Goal: Information Seeking & Learning: Check status

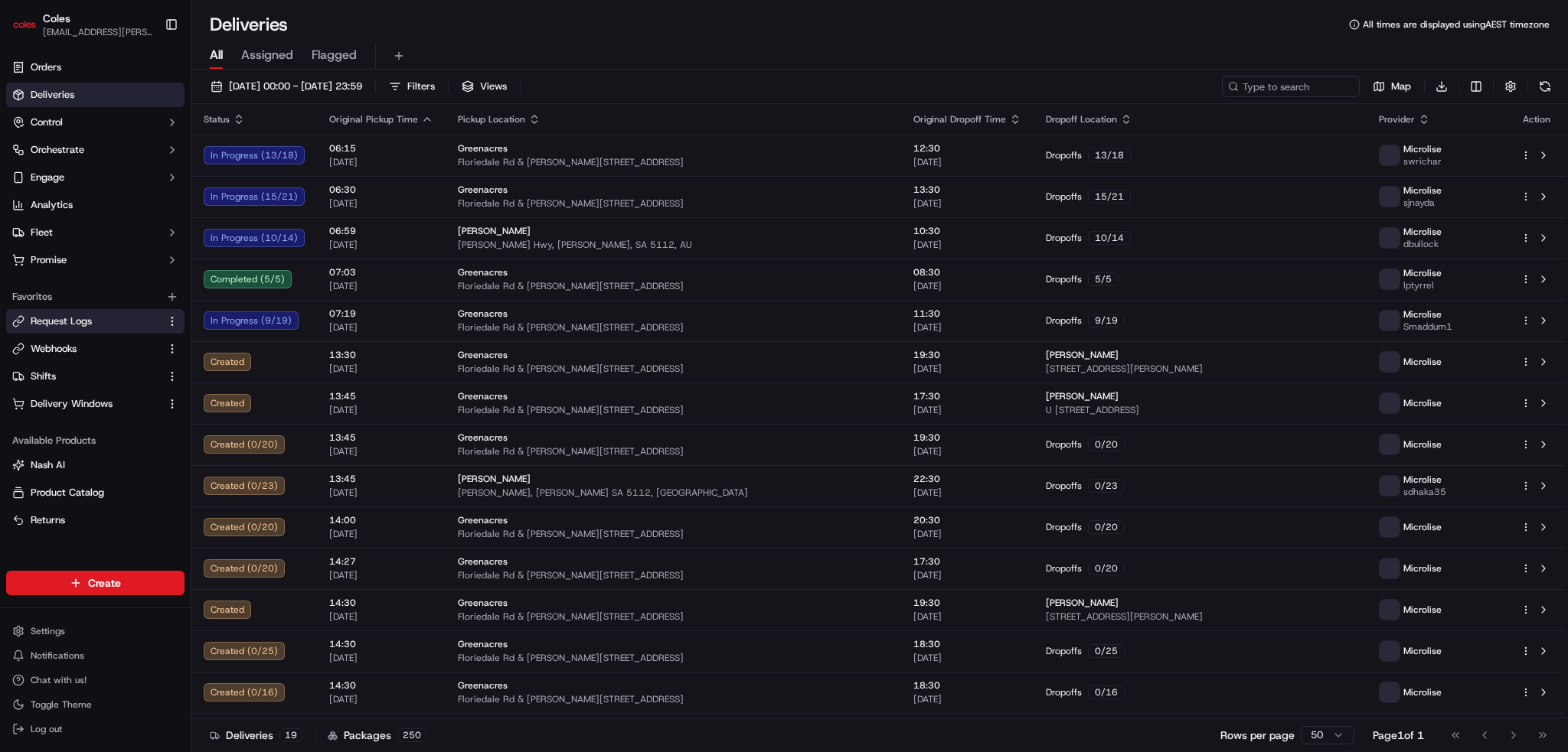
click at [36, 322] on span "Request Logs" at bounding box center [62, 321] width 62 height 14
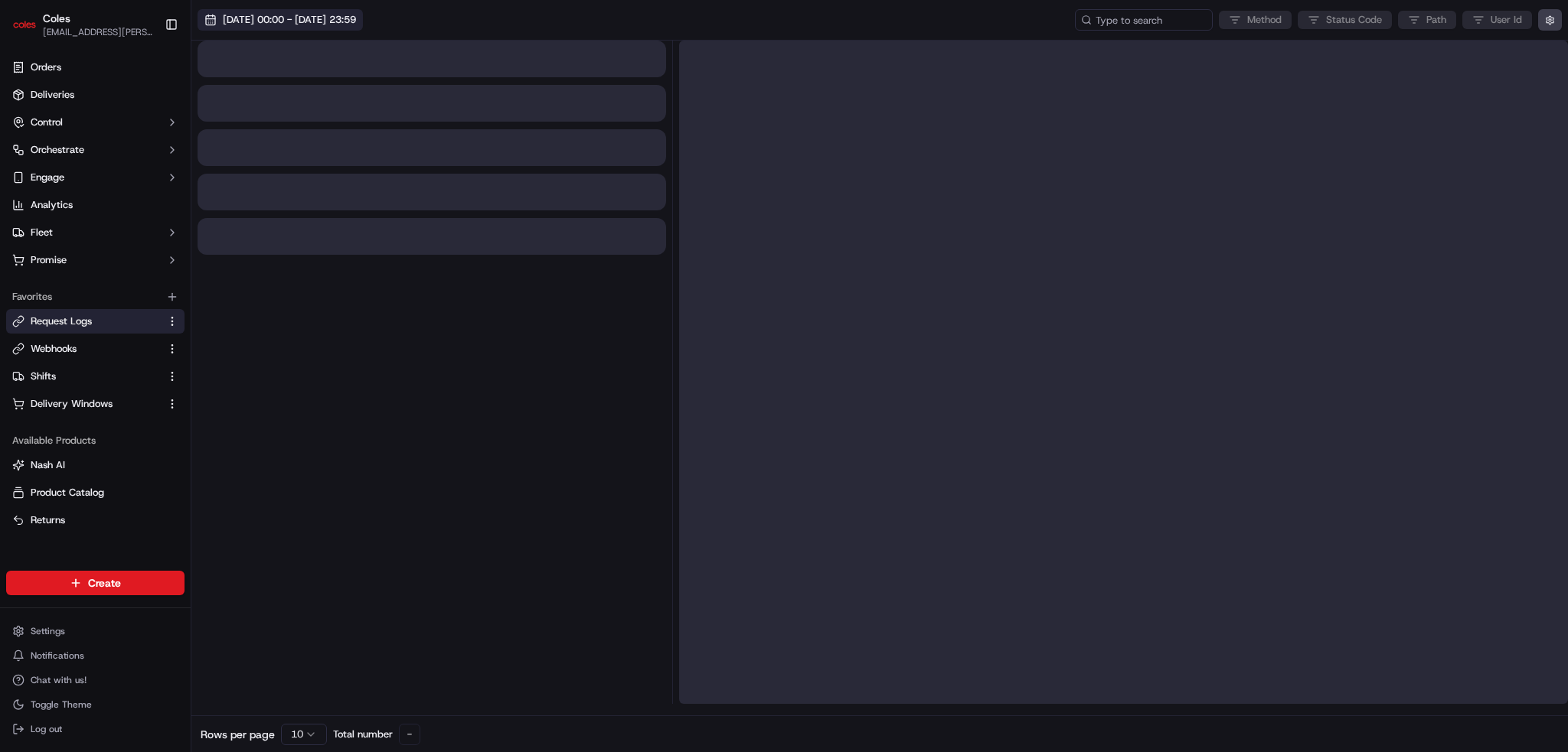
click at [324, 18] on span "[DATE] 00:00 - [DATE] 23:59" at bounding box center [289, 19] width 133 height 14
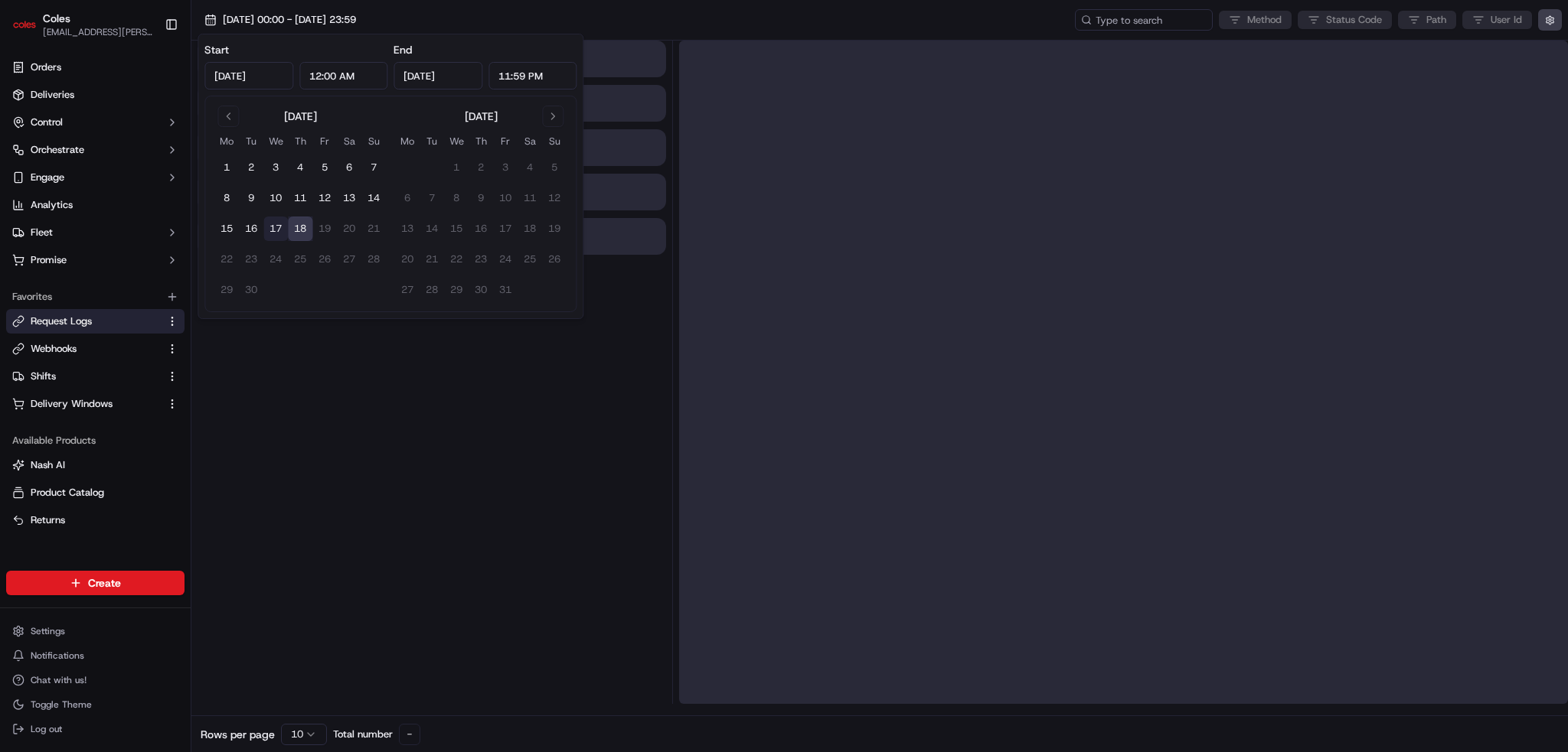
click at [277, 228] on button "17" at bounding box center [276, 229] width 24 height 24
type input "[DATE]"
click at [277, 228] on button "17" at bounding box center [276, 229] width 24 height 24
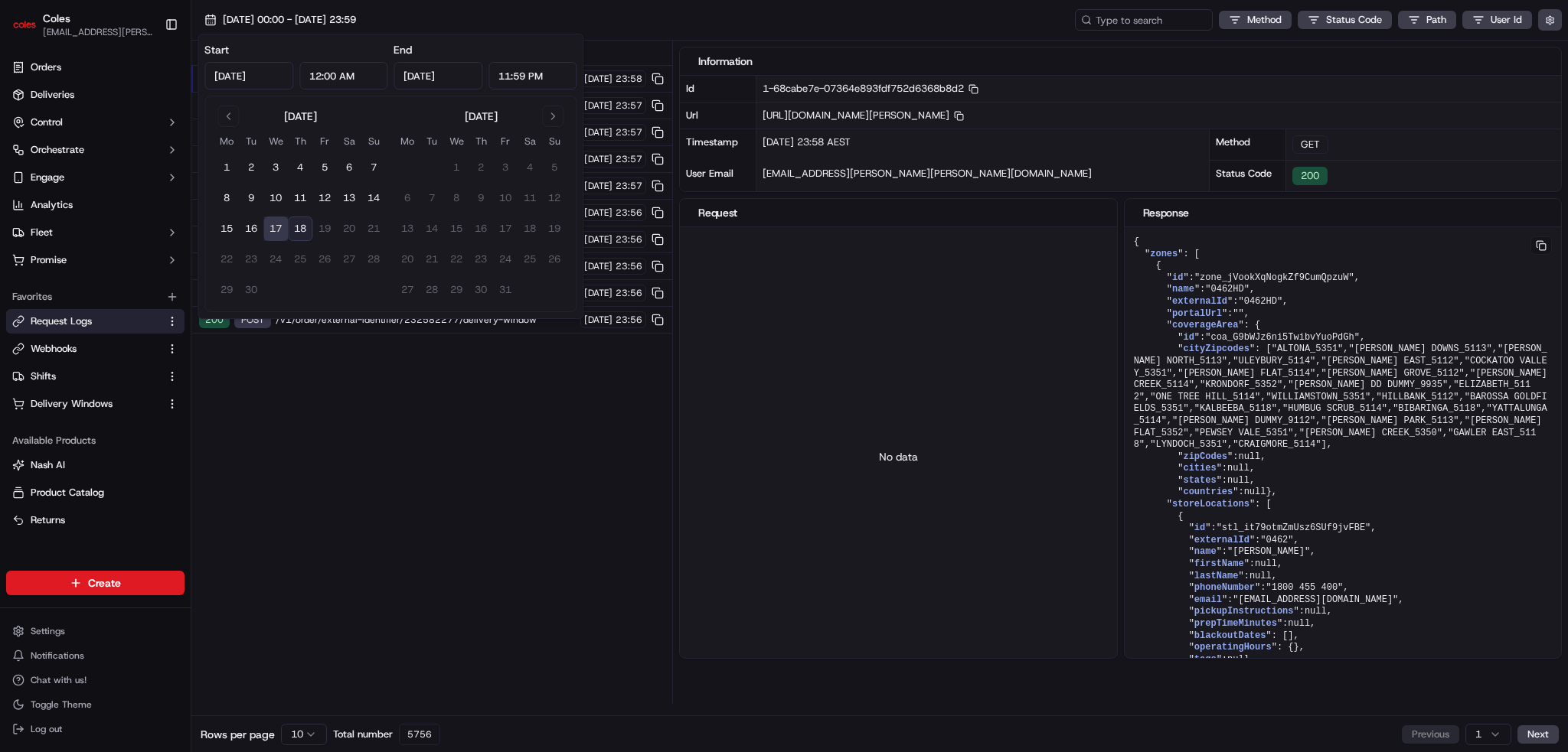
click at [269, 228] on button "17" at bounding box center [276, 229] width 24 height 24
click at [383, 445] on div "Status Method URL 200 GET /v1/zones/coverage?city_zipcode=[PERSON_NAME]%20PARK_…" at bounding box center [431, 372] width 481 height 664
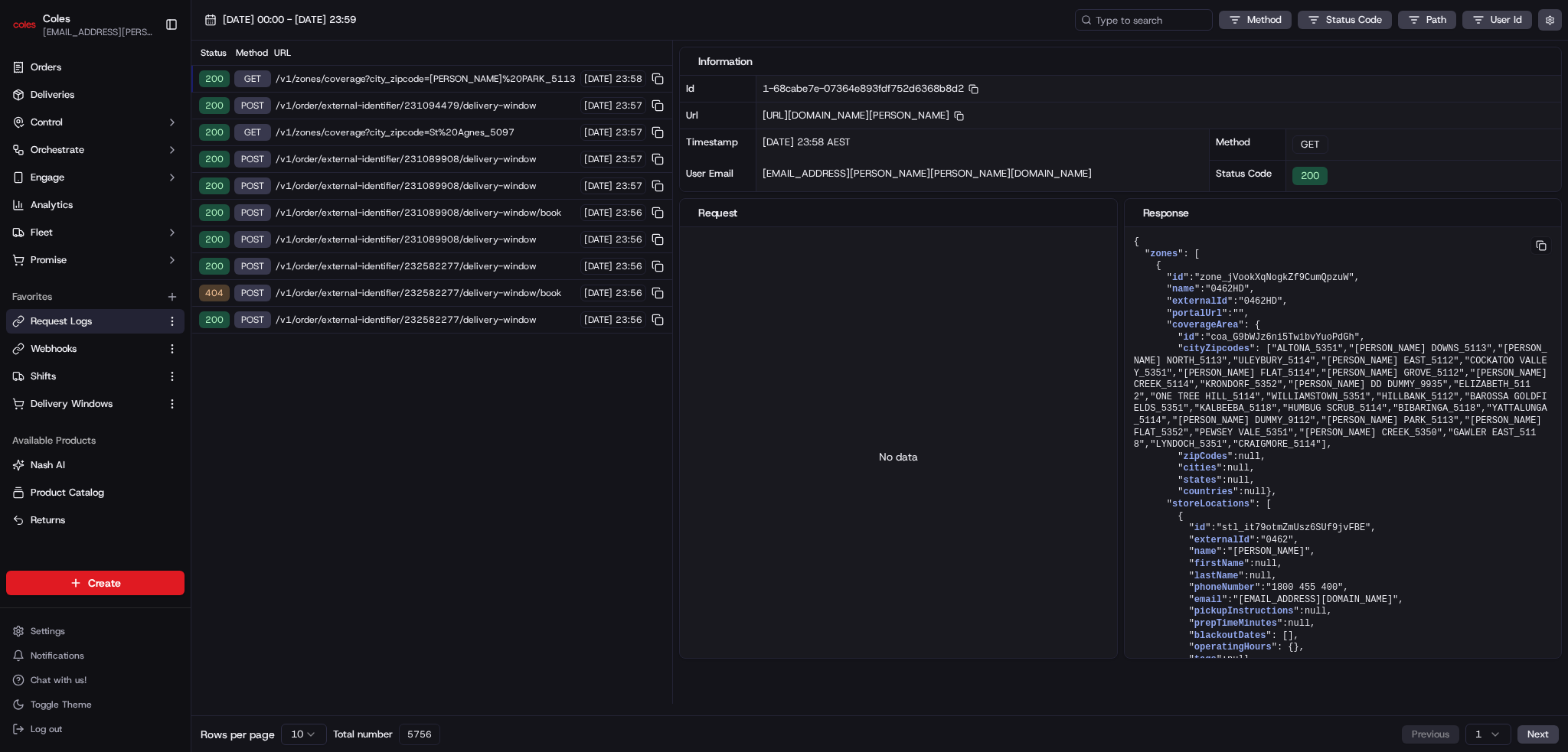
click at [1326, 12] on html "Coles [EMAIL_ADDRESS][PERSON_NAME][PERSON_NAME][DOMAIN_NAME] Toggle Sidebar Ord…" at bounding box center [784, 376] width 1568 height 752
drag, startPoint x: 392, startPoint y: 309, endPoint x: 371, endPoint y: 302, distance: 22.1
click at [392, 309] on html "Coles [EMAIL_ADDRESS][PERSON_NAME][PERSON_NAME][DOMAIN_NAME] Toggle Sidebar Ord…" at bounding box center [784, 376] width 1568 height 752
click at [368, 293] on span "/v1/order/external-identifier/232582277/delivery-window/book" at bounding box center [426, 293] width 300 height 12
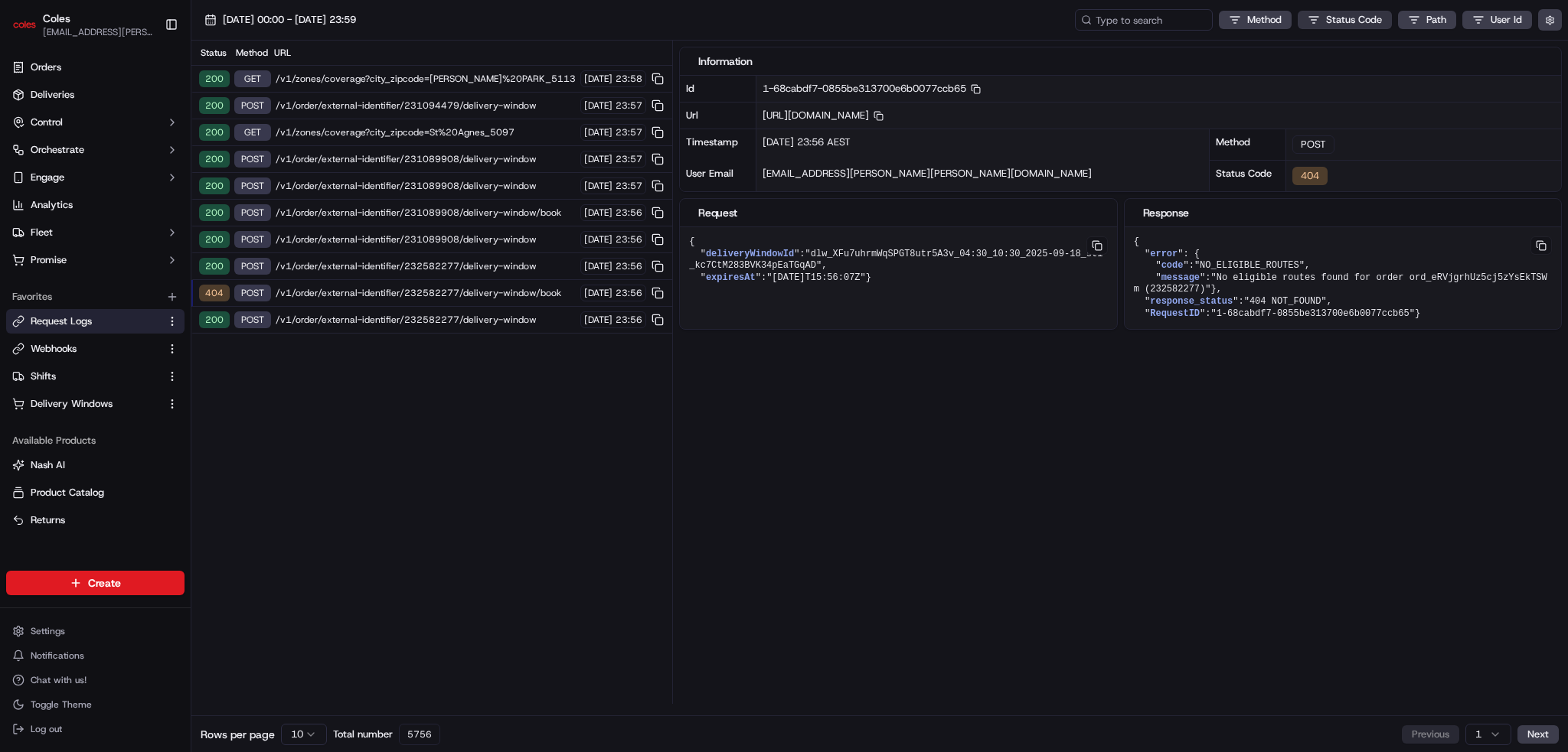
click at [1344, 19] on html "Coles [EMAIL_ADDRESS][PERSON_NAME][PERSON_NAME][DOMAIN_NAME] Toggle Sidebar Ord…" at bounding box center [784, 376] width 1568 height 752
click at [1329, 122] on div "500 3" at bounding box center [1346, 124] width 182 height 26
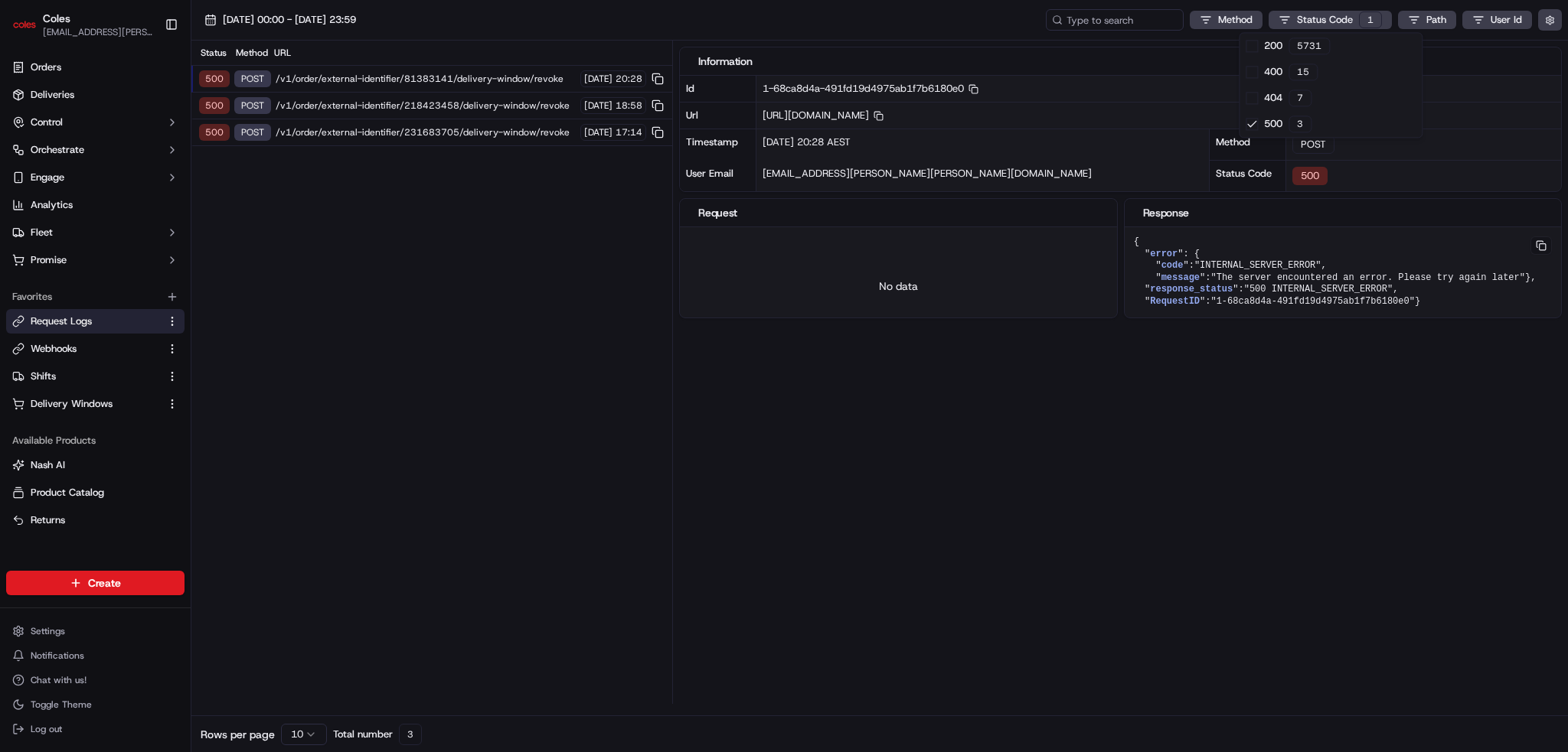
click at [422, 88] on html "Coles [EMAIL_ADDRESS][PERSON_NAME][PERSON_NAME][DOMAIN_NAME] Toggle Sidebar Ord…" at bounding box center [784, 376] width 1568 height 752
click at [418, 103] on span "/v1/order/external-identifier/218423458/delivery-window/revoke" at bounding box center [426, 105] width 300 height 12
click at [408, 126] on span "/v1/order/external-identifier/231683705/delivery-window/revoke" at bounding box center [426, 132] width 300 height 12
click at [422, 105] on span "/v1/order/external-identifier/218423458/delivery-window/revoke" at bounding box center [426, 105] width 300 height 12
click at [439, 79] on span "/v1/order/external-identifier/81383141/delivery-window/revoke" at bounding box center [426, 79] width 300 height 12
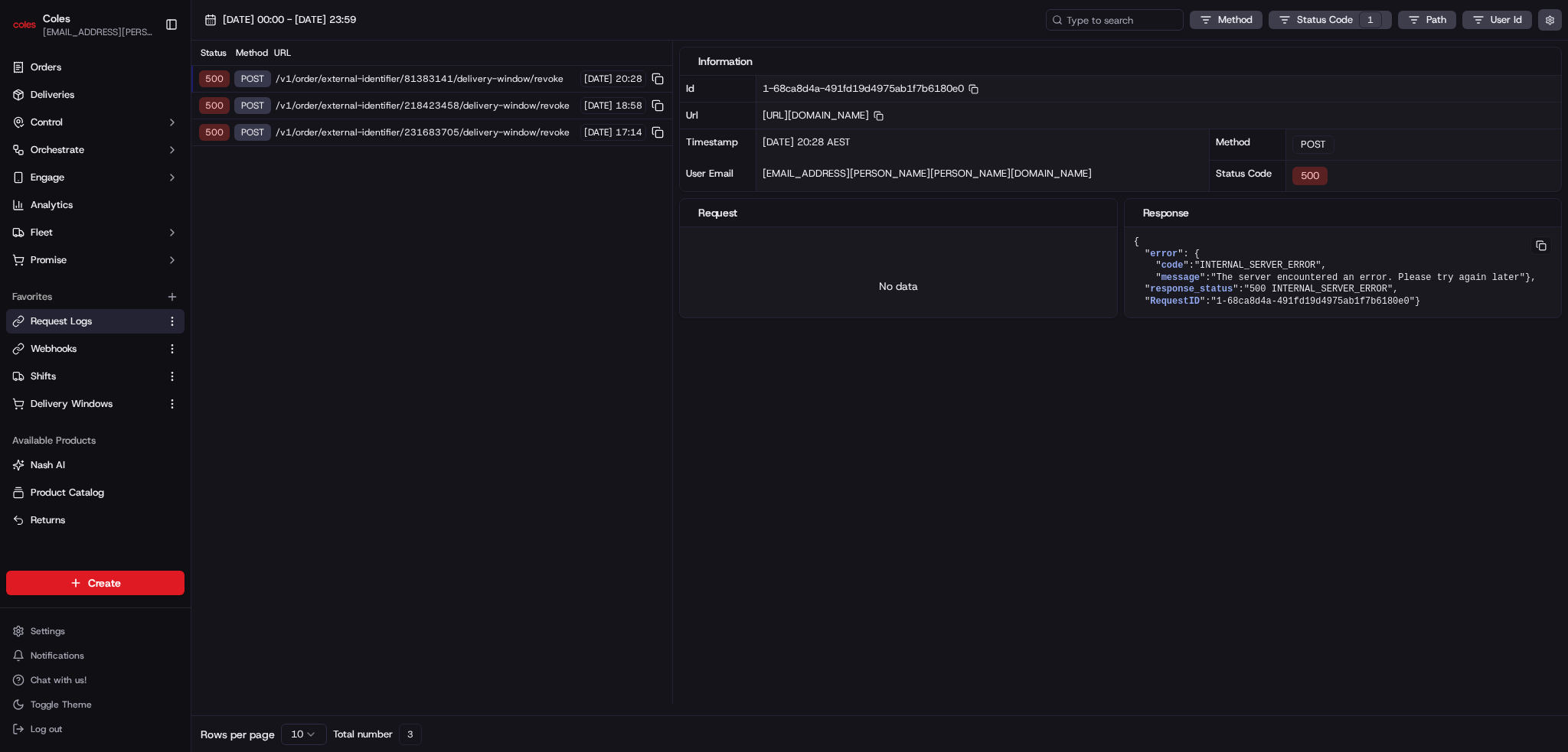
drag, startPoint x: 429, startPoint y: 105, endPoint x: 427, endPoint y: 126, distance: 21.1
click at [429, 105] on span "/v1/order/external-identifier/218423458/delivery-window/revoke" at bounding box center [426, 105] width 300 height 12
click at [426, 128] on span "/v1/order/external-identifier/231683705/delivery-window/revoke" at bounding box center [426, 132] width 300 height 12
click at [454, 84] on span "/v1/order/external-identifier/81383141/delivery-window/revoke" at bounding box center [426, 79] width 300 height 12
drag, startPoint x: 469, startPoint y: 66, endPoint x: 456, endPoint y: 103, distance: 39.2
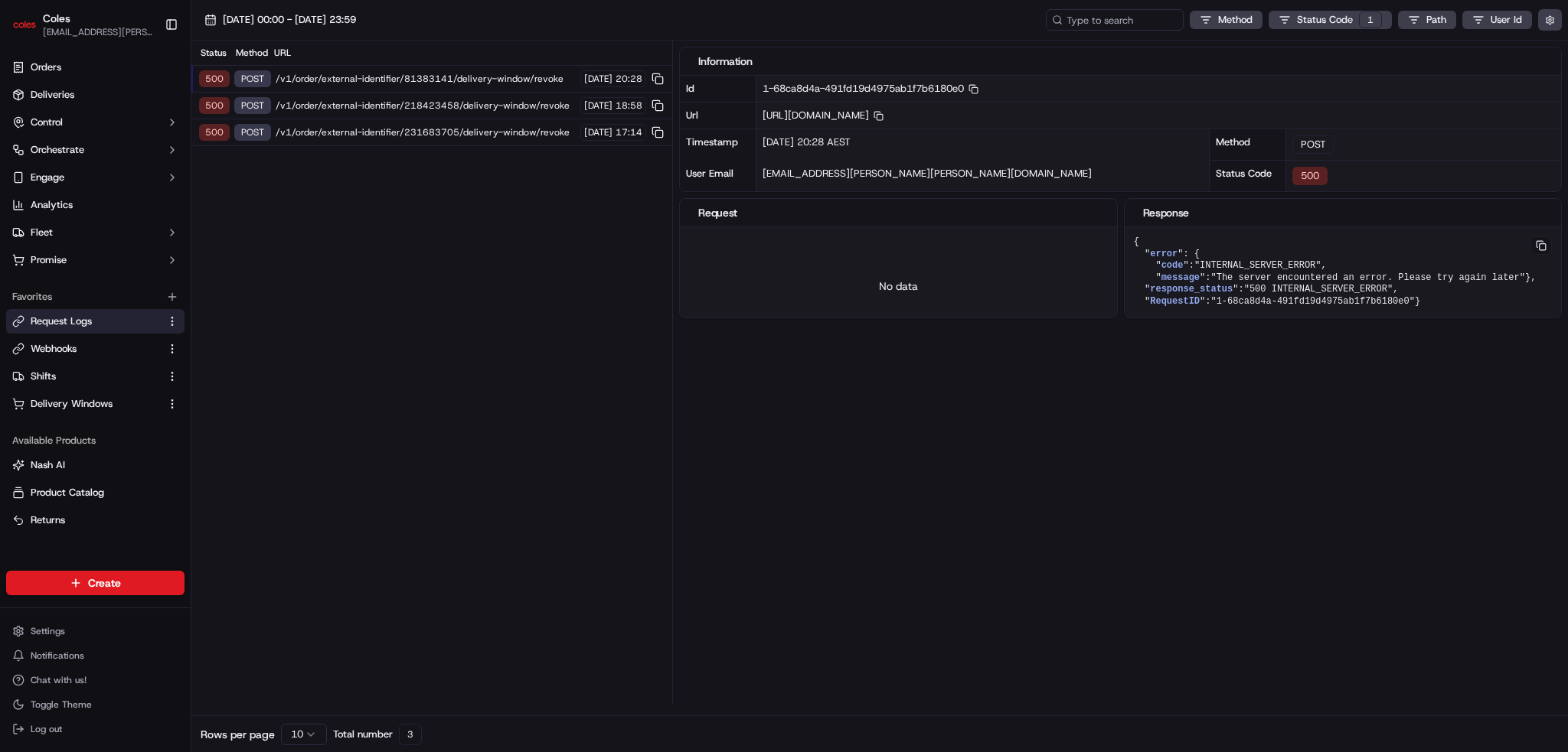
click at [462, 84] on div "500 POST /v1/order/external-identifier/81383141/delivery-window/revoke [DATE] 2…" at bounding box center [431, 79] width 481 height 27
click at [456, 105] on span "/v1/order/external-identifier/218423458/delivery-window/revoke" at bounding box center [426, 105] width 300 height 12
click at [450, 119] on div "500 POST /v1/order/external-identifier/231683705/delivery-window/revoke [DATE] …" at bounding box center [431, 132] width 481 height 27
click at [451, 86] on div "500 POST /v1/order/external-identifier/81383141/delivery-window/revoke [DATE] 2…" at bounding box center [431, 79] width 481 height 27
click at [453, 100] on span "/v1/order/external-identifier/218423458/delivery-window/revoke" at bounding box center [426, 105] width 300 height 12
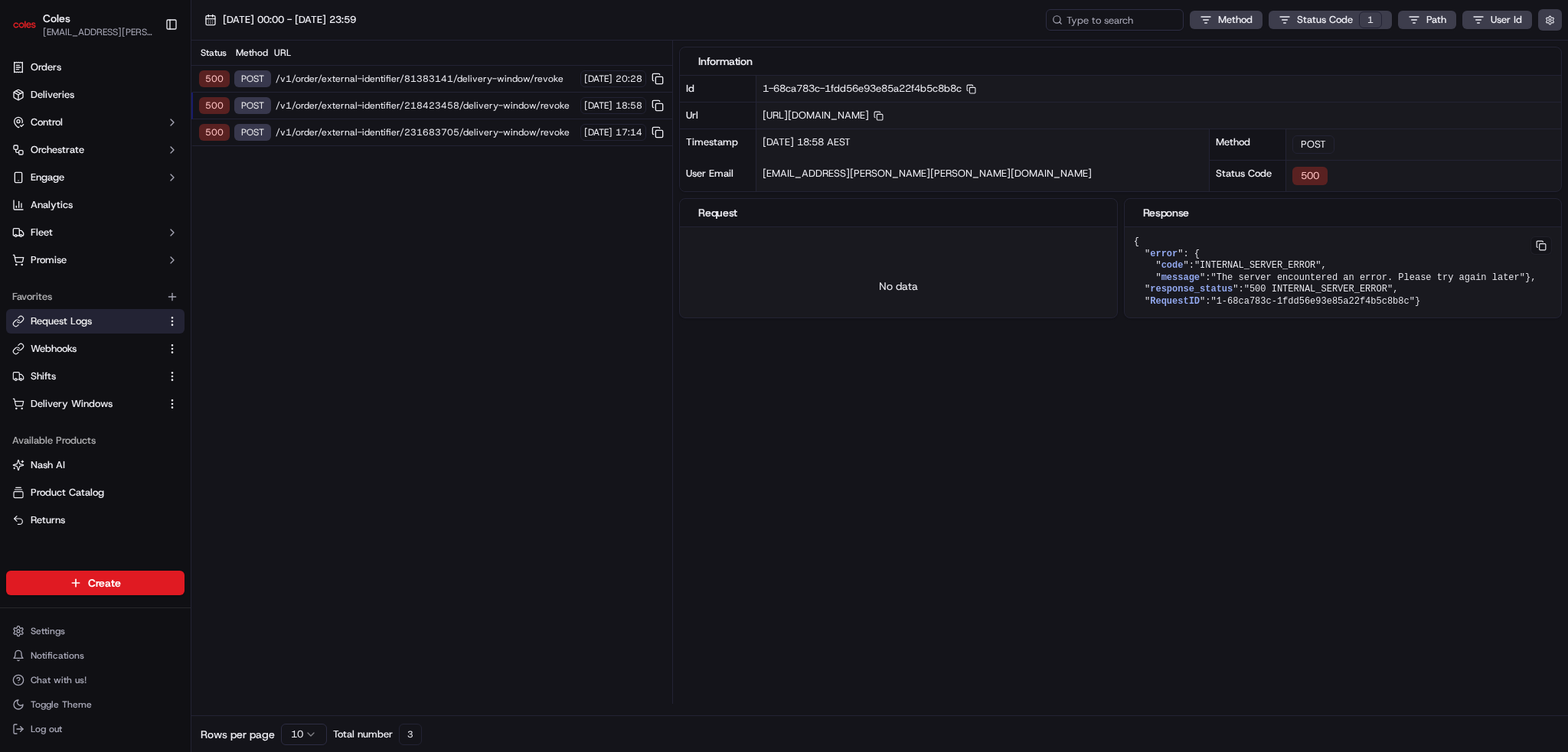
click at [456, 127] on span "/v1/order/external-identifier/231683705/delivery-window/revoke" at bounding box center [426, 132] width 300 height 12
click at [465, 95] on div "500 POST /v1/order/external-identifier/218423458/delivery-window/revoke [DATE] …" at bounding box center [431, 105] width 481 height 27
click at [476, 75] on span "/v1/order/external-identifier/81383141/delivery-window/revoke" at bounding box center [426, 79] width 300 height 12
click at [484, 100] on span "/v1/order/external-identifier/218423458/delivery-window/revoke" at bounding box center [426, 105] width 300 height 12
click at [487, 124] on div "500 POST /v1/order/external-identifier/231683705/delivery-window/revoke [DATE] …" at bounding box center [431, 132] width 481 height 27
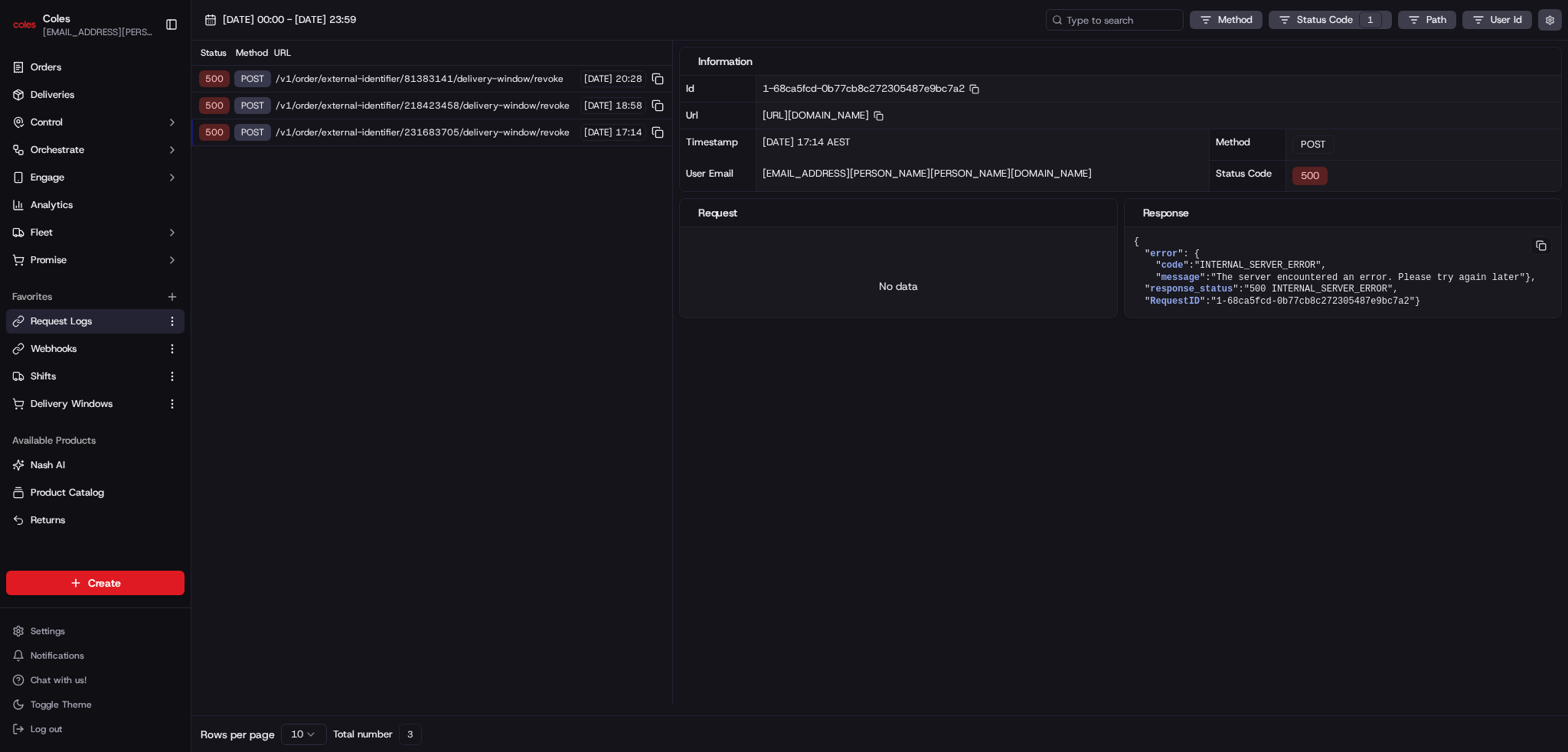
drag, startPoint x: 487, startPoint y: 102, endPoint x: 493, endPoint y: 76, distance: 26.7
click at [486, 102] on span "/v1/order/external-identifier/218423458/delivery-window/revoke" at bounding box center [426, 105] width 300 height 12
drag, startPoint x: 493, startPoint y: 75, endPoint x: 494, endPoint y: 106, distance: 31.0
click at [493, 75] on span "/v1/order/external-identifier/81383141/delivery-window/revoke" at bounding box center [426, 79] width 300 height 12
drag, startPoint x: 494, startPoint y: 106, endPoint x: 493, endPoint y: 126, distance: 20.0
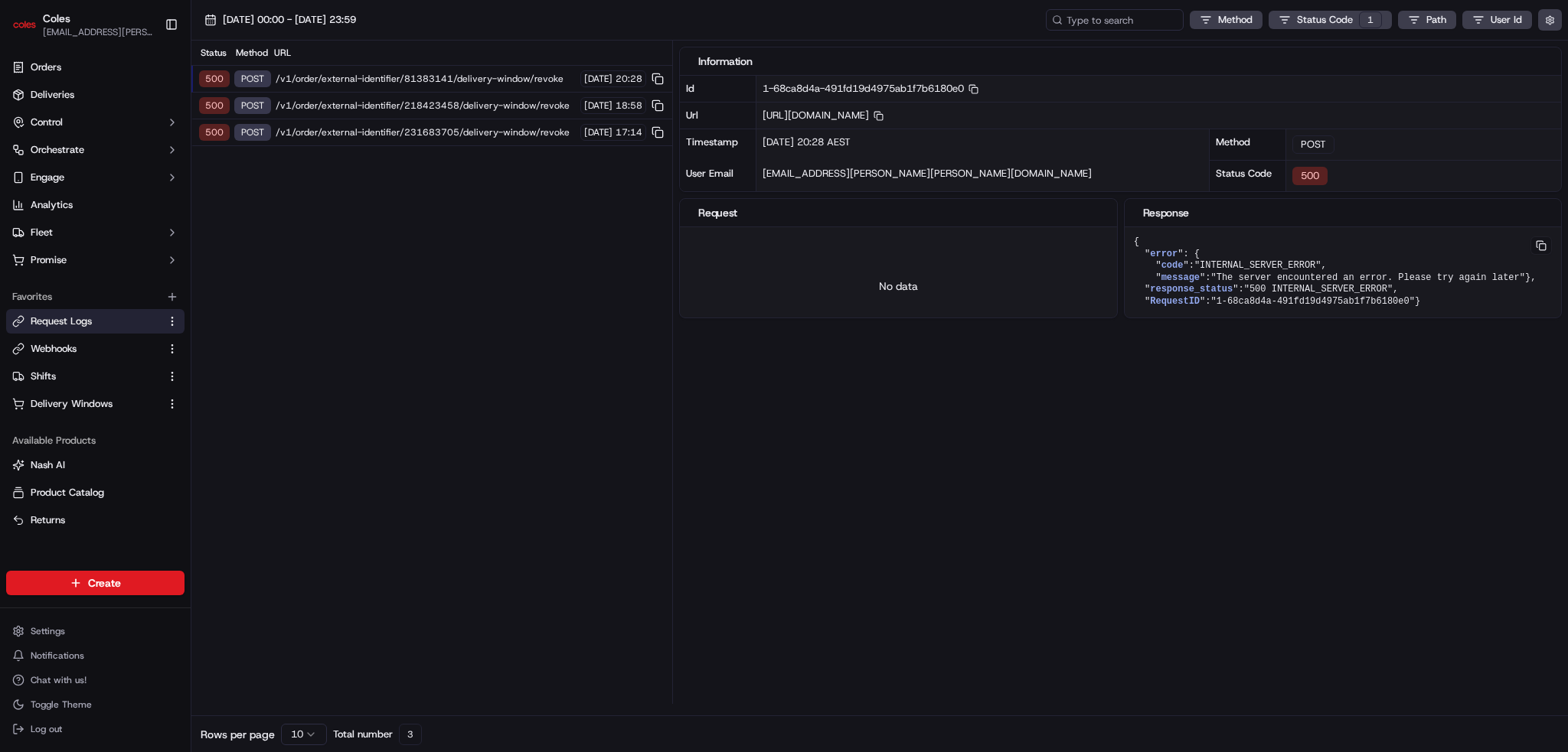
click at [494, 109] on span "/v1/order/external-identifier/218423458/delivery-window/revoke" at bounding box center [426, 105] width 300 height 12
click at [493, 132] on span "/v1/order/external-identifier/231683705/delivery-window/revoke" at bounding box center [426, 132] width 300 height 12
drag, startPoint x: 496, startPoint y: 105, endPoint x: 498, endPoint y: 88, distance: 17.1
click at [496, 104] on span "/v1/order/external-identifier/218423458/delivery-window/revoke" at bounding box center [426, 105] width 300 height 12
click at [499, 83] on span "/v1/order/external-identifier/81383141/delivery-window/revoke" at bounding box center [426, 79] width 300 height 12
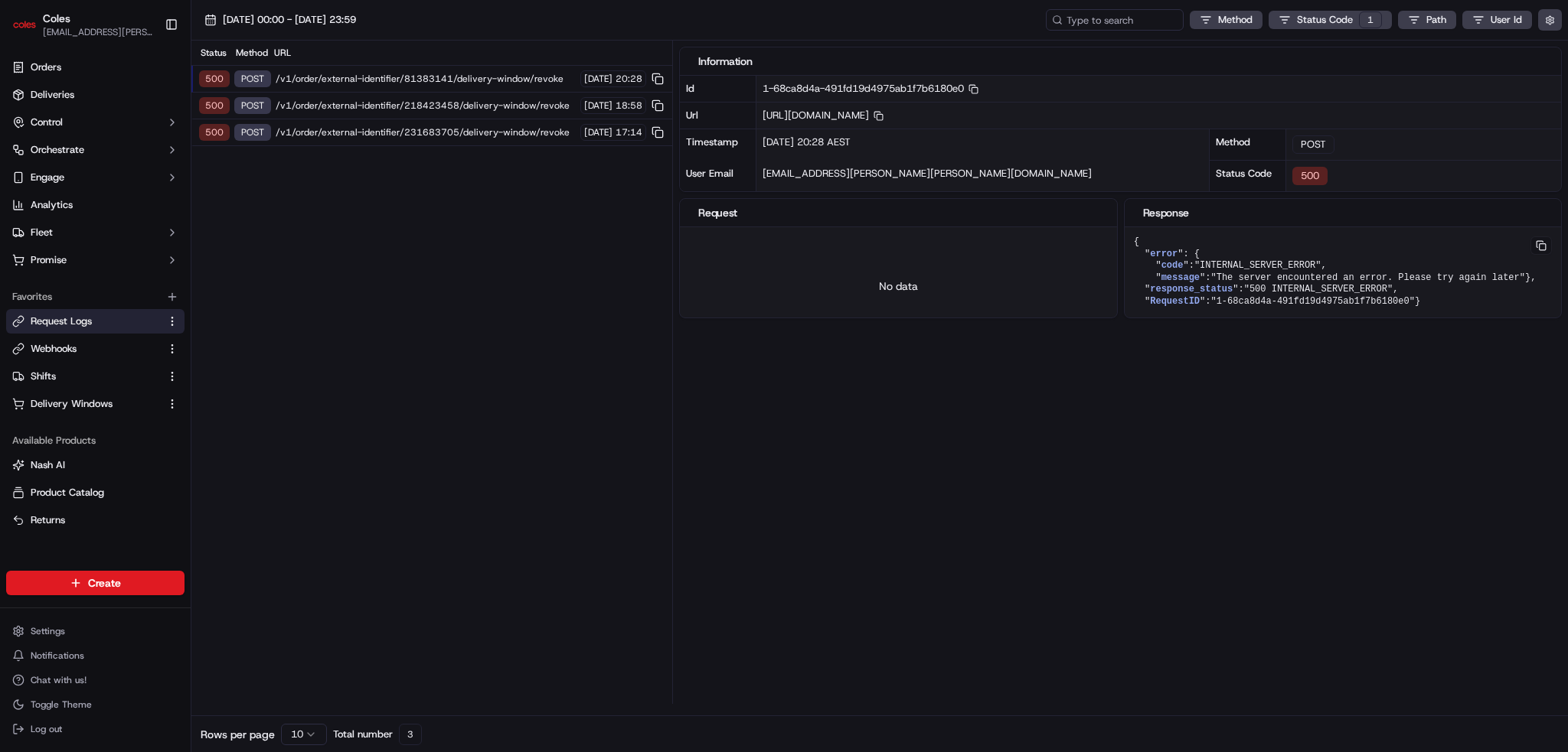
click at [499, 113] on div "500 POST /v1/order/external-identifier/218423458/delivery-window/revoke [DATE] …" at bounding box center [431, 105] width 481 height 27
click at [496, 130] on span "/v1/order/external-identifier/231683705/delivery-window/revoke" at bounding box center [426, 132] width 300 height 12
click at [308, 70] on div "500 POST /v1/order/external-identifier/81383141/delivery-window/revoke [DATE] 2…" at bounding box center [431, 79] width 481 height 27
click at [64, 66] on link "Orders" at bounding box center [96, 67] width 178 height 24
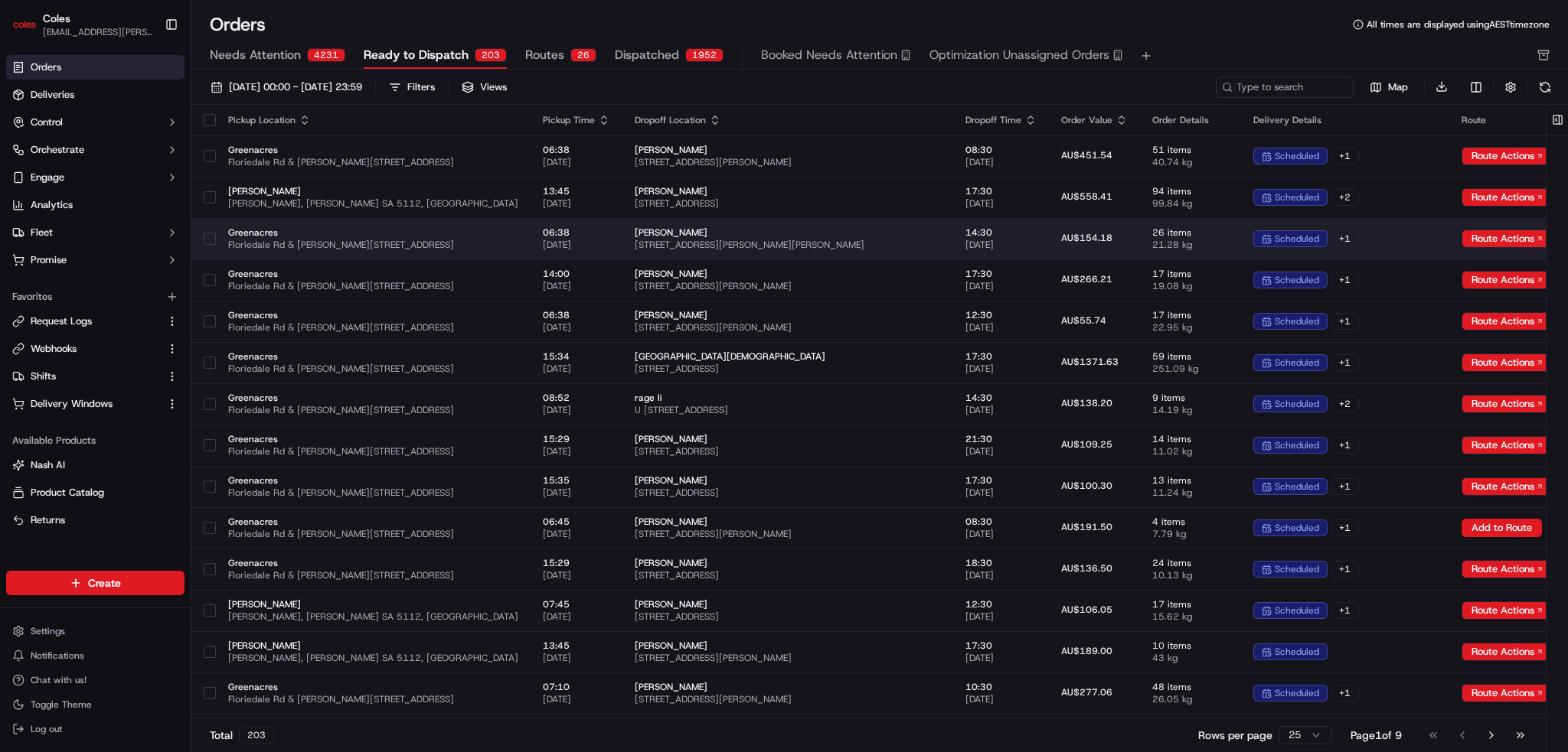
click at [420, 234] on span "Greenacres" at bounding box center [373, 233] width 290 height 12
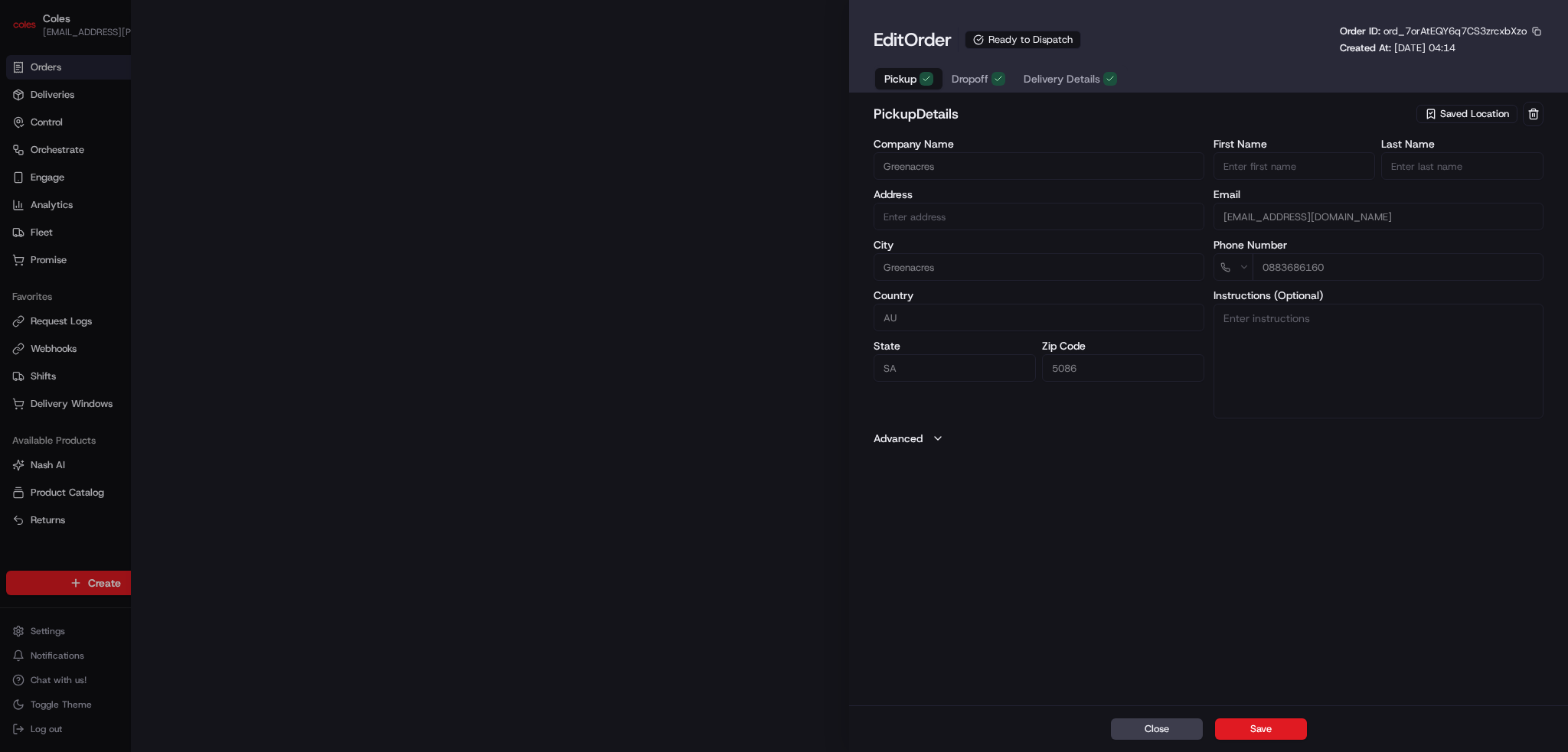
type input "Cnr [PERSON_NAME] amd Floridale Rd Greenacres SA 5086 AU"
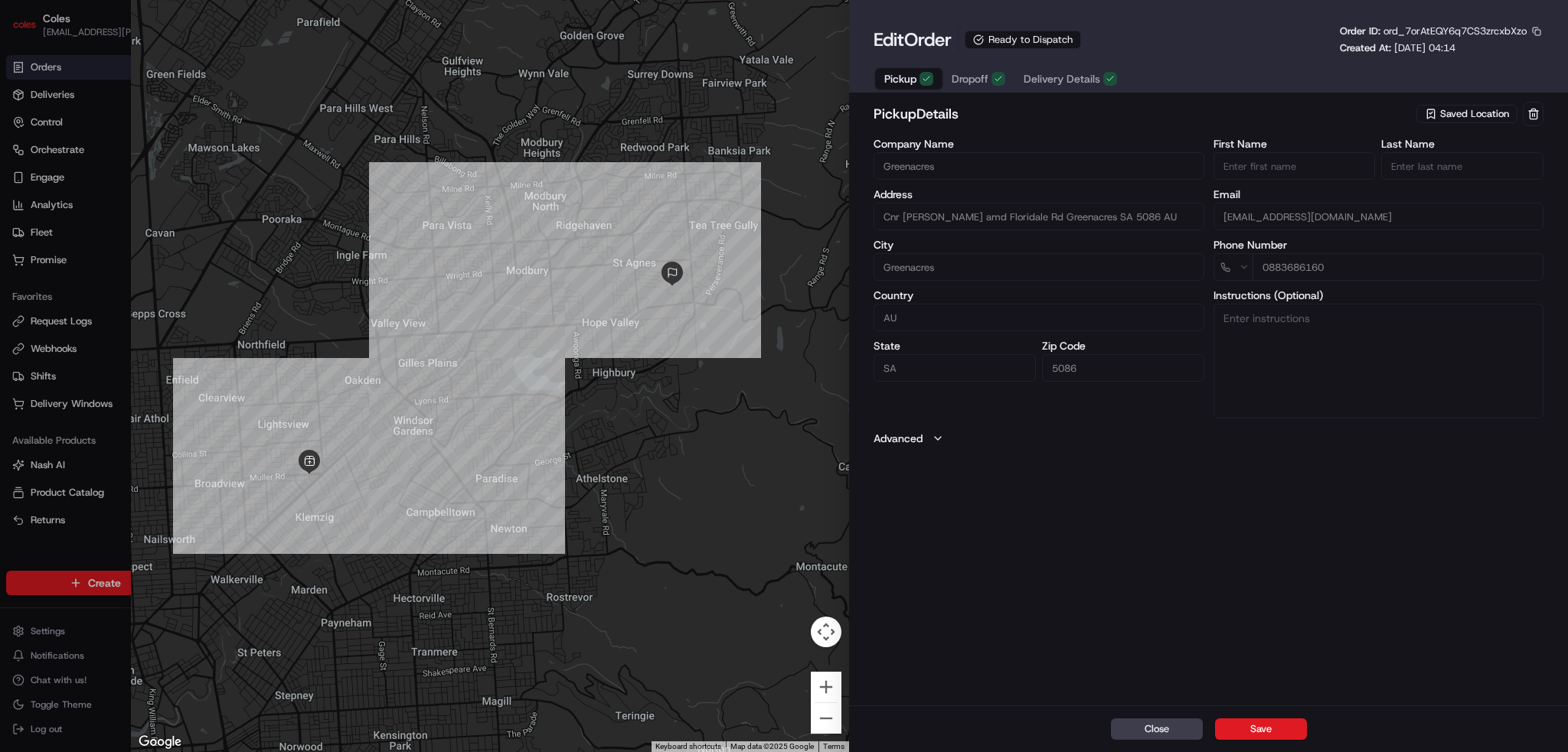
click at [13, 130] on div at bounding box center [784, 376] width 1568 height 752
type input "+1"
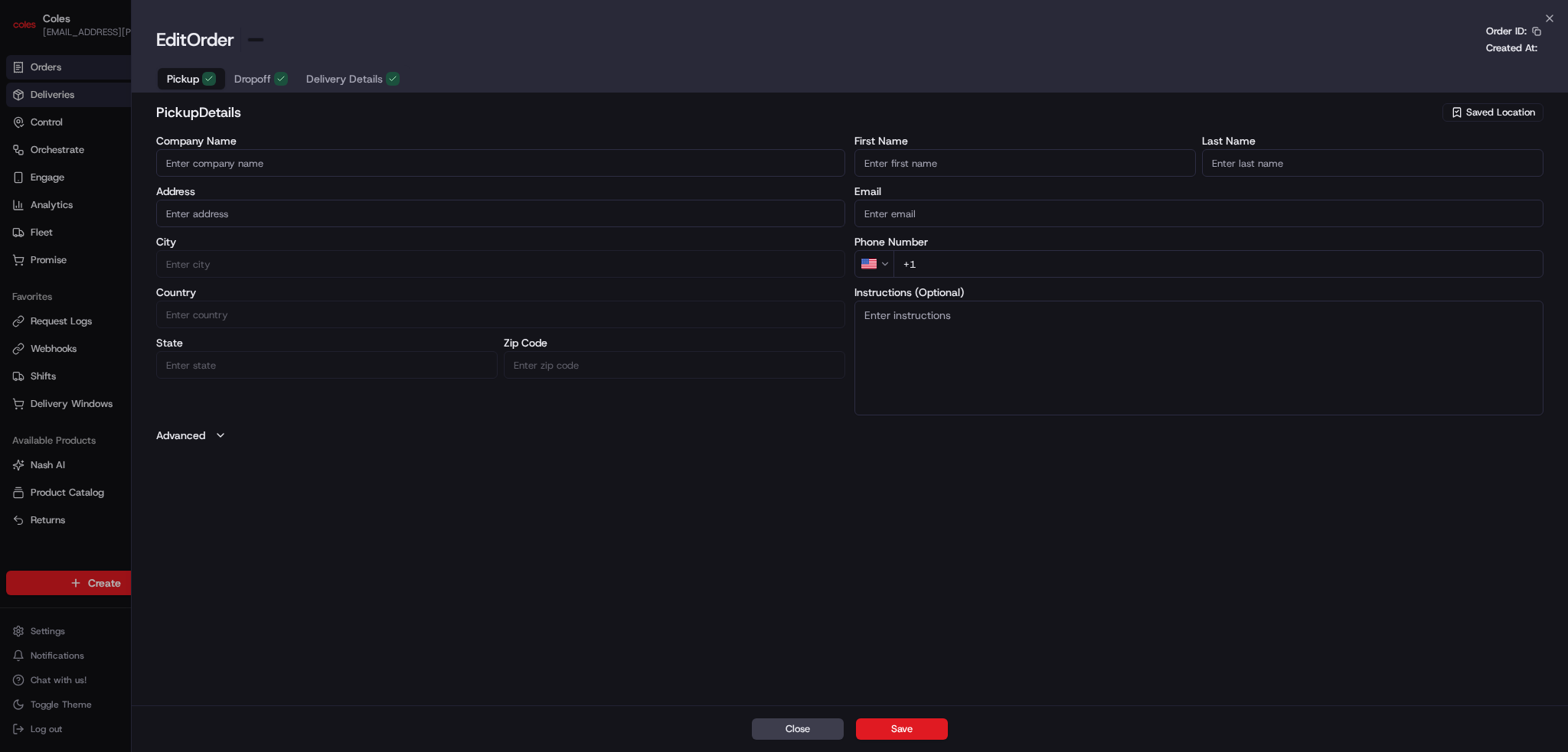
click at [26, 96] on div at bounding box center [784, 376] width 1568 height 752
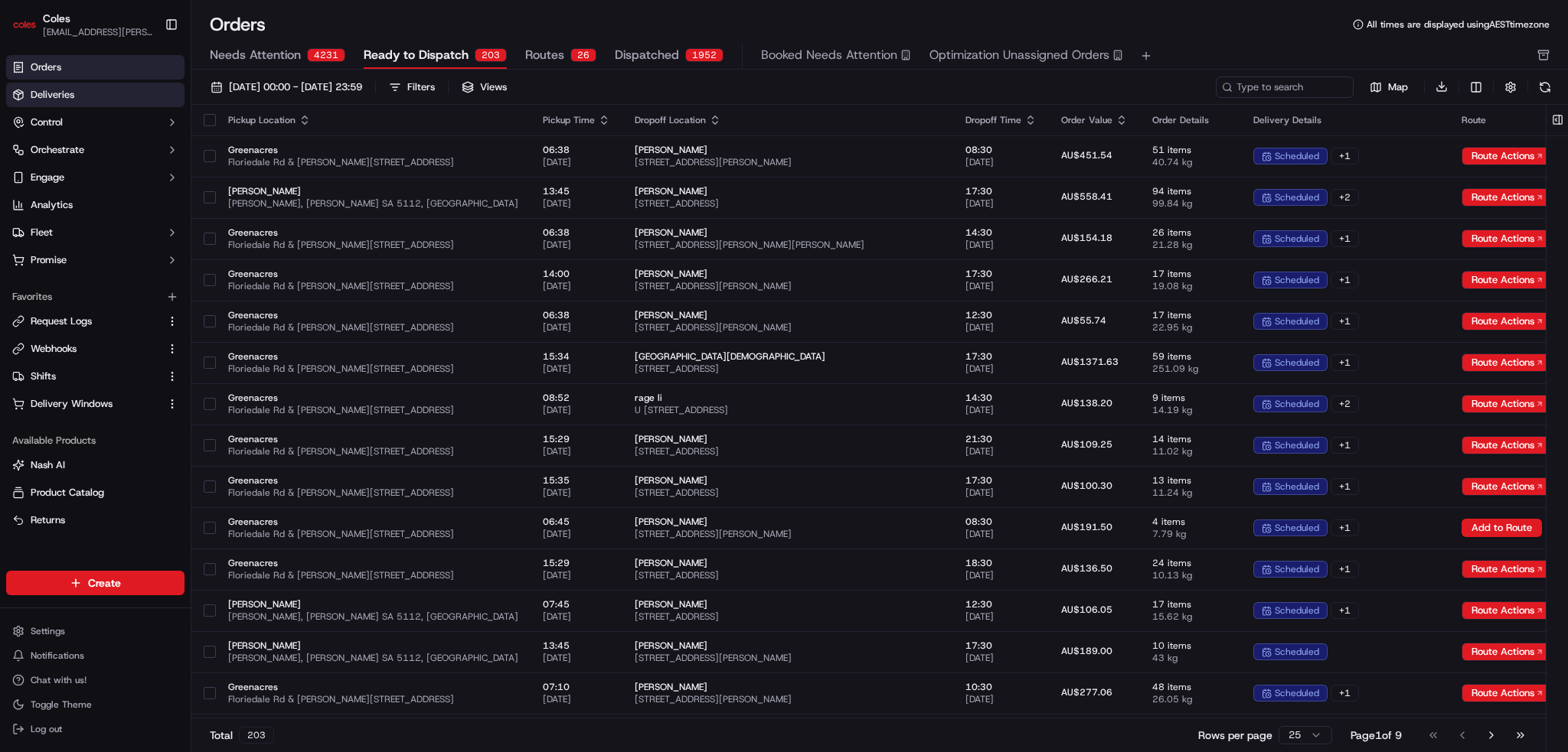
click at [109, 102] on link "Deliveries" at bounding box center [96, 95] width 178 height 24
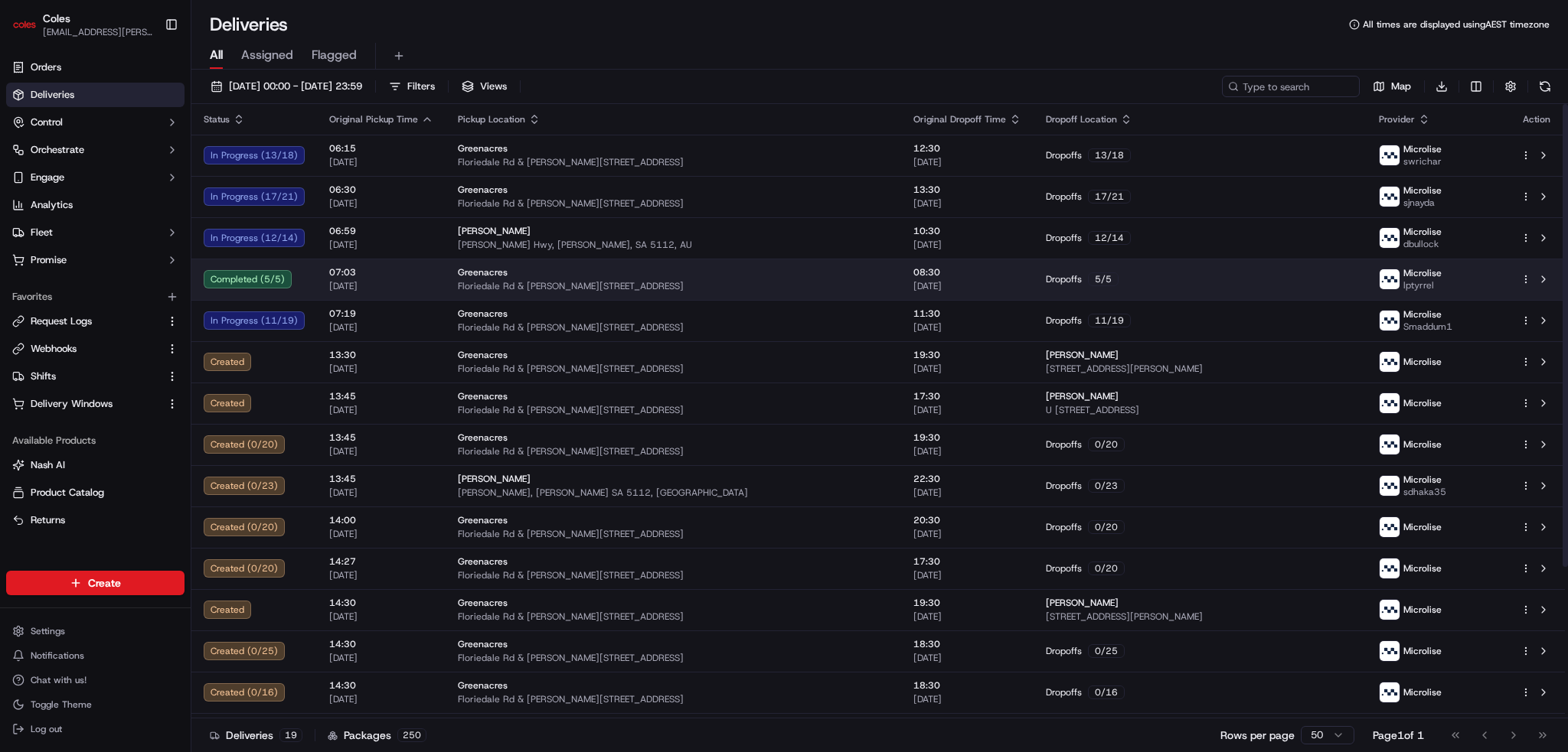
click at [799, 293] on td "Greenacres [STREET_ADDRESS][PERSON_NAME]" at bounding box center [674, 279] width 456 height 41
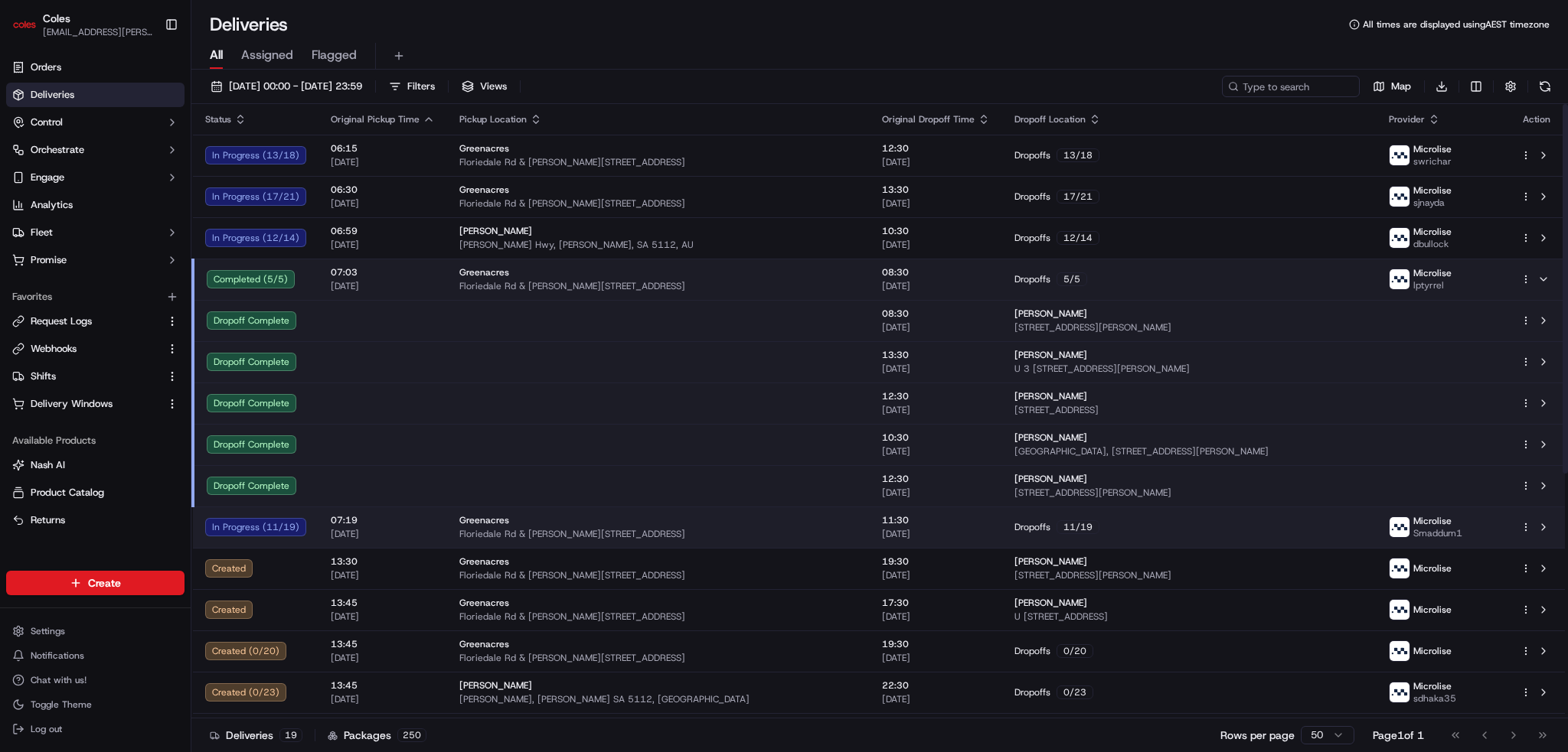
click at [701, 518] on div "Greenacres" at bounding box center [658, 520] width 398 height 12
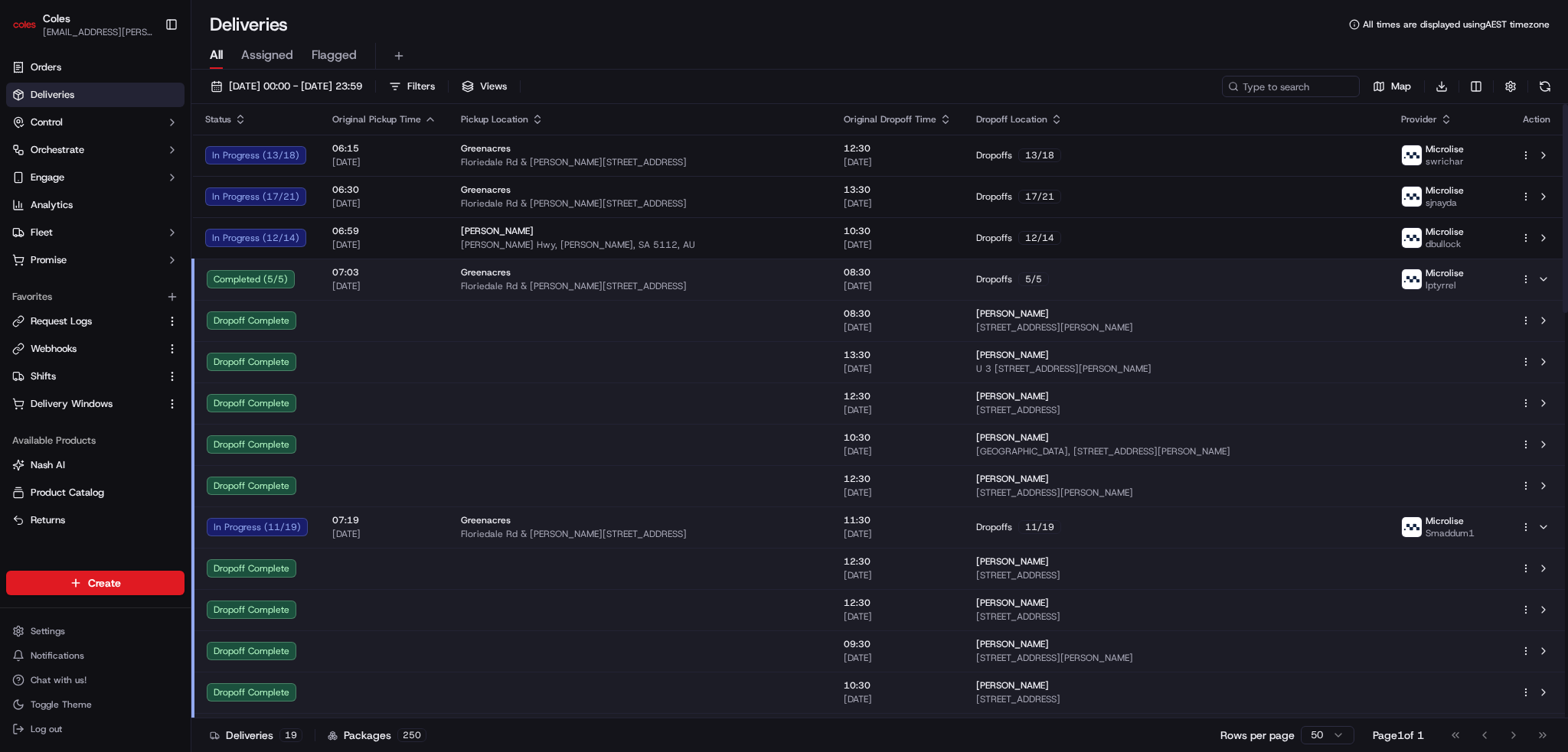
click at [752, 268] on div "Greenacres" at bounding box center [640, 272] width 358 height 12
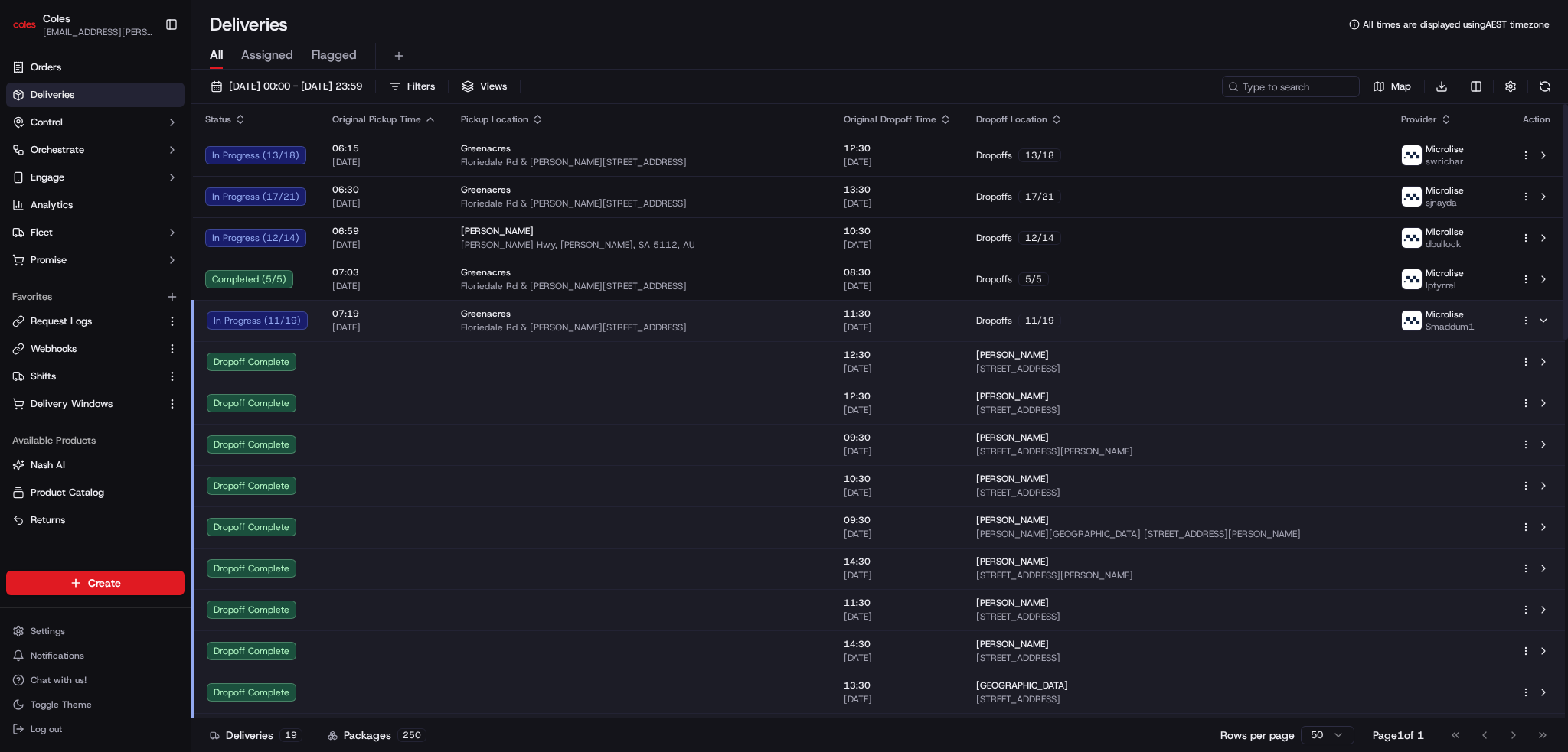
click at [738, 329] on span "Floriedale Rd & [PERSON_NAME][STREET_ADDRESS]" at bounding box center [640, 327] width 358 height 12
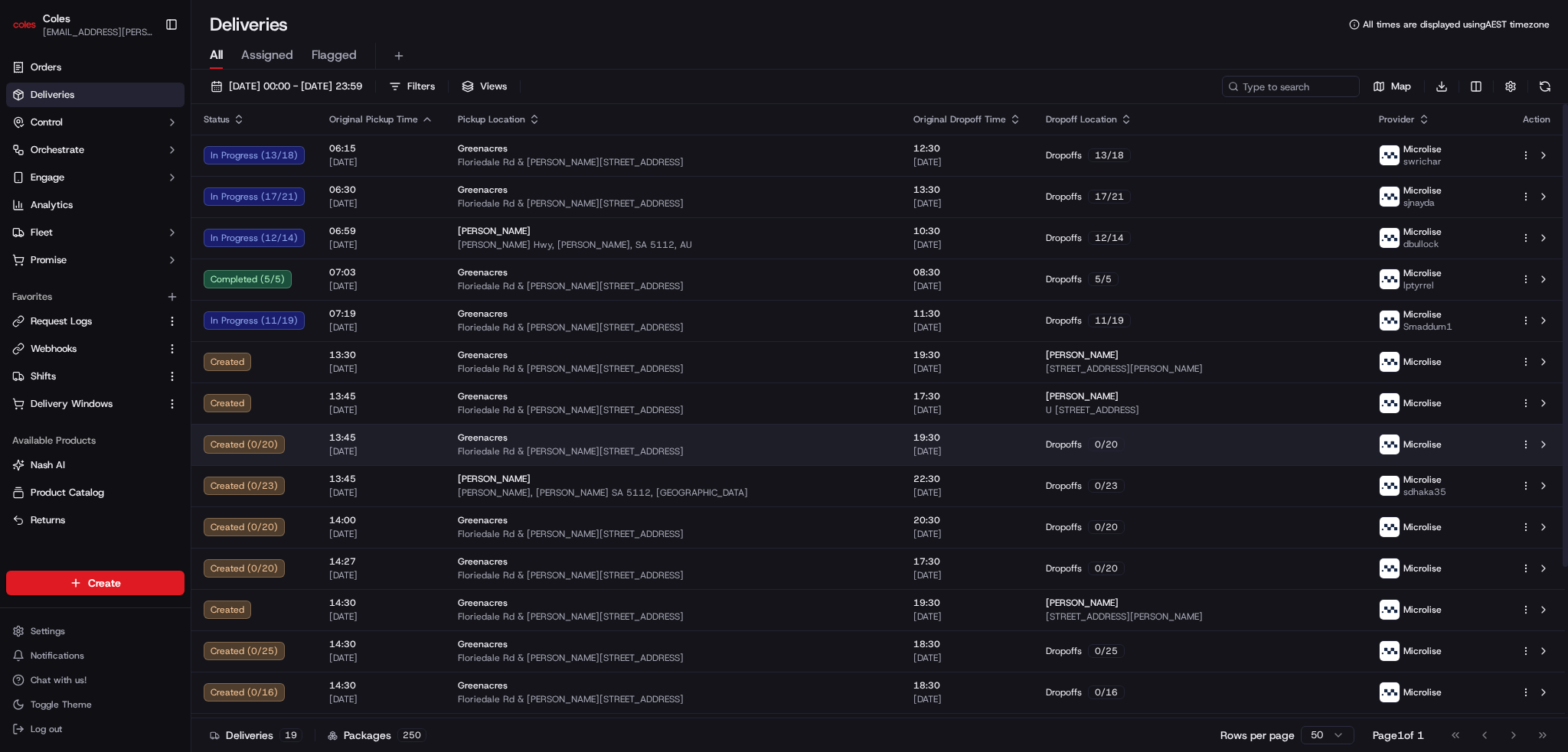
click at [812, 437] on div "Greenacres" at bounding box center [674, 438] width 431 height 12
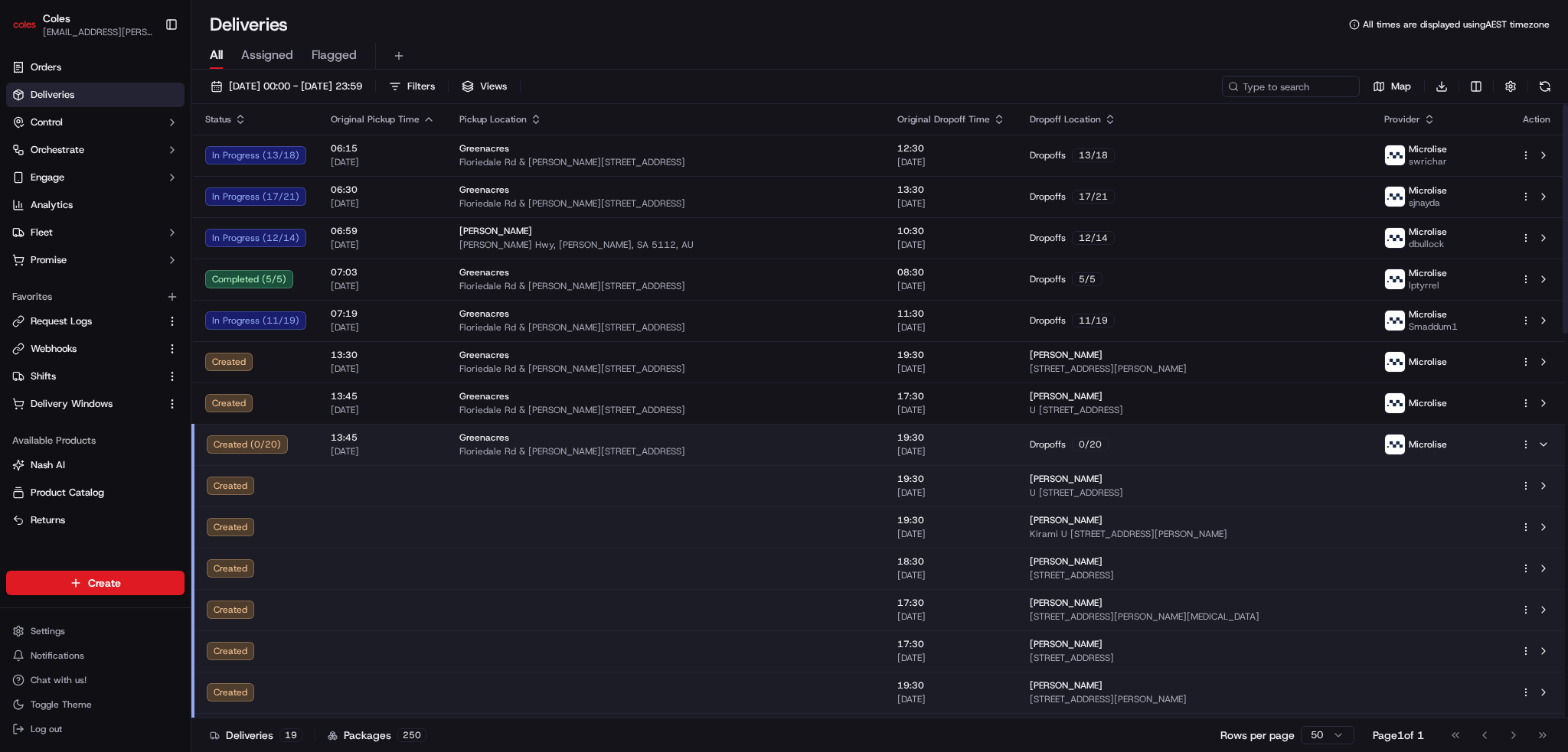
click at [768, 483] on td at bounding box center [666, 485] width 438 height 41
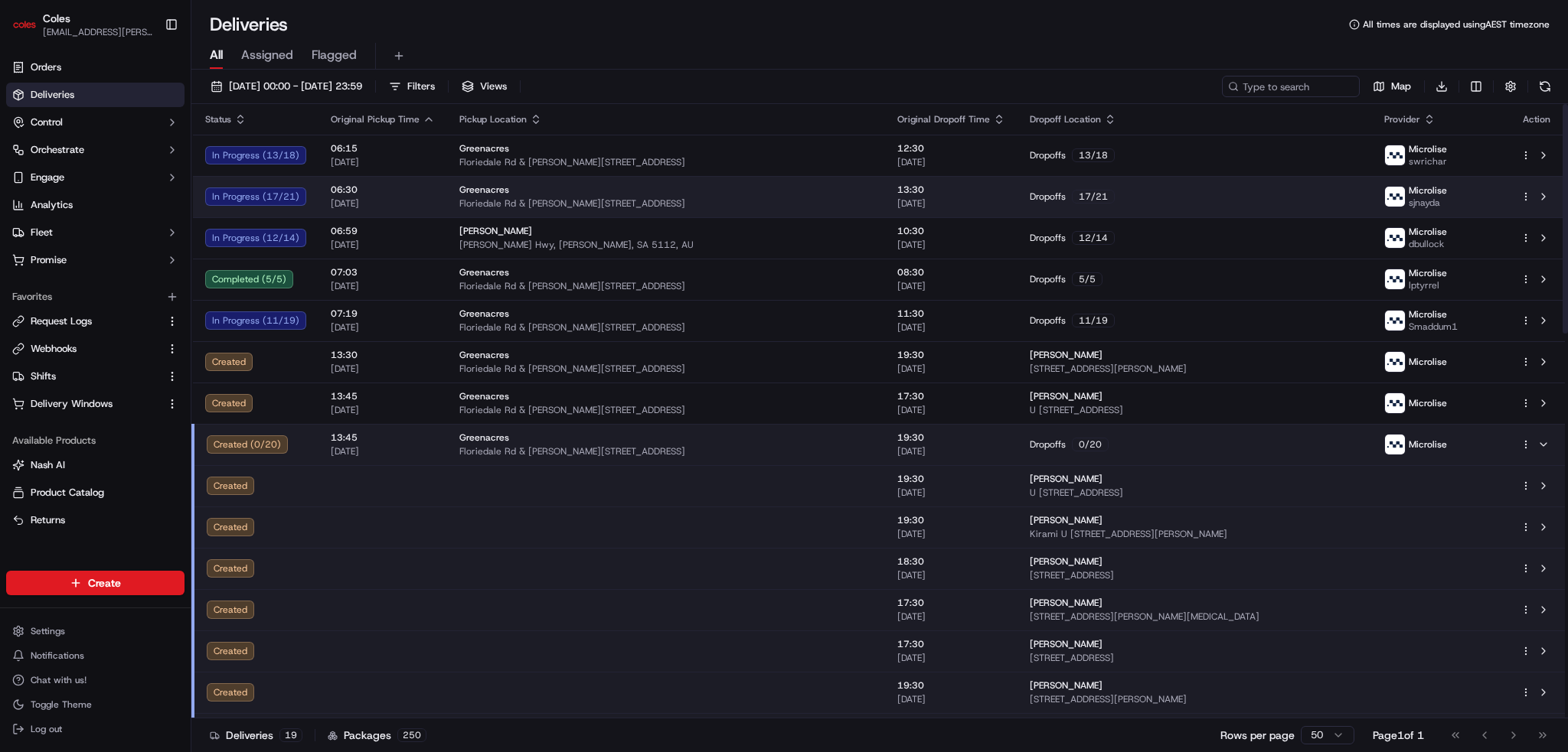
click at [748, 198] on span "Floriedale Rd & [PERSON_NAME][STREET_ADDRESS]" at bounding box center [666, 203] width 413 height 12
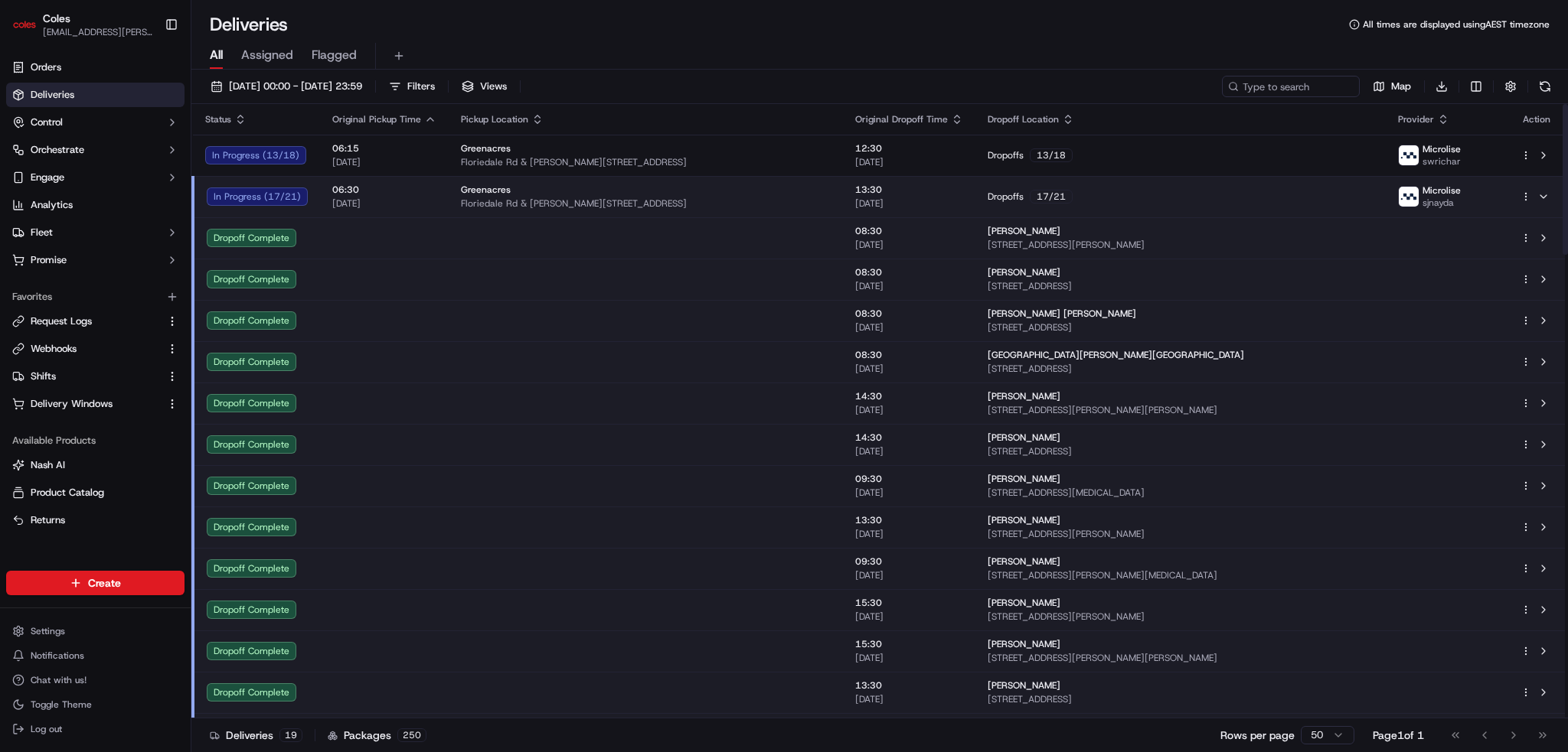
click at [649, 237] on td at bounding box center [645, 237] width 394 height 41
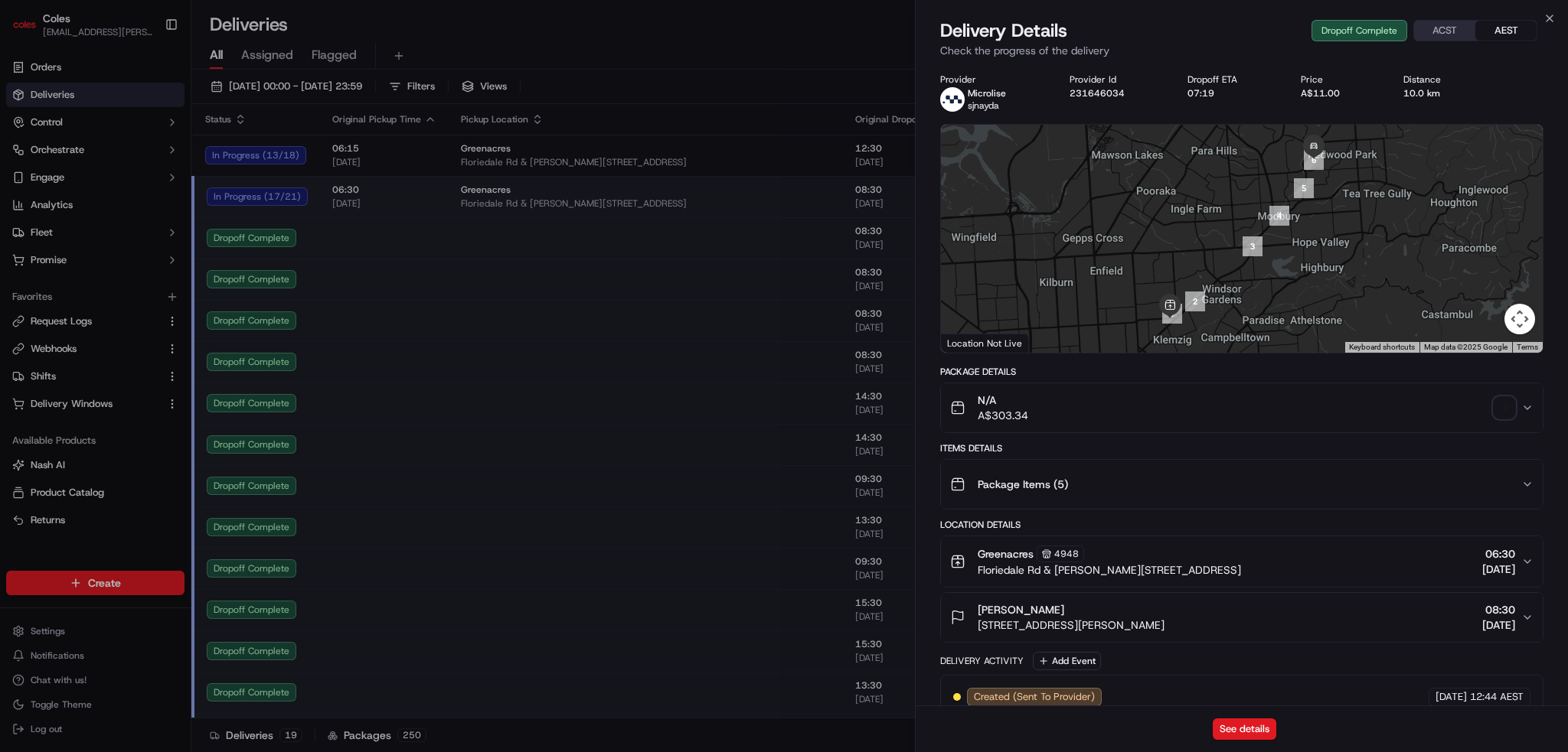
click at [1510, 413] on img "button" at bounding box center [1504, 408] width 21 height 21
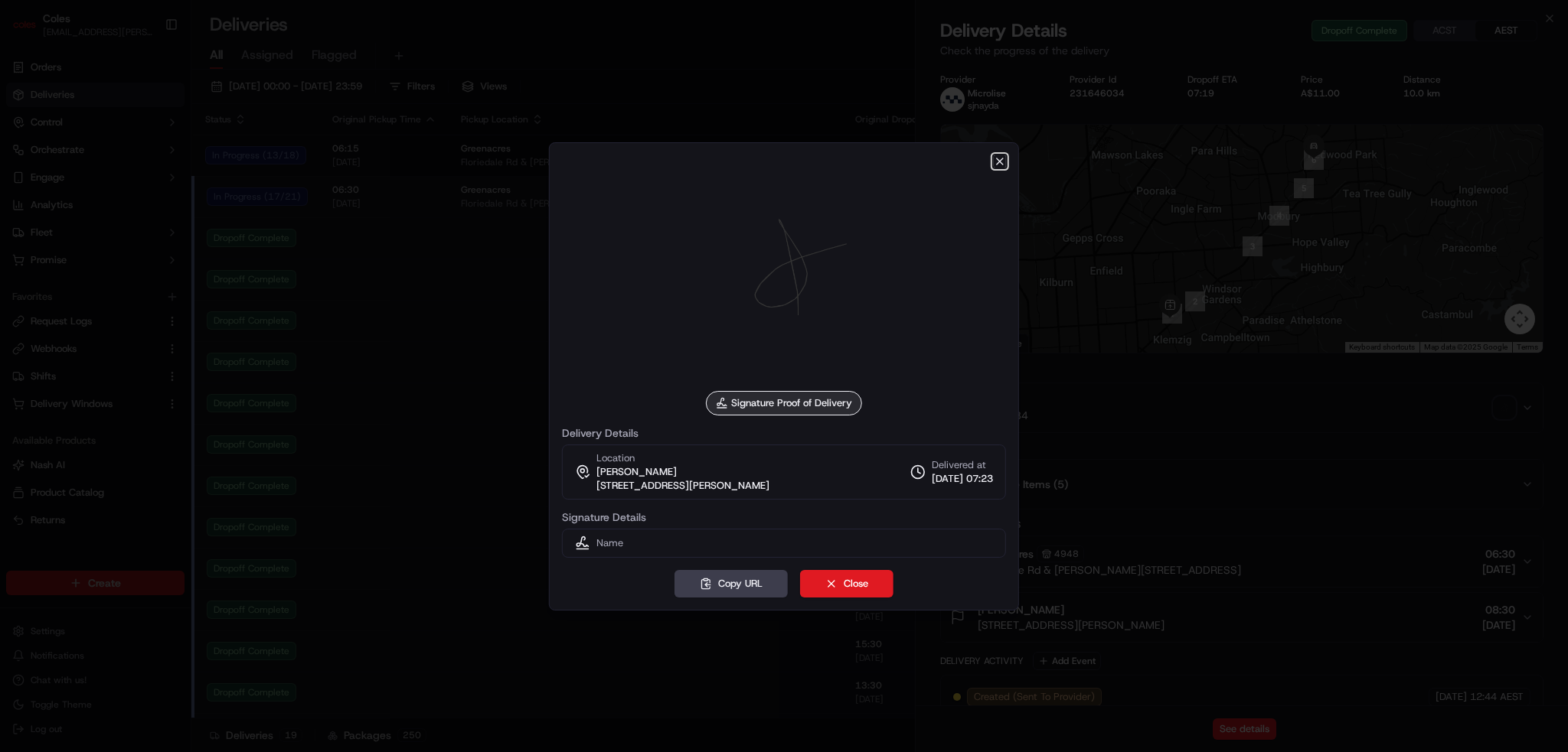
click at [1000, 162] on icon "button" at bounding box center [1000, 161] width 12 height 12
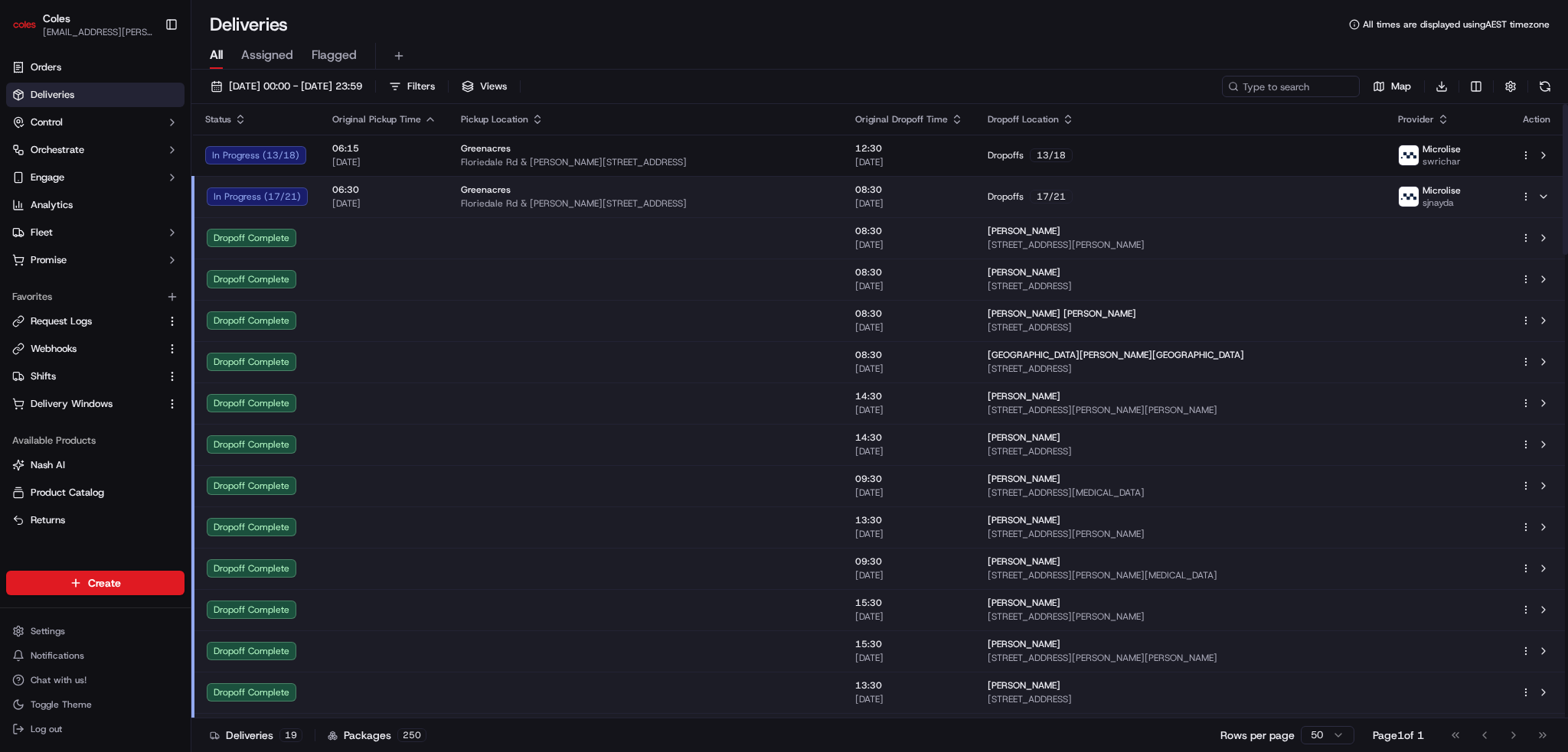
click at [661, 273] on td at bounding box center [645, 279] width 394 height 41
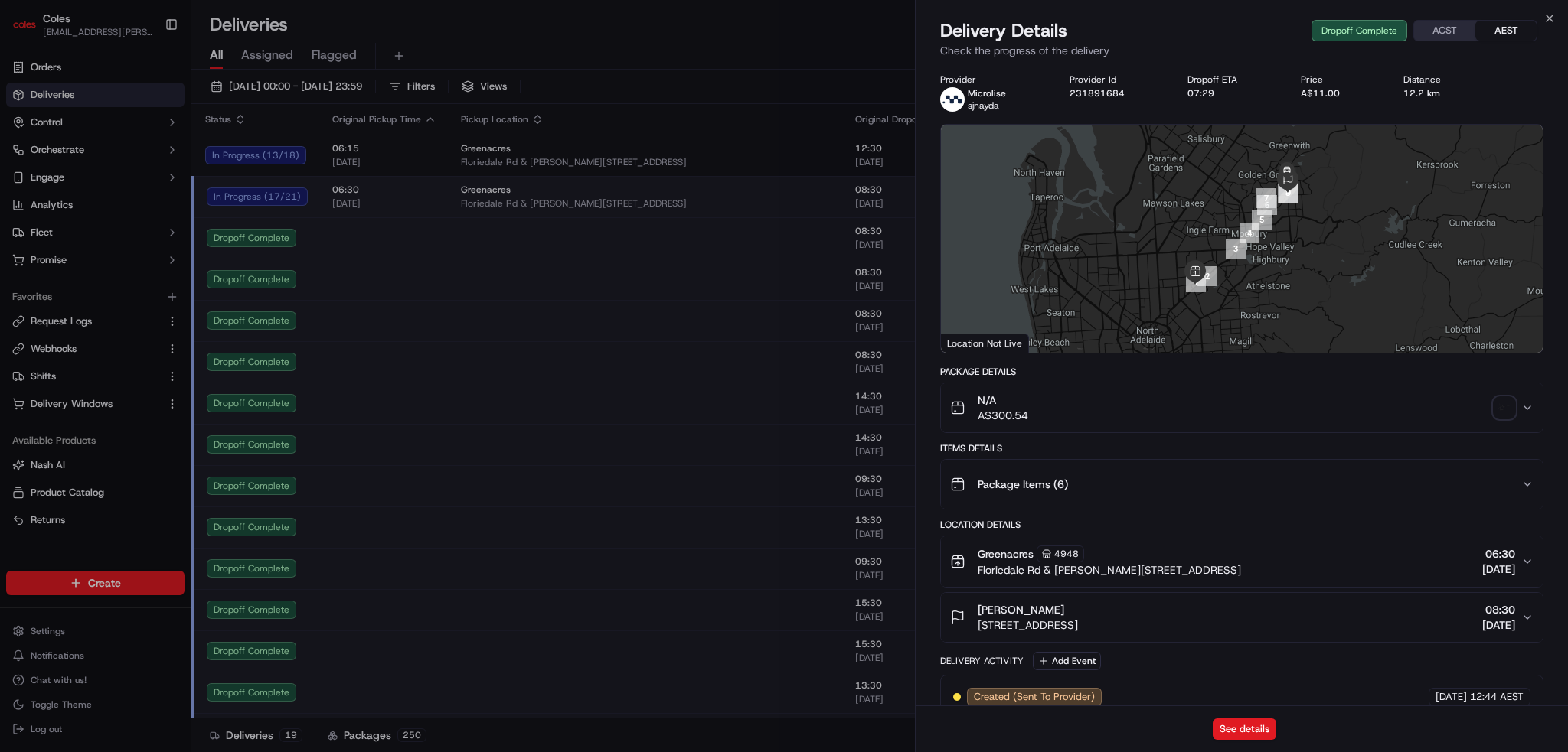
click at [1499, 403] on img "button" at bounding box center [1504, 408] width 21 height 21
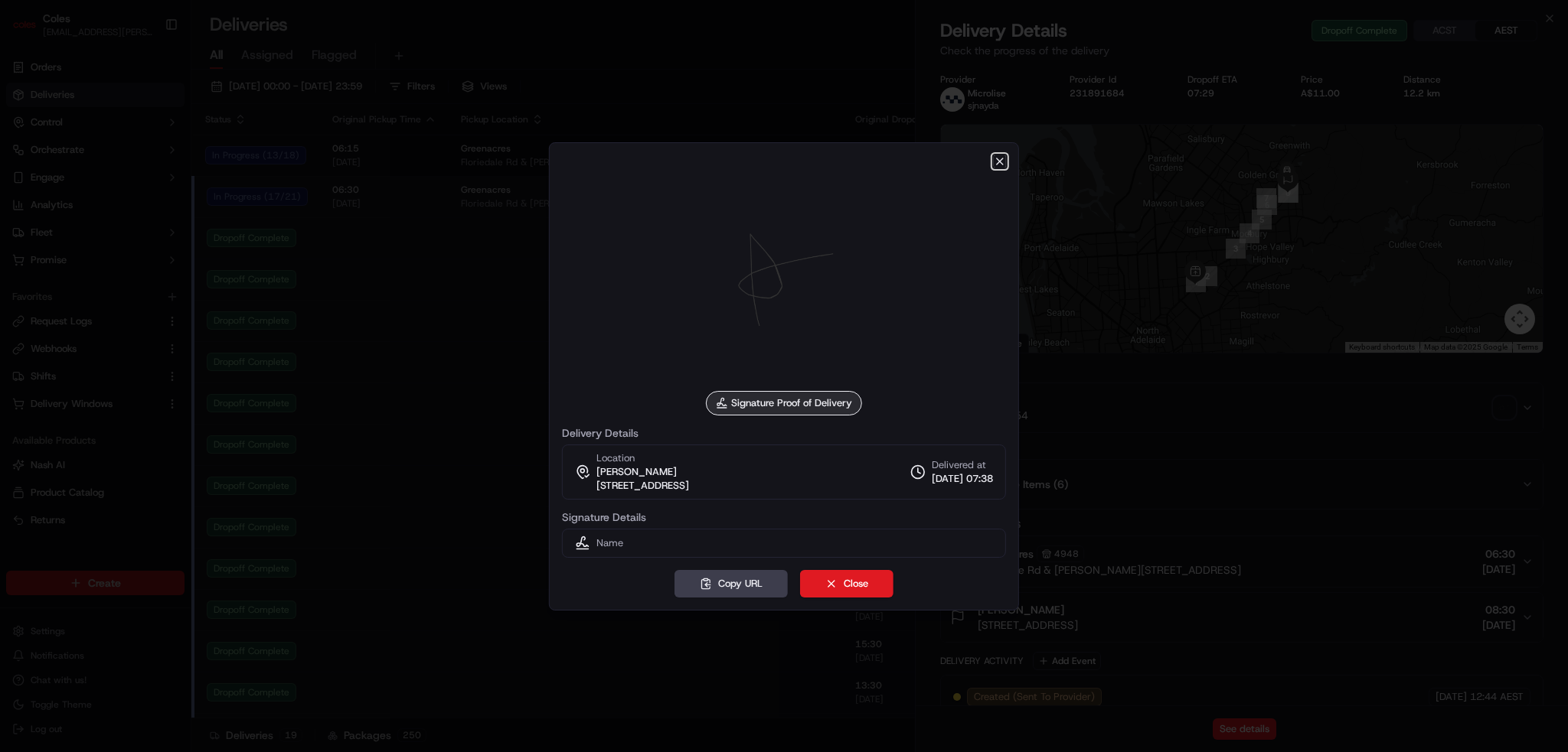
click at [994, 161] on icon "button" at bounding box center [1000, 161] width 12 height 12
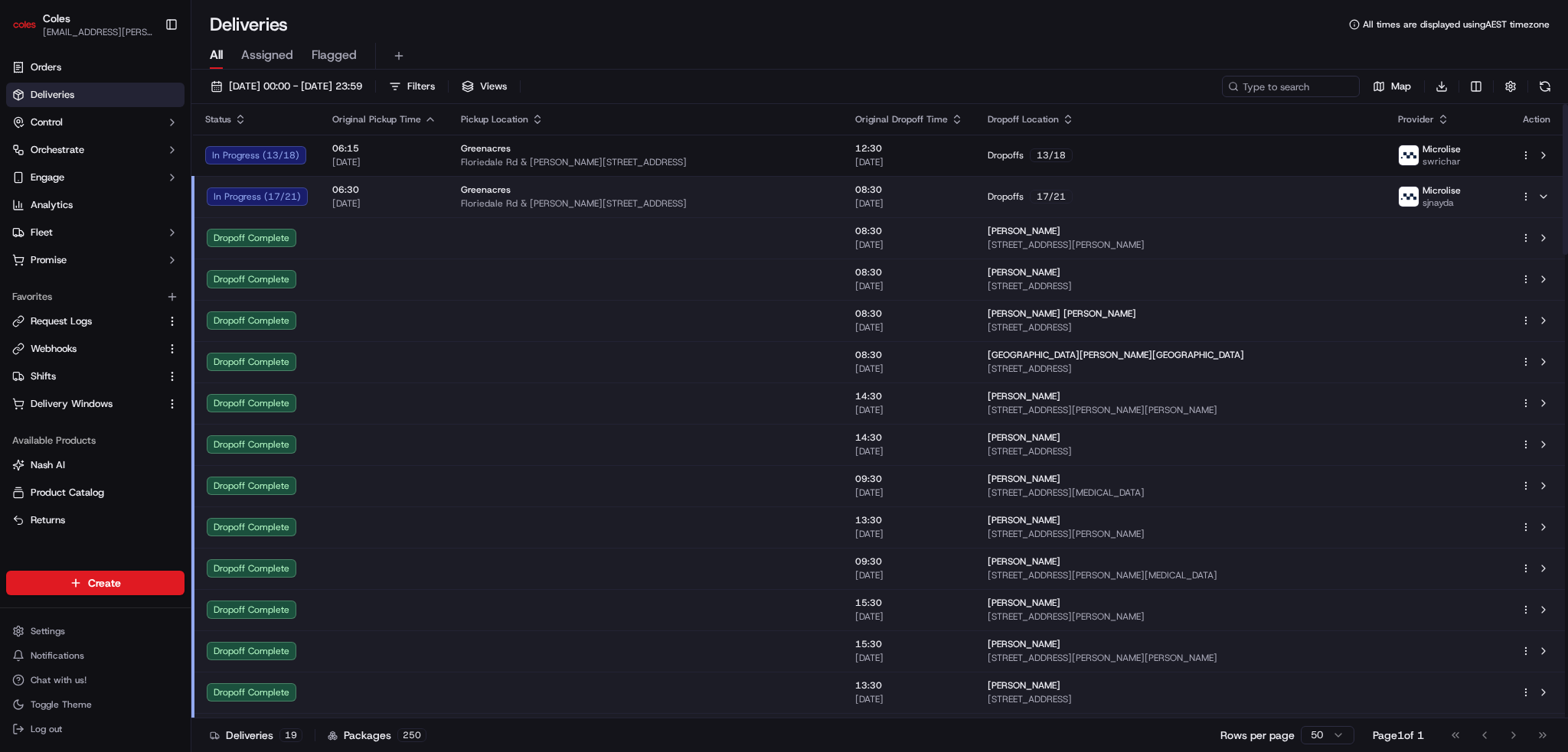
click at [636, 323] on td at bounding box center [645, 320] width 394 height 41
click at [701, 319] on td at bounding box center [645, 320] width 394 height 41
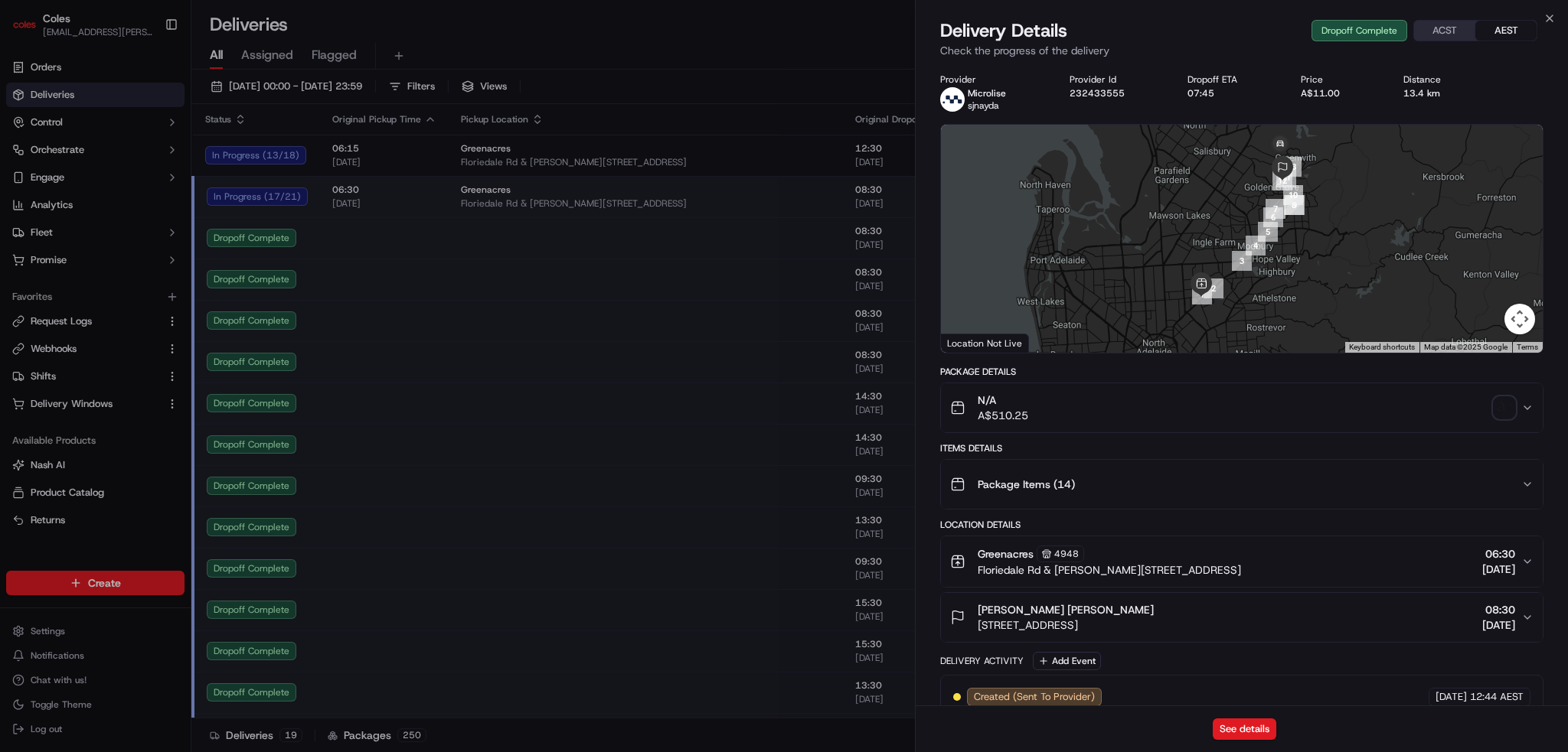
click at [1494, 408] on img "button" at bounding box center [1504, 408] width 21 height 21
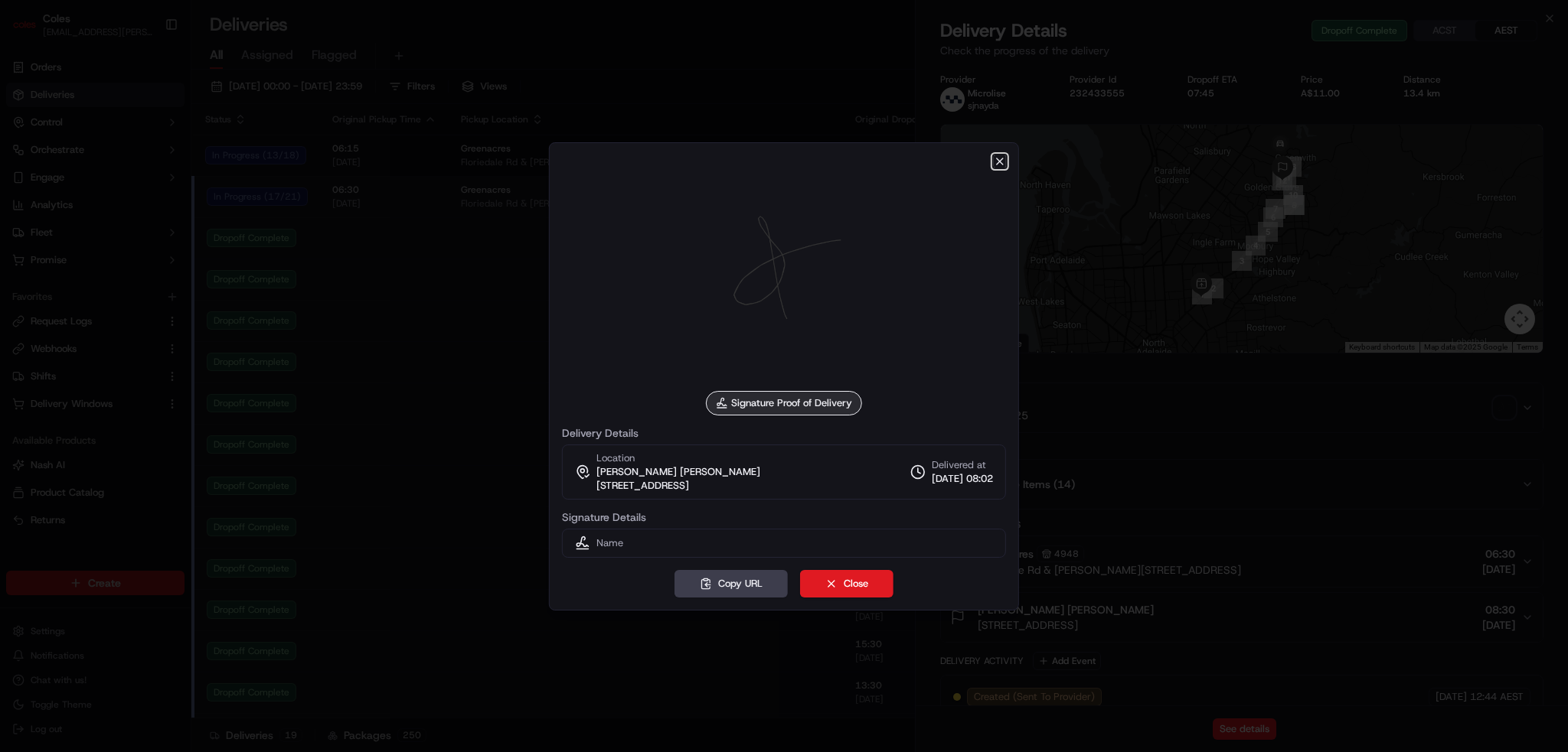
click at [1000, 165] on icon "button" at bounding box center [1000, 161] width 12 height 12
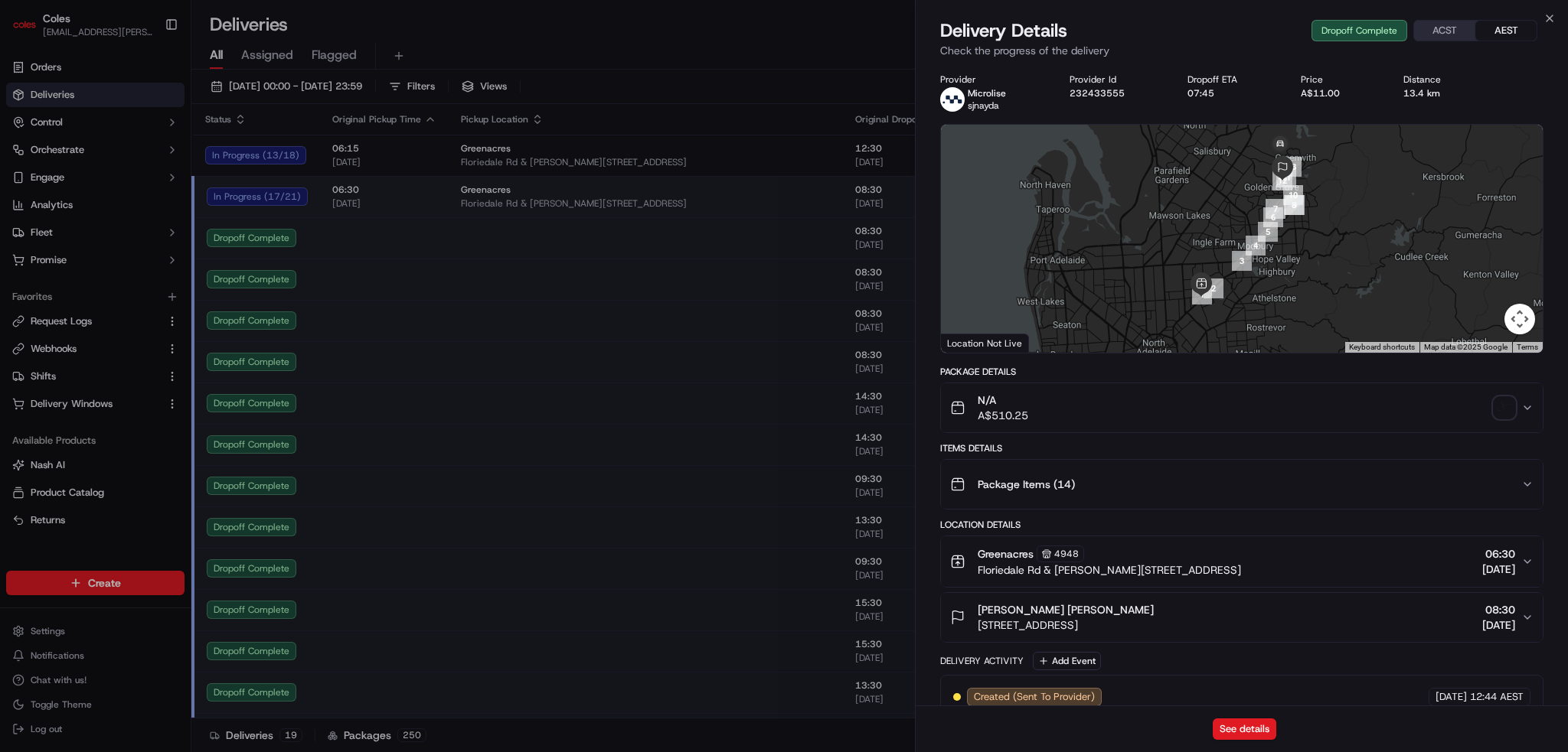
click at [1535, 406] on button "N/A A$510.25" at bounding box center [1242, 408] width 602 height 49
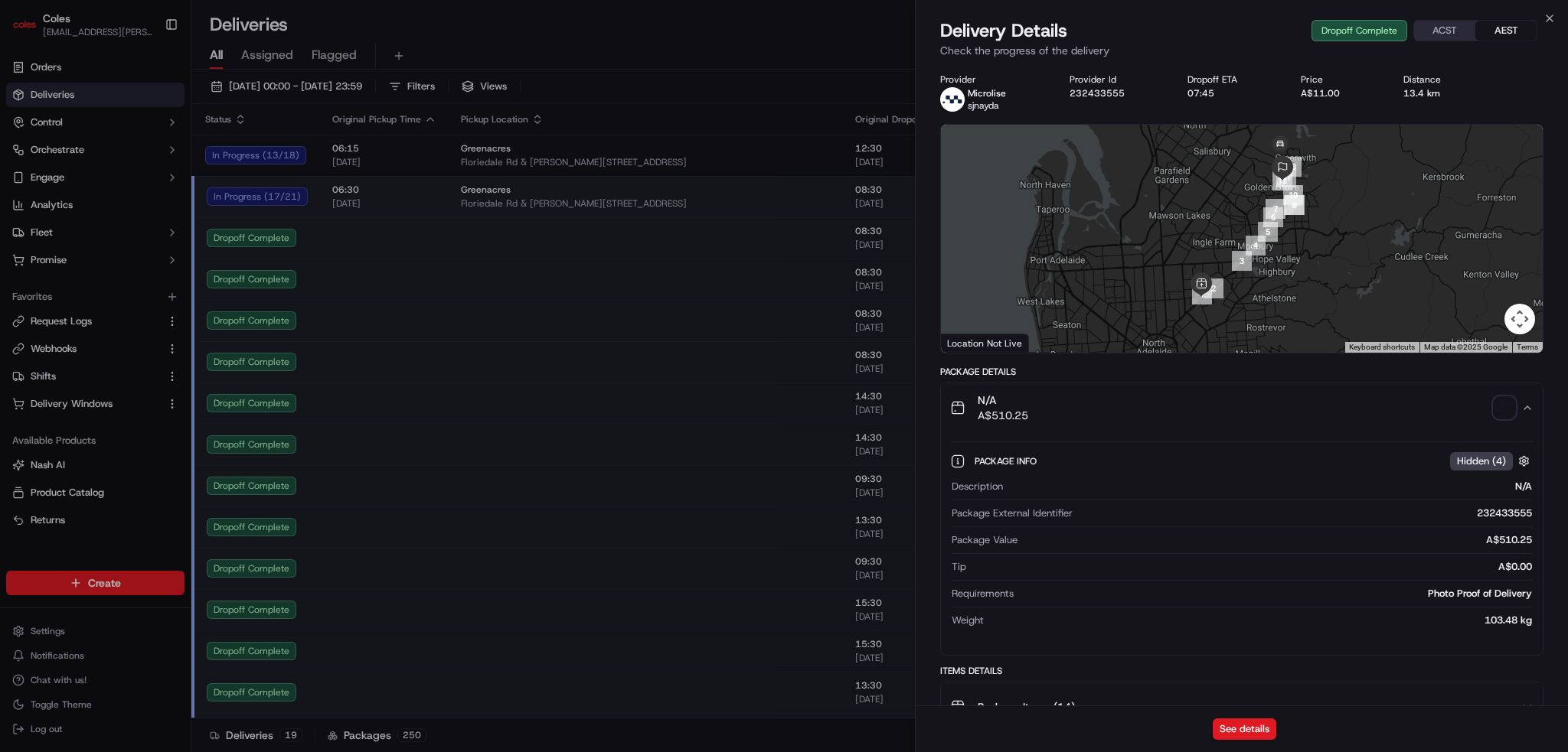
click at [1531, 405] on icon "button" at bounding box center [1527, 408] width 12 height 12
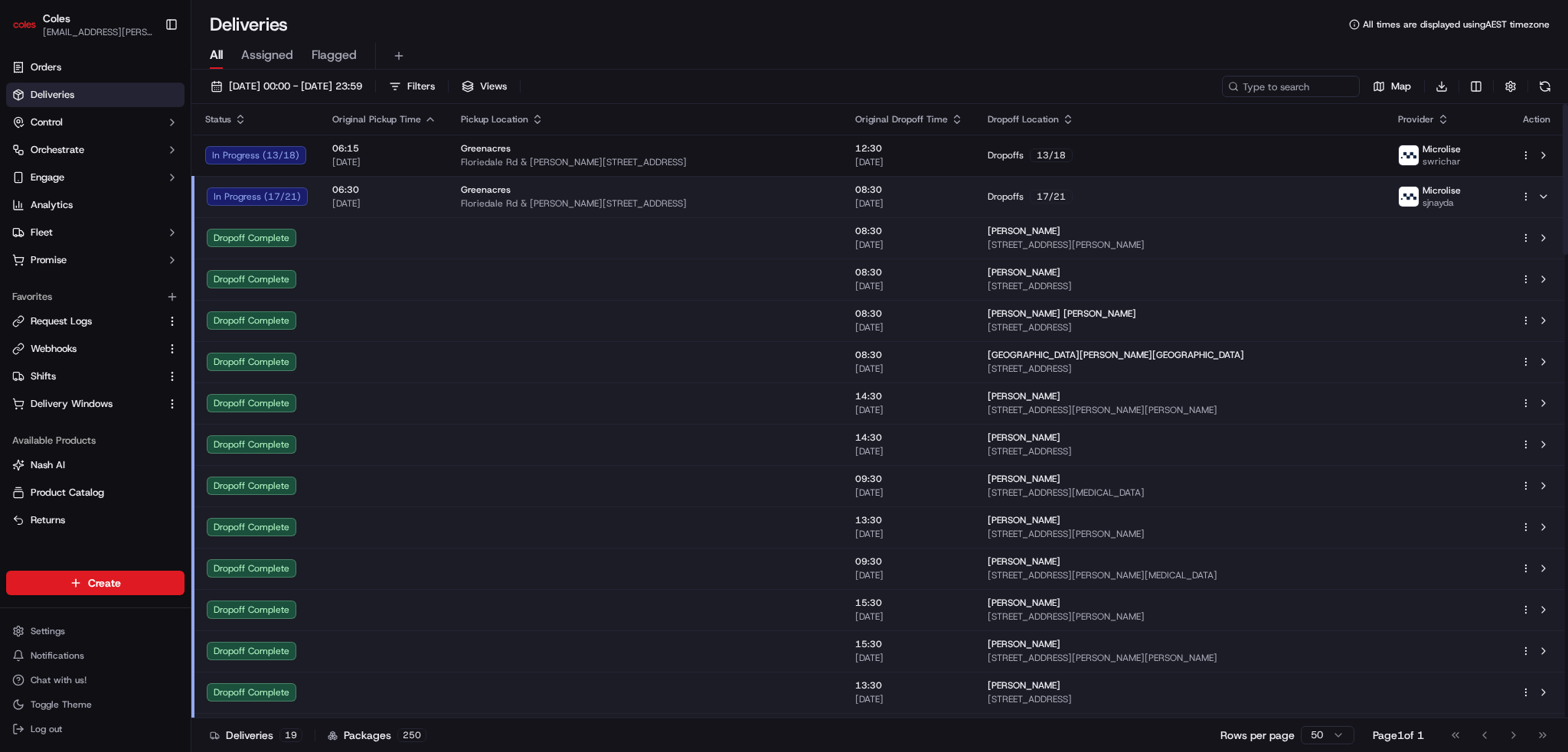
click at [742, 335] on td at bounding box center [645, 320] width 394 height 41
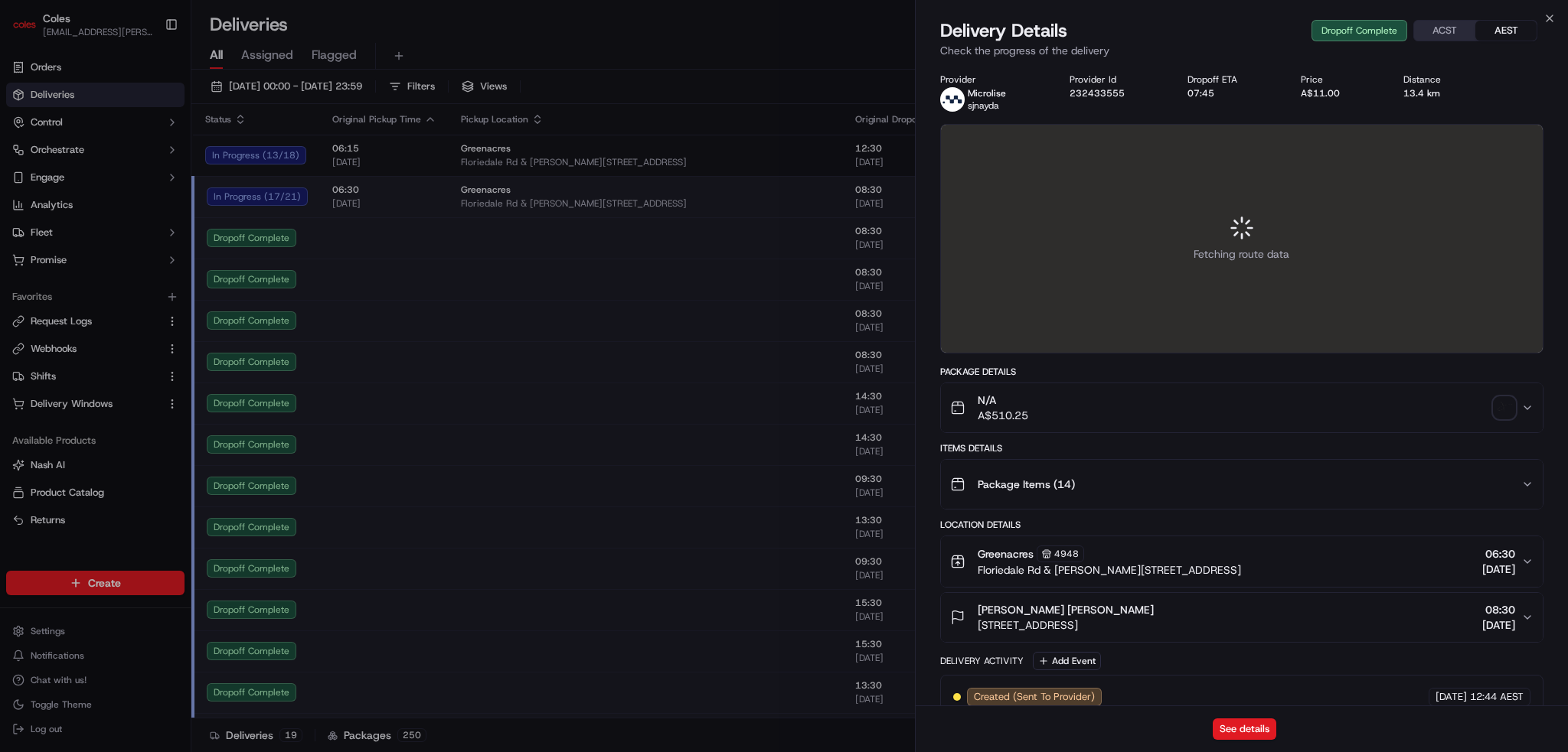
click at [747, 367] on div at bounding box center [784, 376] width 1568 height 752
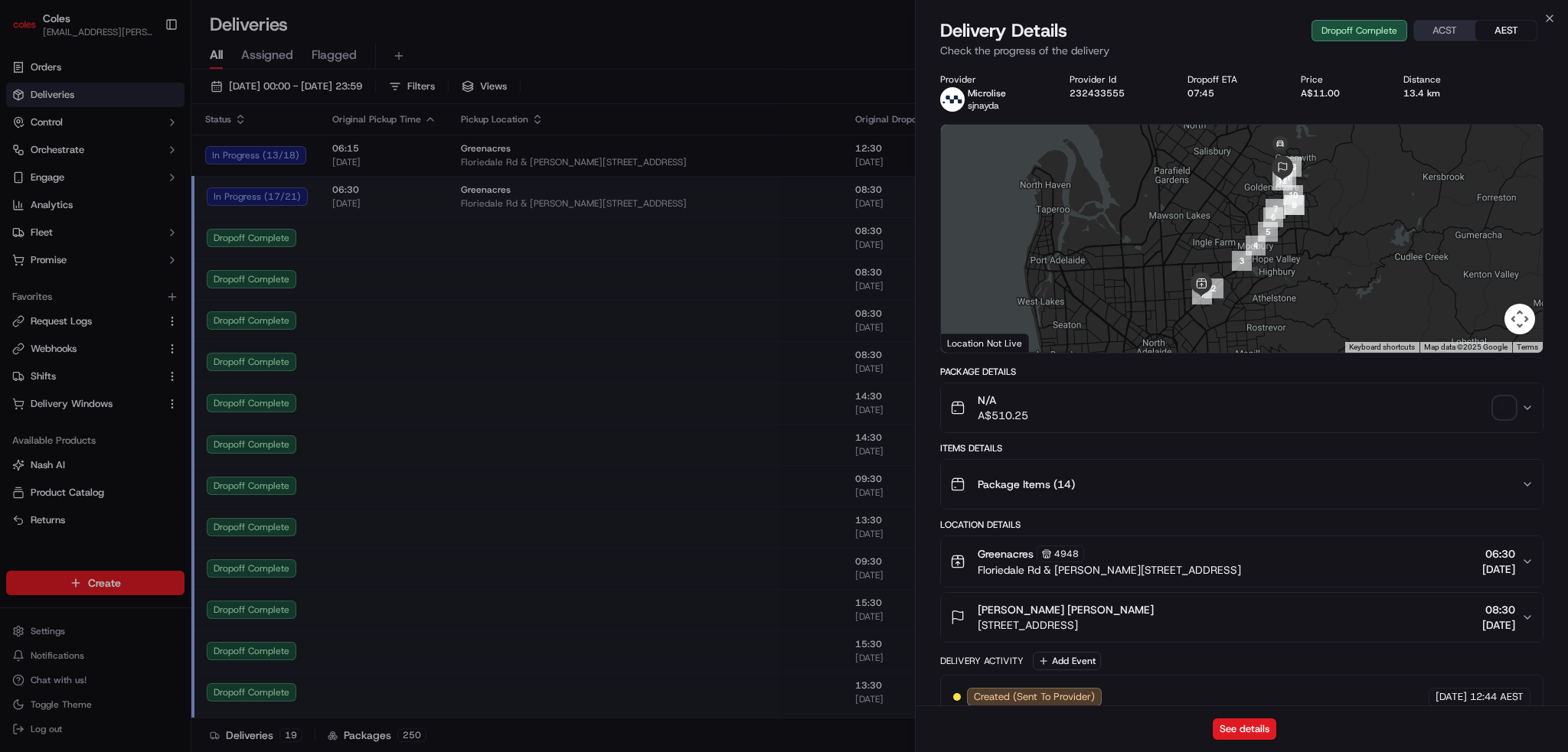
click at [1503, 404] on img "button" at bounding box center [1504, 408] width 21 height 21
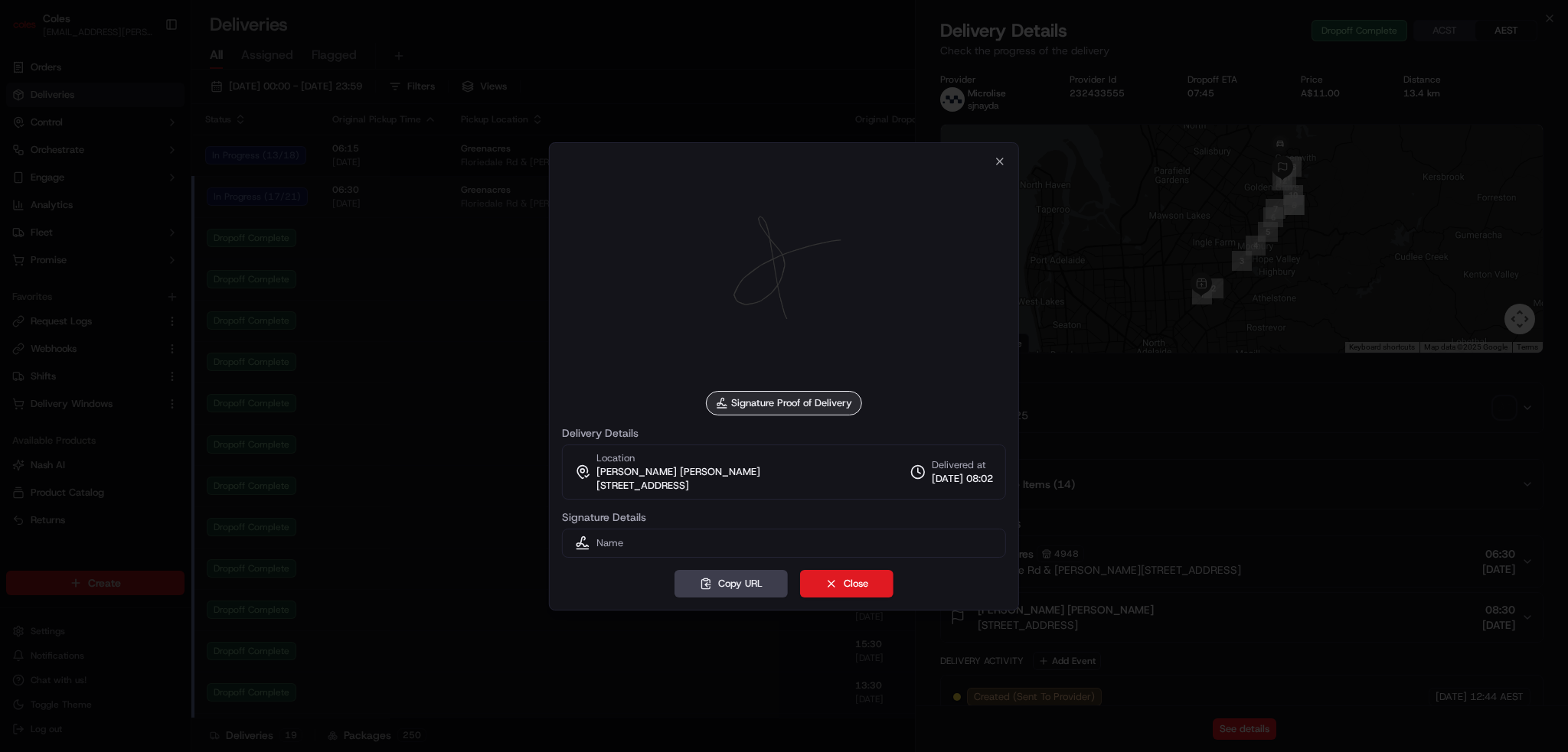
click at [1008, 152] on div "Signature Proof of Delivery Delivery Details Location [PERSON_NAME] [PERSON_NAM…" at bounding box center [784, 377] width 470 height 468
click at [1002, 160] on icon "button" at bounding box center [1000, 161] width 12 height 12
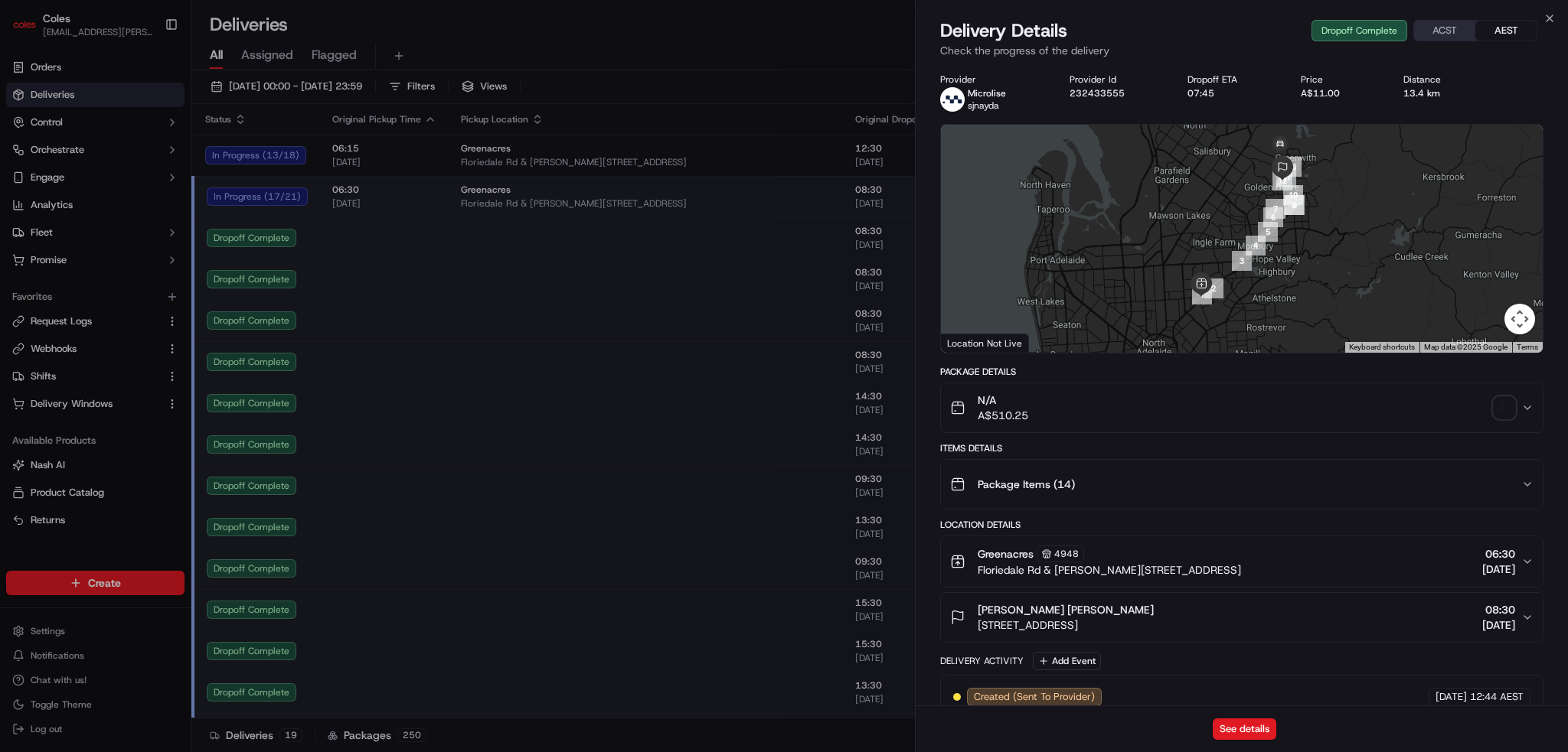
click at [705, 529] on td at bounding box center [645, 527] width 394 height 41
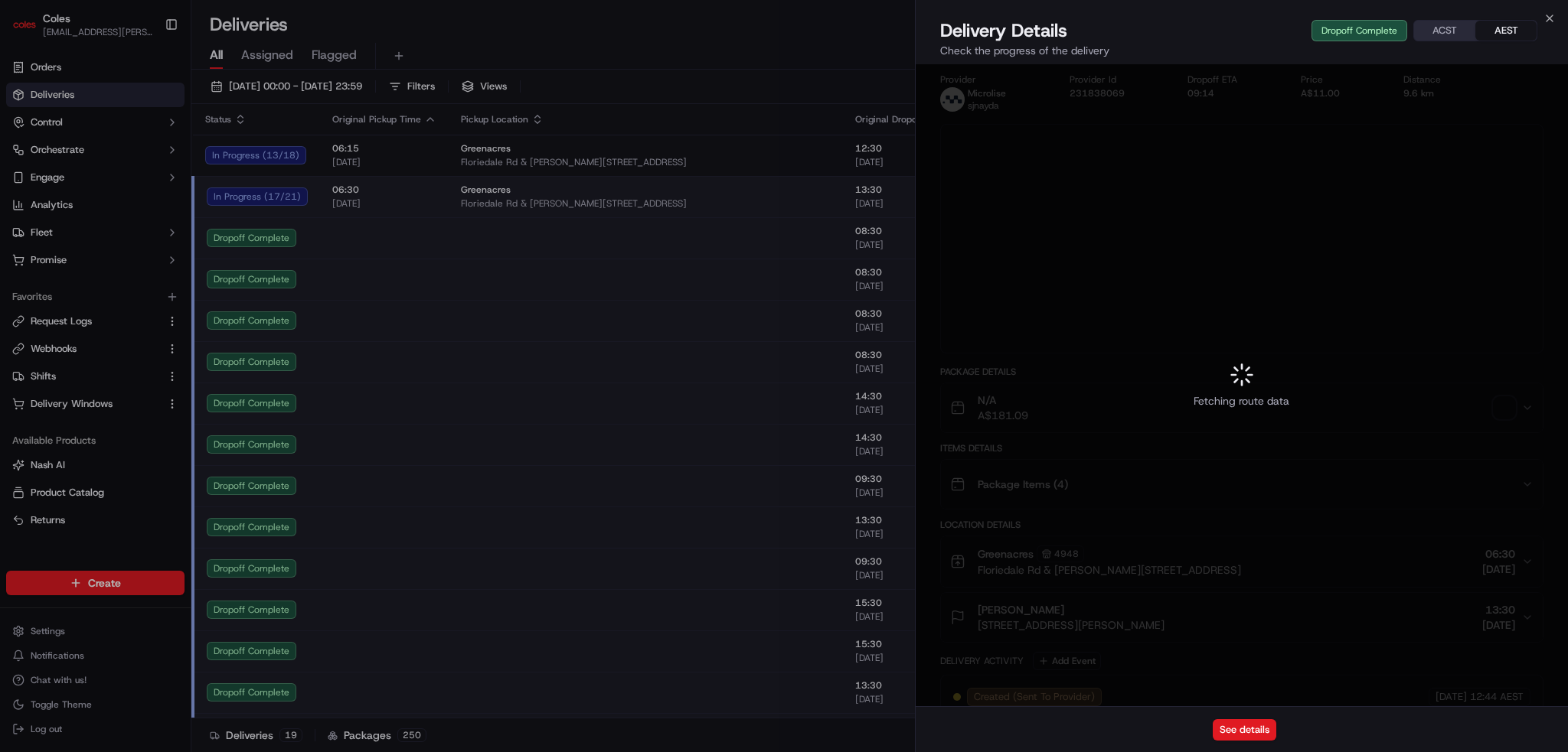
click at [735, 528] on div at bounding box center [784, 376] width 1568 height 752
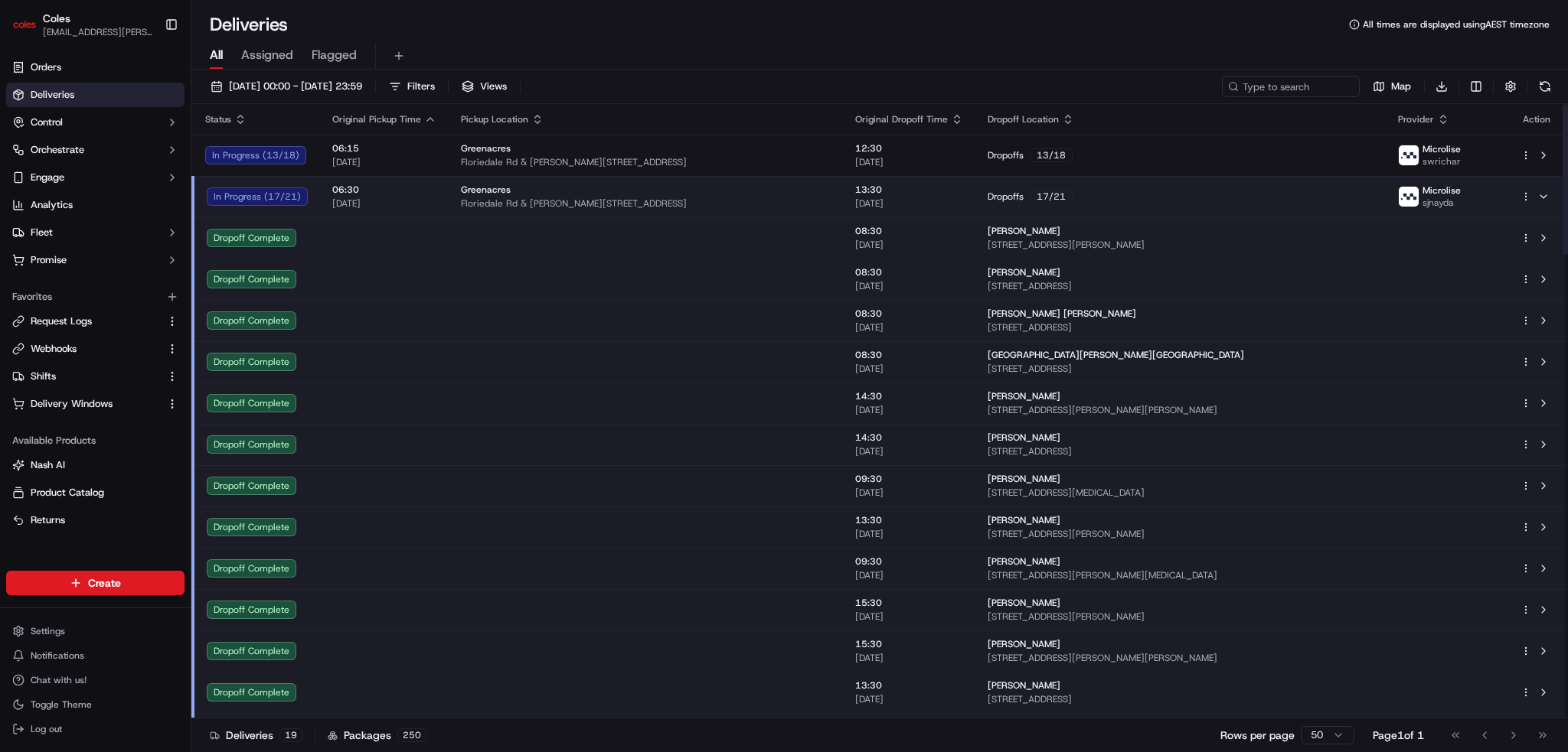
click at [937, 571] on span "[DATE]" at bounding box center [909, 575] width 108 height 12
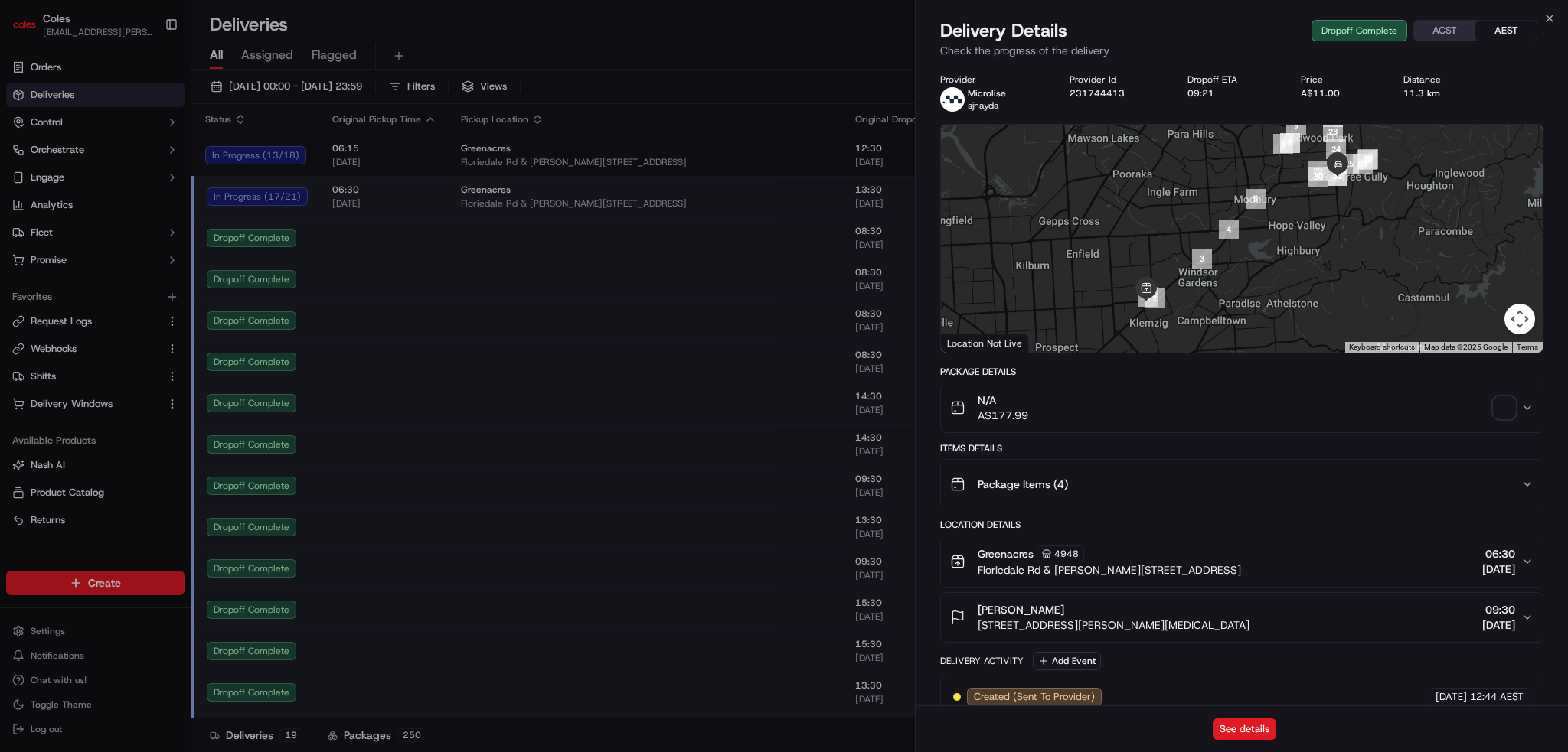
click at [1514, 400] on img "button" at bounding box center [1504, 408] width 21 height 21
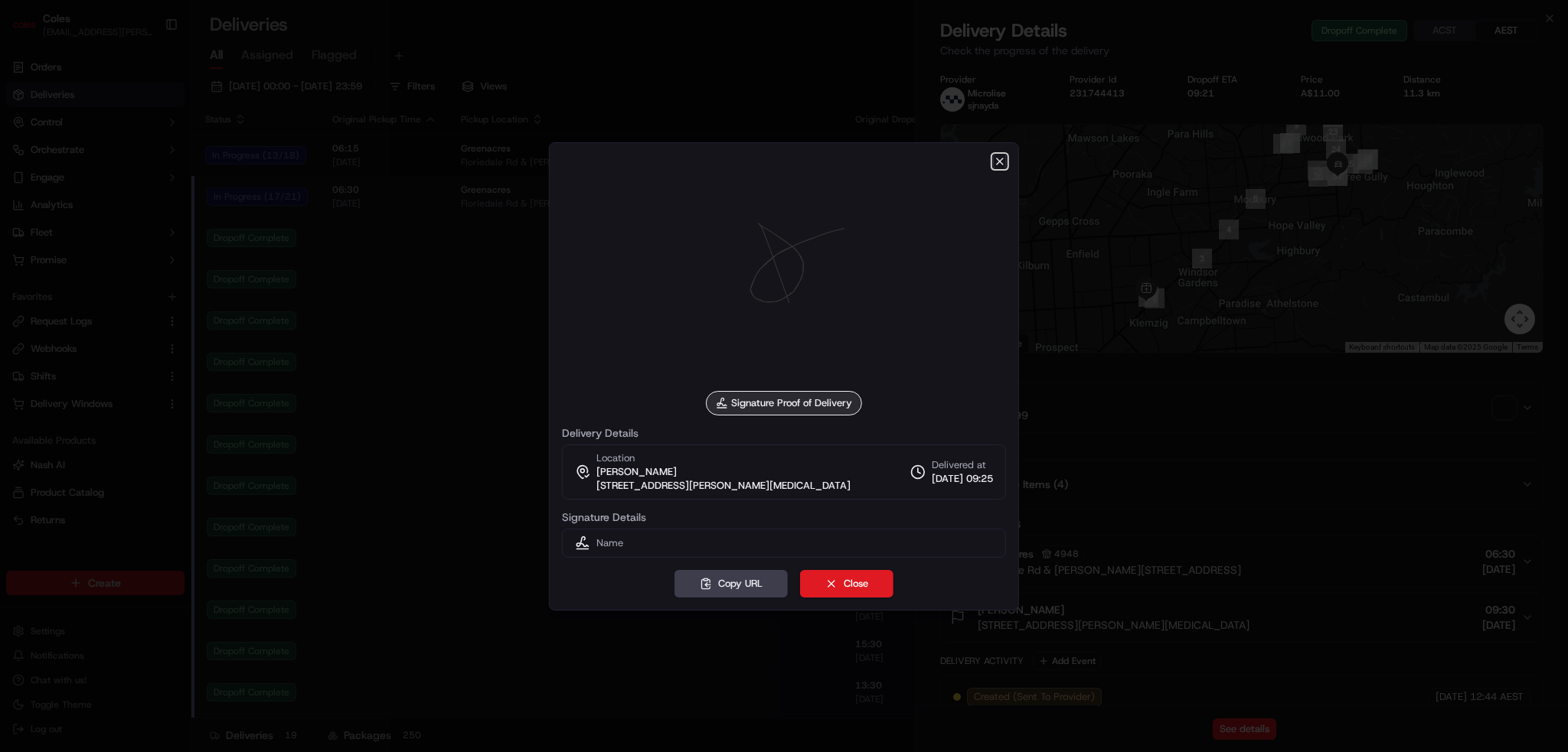
click at [994, 163] on icon "button" at bounding box center [1000, 161] width 12 height 12
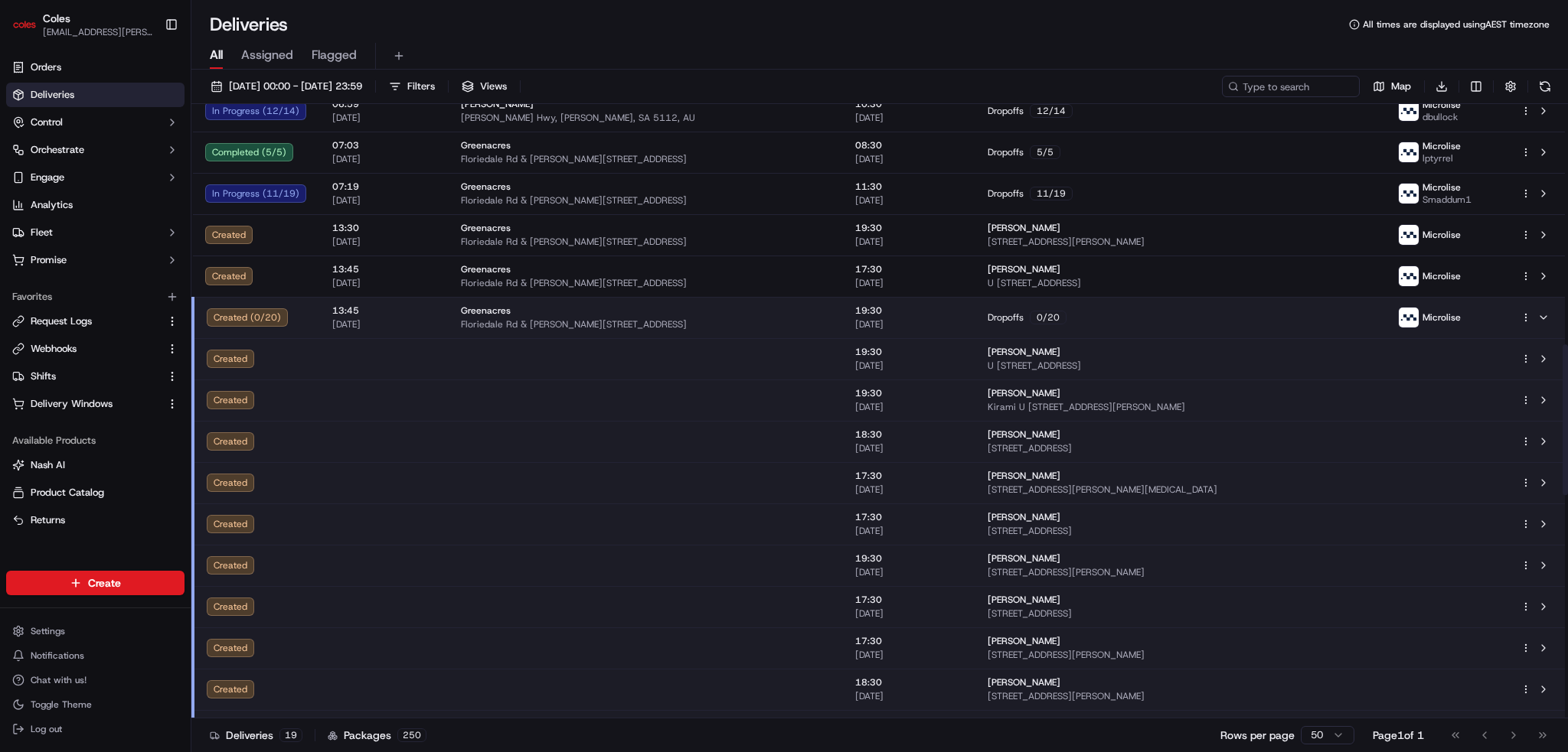
scroll to position [842, 0]
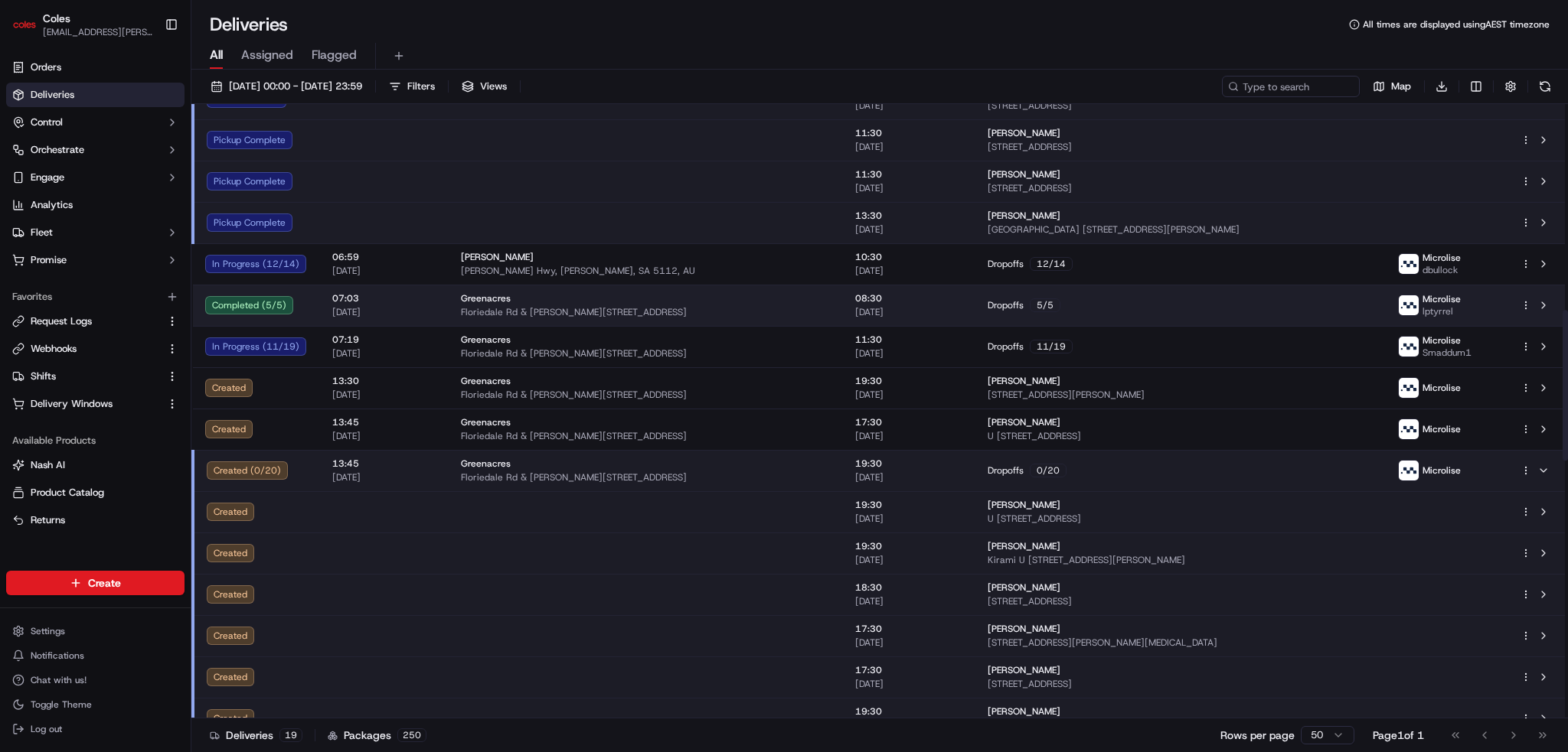
click at [778, 307] on span "Floriedale Rd & [PERSON_NAME][STREET_ADDRESS]" at bounding box center [646, 312] width 370 height 12
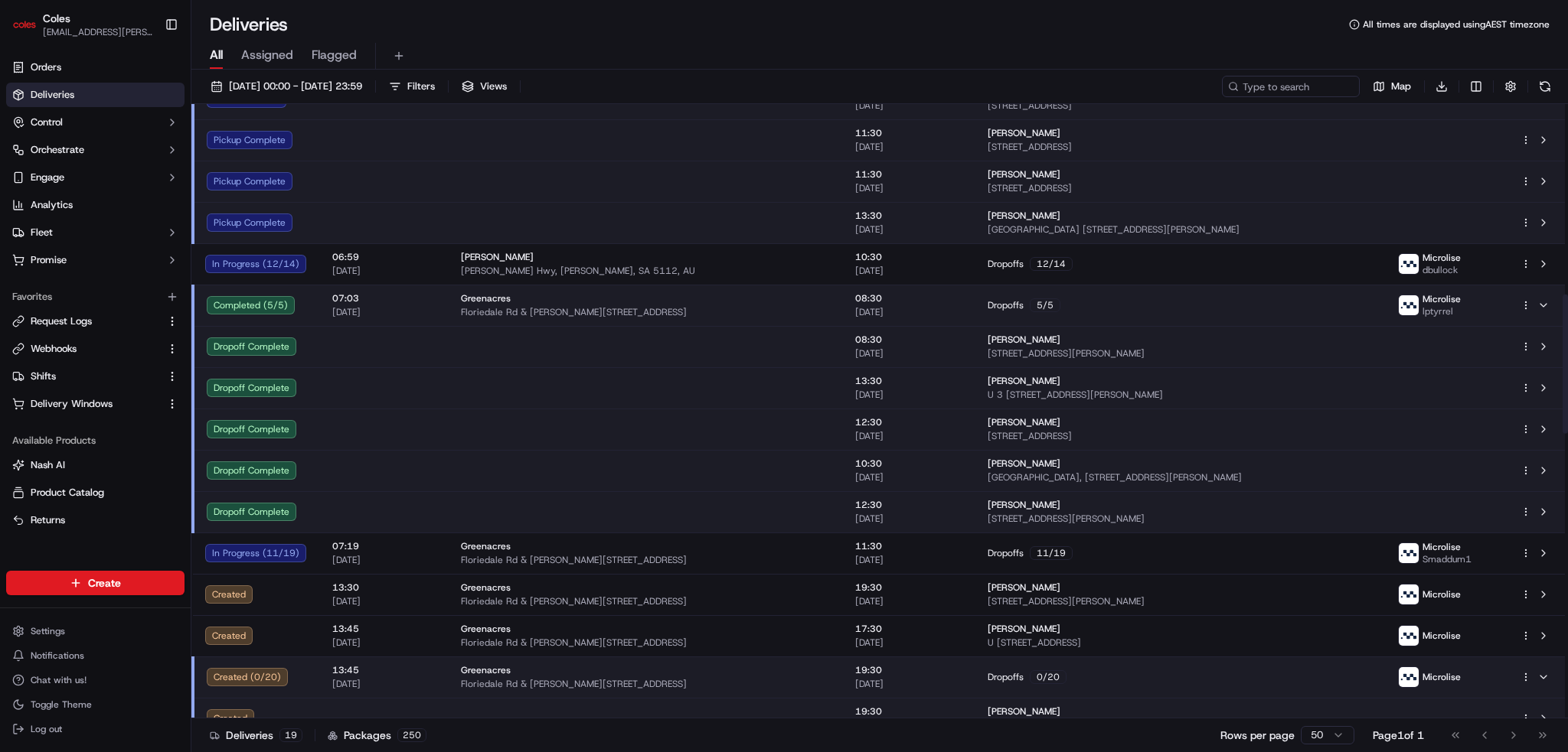
click at [785, 351] on td at bounding box center [645, 346] width 394 height 41
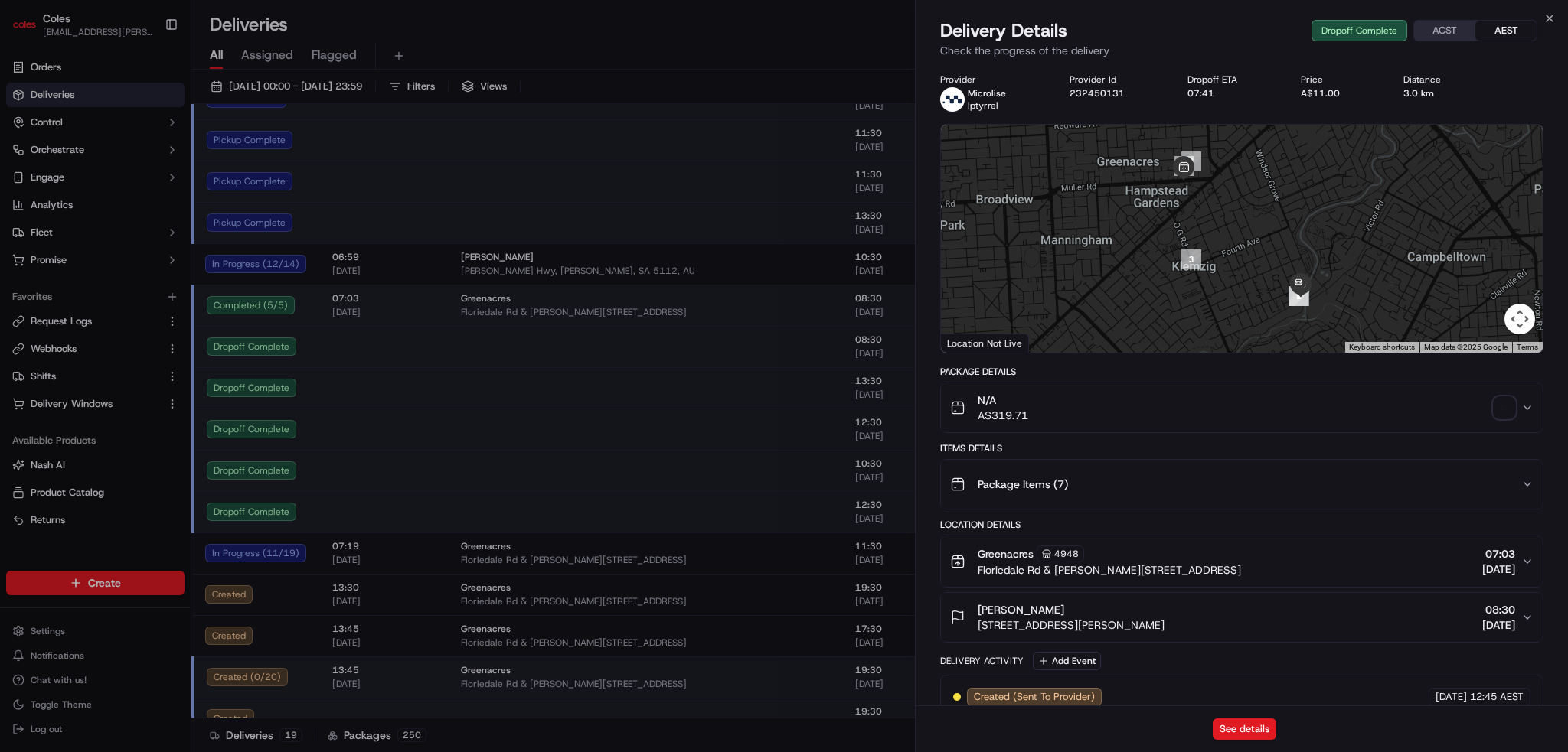
click at [1504, 409] on img "button" at bounding box center [1504, 408] width 21 height 21
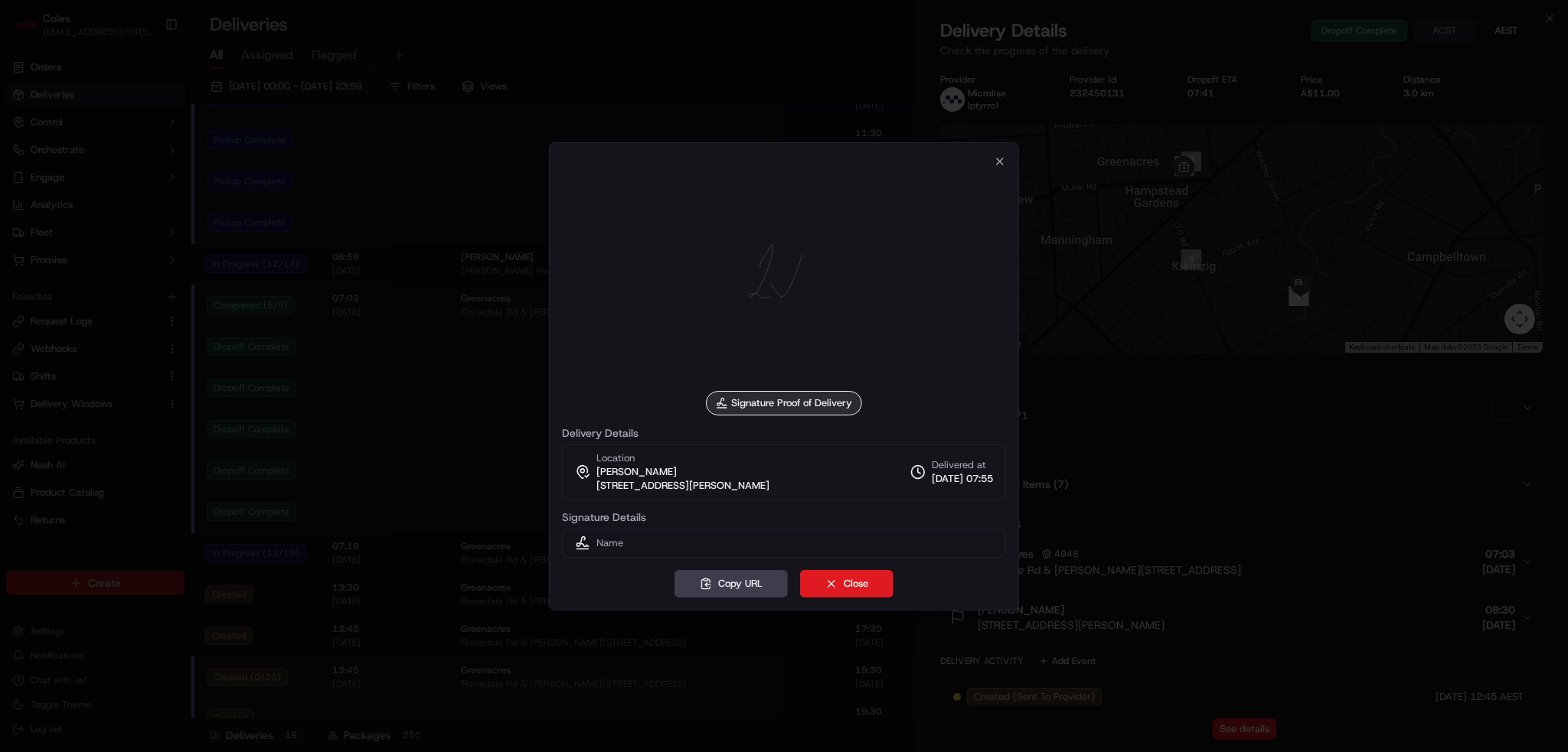
click at [994, 154] on div "Signature Proof of Delivery Delivery Details Location [PERSON_NAME] [STREET_ADD…" at bounding box center [784, 377] width 470 height 468
click at [996, 161] on icon "button" at bounding box center [1000, 161] width 12 height 12
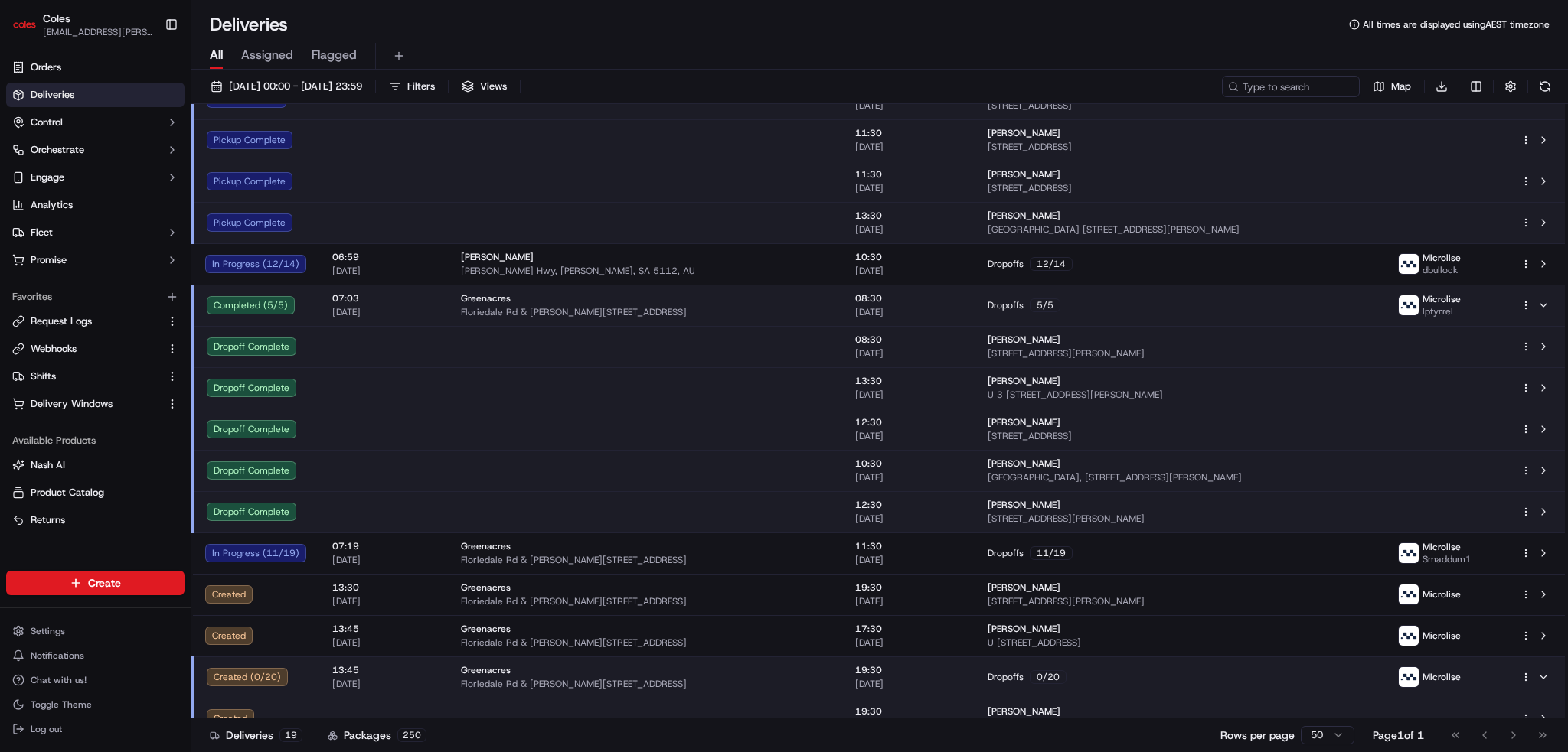
click at [726, 385] on td at bounding box center [645, 387] width 394 height 41
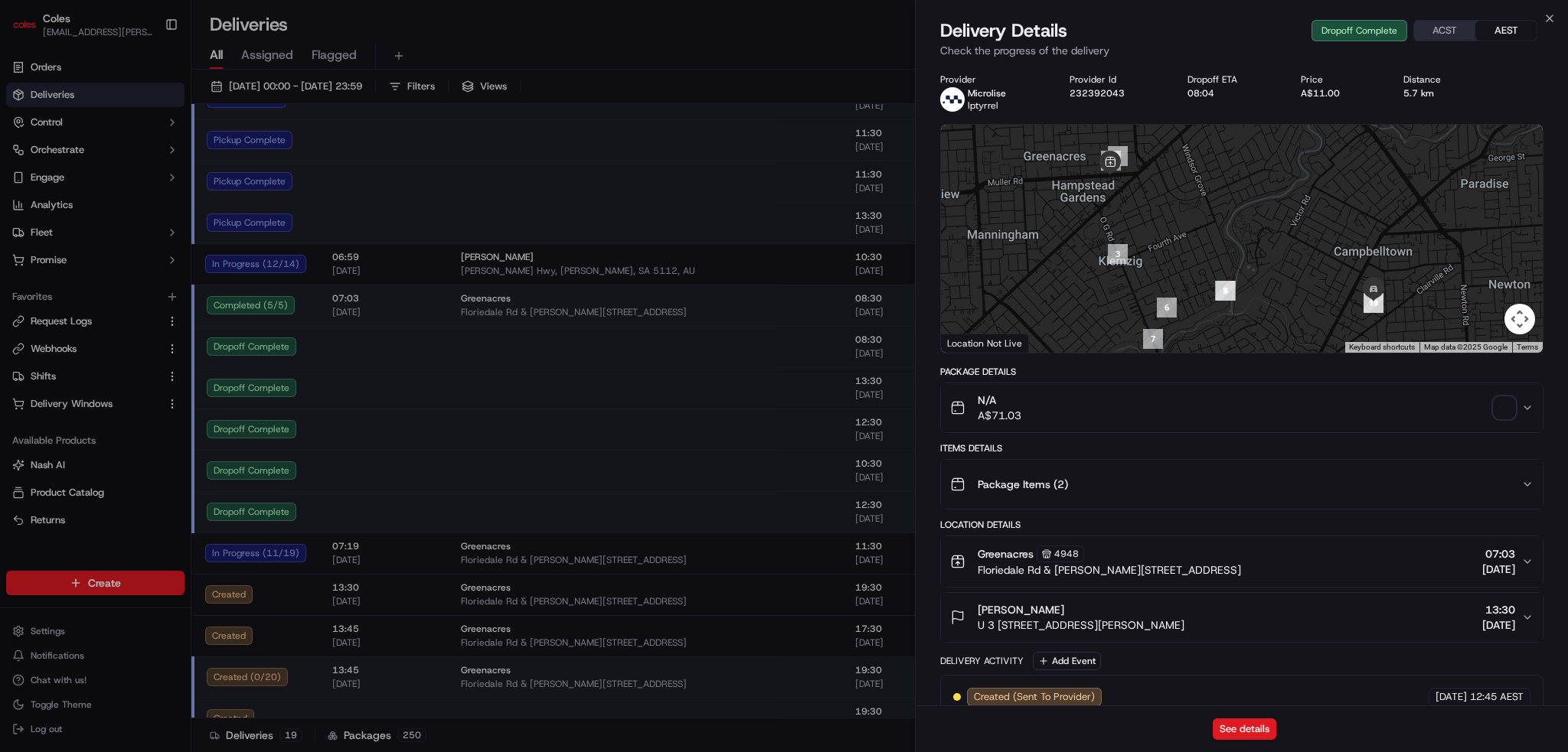
click at [1356, 427] on button "N/A A$71.03" at bounding box center [1242, 408] width 602 height 49
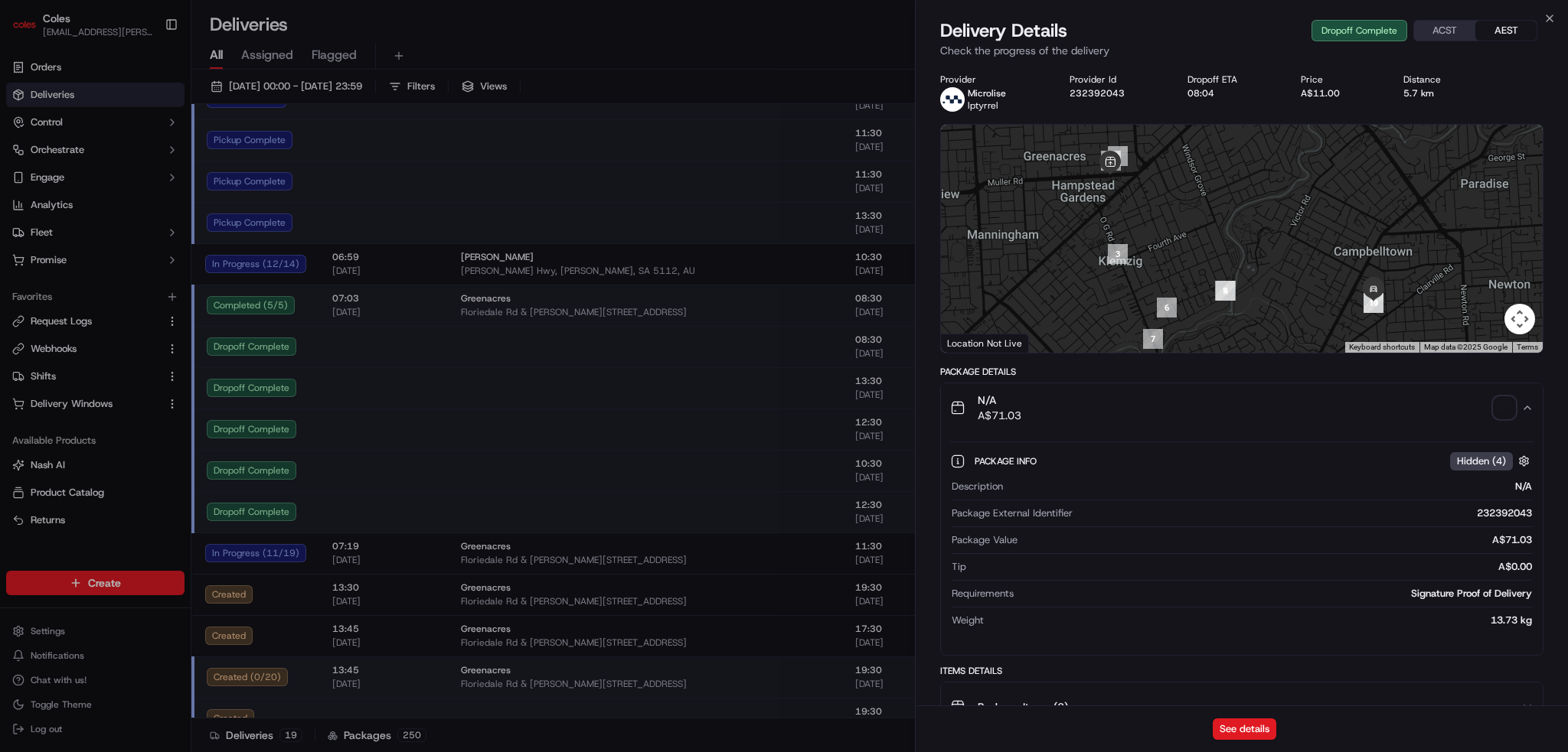
click at [1454, 411] on div "N/A A$71.03" at bounding box center [1236, 408] width 572 height 31
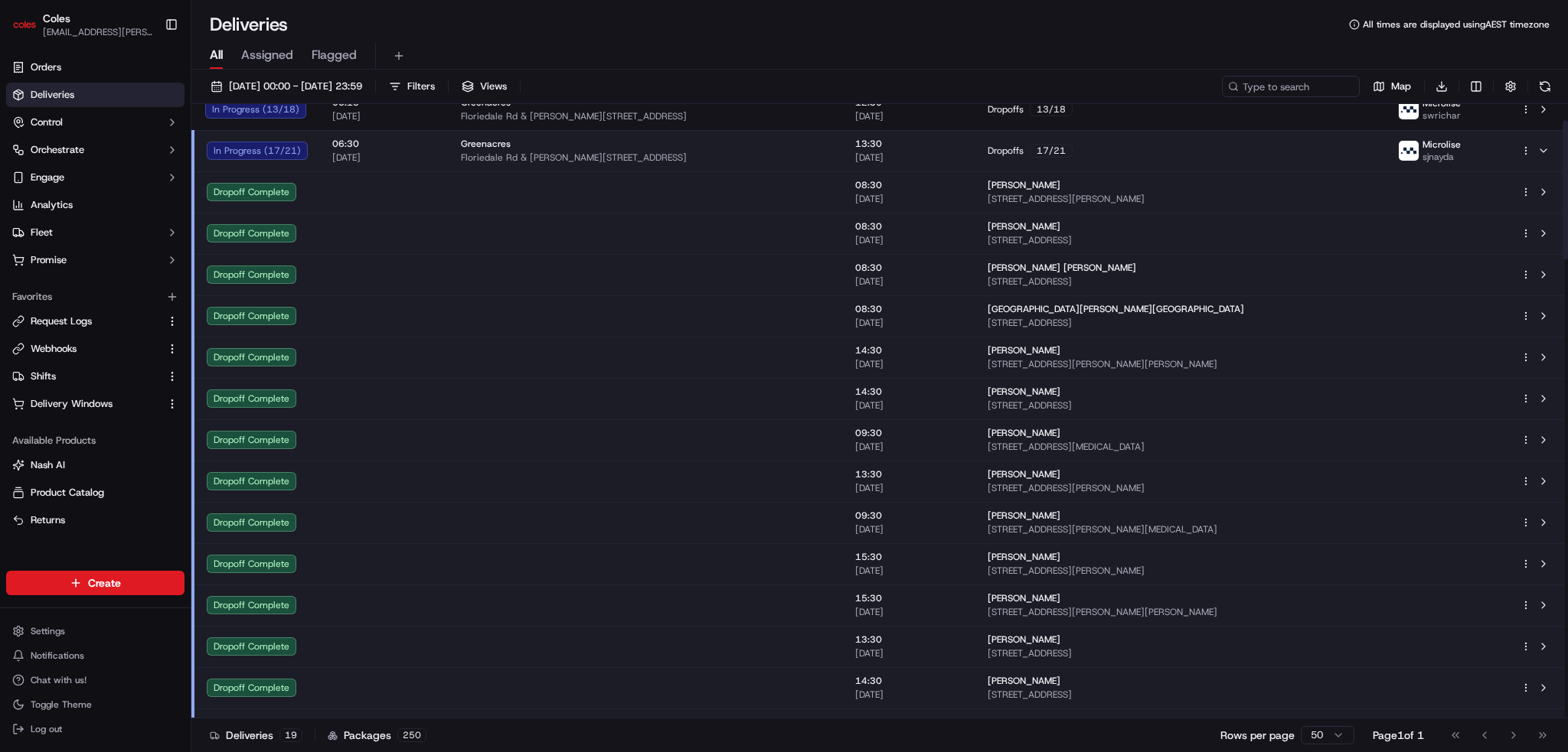
scroll to position [0, 0]
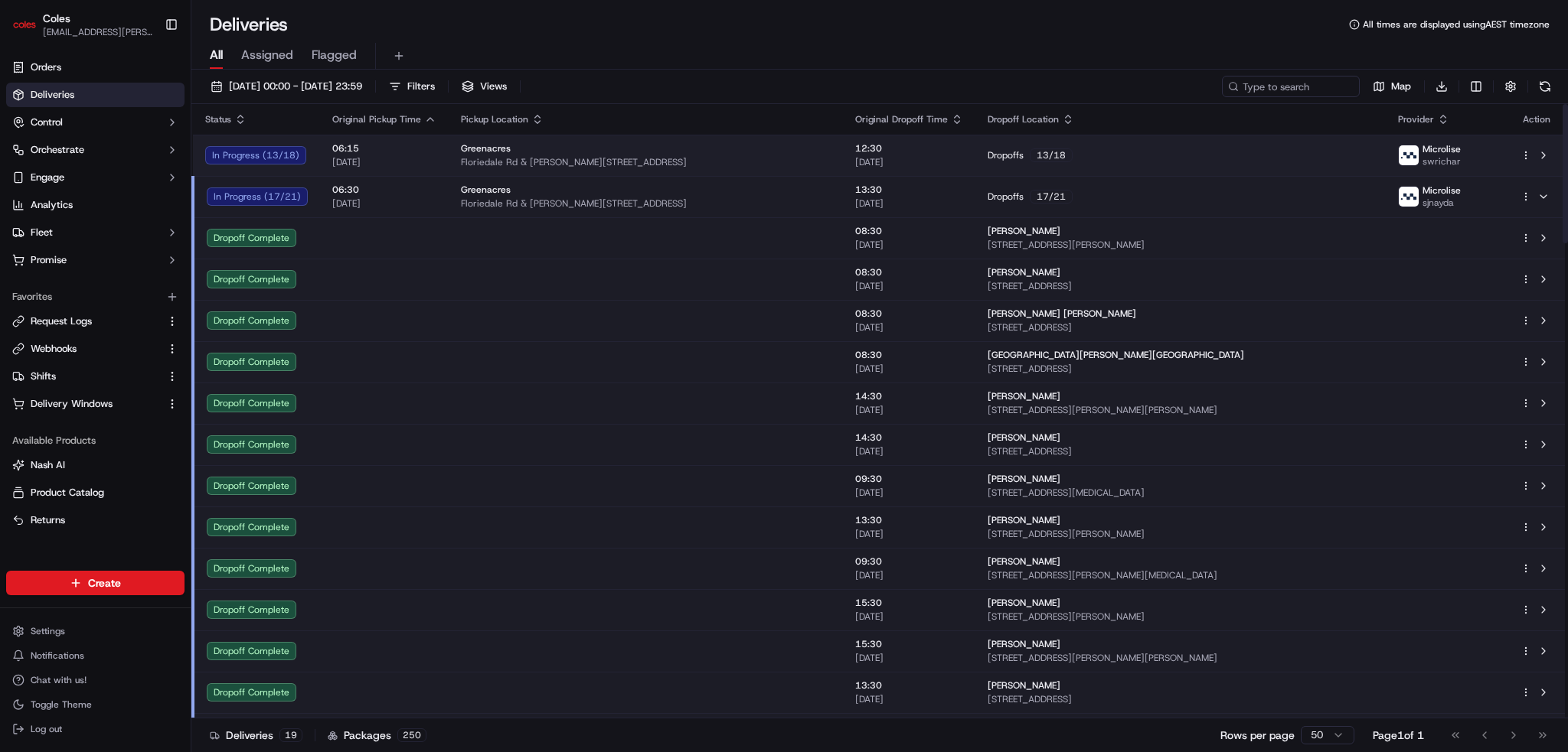
click at [429, 156] on span "[DATE]" at bounding box center [384, 162] width 104 height 12
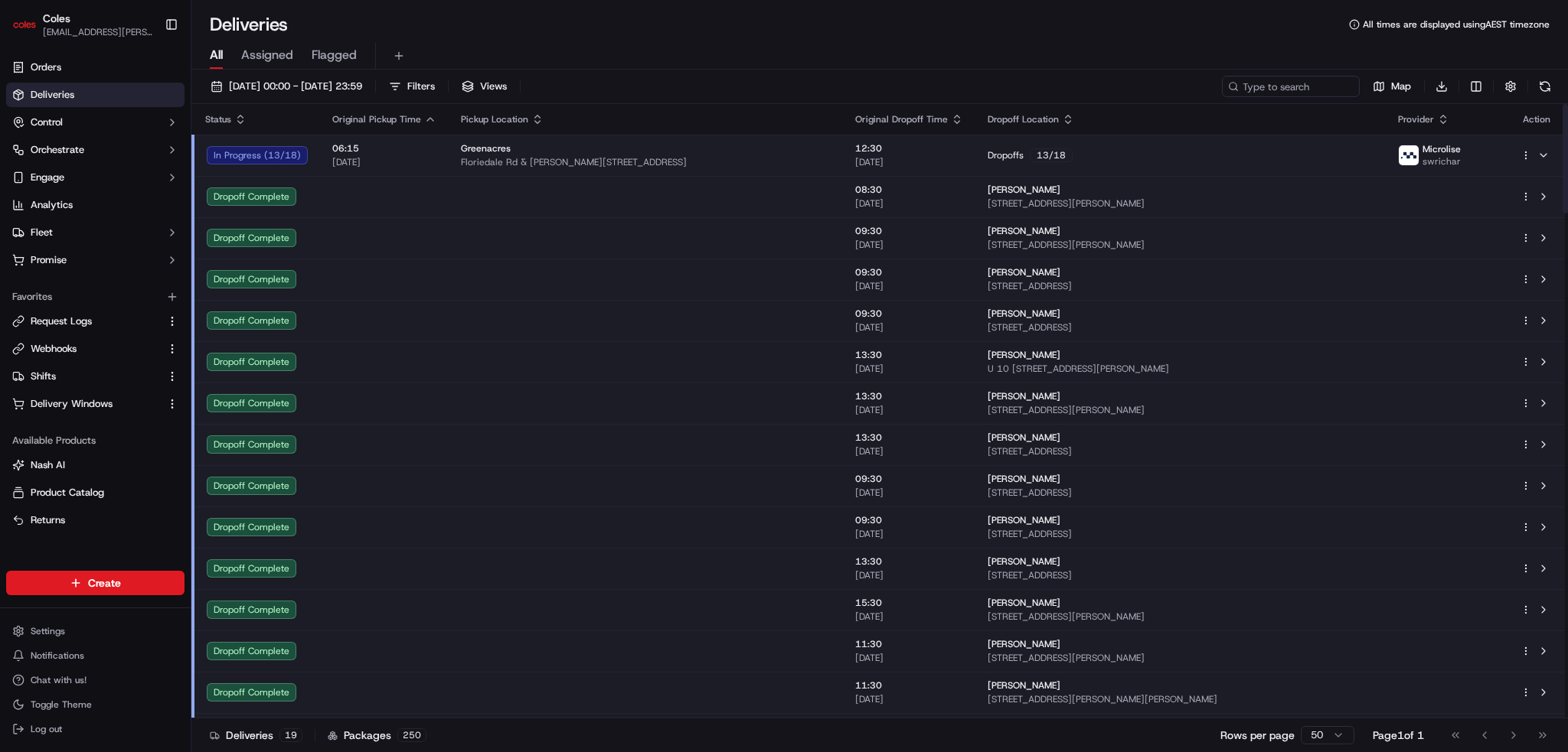
click at [533, 198] on td at bounding box center [645, 196] width 394 height 41
click at [535, 237] on td at bounding box center [645, 237] width 394 height 41
click at [517, 271] on td at bounding box center [645, 279] width 394 height 41
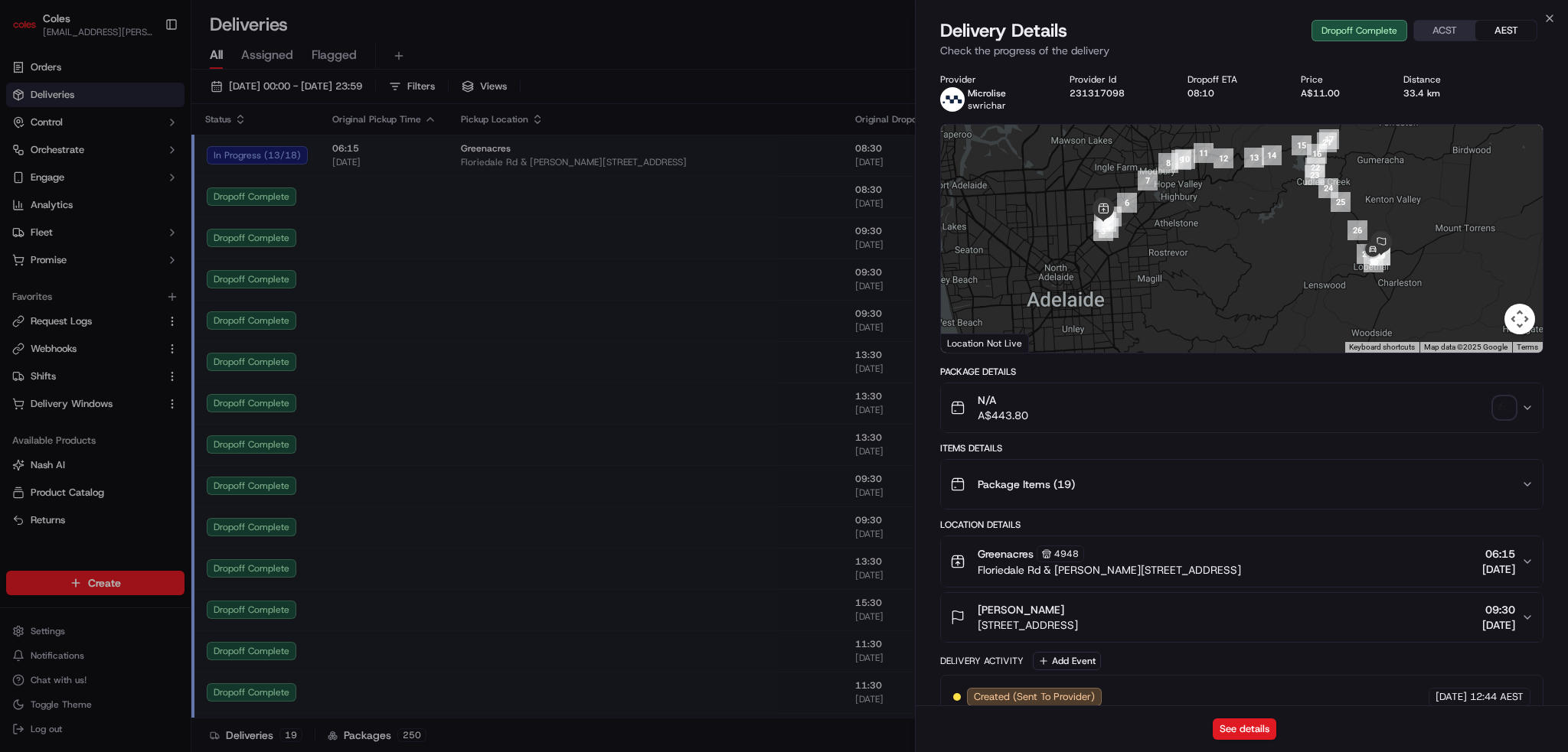
click at [1501, 406] on img "button" at bounding box center [1504, 408] width 21 height 21
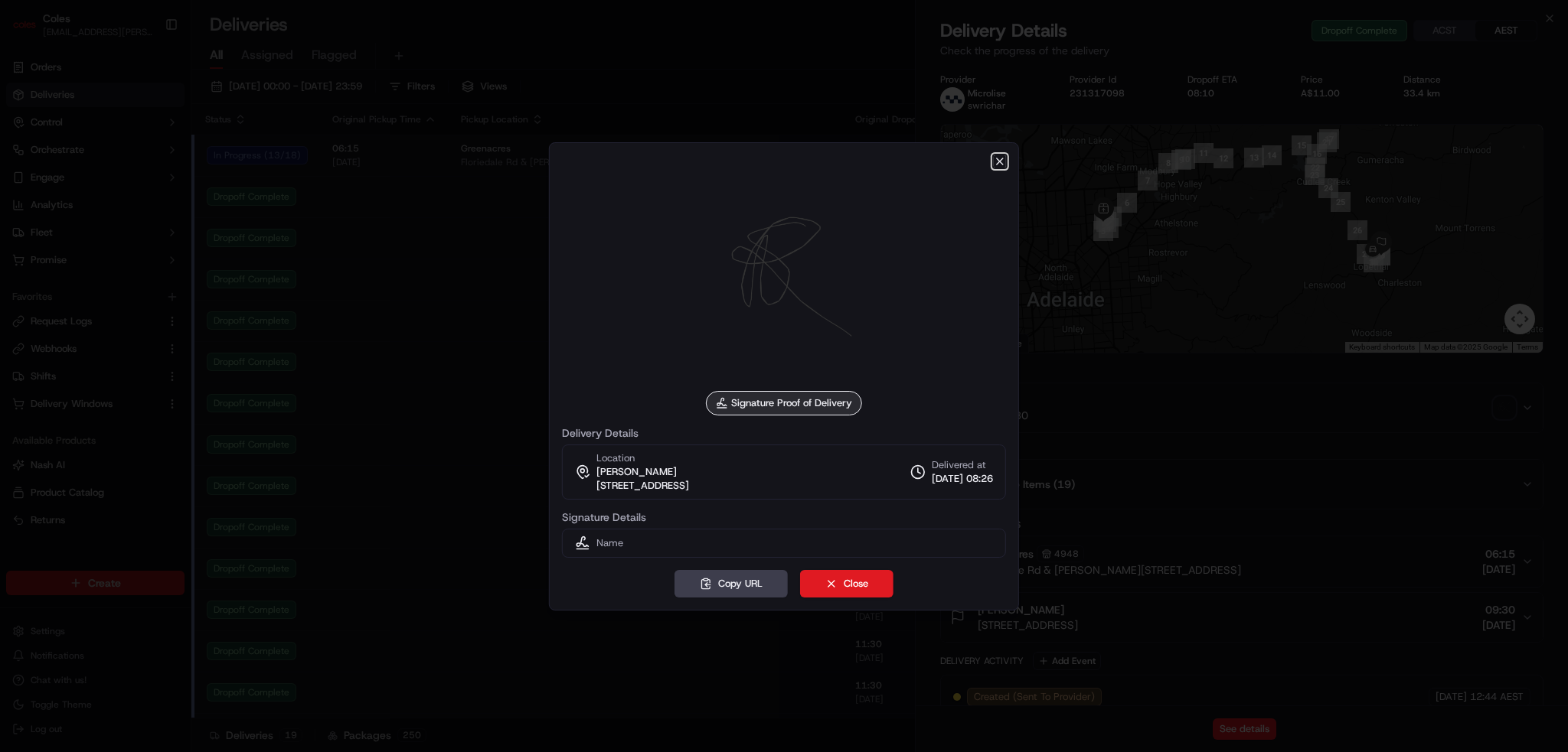
click at [1001, 157] on icon "button" at bounding box center [1000, 161] width 12 height 12
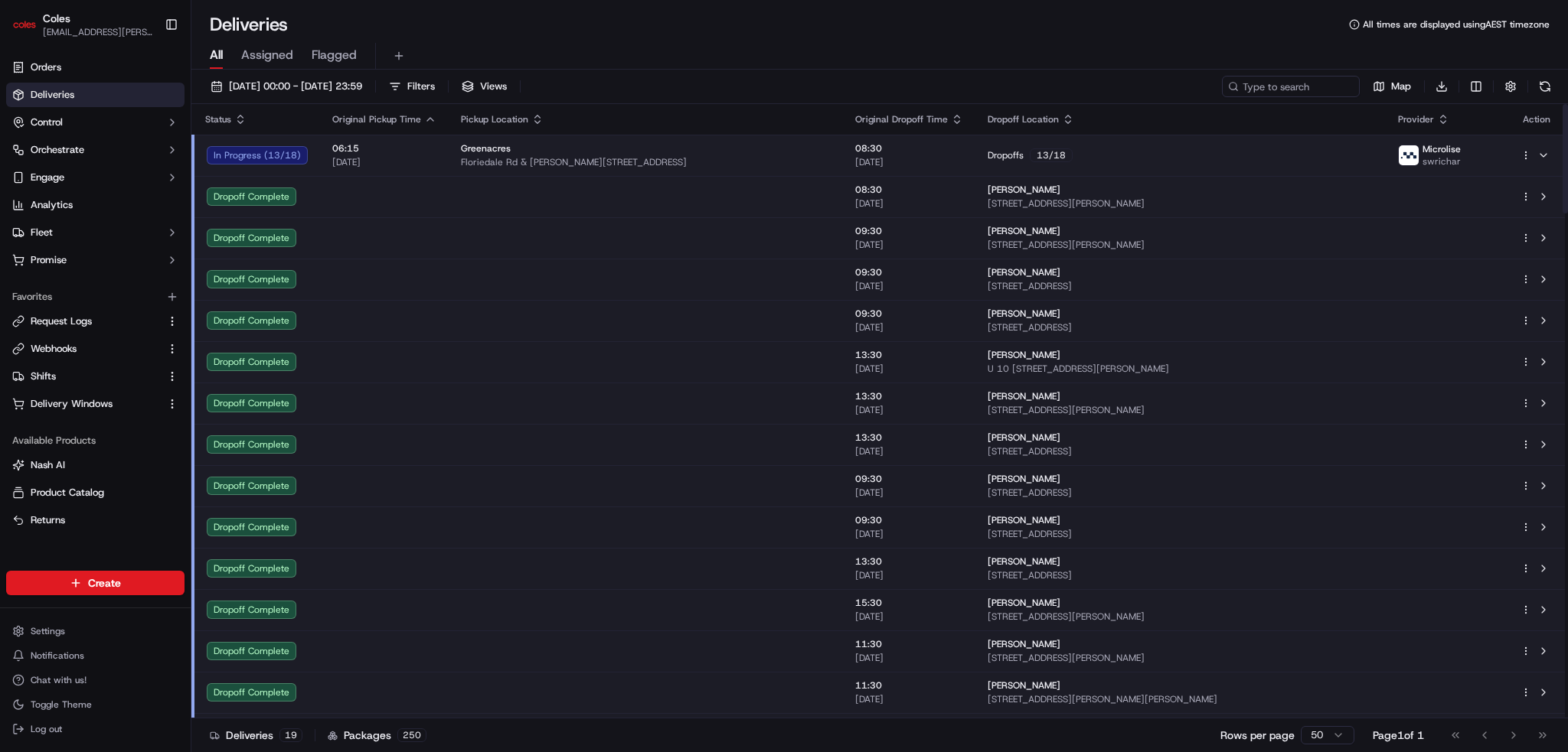
click at [722, 455] on td at bounding box center [645, 444] width 394 height 41
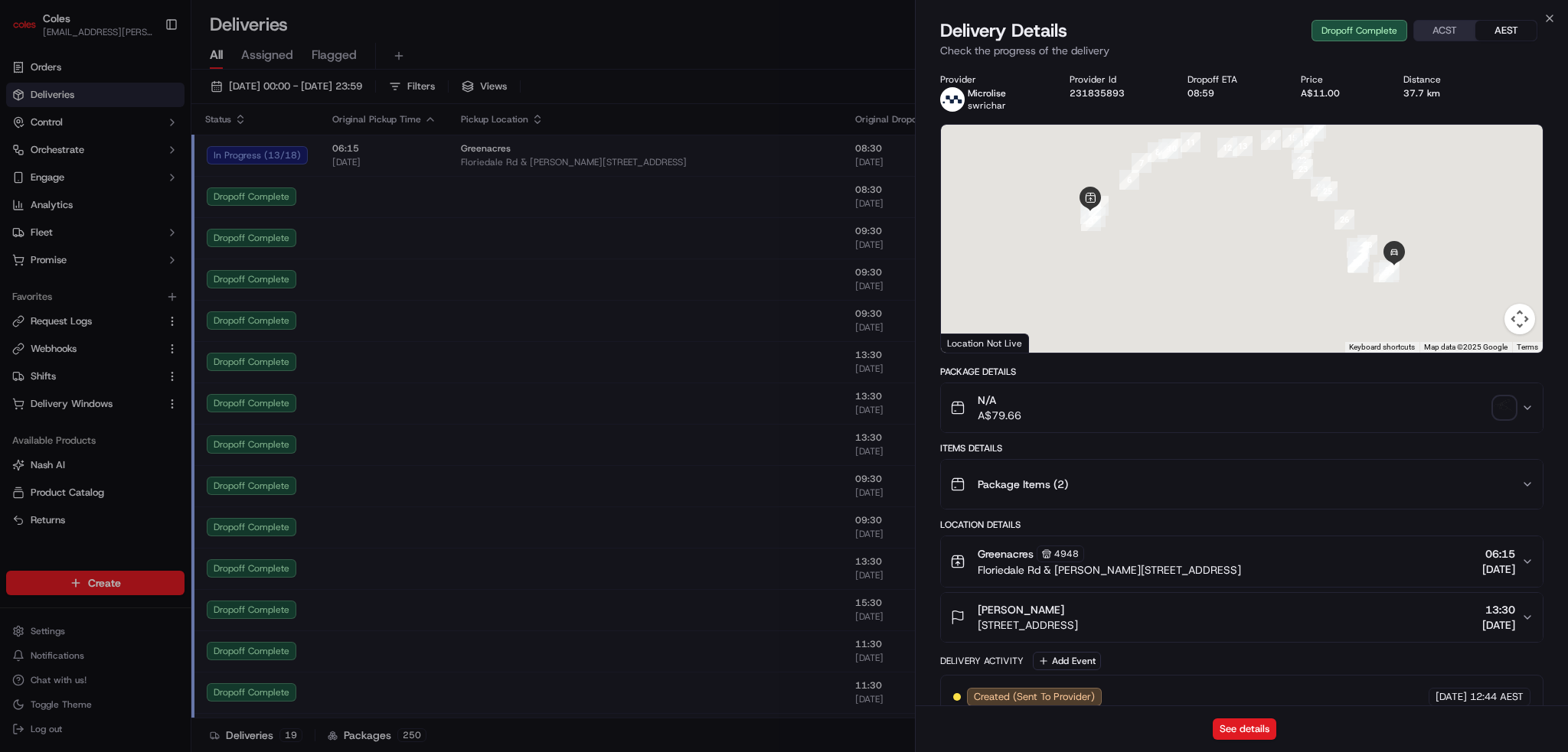
click at [1508, 412] on img "button" at bounding box center [1504, 408] width 21 height 21
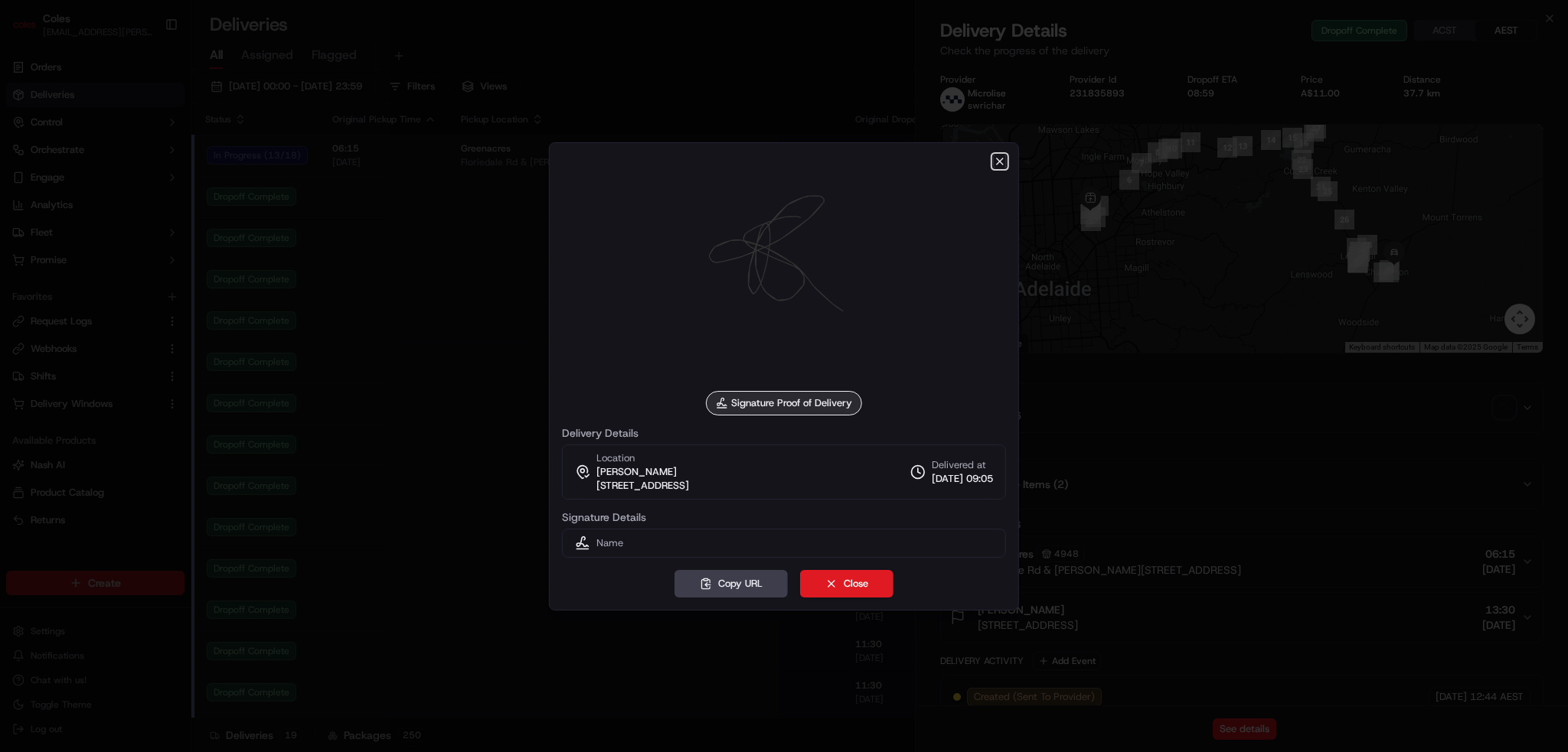
click at [1001, 156] on icon "button" at bounding box center [1000, 161] width 12 height 12
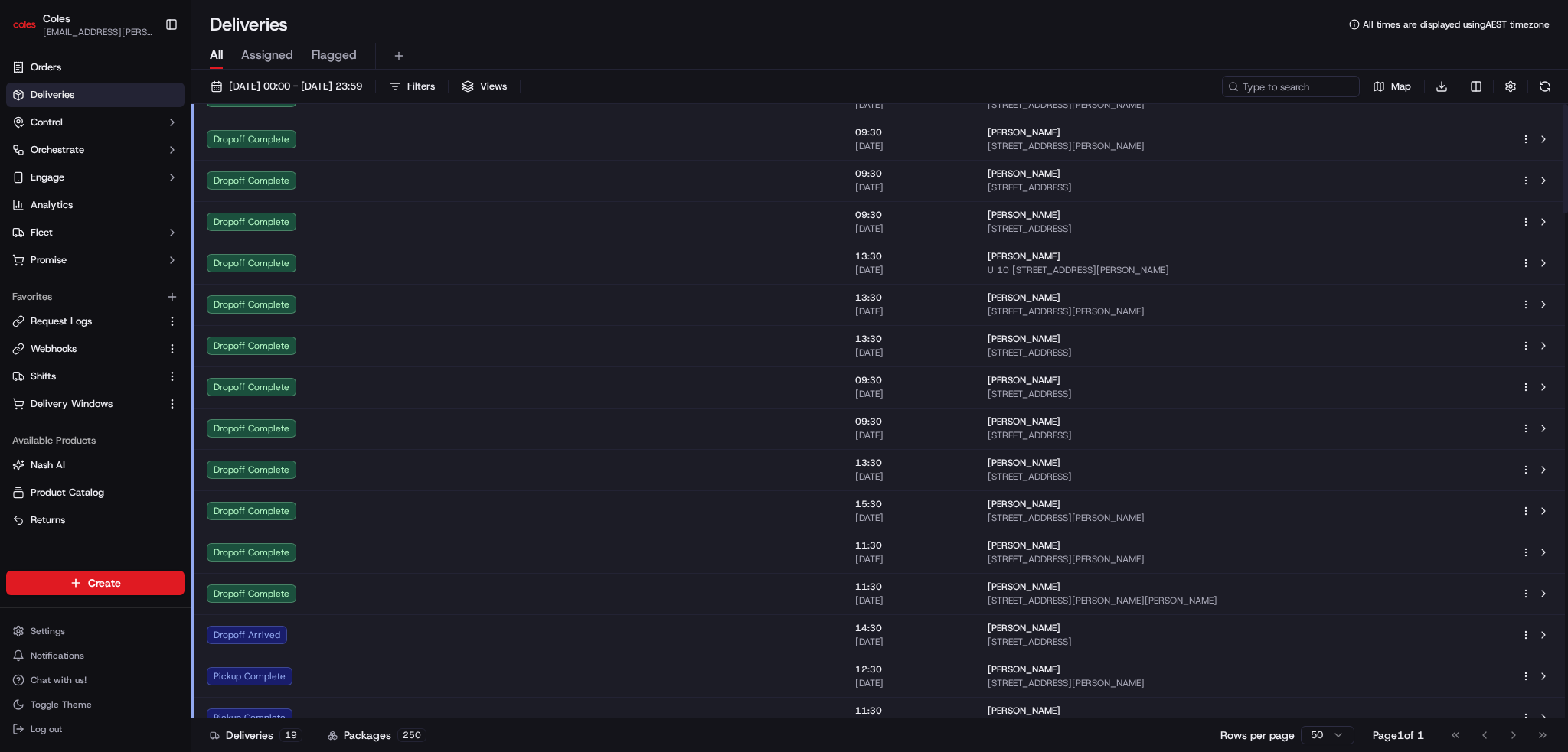
scroll to position [306, 0]
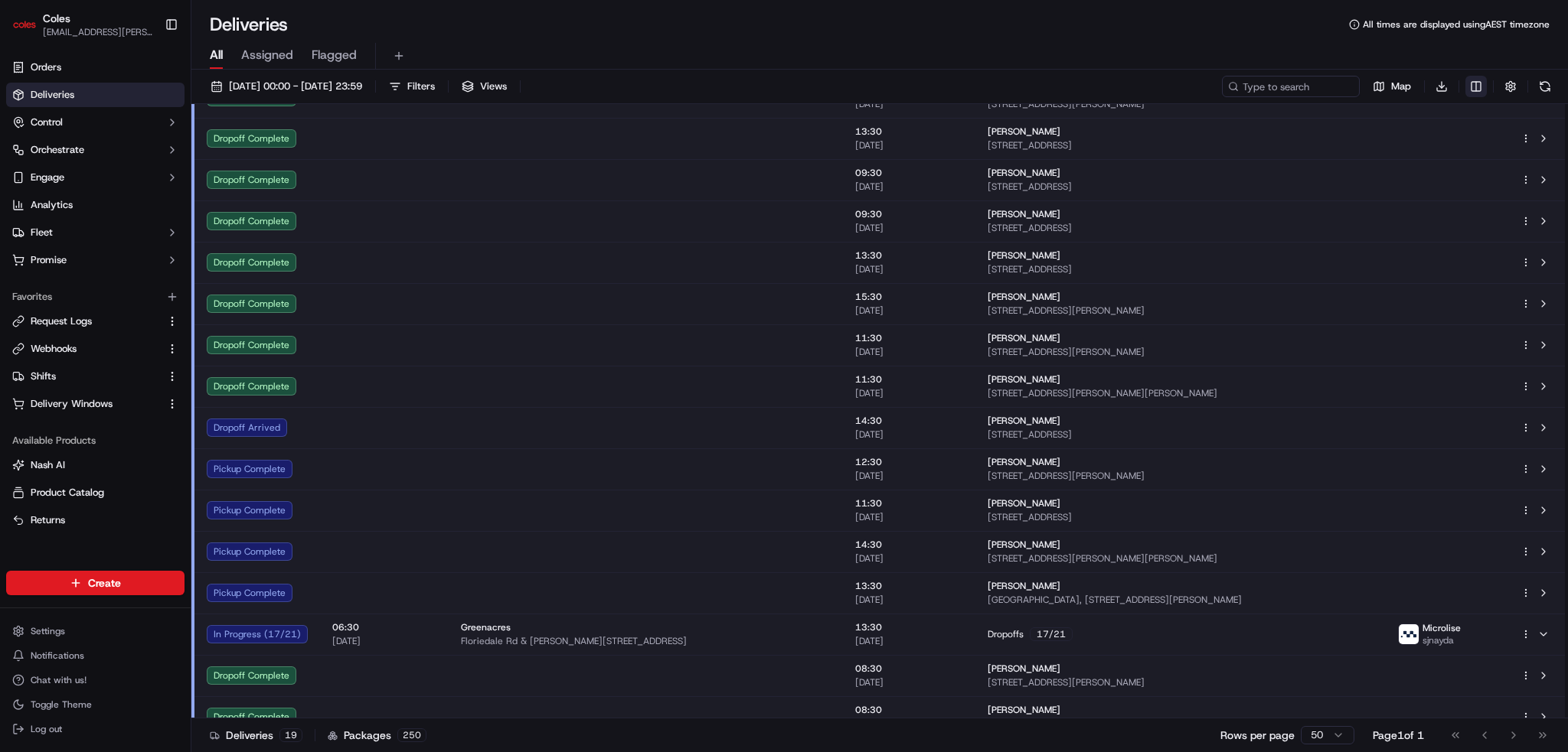
click at [1470, 83] on html "Coles [EMAIL_ADDRESS][PERSON_NAME][PERSON_NAME][DOMAIN_NAME] Toggle Sidebar Ord…" at bounding box center [784, 376] width 1568 height 752
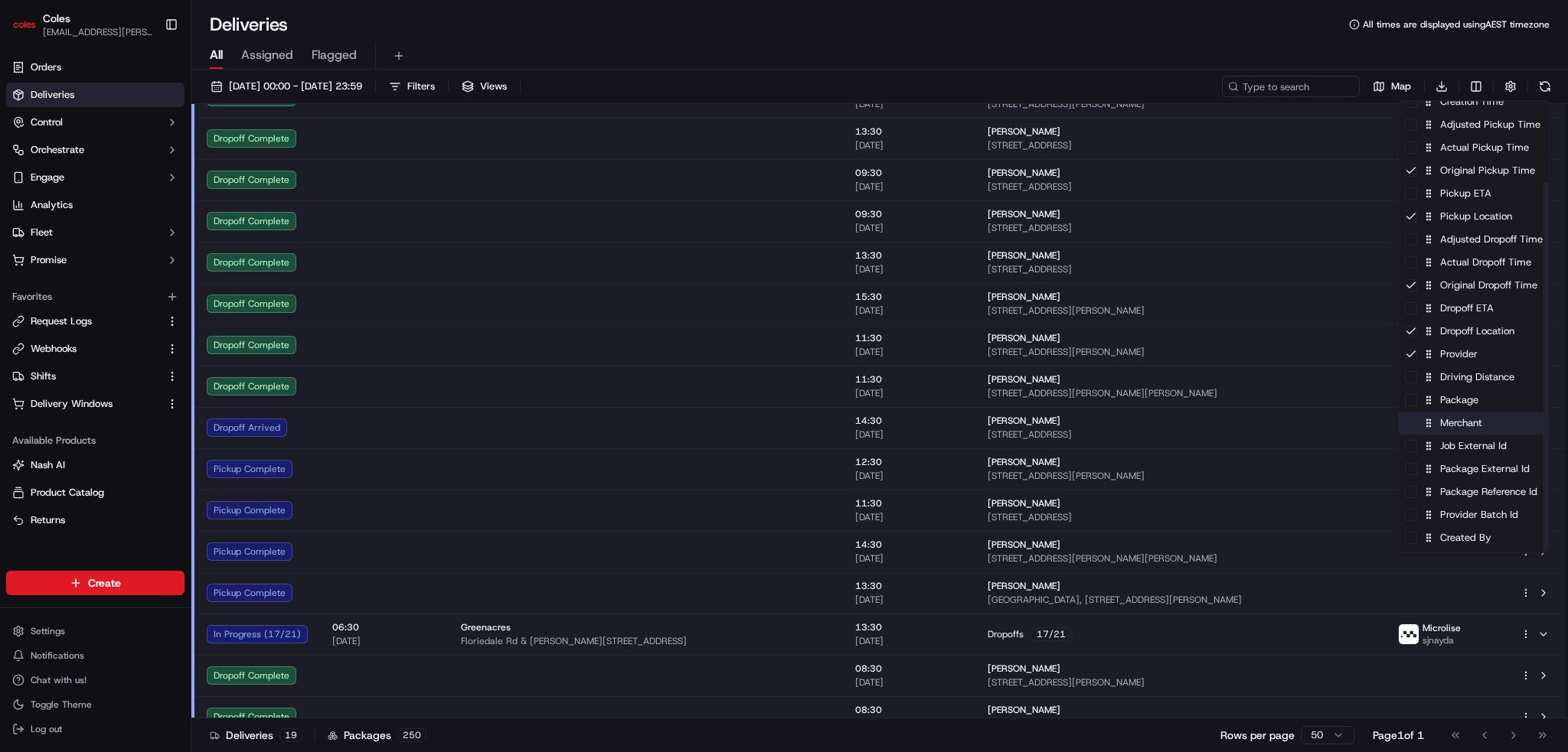
scroll to position [100, 0]
click at [683, 445] on html "Coles [EMAIL_ADDRESS][PERSON_NAME][PERSON_NAME][DOMAIN_NAME] Toggle Sidebar Ord…" at bounding box center [784, 376] width 1568 height 752
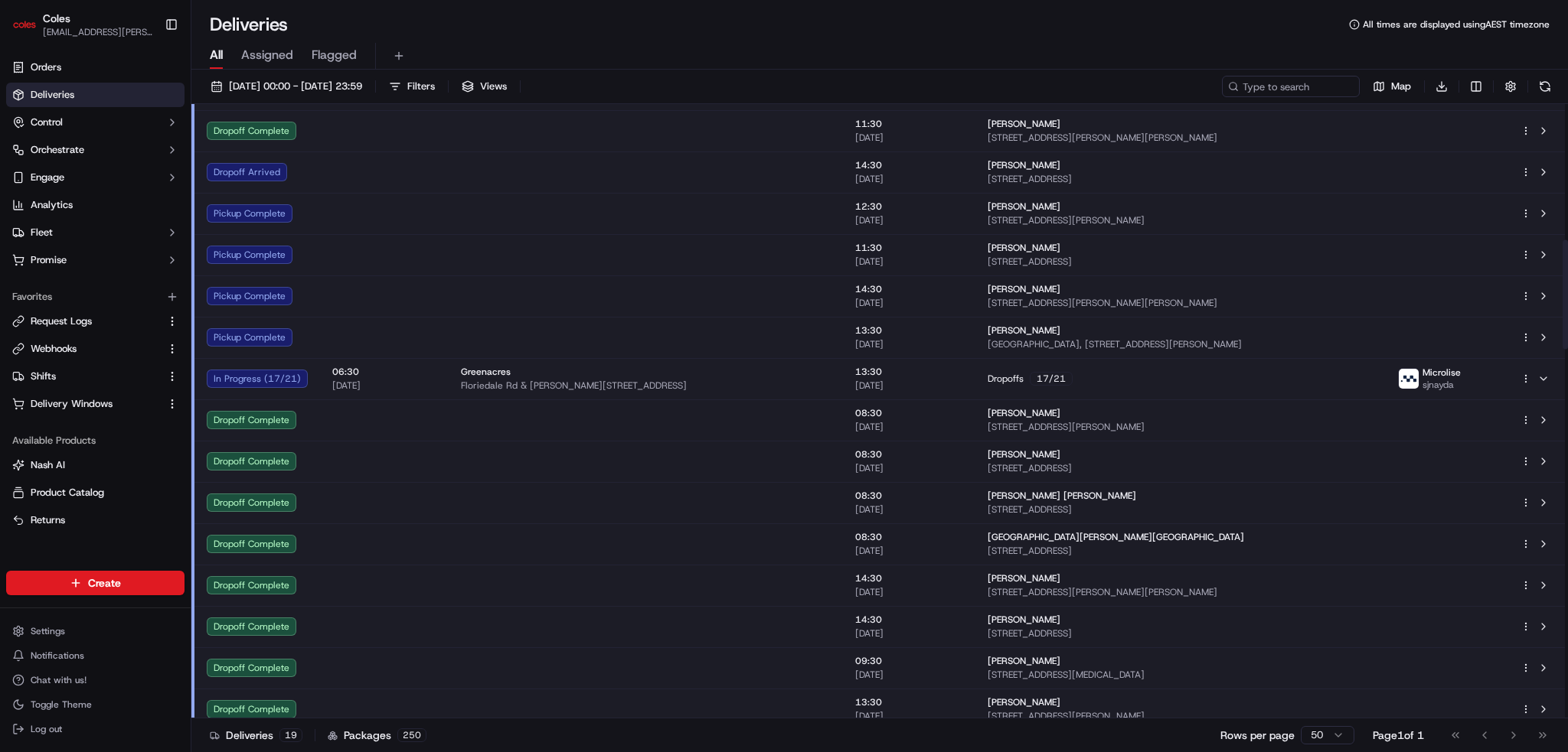
scroll to position [765, 0]
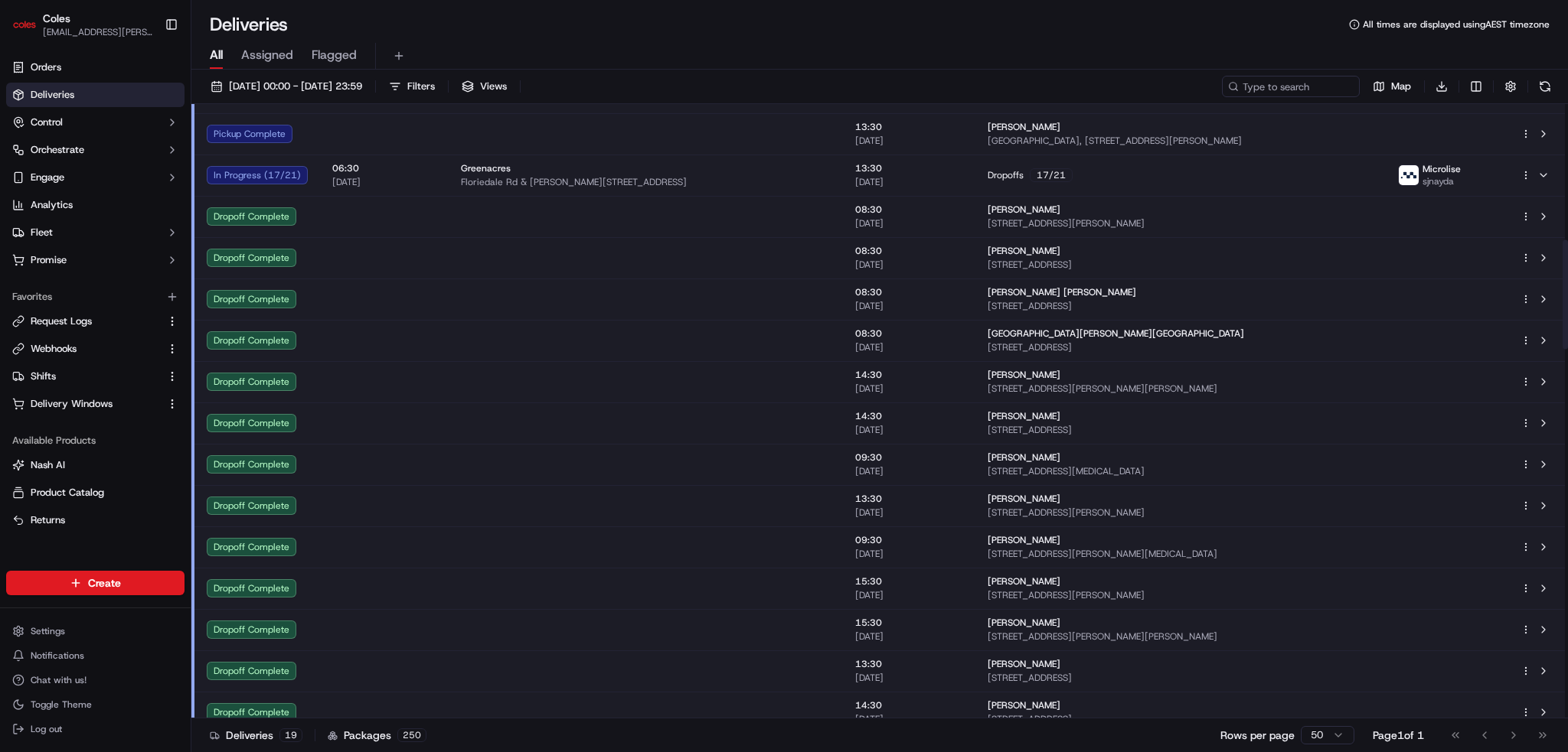
click at [699, 417] on td at bounding box center [645, 423] width 394 height 41
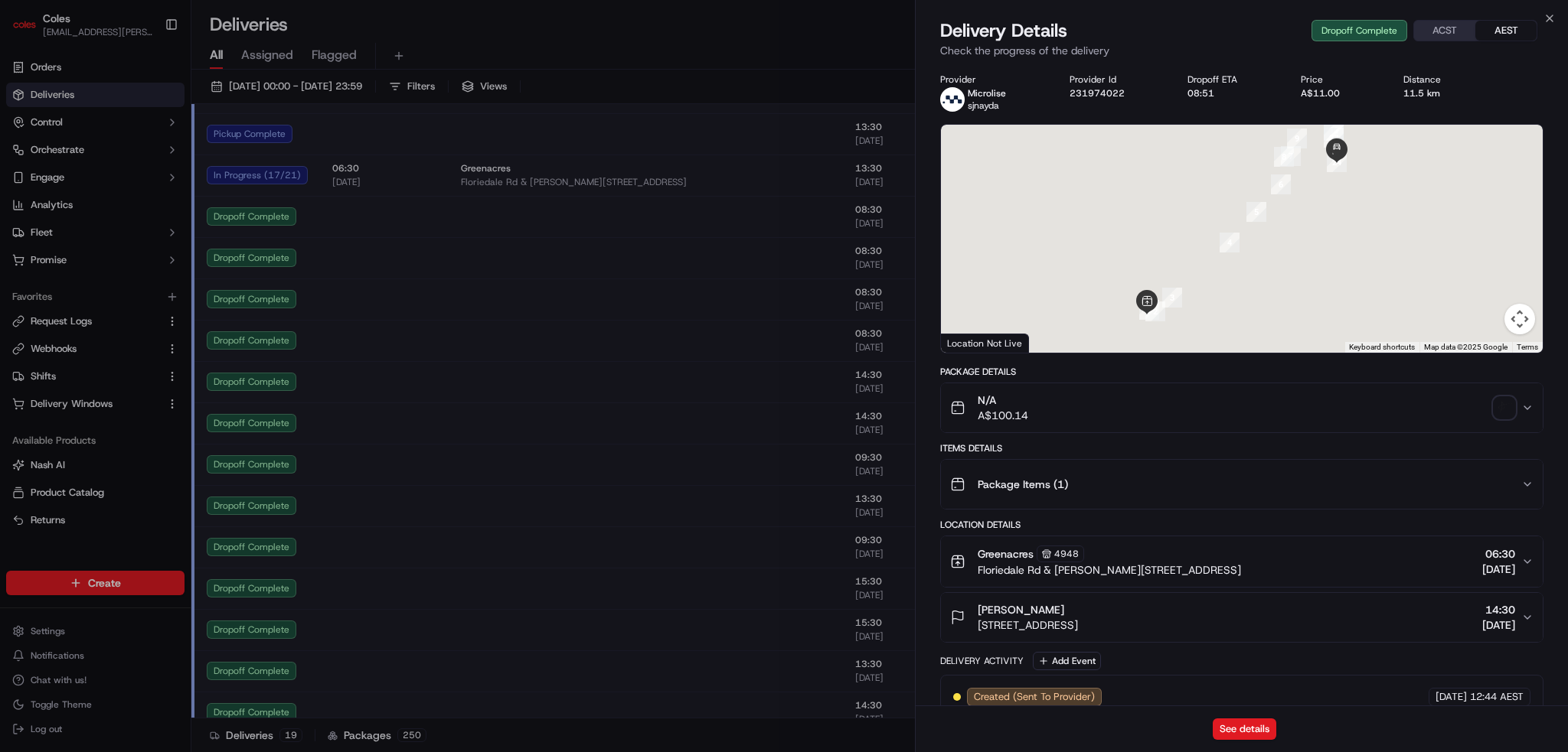
click at [1100, 411] on div "N/A A$100.14" at bounding box center [1236, 408] width 572 height 31
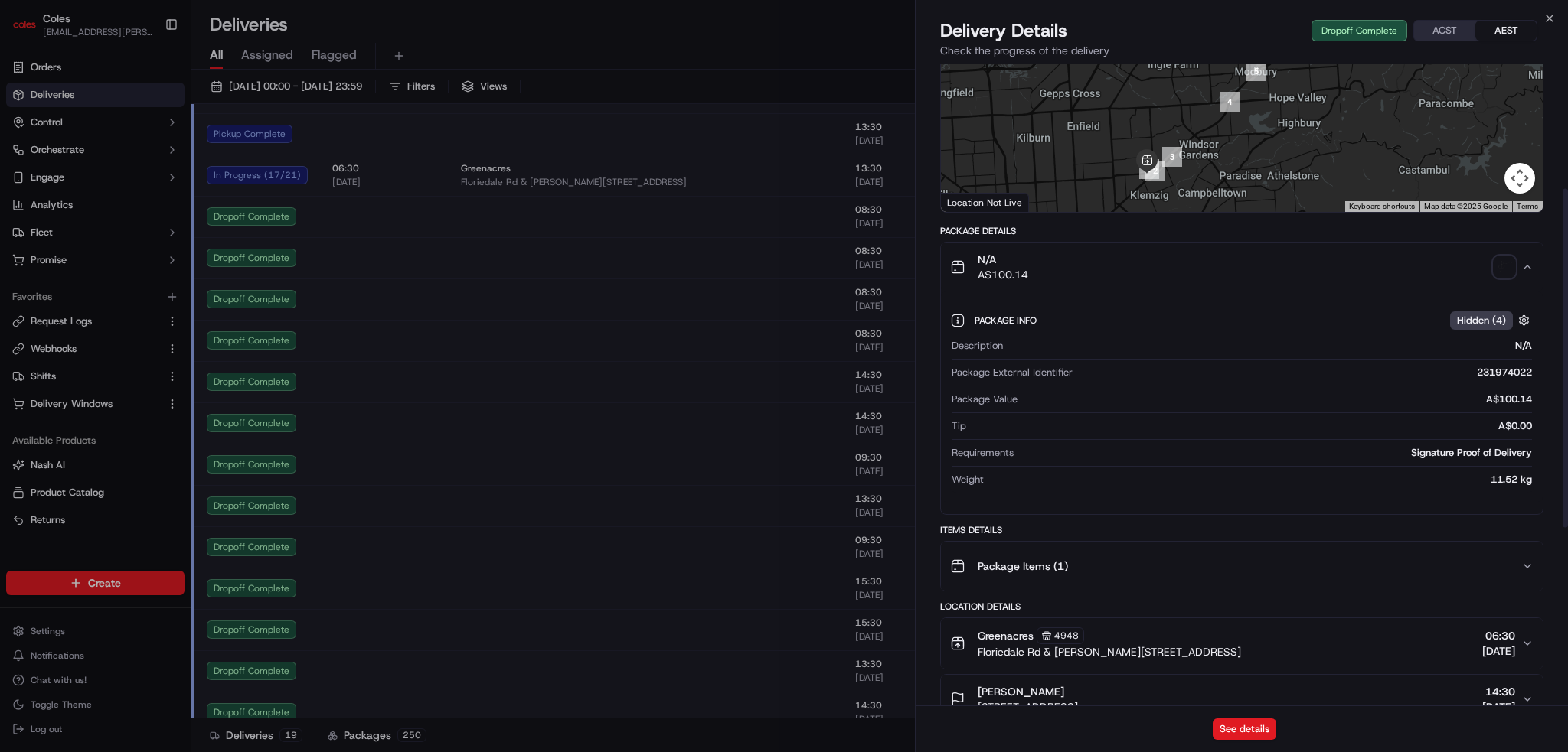
scroll to position [306, 0]
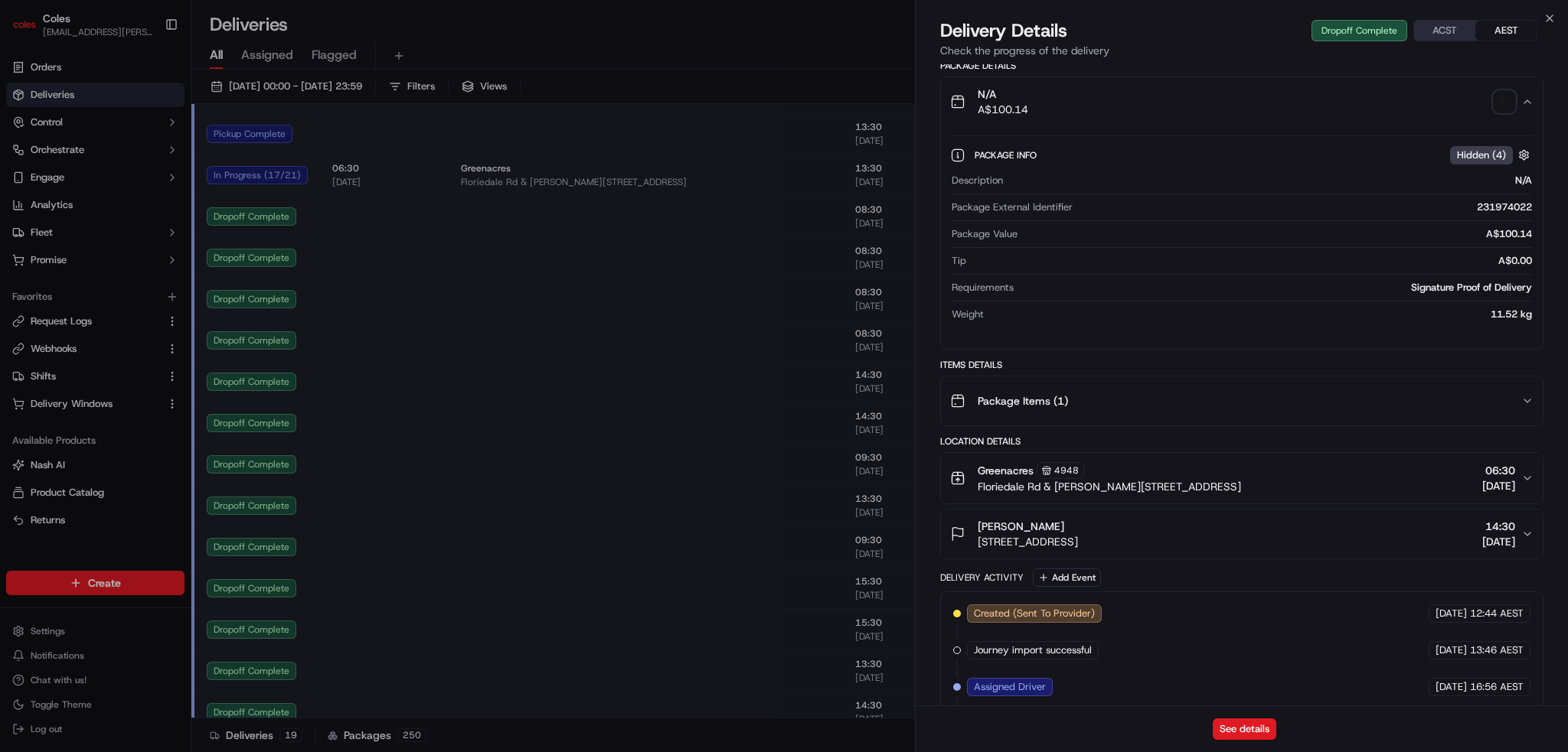
click at [1497, 97] on img "button" at bounding box center [1504, 101] width 21 height 21
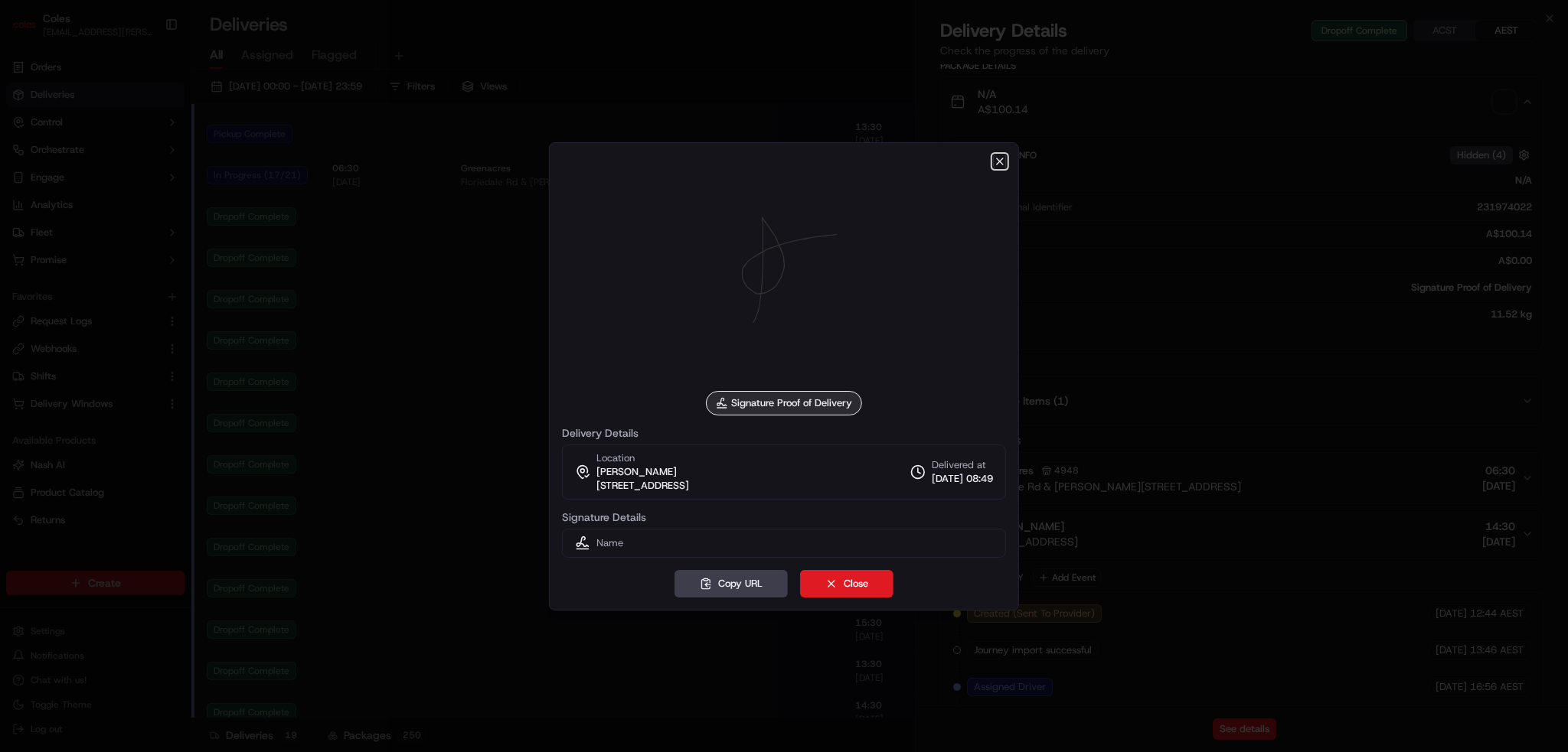
click at [1000, 156] on icon "button" at bounding box center [1000, 161] width 12 height 12
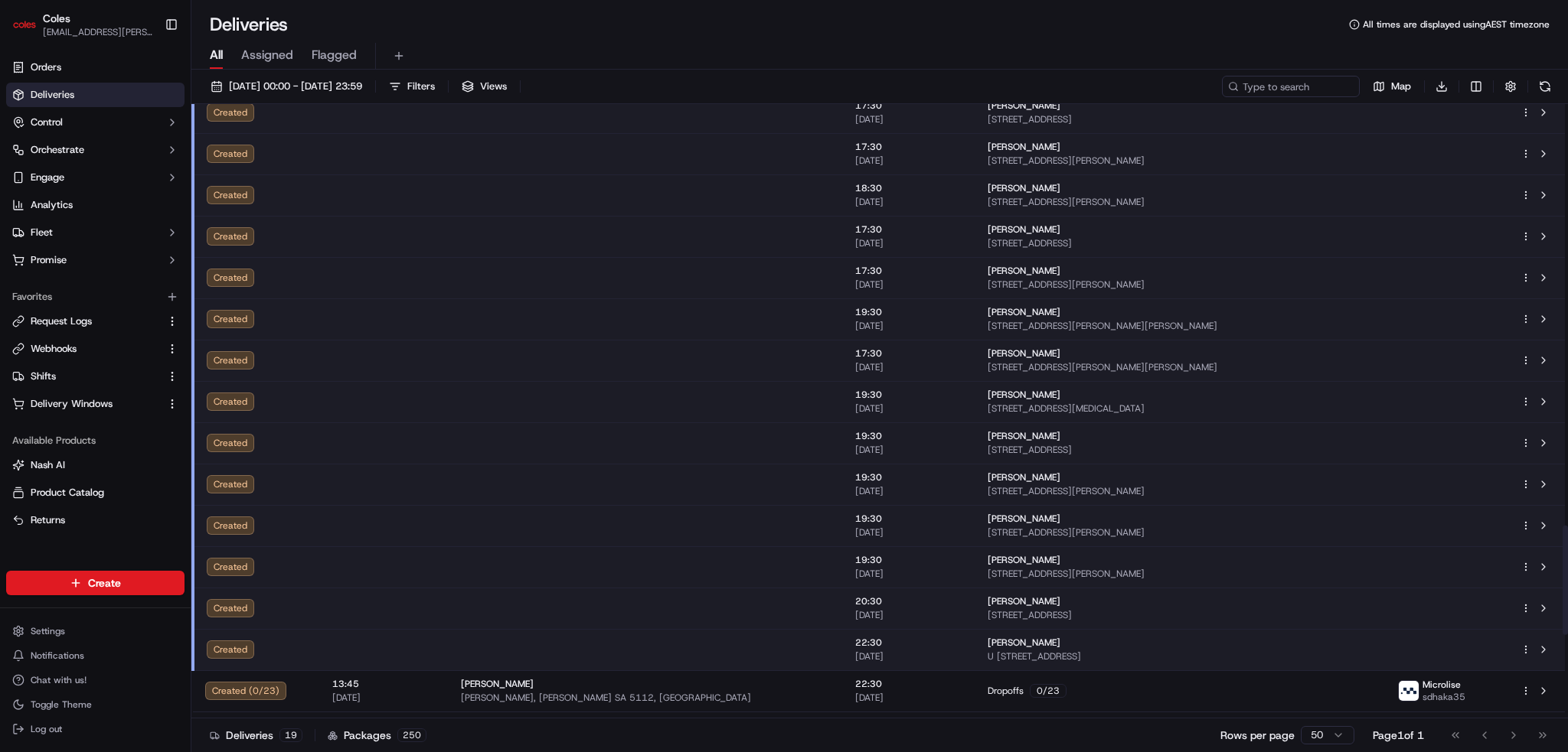
scroll to position [2449, 0]
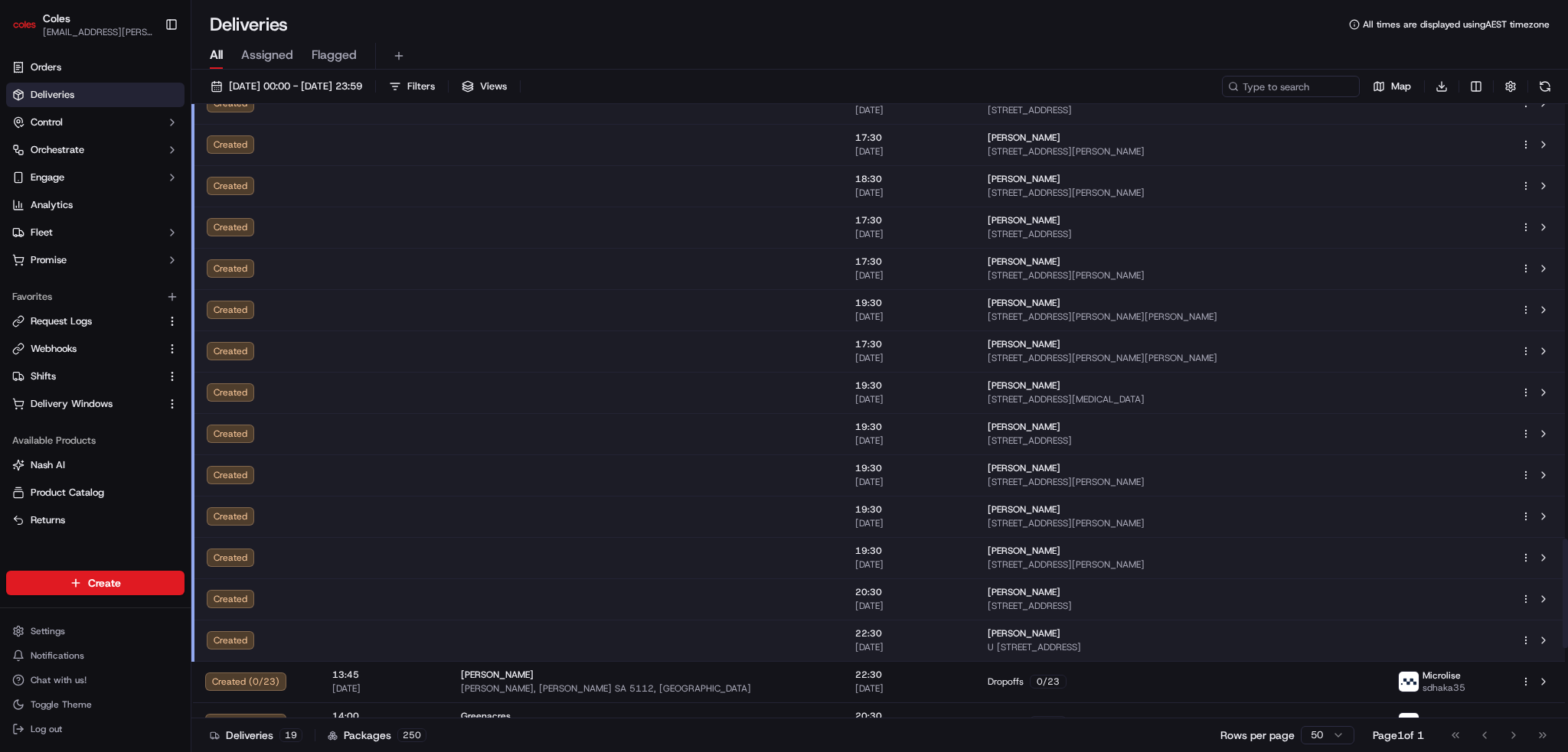
click at [682, 474] on td at bounding box center [645, 475] width 394 height 41
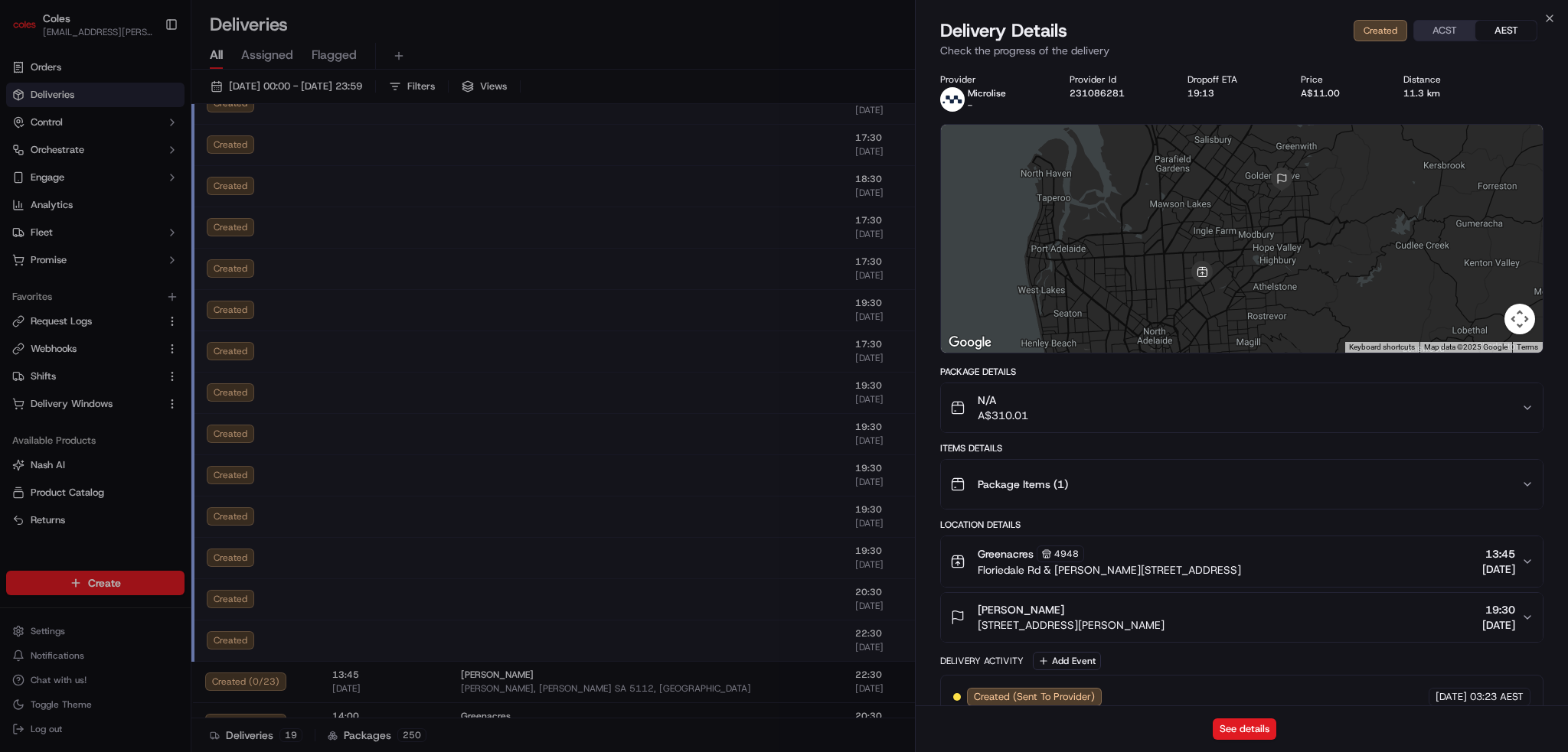
click at [1493, 408] on div "N/A A$310.01" at bounding box center [1236, 408] width 572 height 31
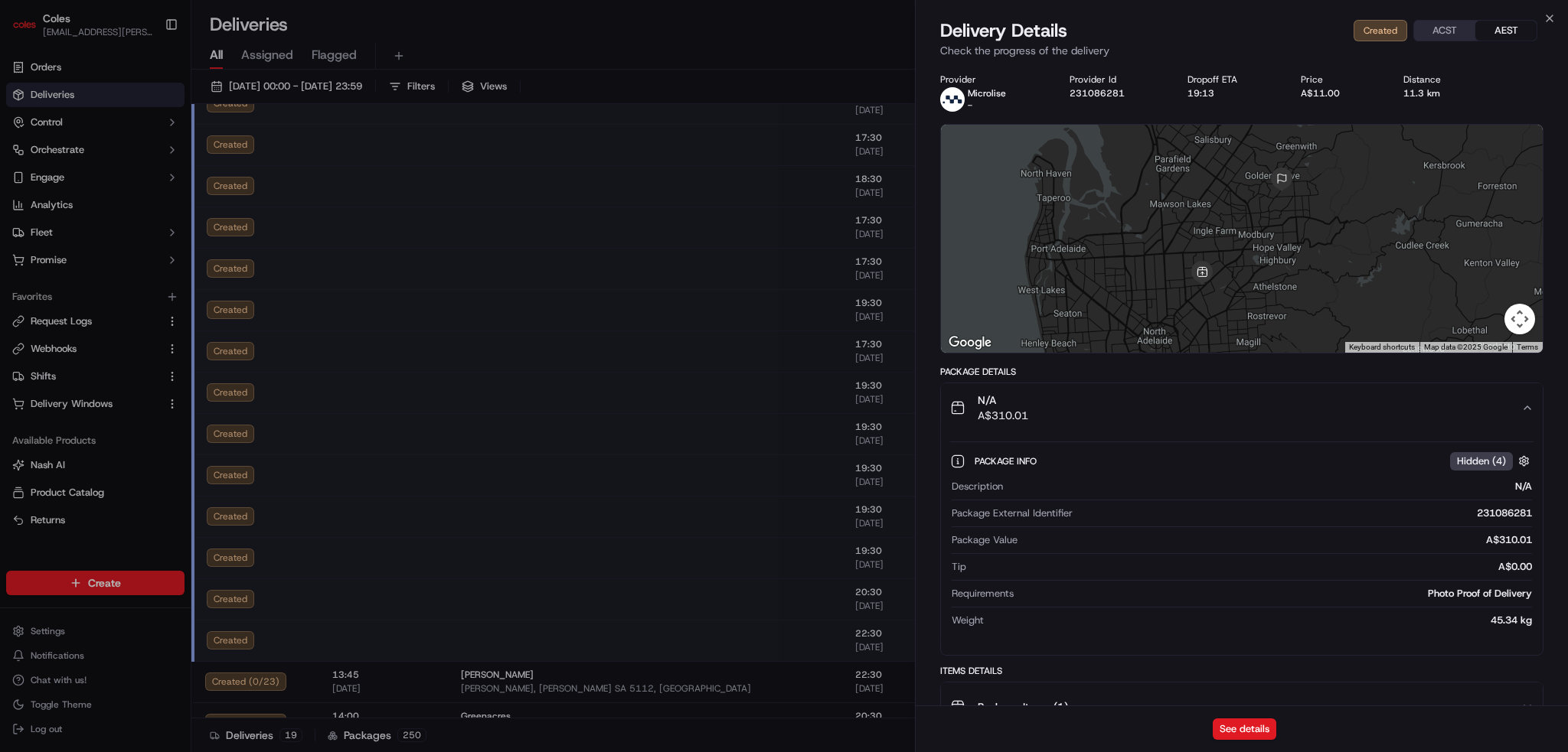
click at [1493, 409] on div "N/A A$310.01" at bounding box center [1236, 408] width 572 height 31
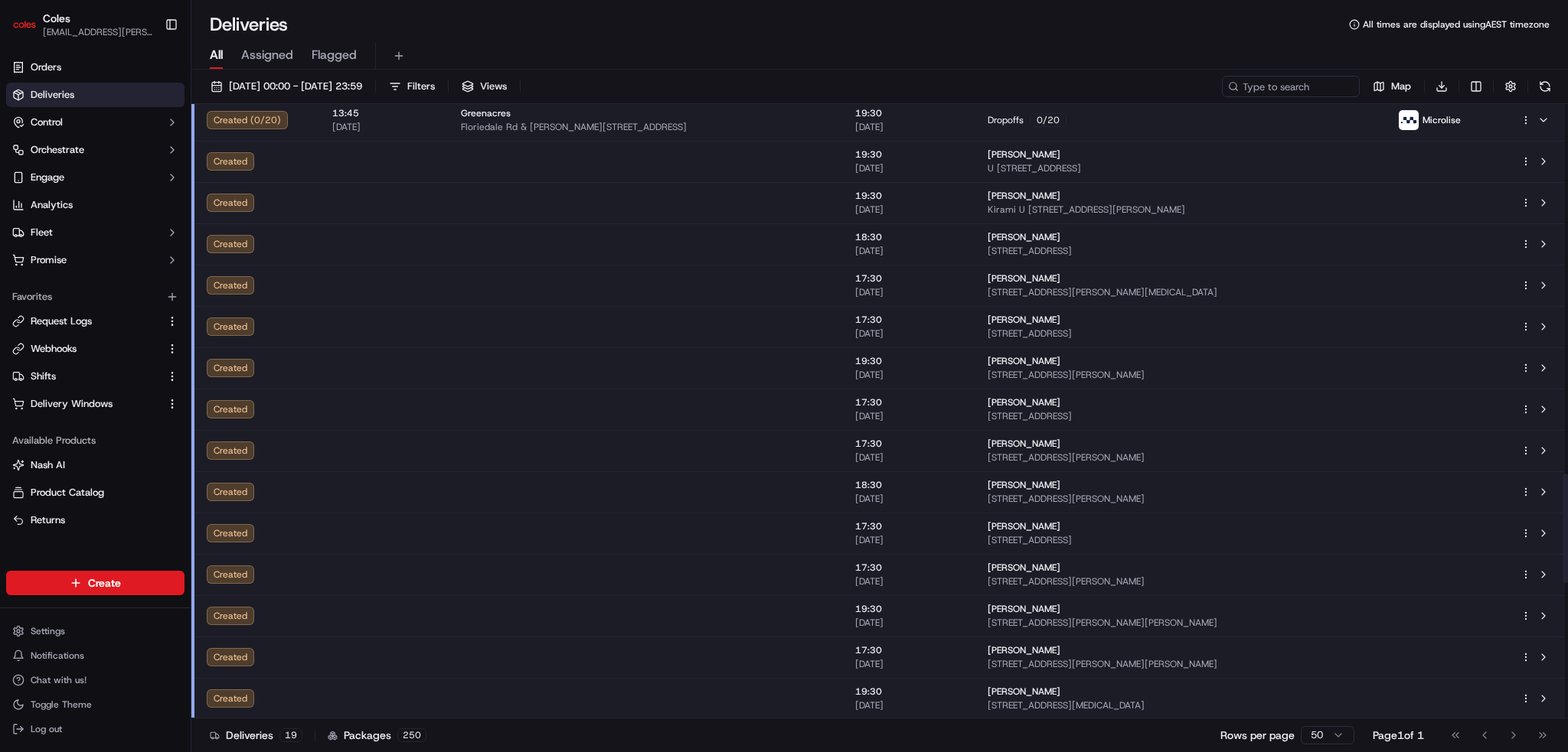
scroll to position [2066, 0]
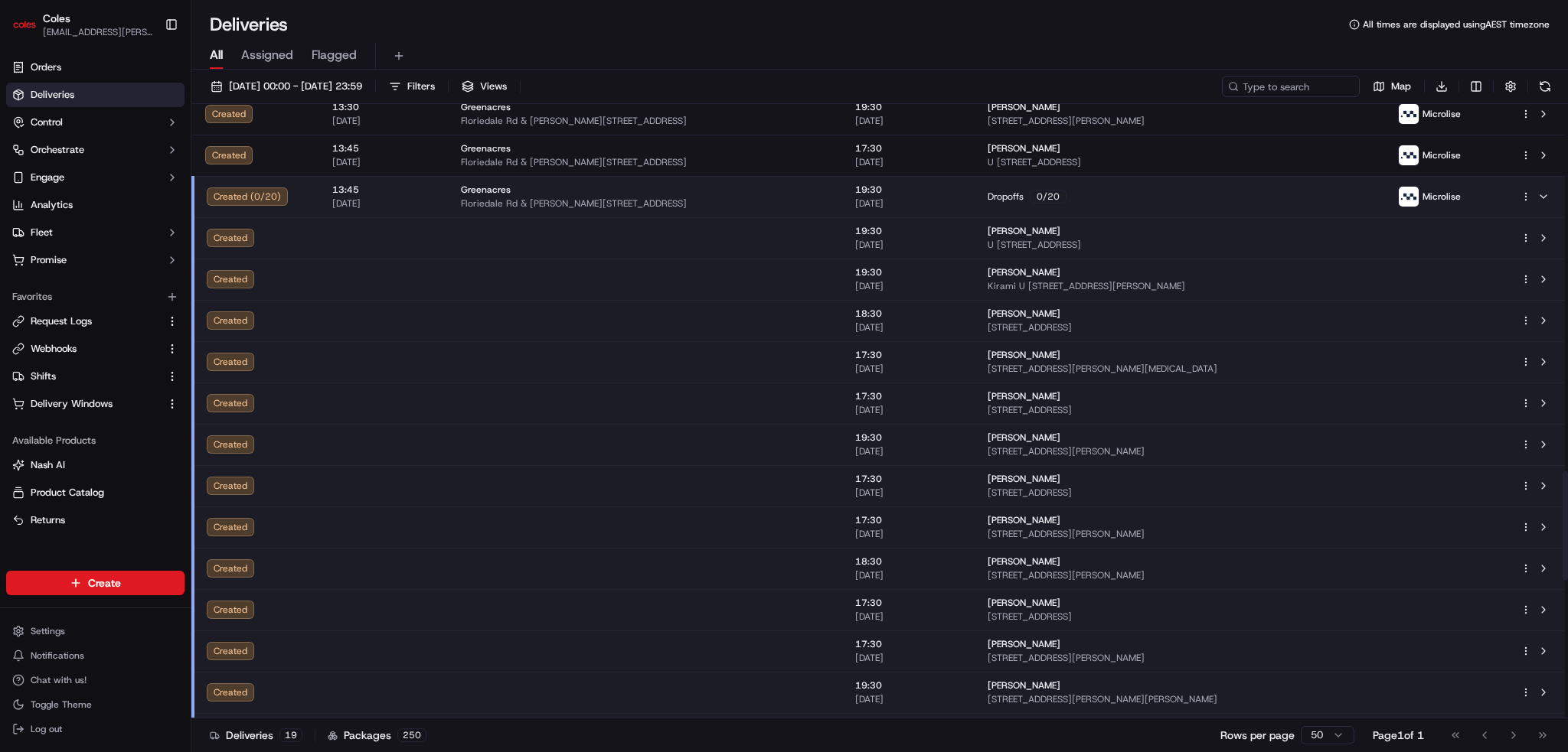
click at [1191, 203] on td "Dropoffs 0 / 20" at bounding box center [1180, 196] width 409 height 41
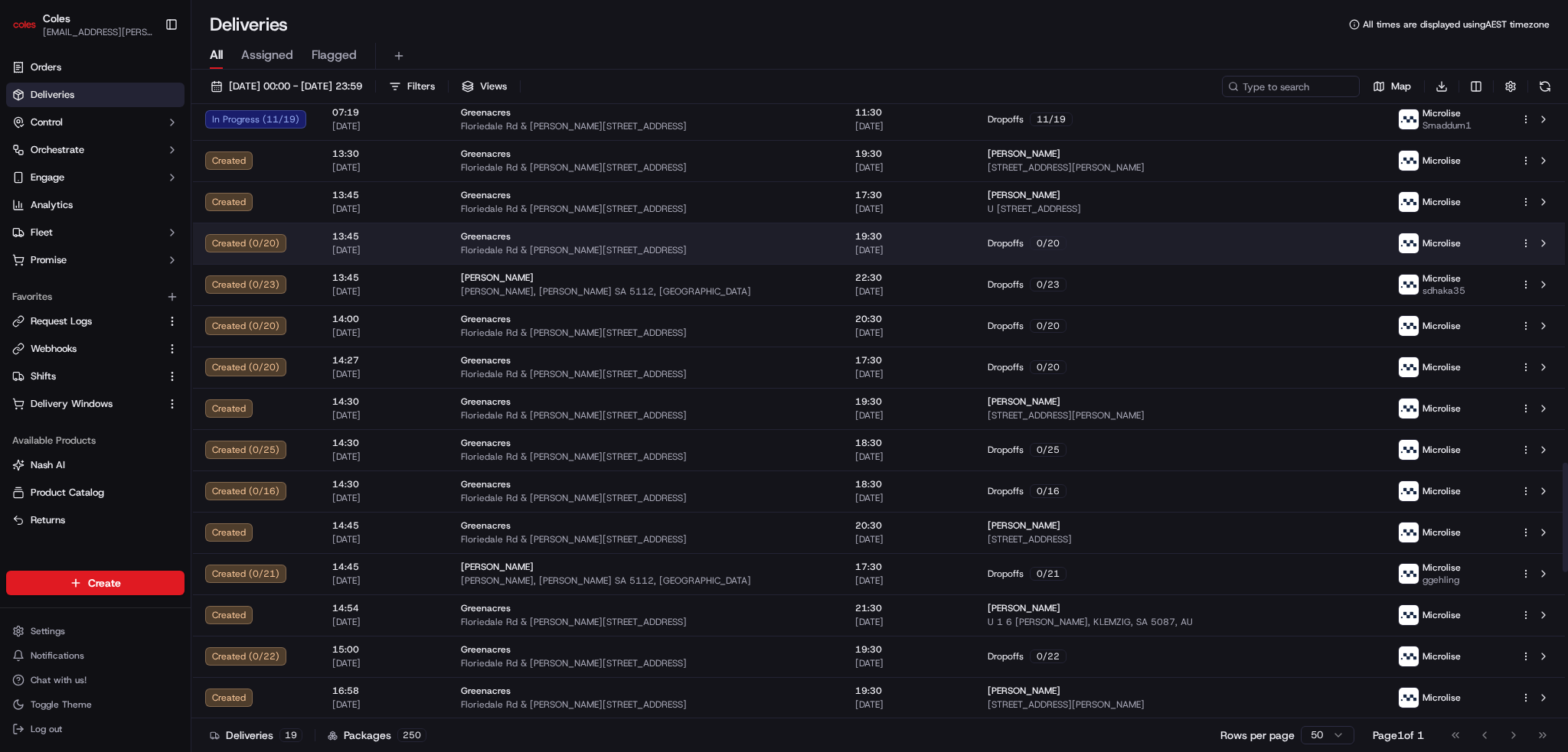
scroll to position [2019, 0]
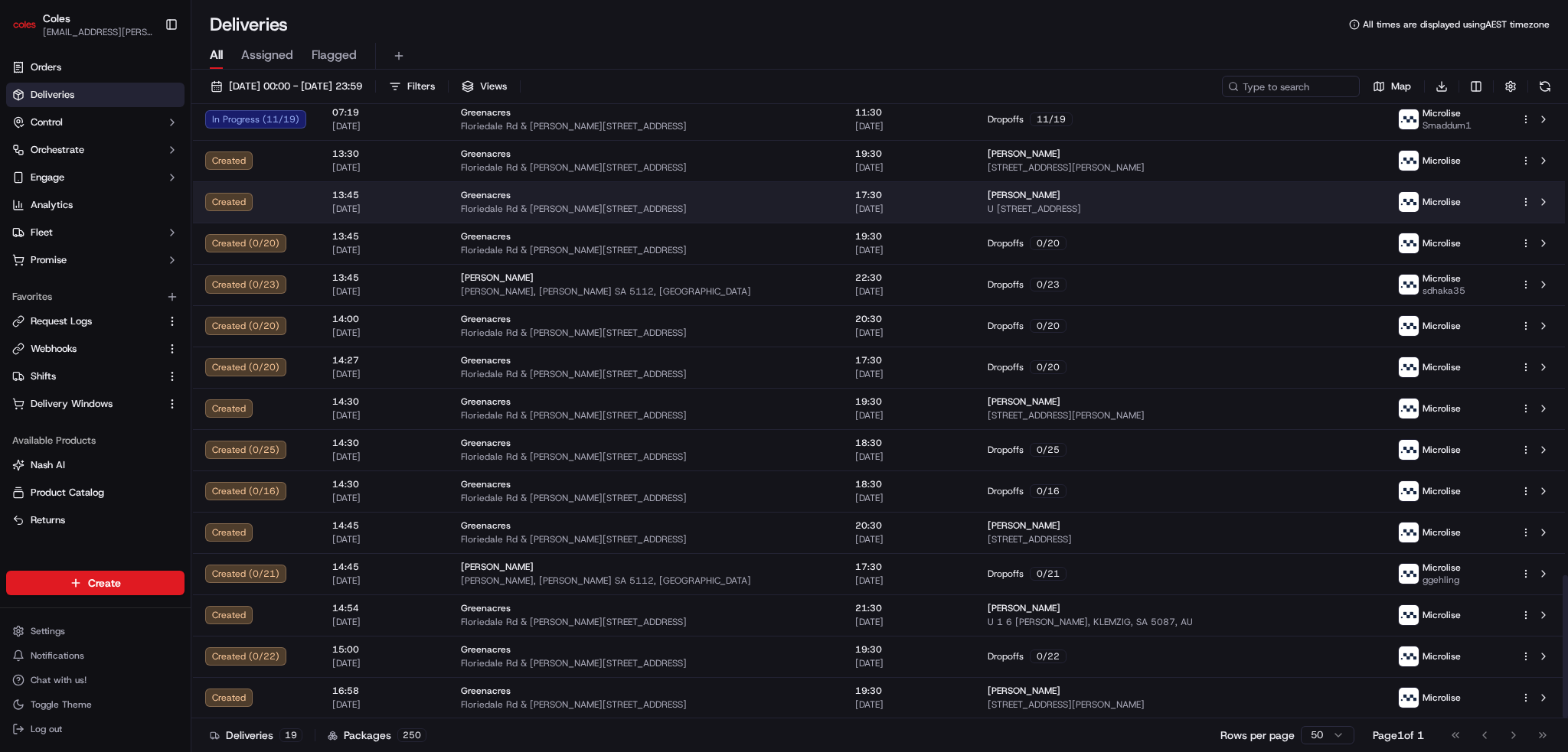
click at [1190, 204] on span "U [STREET_ADDRESS]" at bounding box center [1180, 208] width 385 height 12
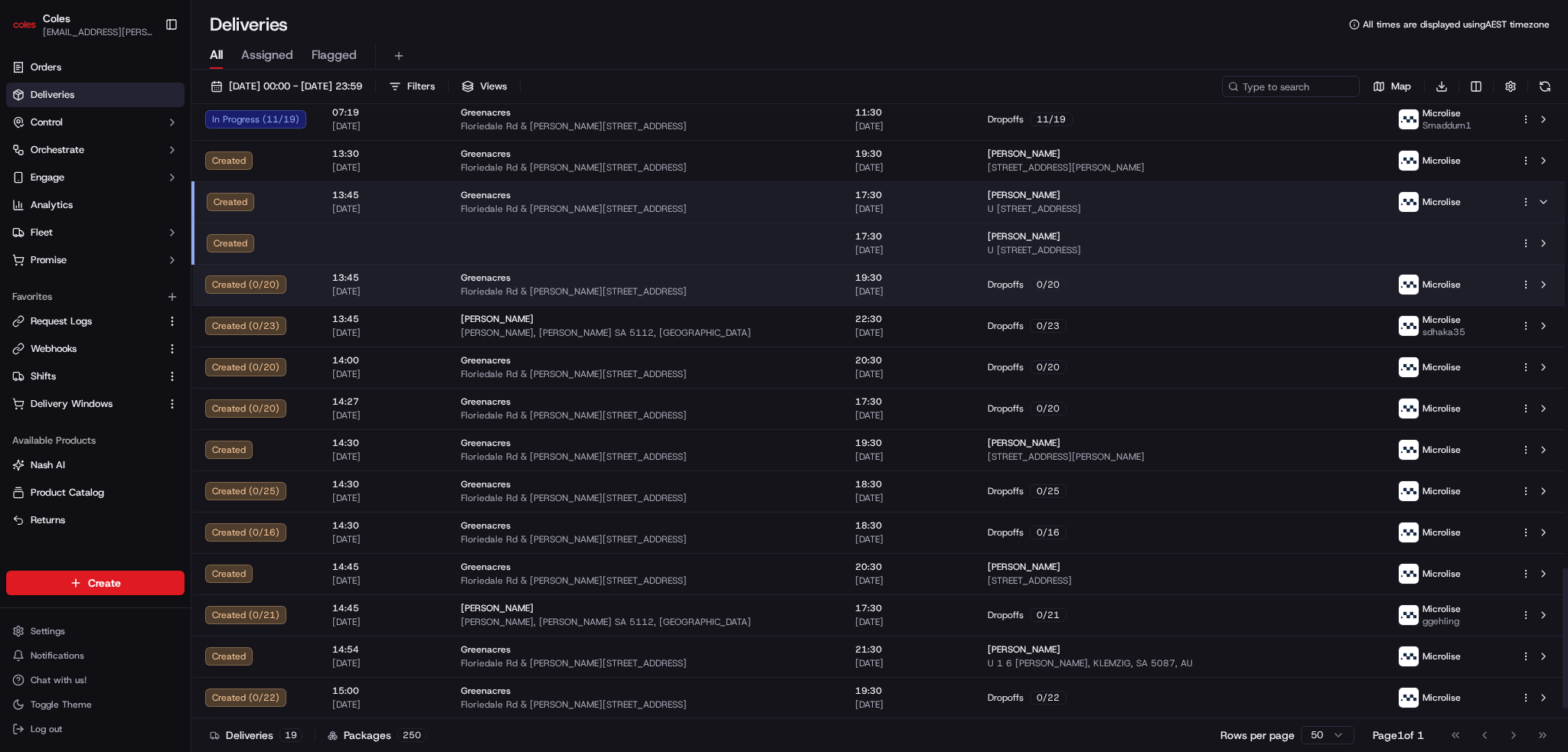
click at [1172, 278] on div "Dropoffs 0 / 20" at bounding box center [1180, 284] width 385 height 14
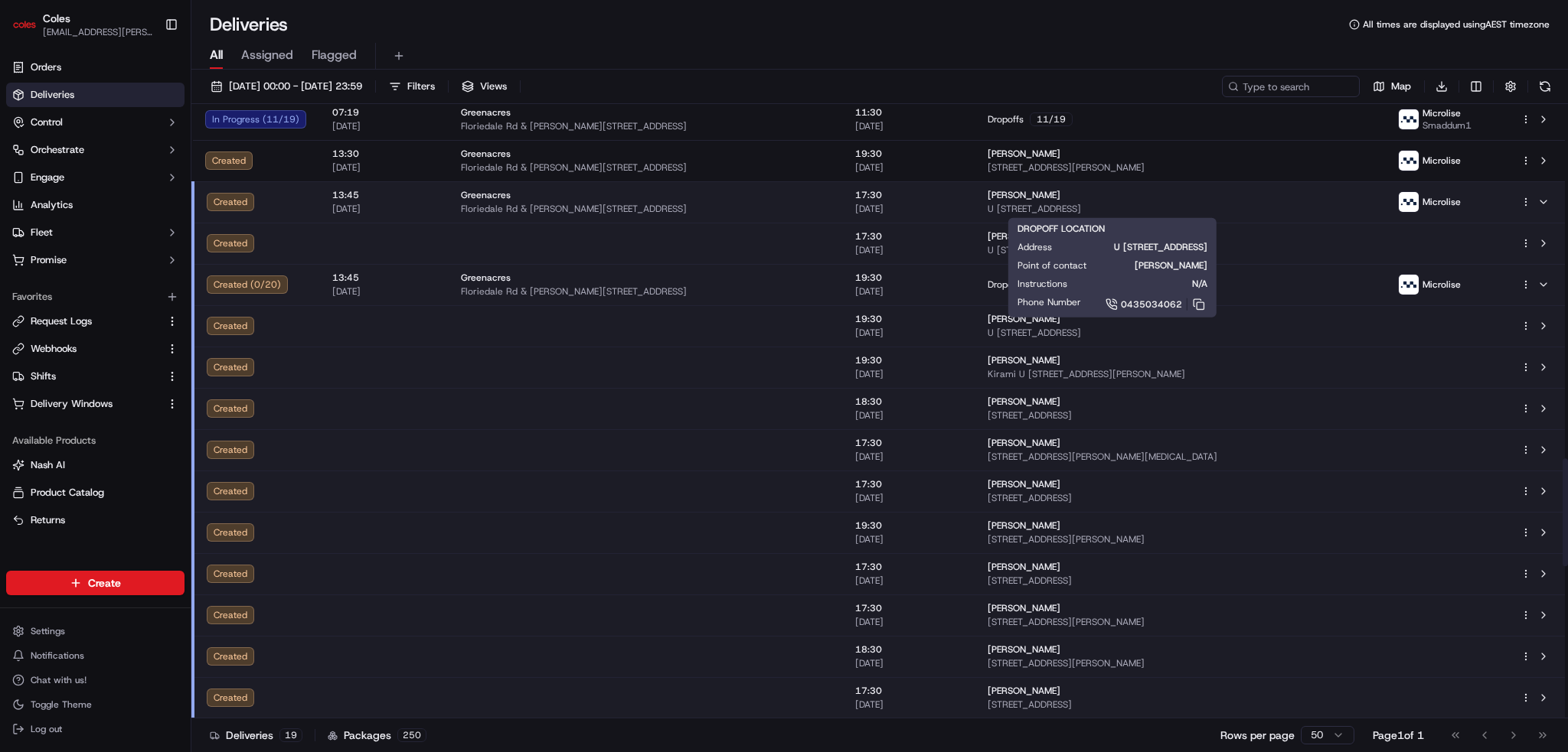
click at [1305, 203] on span "U [STREET_ADDRESS]" at bounding box center [1180, 208] width 385 height 12
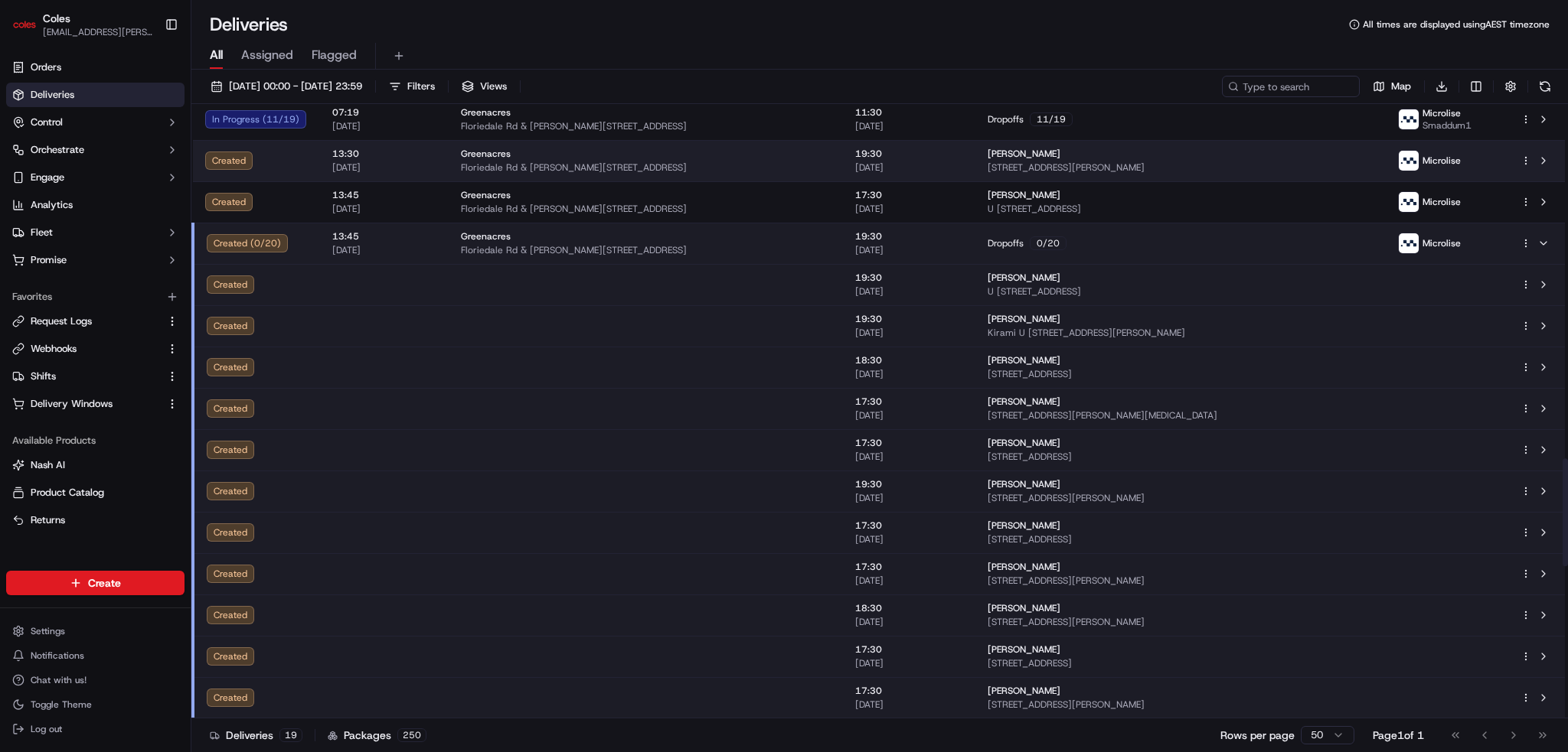
click at [1280, 161] on span "[STREET_ADDRESS][PERSON_NAME]" at bounding box center [1180, 167] width 385 height 12
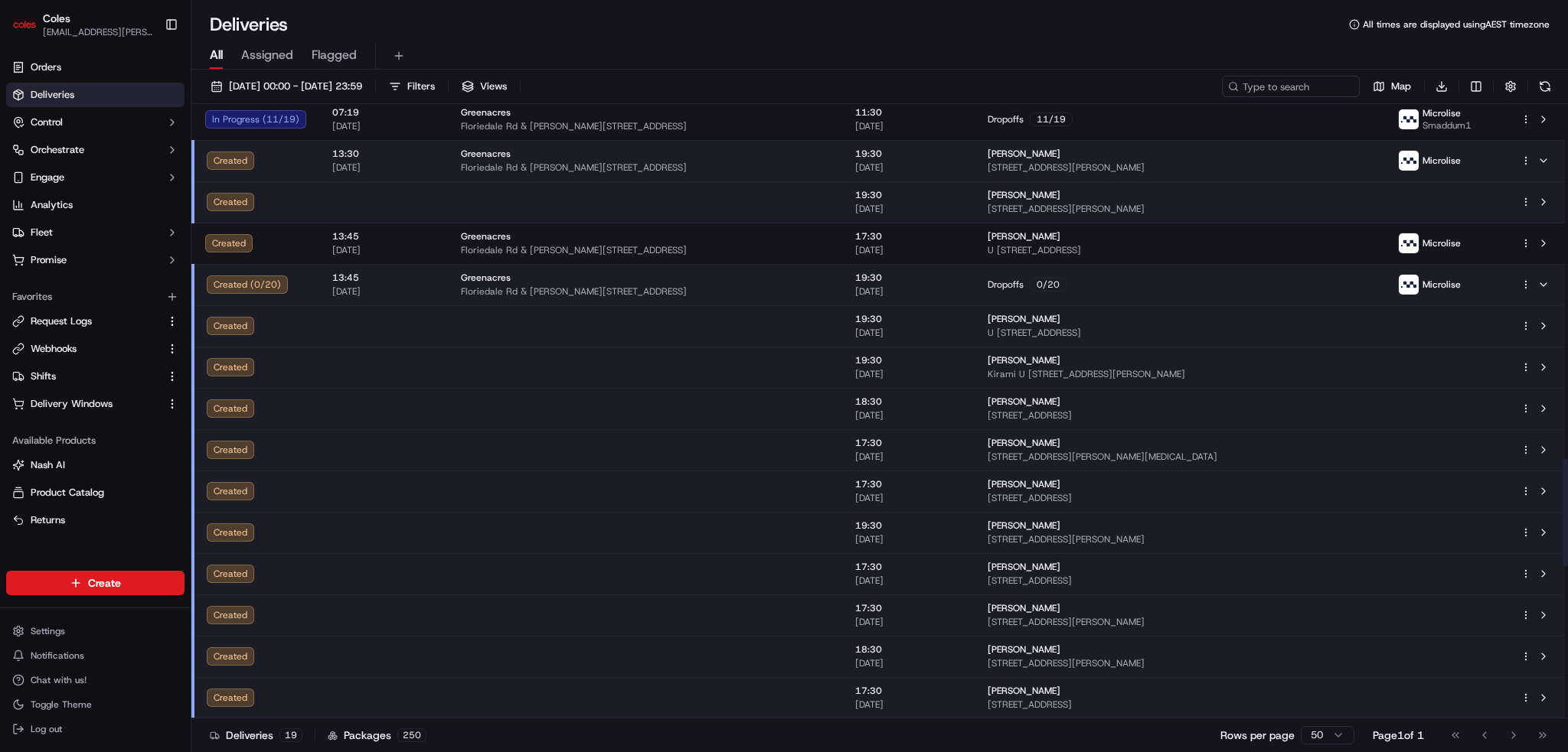
click at [1279, 154] on div "[PERSON_NAME]" at bounding box center [1180, 153] width 385 height 12
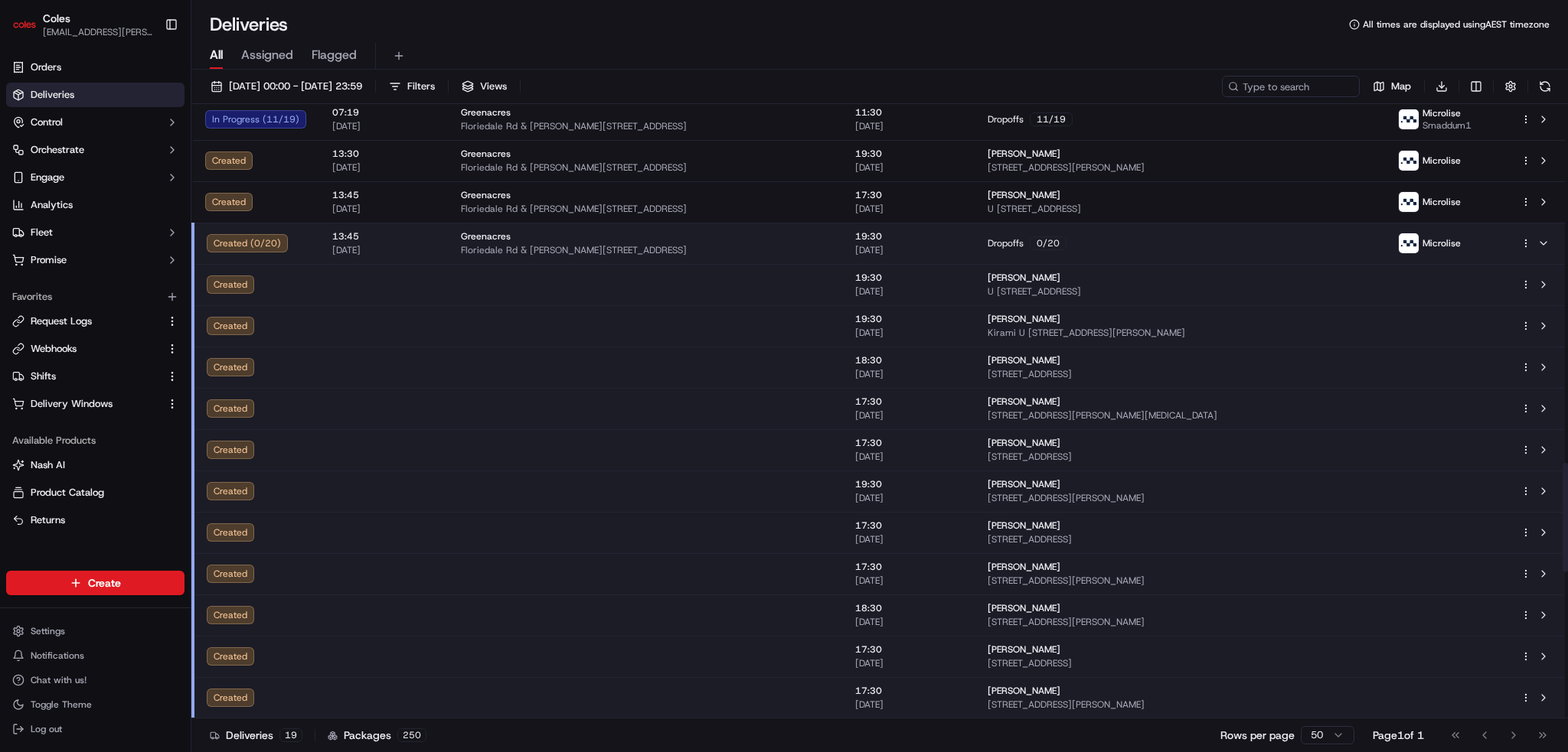
click at [1249, 241] on div "Dropoffs 0 / 20" at bounding box center [1180, 243] width 385 height 14
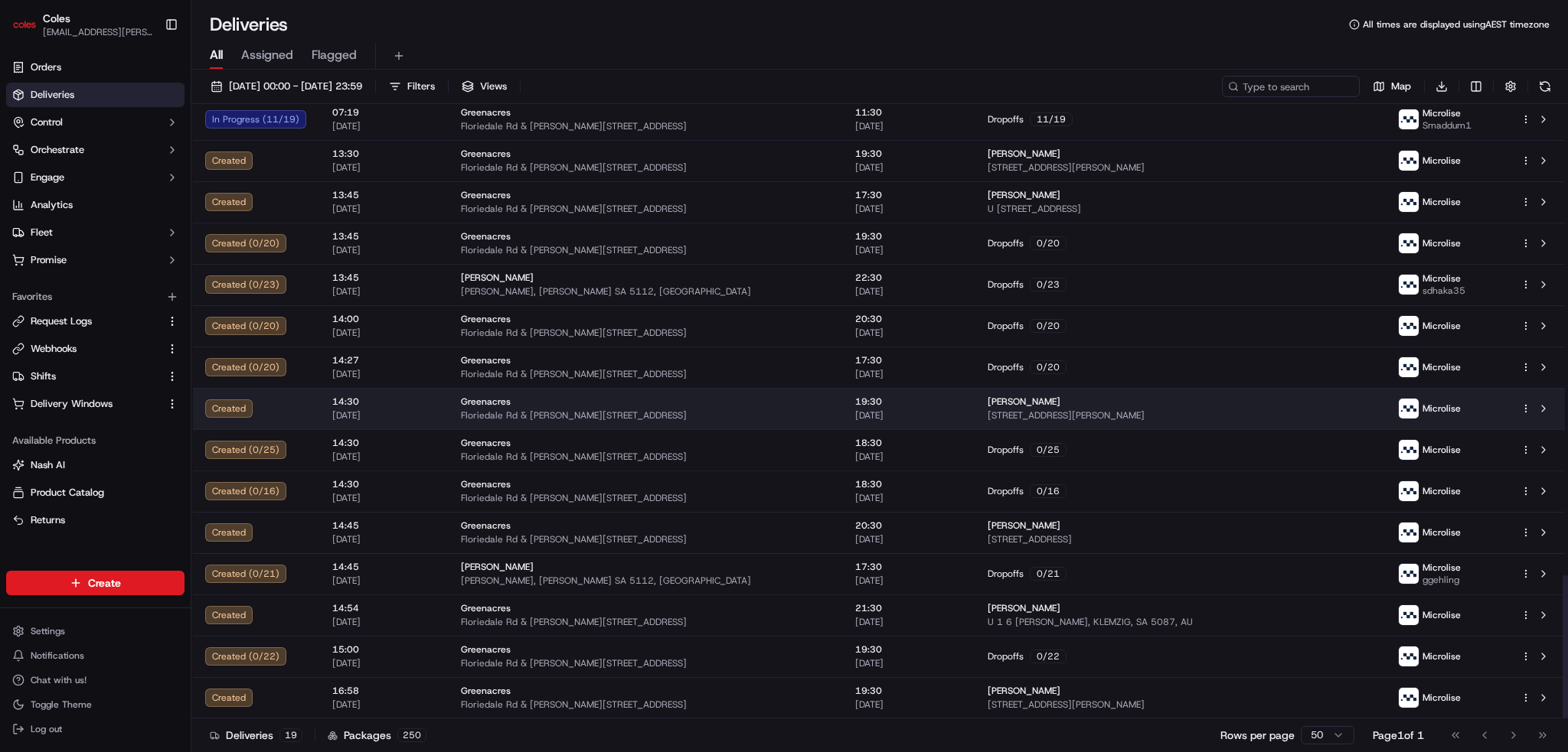
scroll to position [2019, 0]
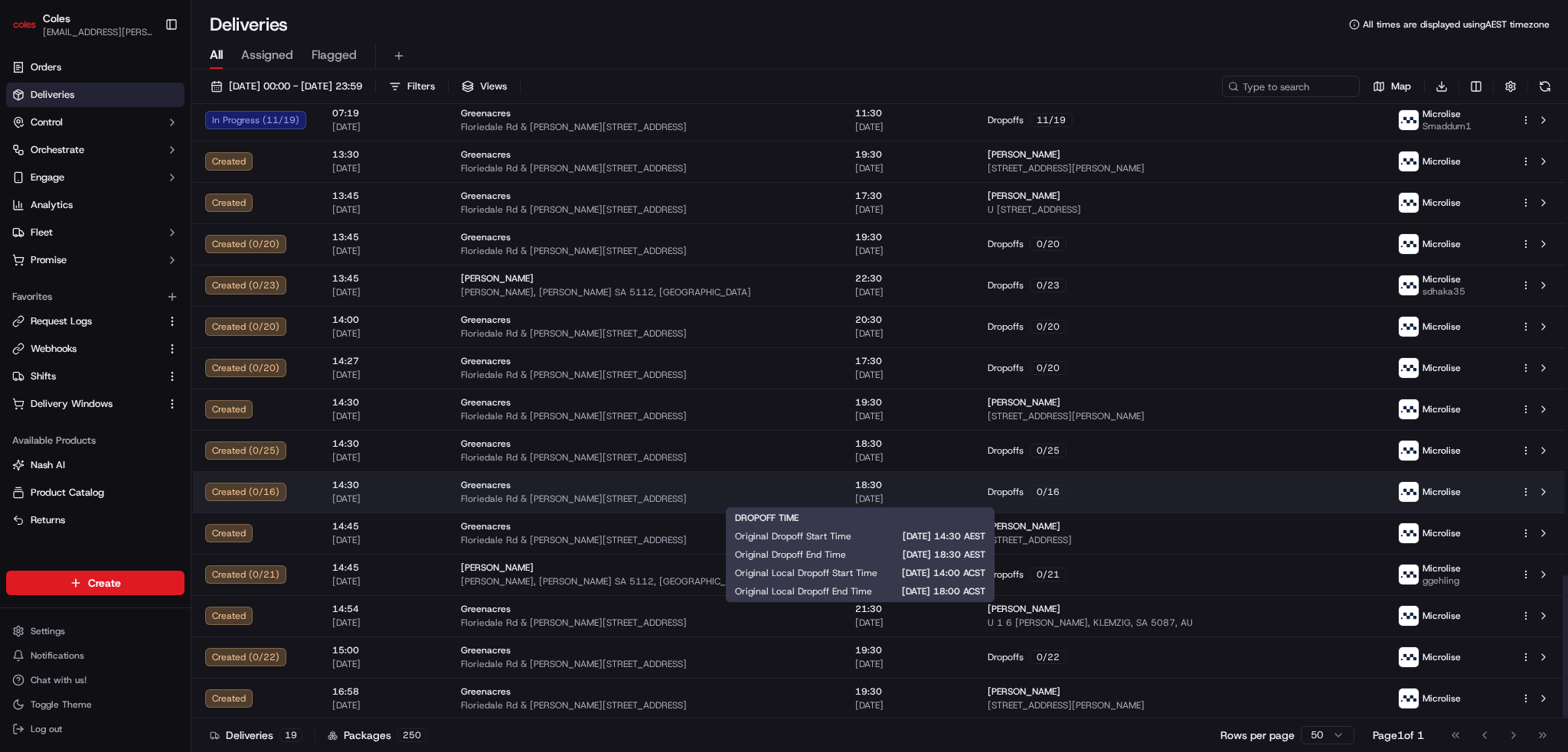
click at [916, 498] on span "[DATE]" at bounding box center [909, 498] width 108 height 12
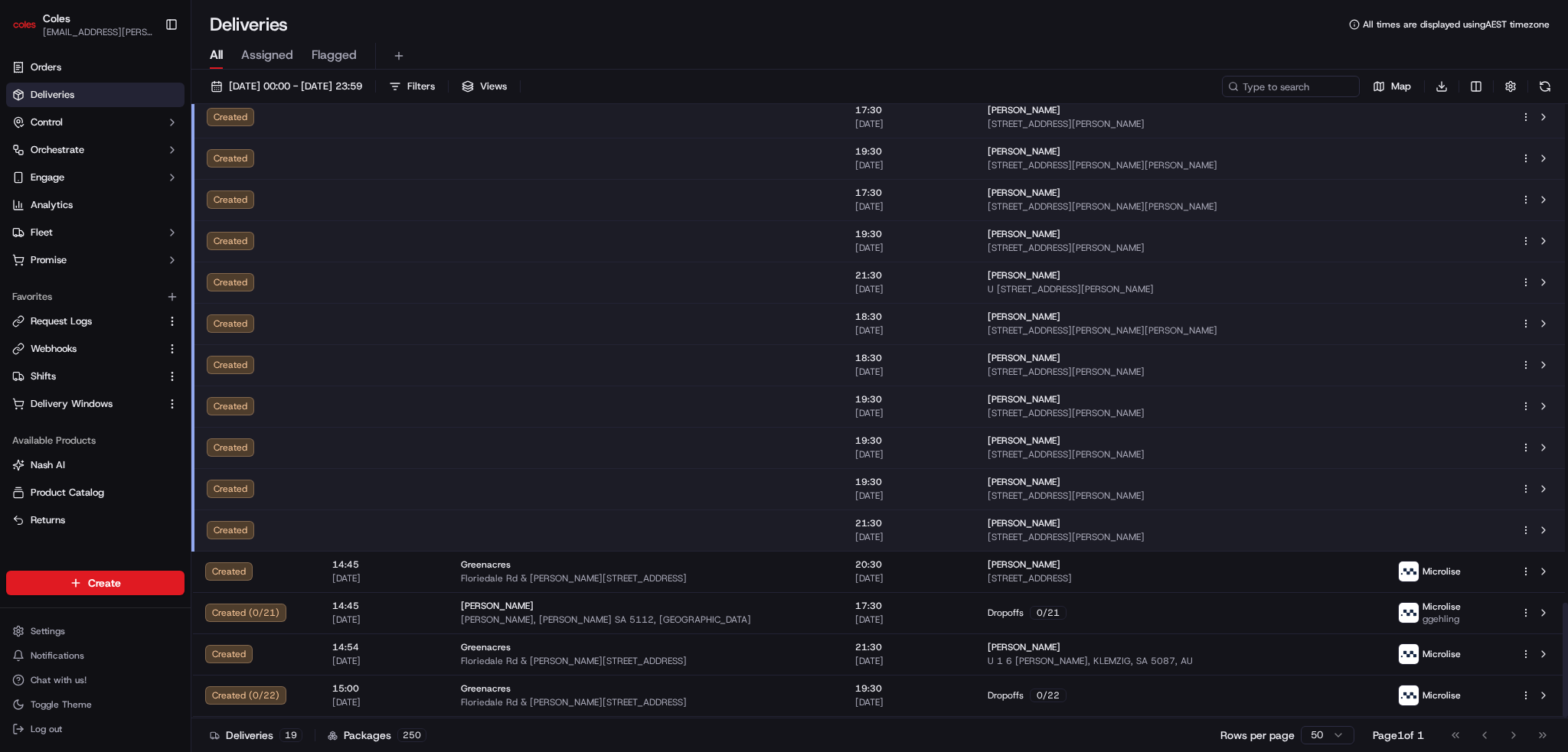
scroll to position [2680, 0]
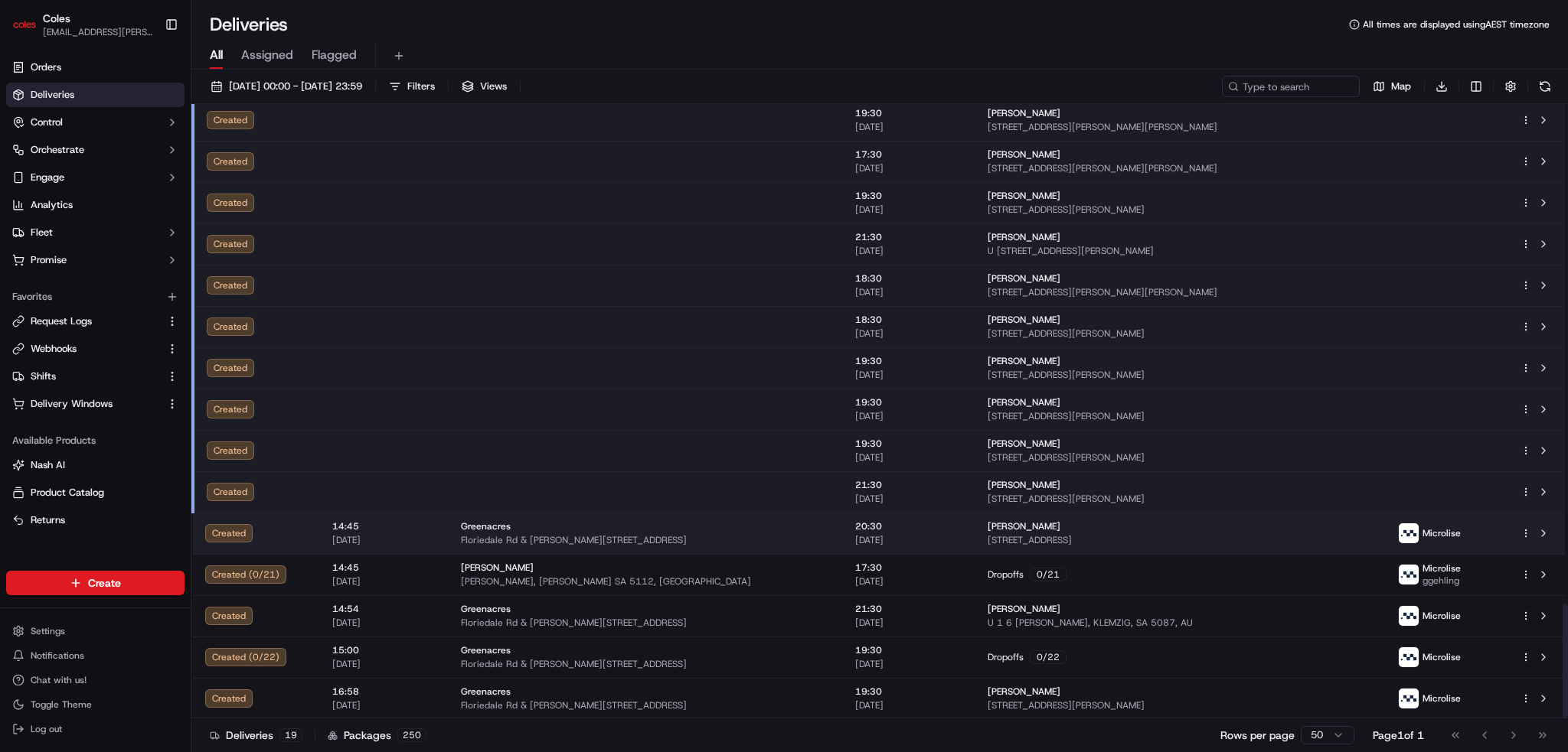
click at [923, 529] on span "20:30" at bounding box center [909, 526] width 108 height 12
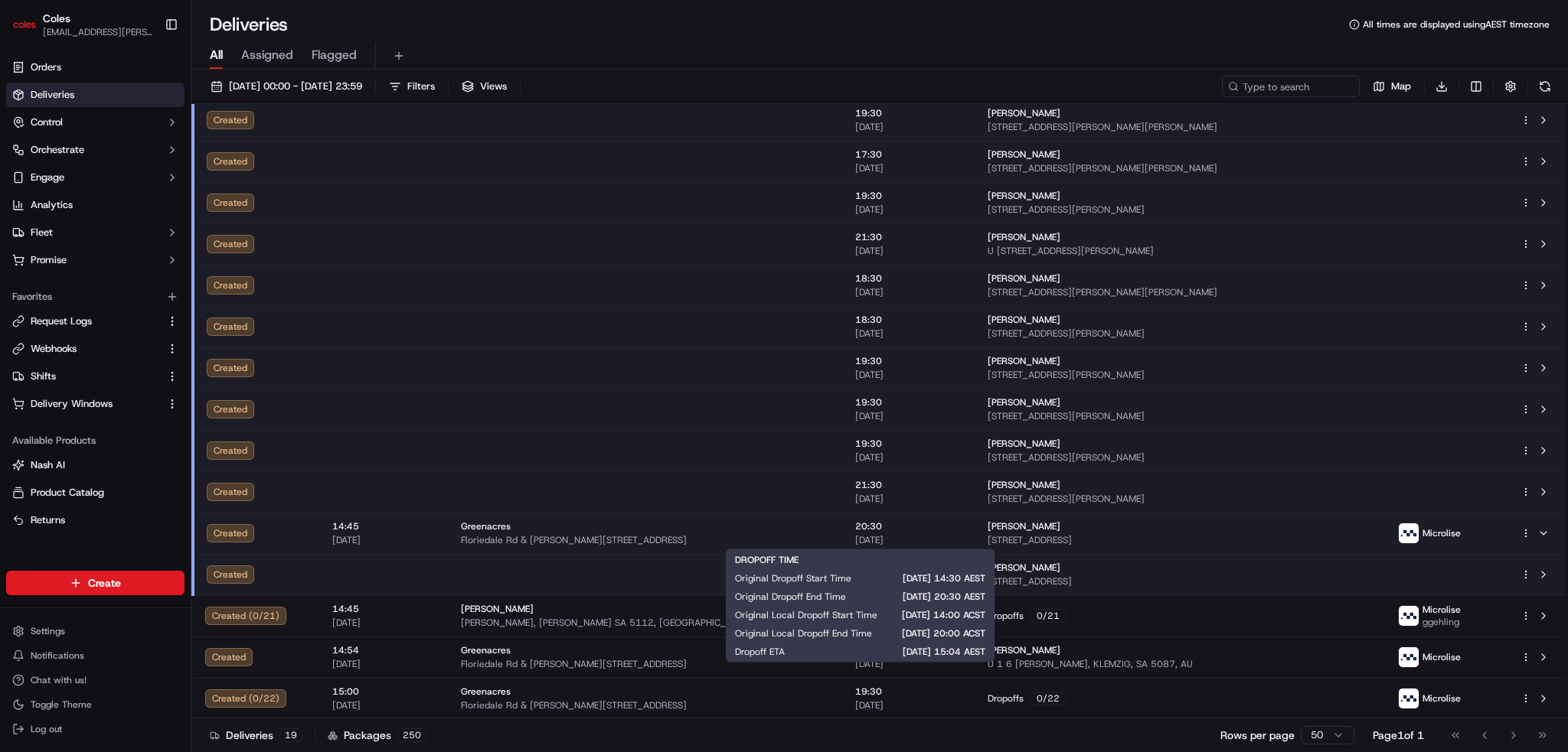
scroll to position [2721, 0]
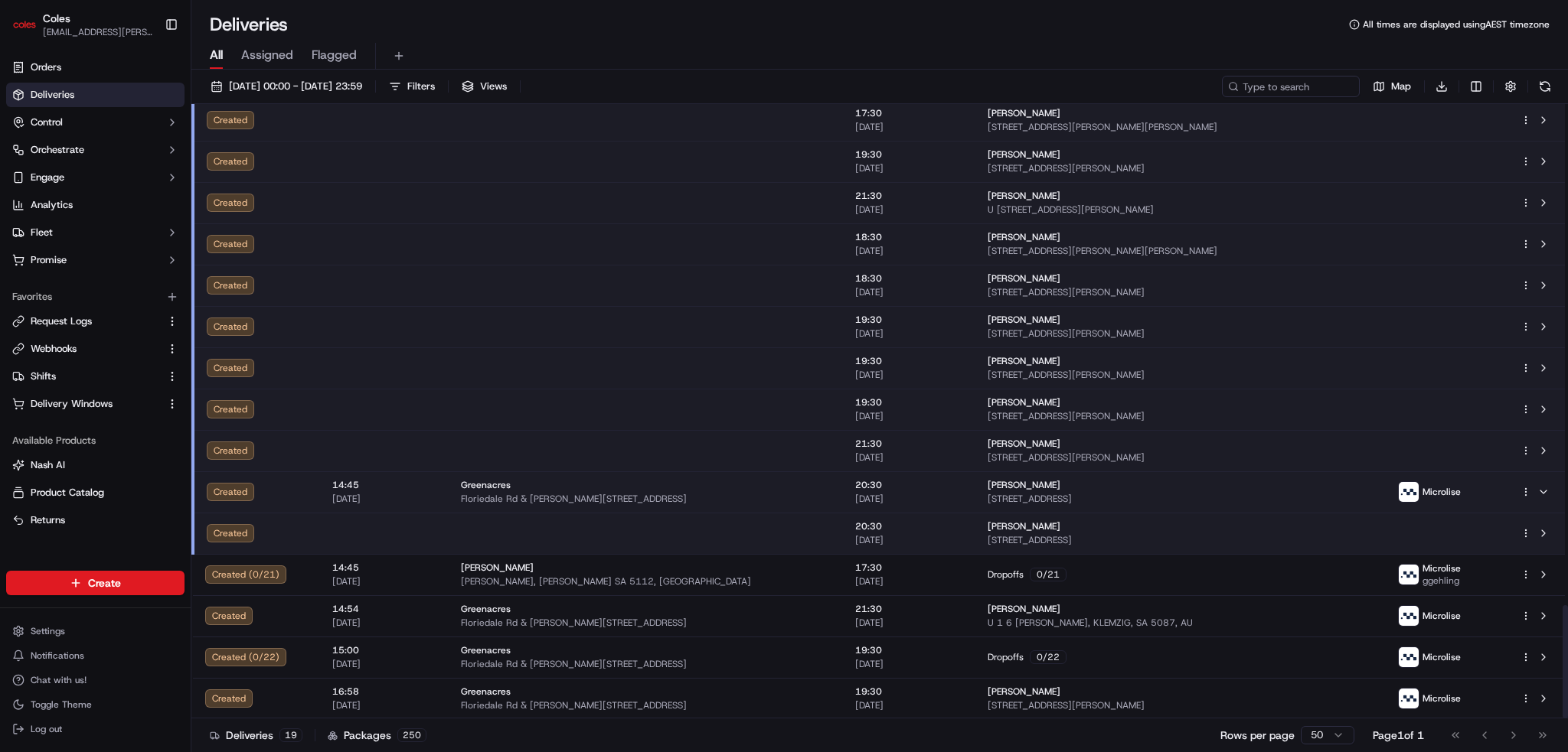
click at [598, 485] on div "Greenacres" at bounding box center [646, 485] width 370 height 12
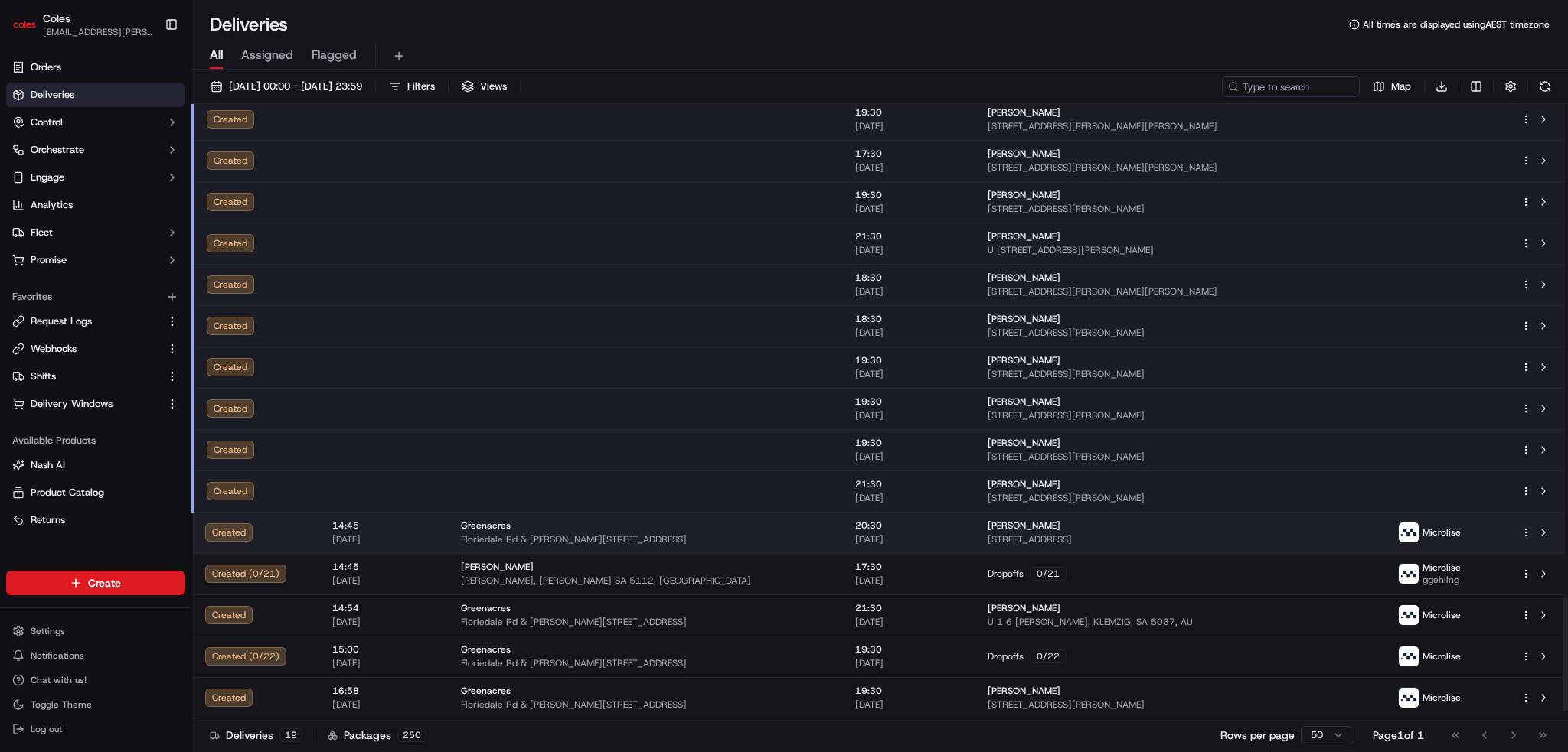
scroll to position [2681, 0]
click at [598, 485] on td at bounding box center [645, 491] width 394 height 41
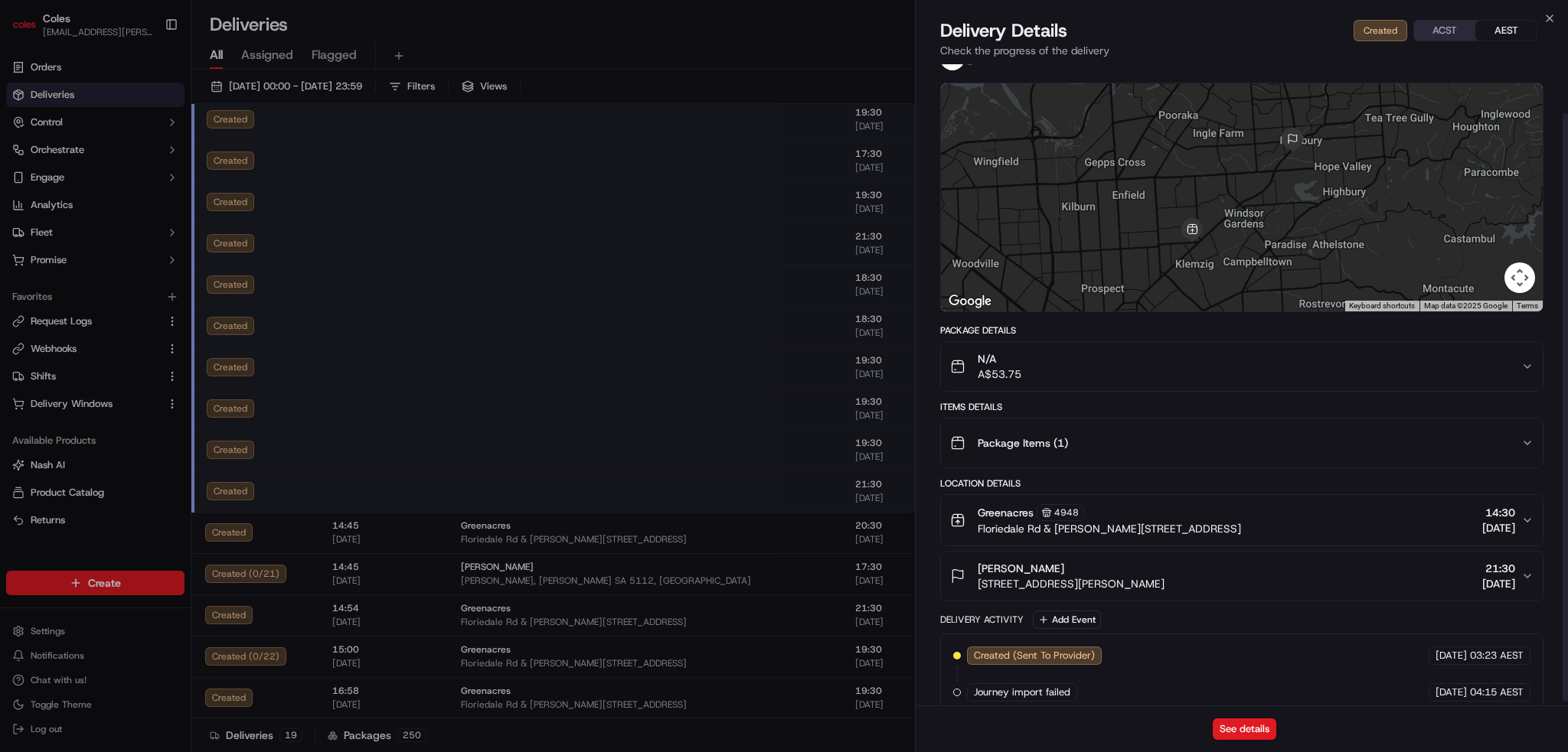
scroll to position [57, 0]
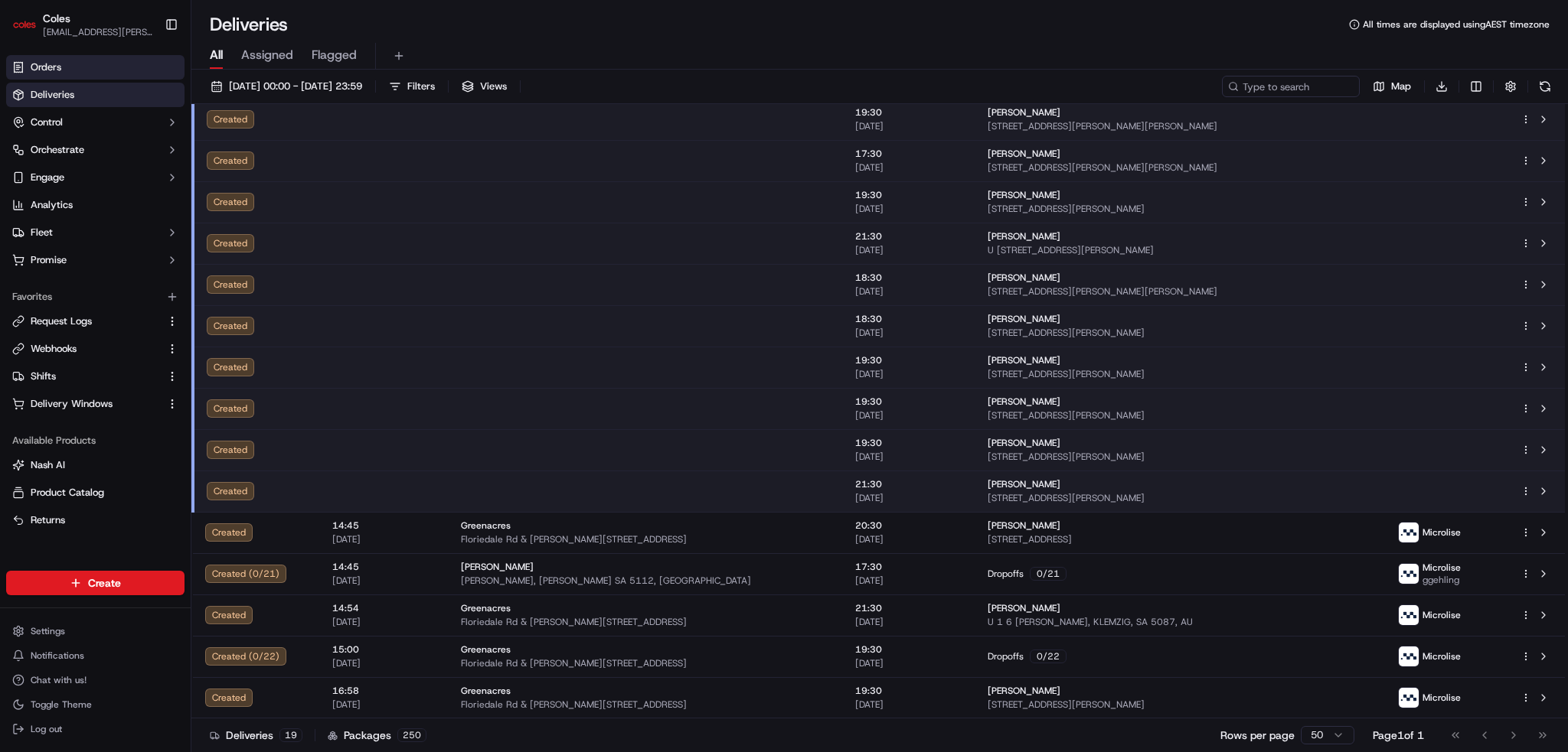
drag, startPoint x: 117, startPoint y: 62, endPoint x: 62, endPoint y: 76, distance: 56.8
click at [116, 62] on link "Orders" at bounding box center [96, 67] width 178 height 24
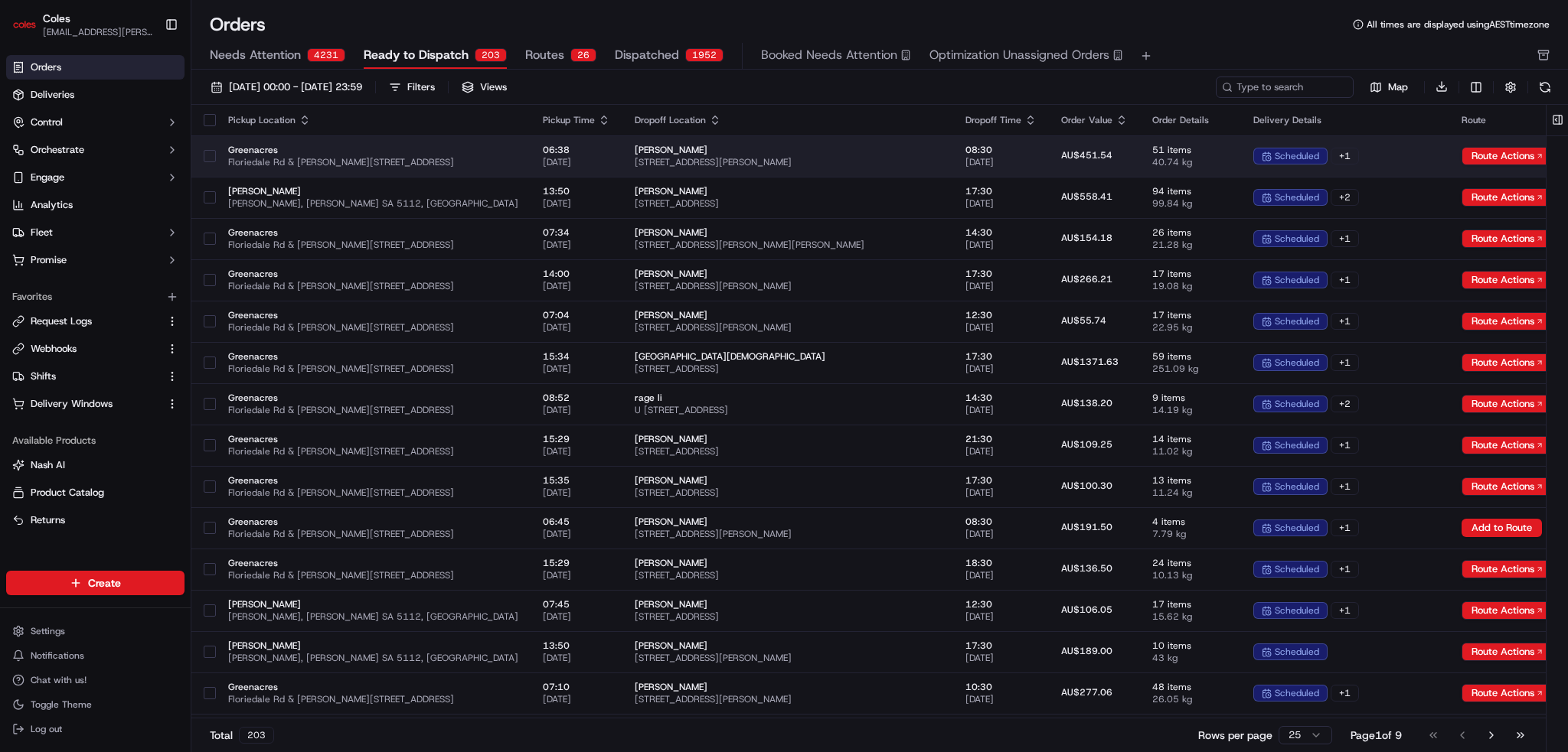
click at [721, 141] on td "[PERSON_NAME] [STREET_ADDRESS][PERSON_NAME]" at bounding box center [788, 156] width 331 height 41
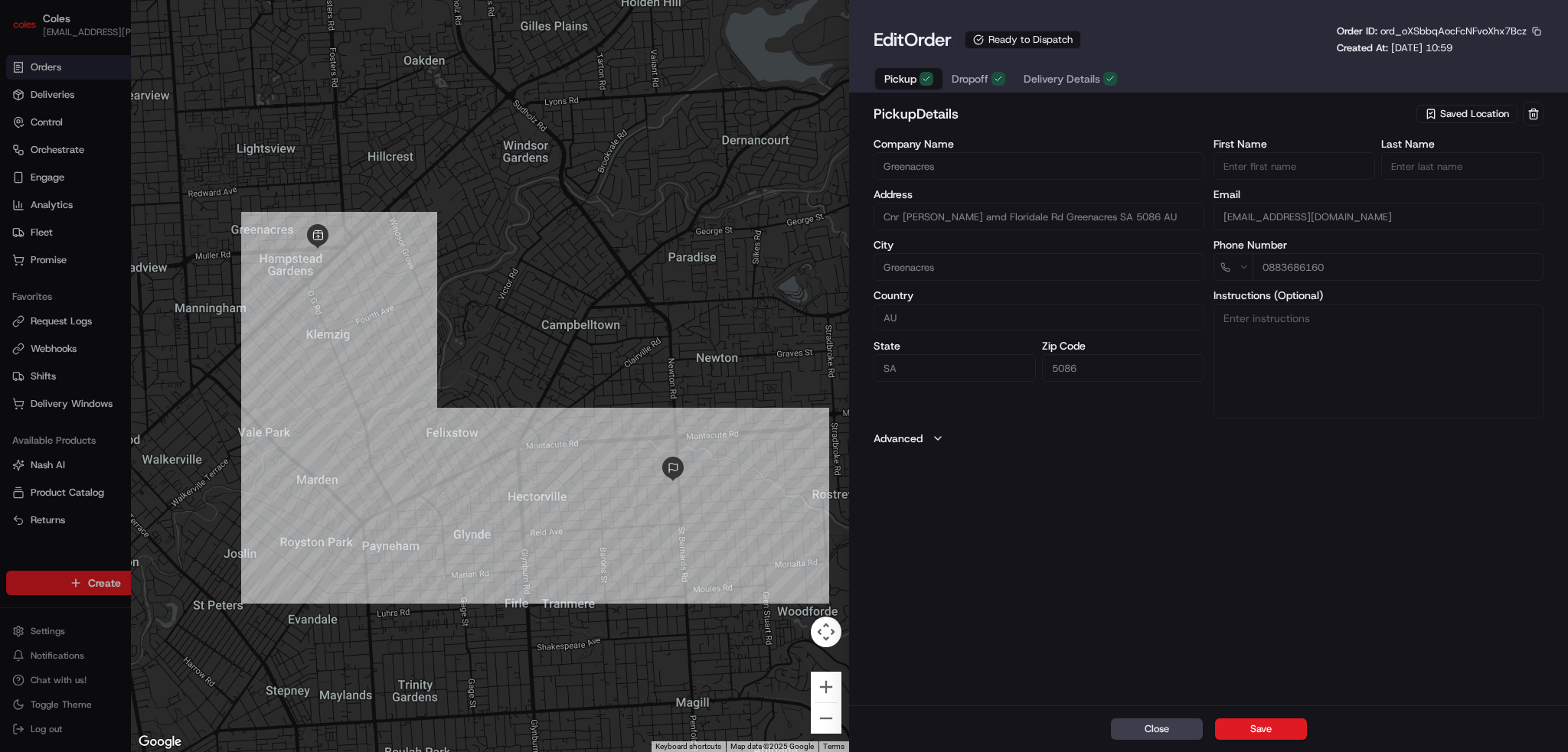
click at [946, 434] on button "Advanced" at bounding box center [1209, 438] width 670 height 15
click at [1056, 79] on span "Delivery Details" at bounding box center [1062, 79] width 76 height 15
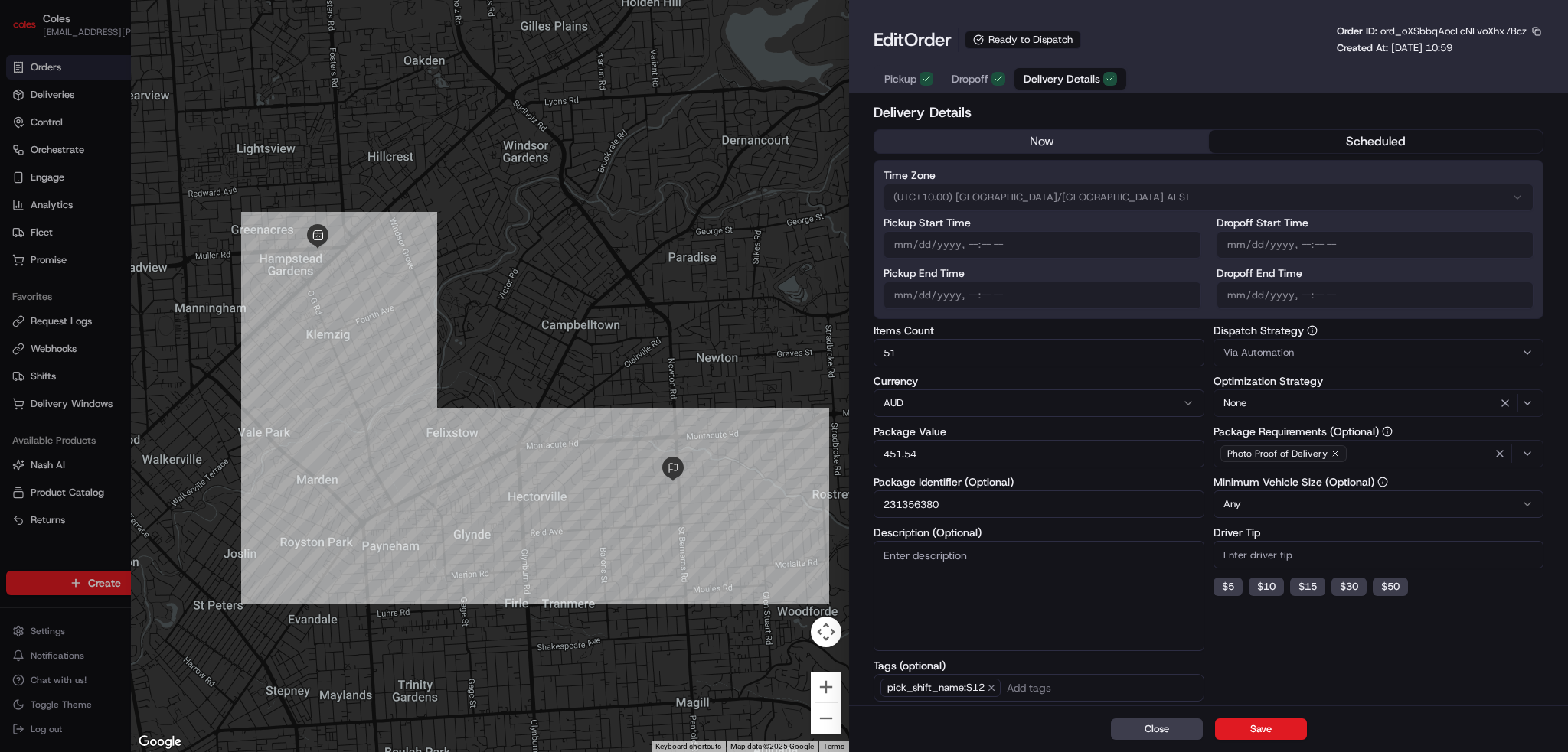
scroll to position [107, 0]
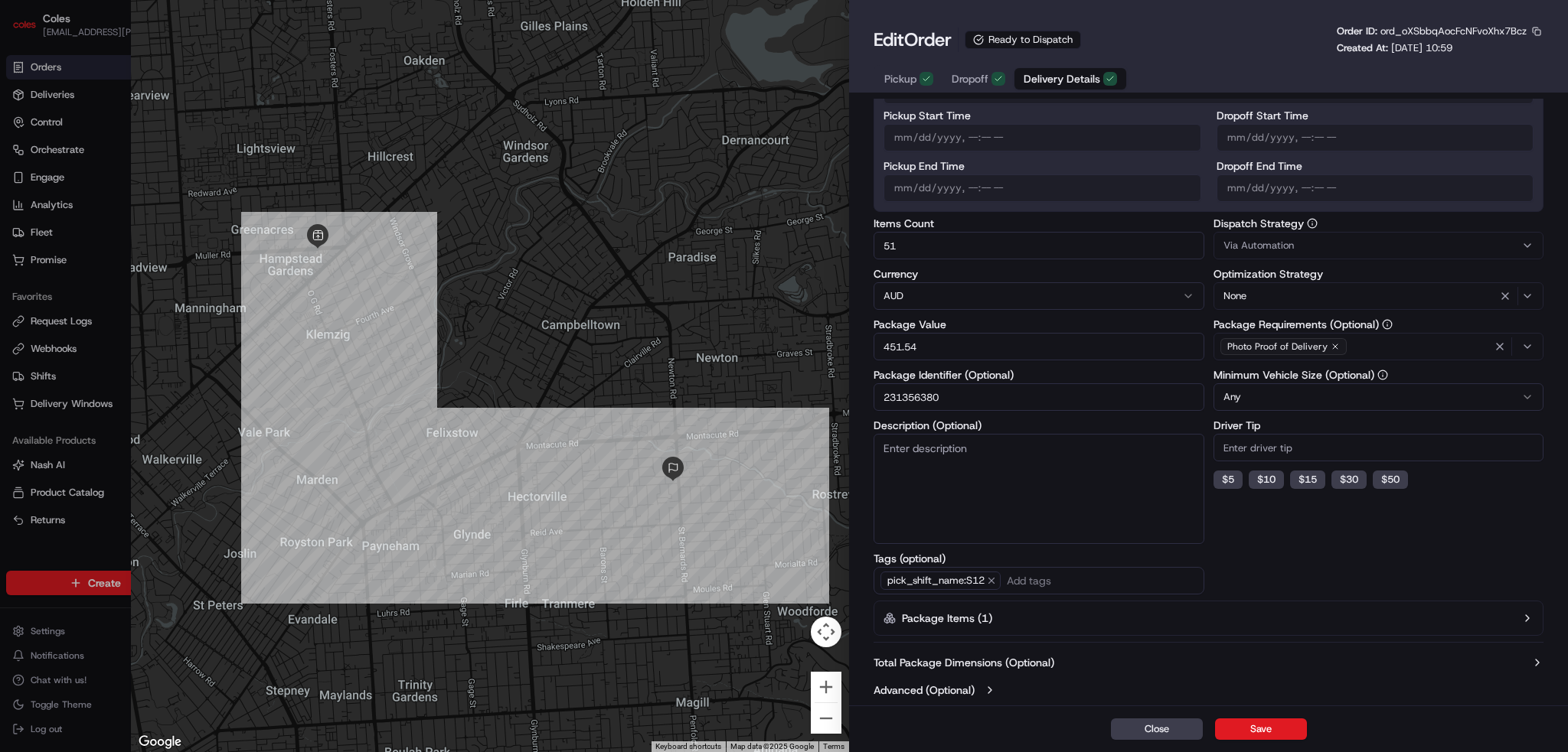
click at [986, 685] on icon "button" at bounding box center [990, 690] width 12 height 12
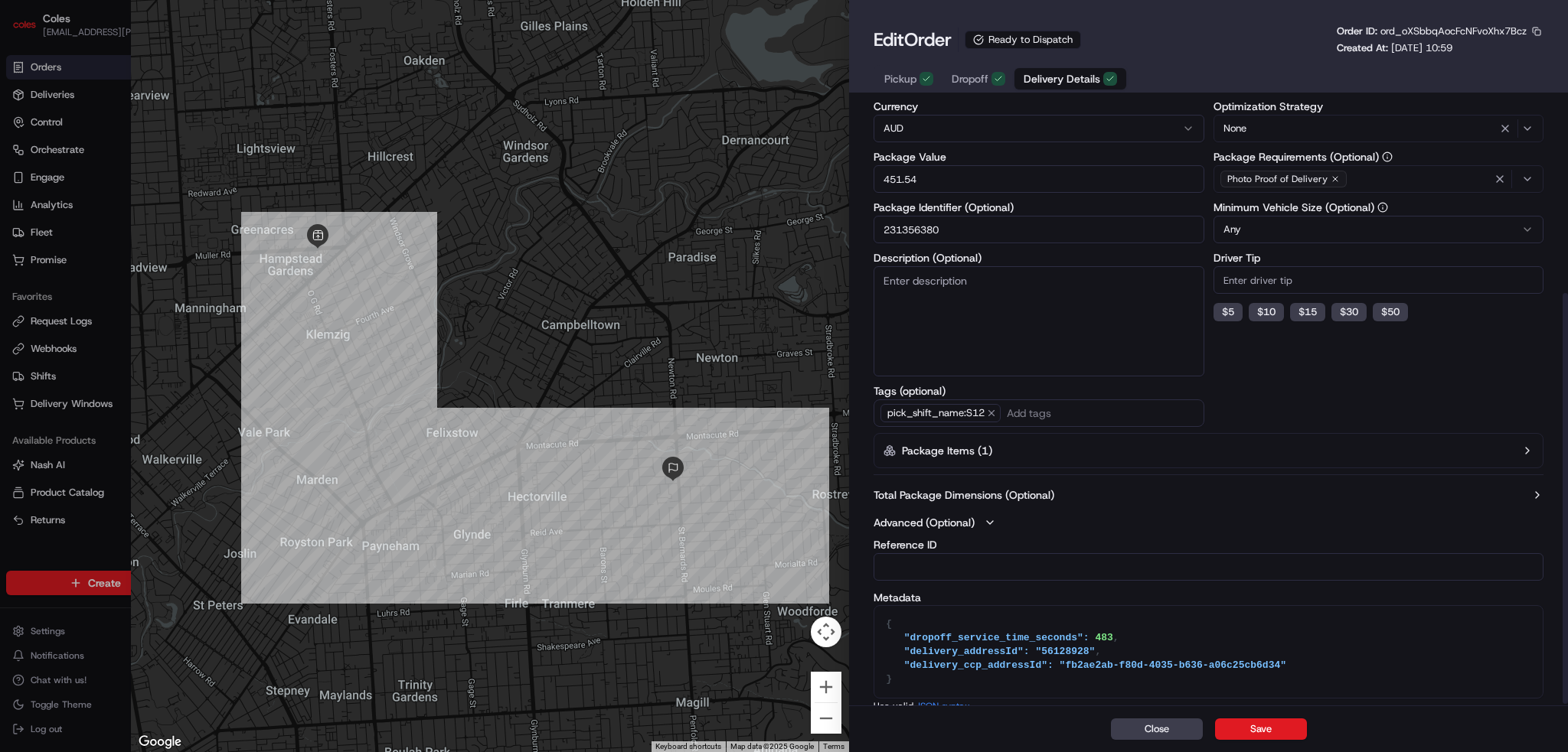
scroll to position [289, 0]
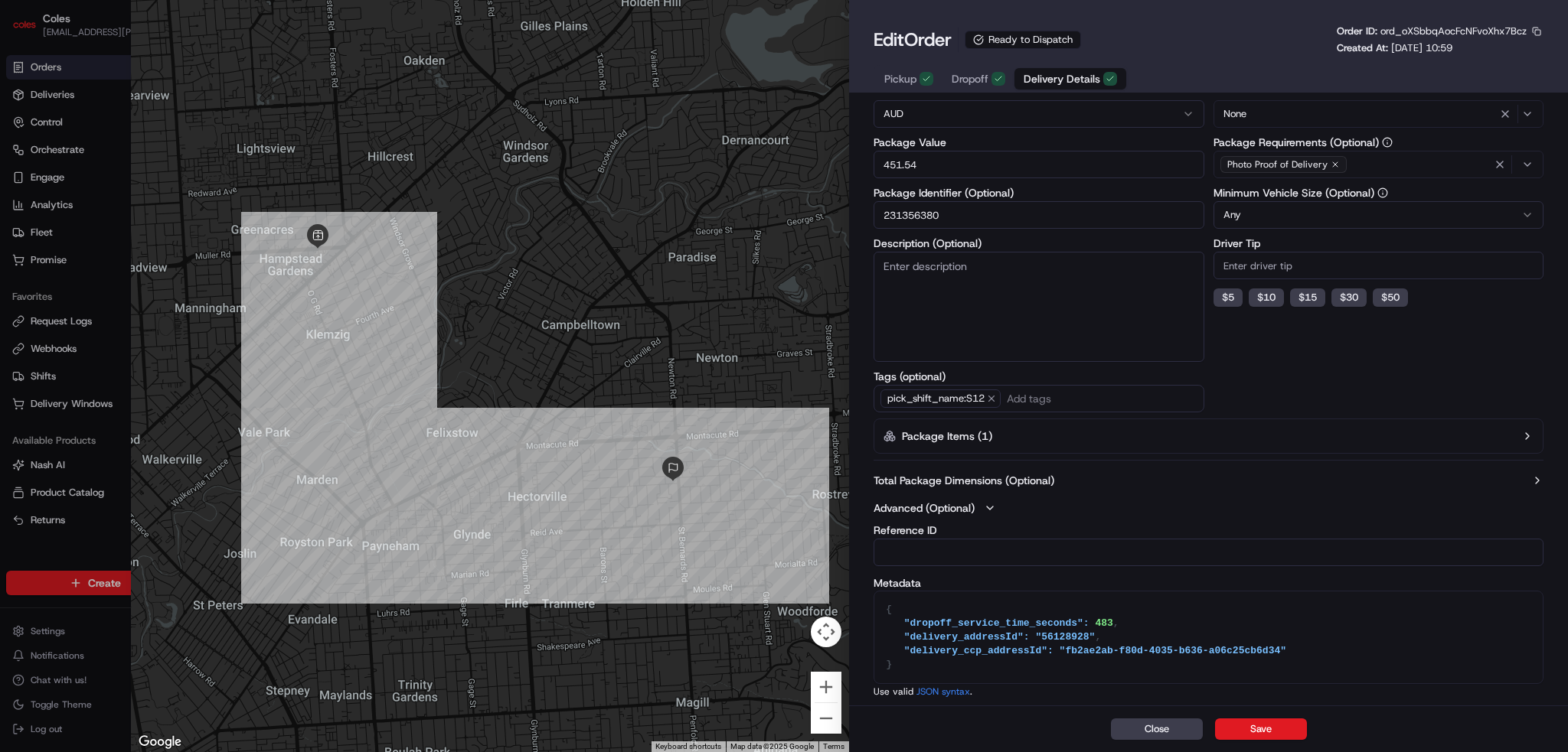
click at [986, 630] on textarea "{ "dropoff_service_time_seconds": 483, "delivery_addressId": "56128928", "deliv…" at bounding box center [1208, 637] width 668 height 92
click at [1099, 627] on textarea "{ "dropoff_service_time_seconds": 483, "delivery_addressId": "56128928", "deliv…" at bounding box center [1208, 637] width 668 height 92
click at [34, 58] on div at bounding box center [784, 376] width 1568 height 752
type input "1"
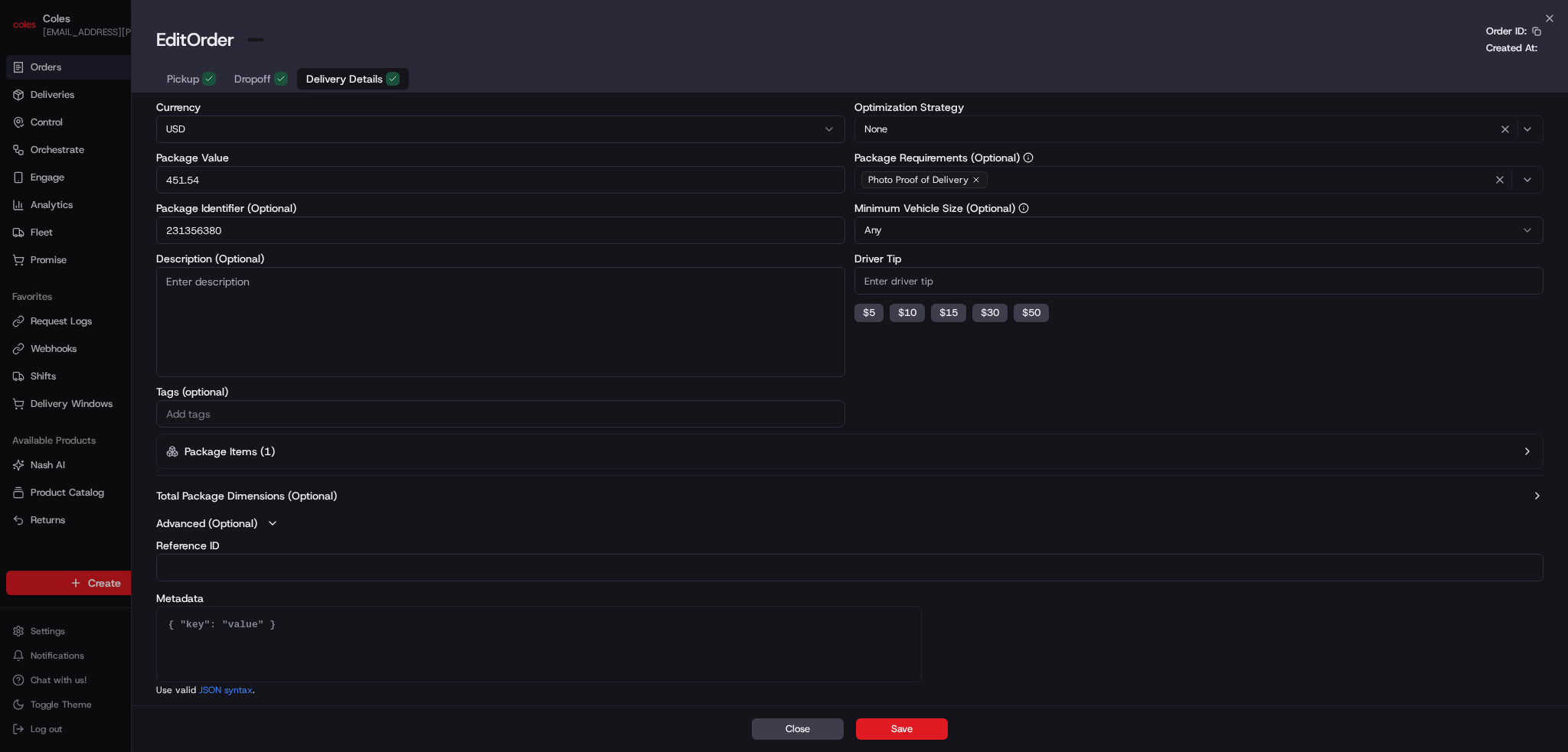
scroll to position [114, 0]
click at [34, 58] on html "Coles [EMAIL_ADDRESS][PERSON_NAME][PERSON_NAME][DOMAIN_NAME] Toggle Sidebar Ord…" at bounding box center [784, 376] width 1568 height 752
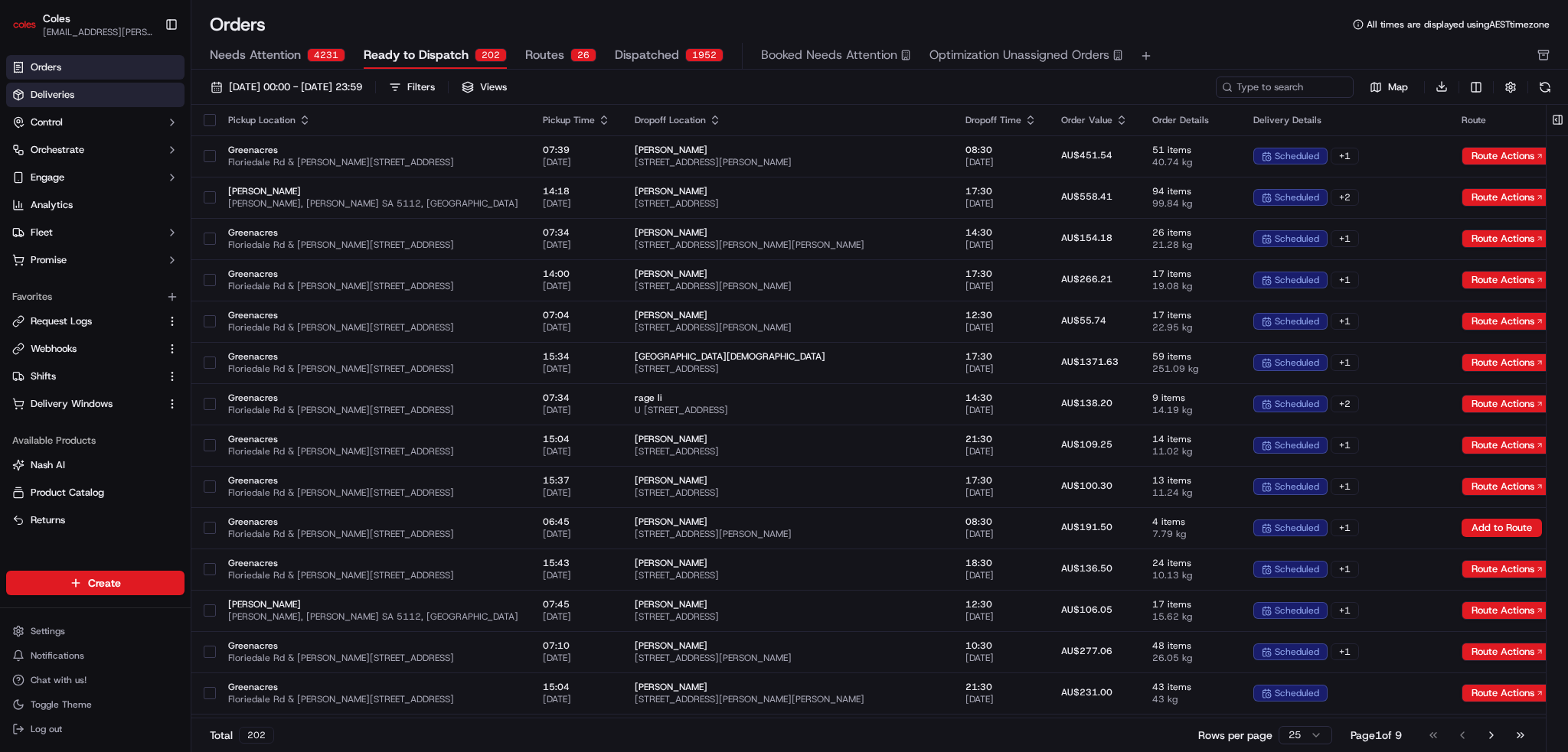
click at [36, 98] on span "Deliveries" at bounding box center [53, 95] width 44 height 14
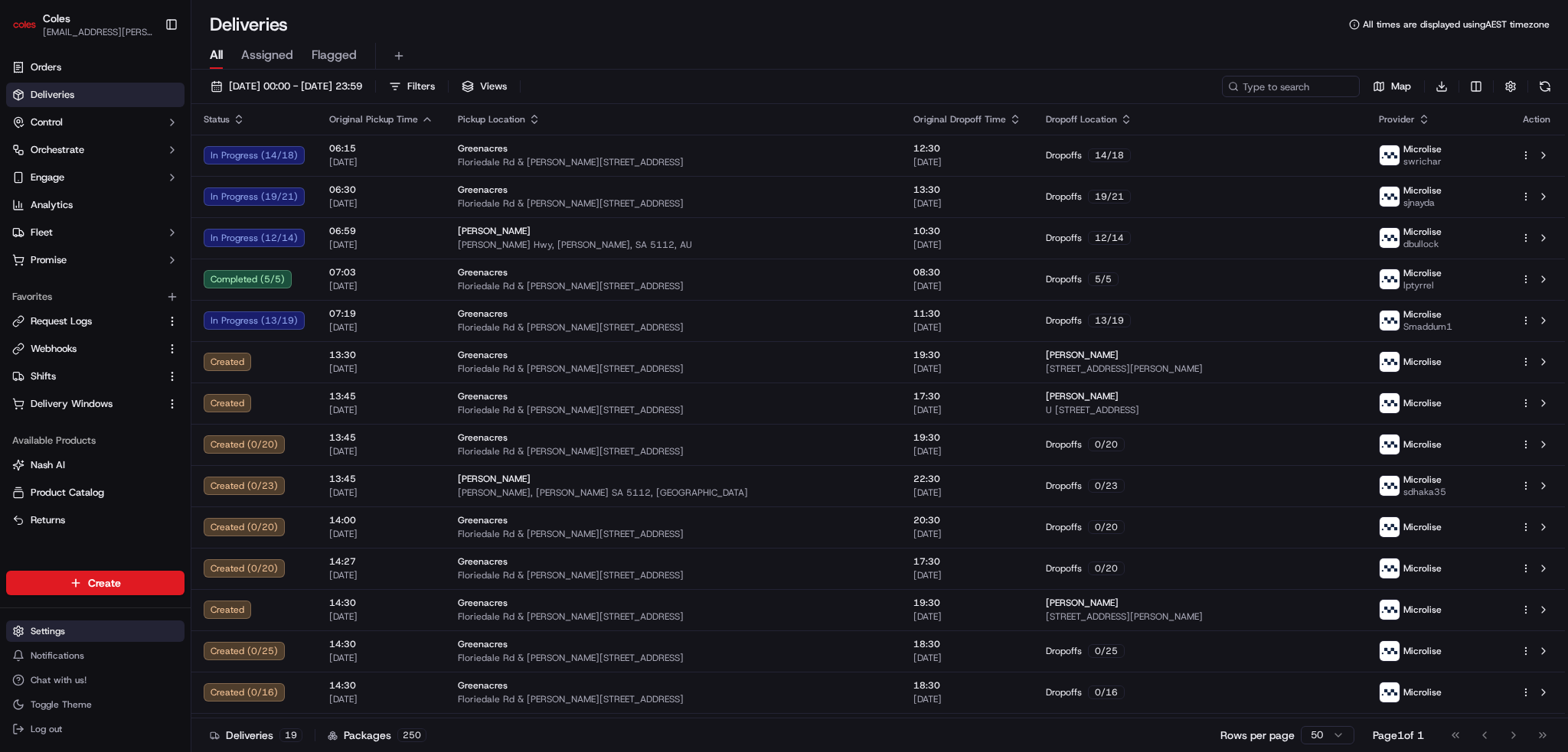
click at [32, 631] on html "Coles [EMAIL_ADDRESS][PERSON_NAME][PERSON_NAME][DOMAIN_NAME] Toggle Sidebar Ord…" at bounding box center [784, 376] width 1568 height 752
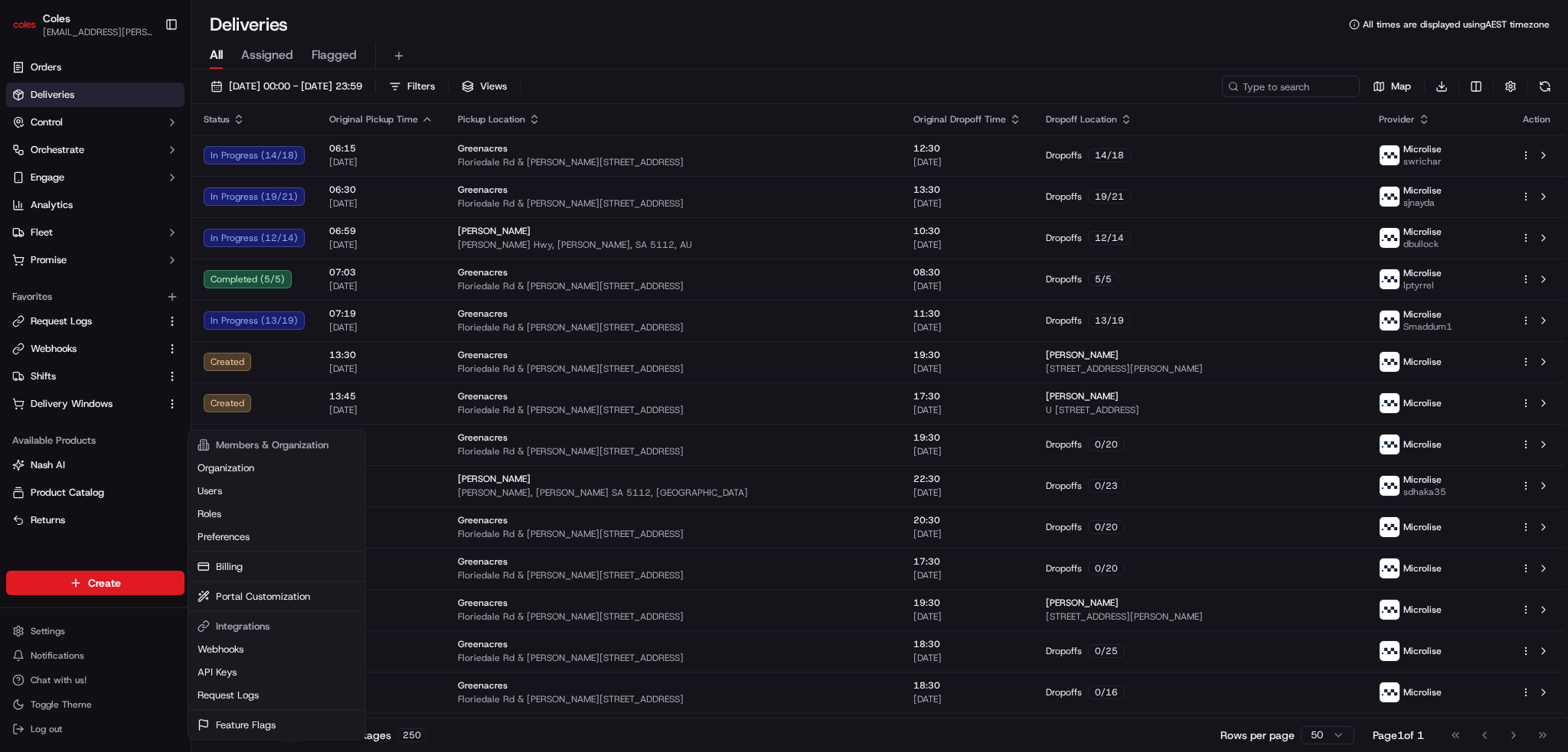
click at [606, 47] on html "Coles [EMAIL_ADDRESS][PERSON_NAME][PERSON_NAME][DOMAIN_NAME] Toggle Sidebar Ord…" at bounding box center [784, 376] width 1568 height 752
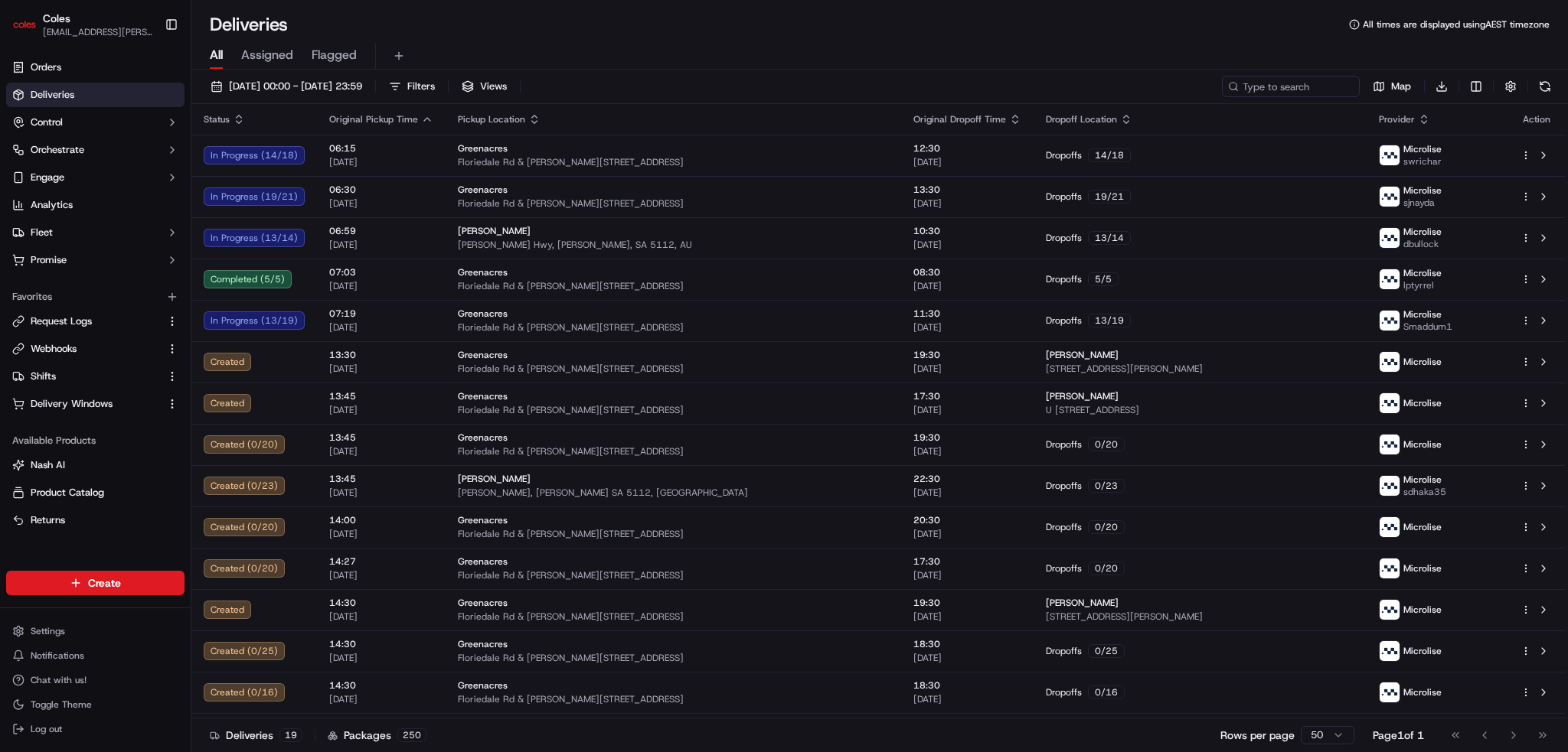
click at [49, 91] on span "Deliveries" at bounding box center [53, 95] width 44 height 14
click at [401, 49] on button at bounding box center [399, 56] width 21 height 21
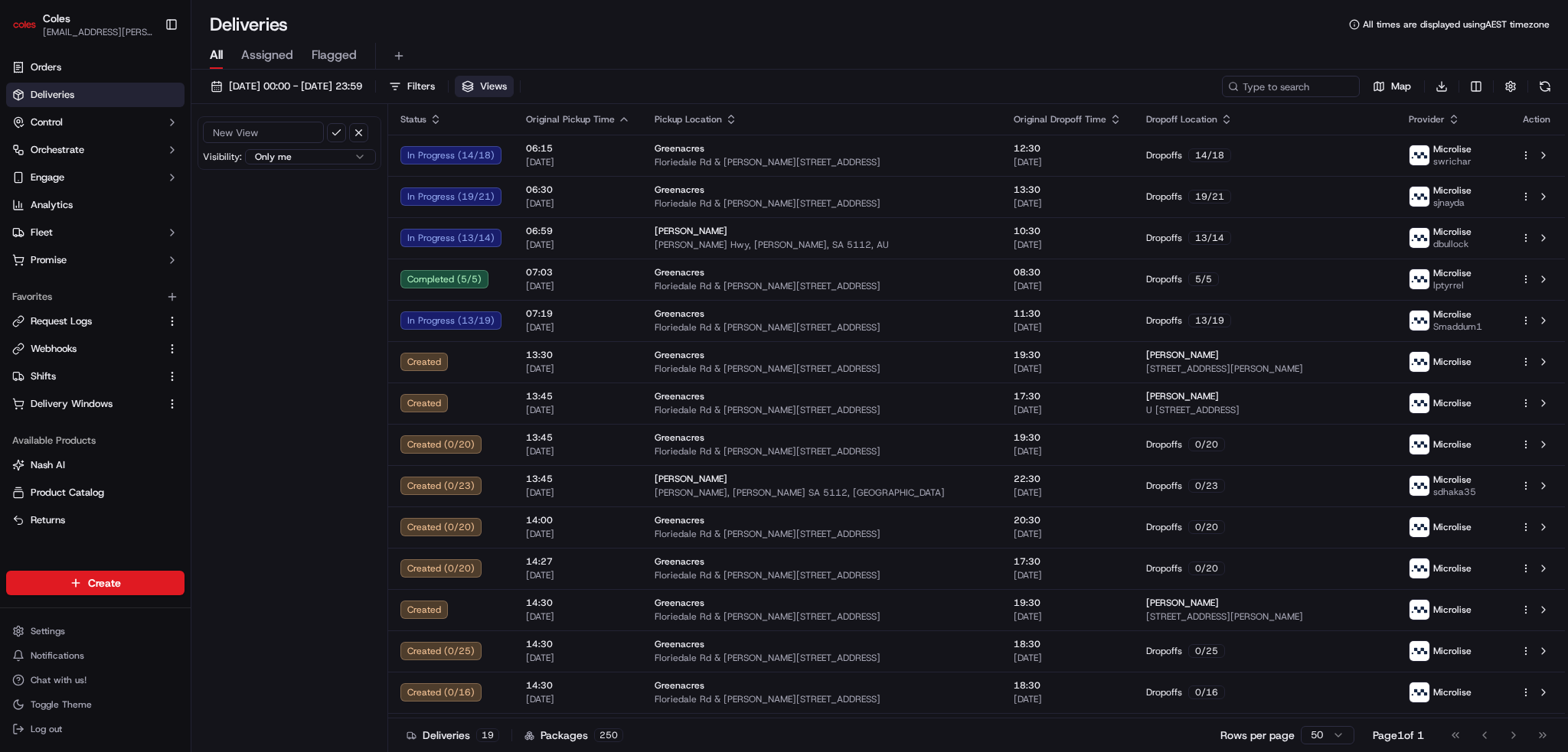
click at [293, 238] on div "Visibility: Only me All users within this organization Only me within this orga…" at bounding box center [289, 429] width 197 height 652
click at [202, 43] on div "All Assigned Flagged" at bounding box center [880, 56] width 1377 height 27
click at [211, 48] on span "All" at bounding box center [216, 55] width 13 height 19
click at [245, 50] on span "Assigned" at bounding box center [267, 55] width 52 height 19
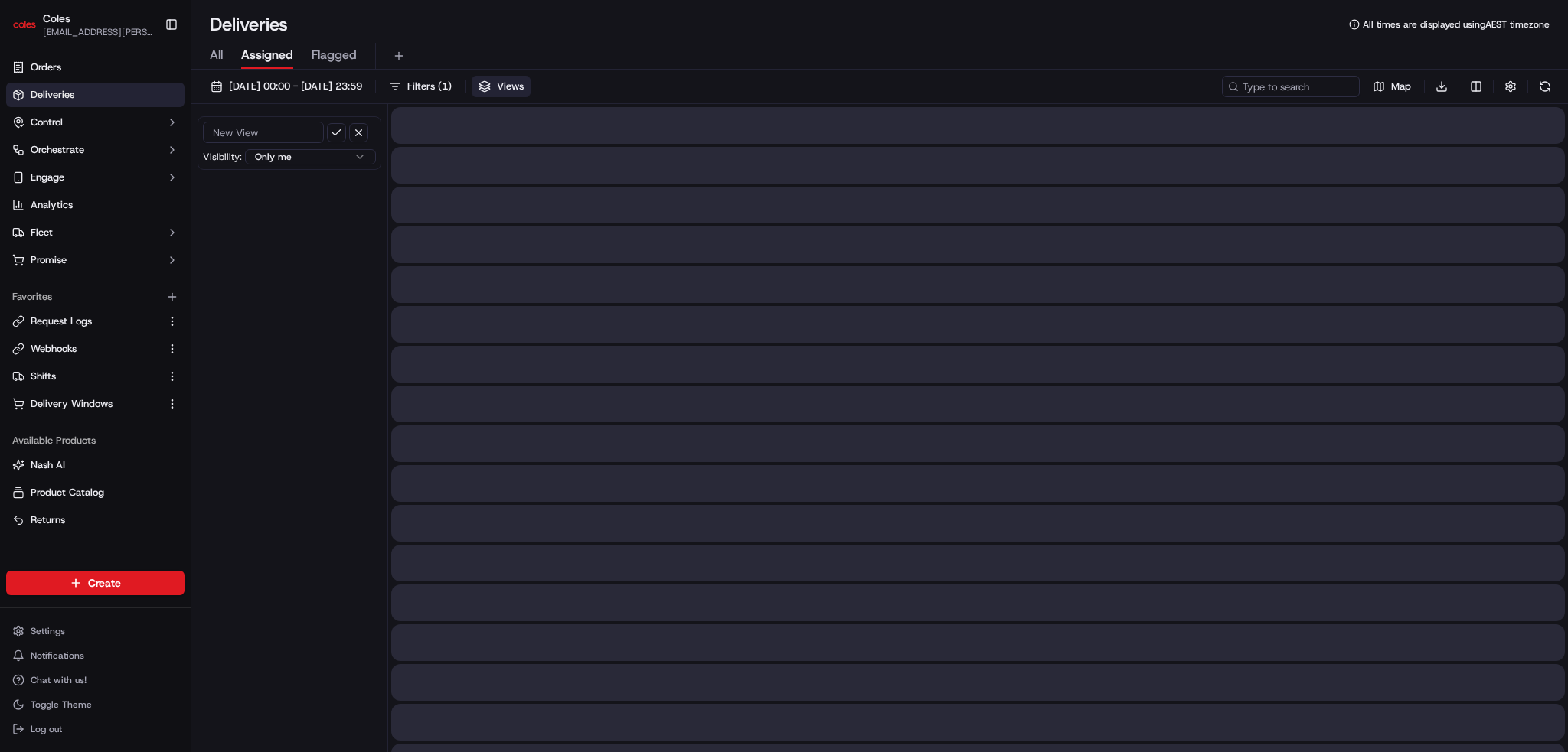
click at [203, 53] on div "All Assigned Flagged" at bounding box center [880, 56] width 1377 height 27
click at [212, 55] on span "All" at bounding box center [216, 55] width 13 height 19
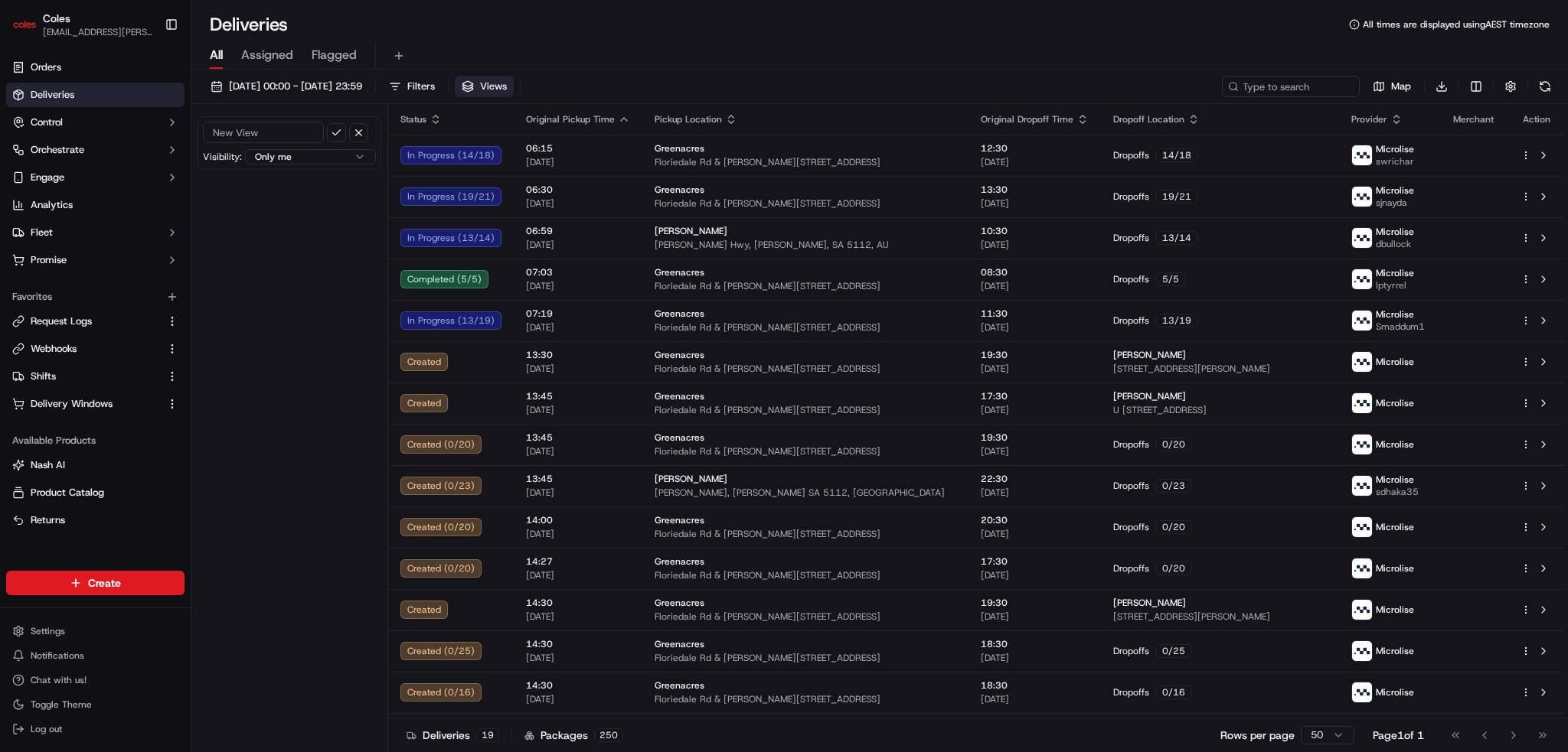
click at [550, 73] on div "18/09/2025 00:00 - 18/09/2025 23:59 Filters Views Map Download Visibility: Only…" at bounding box center [880, 412] width 1377 height 686
click at [507, 80] on span "Views" at bounding box center [493, 86] width 27 height 14
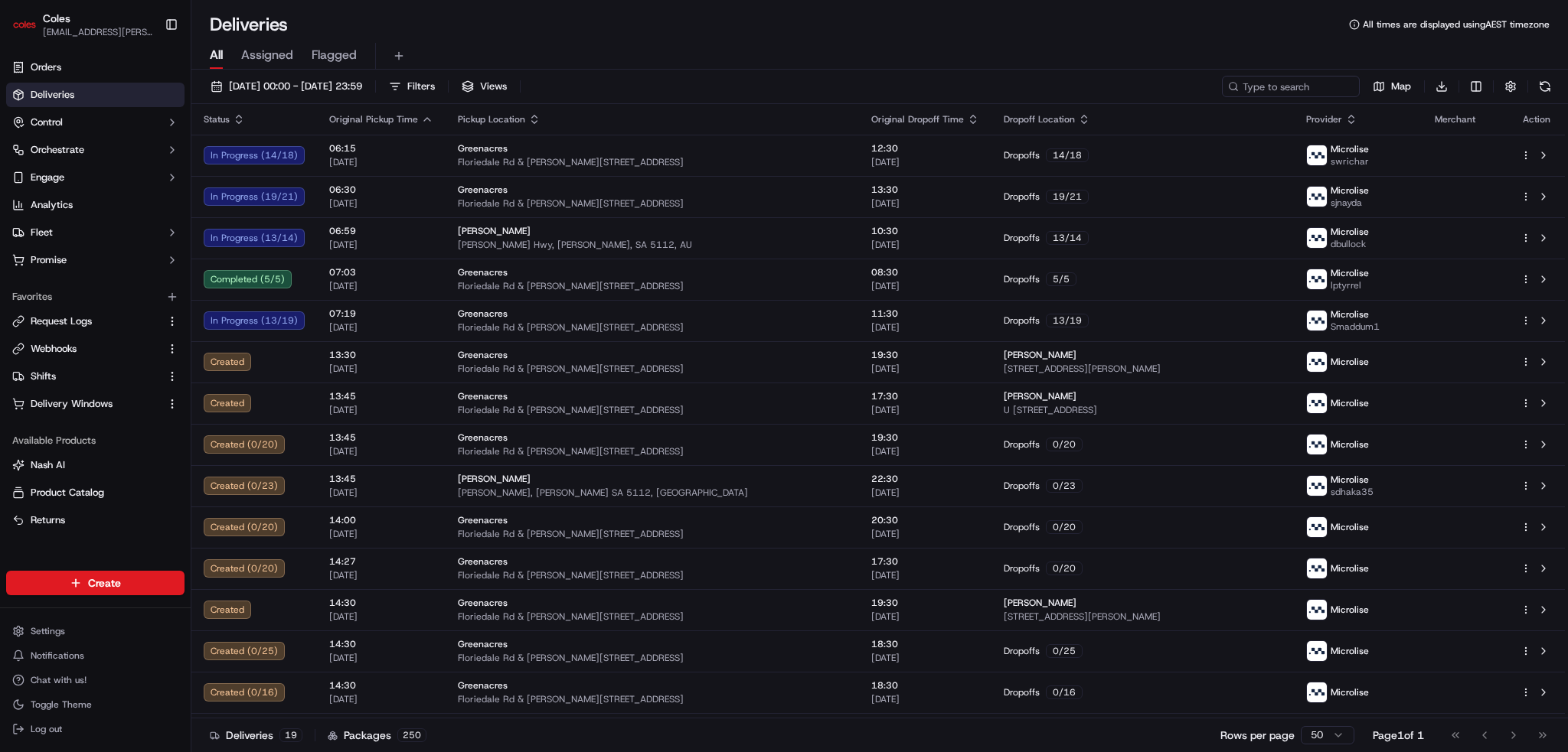
click at [564, 19] on div "Deliveries All times are displayed using AEST timezone" at bounding box center [880, 24] width 1377 height 24
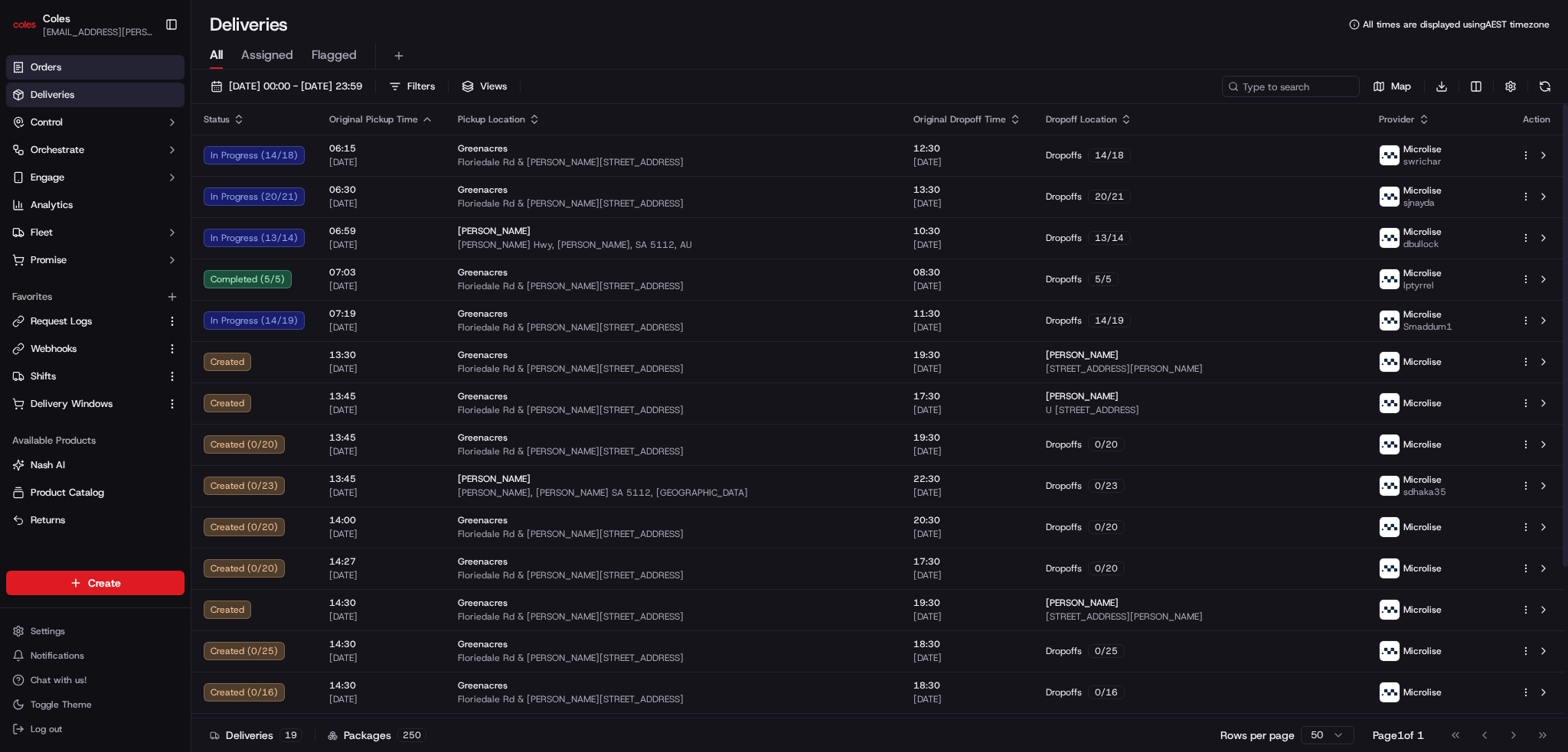
click at [83, 62] on link "Orders" at bounding box center [96, 67] width 178 height 24
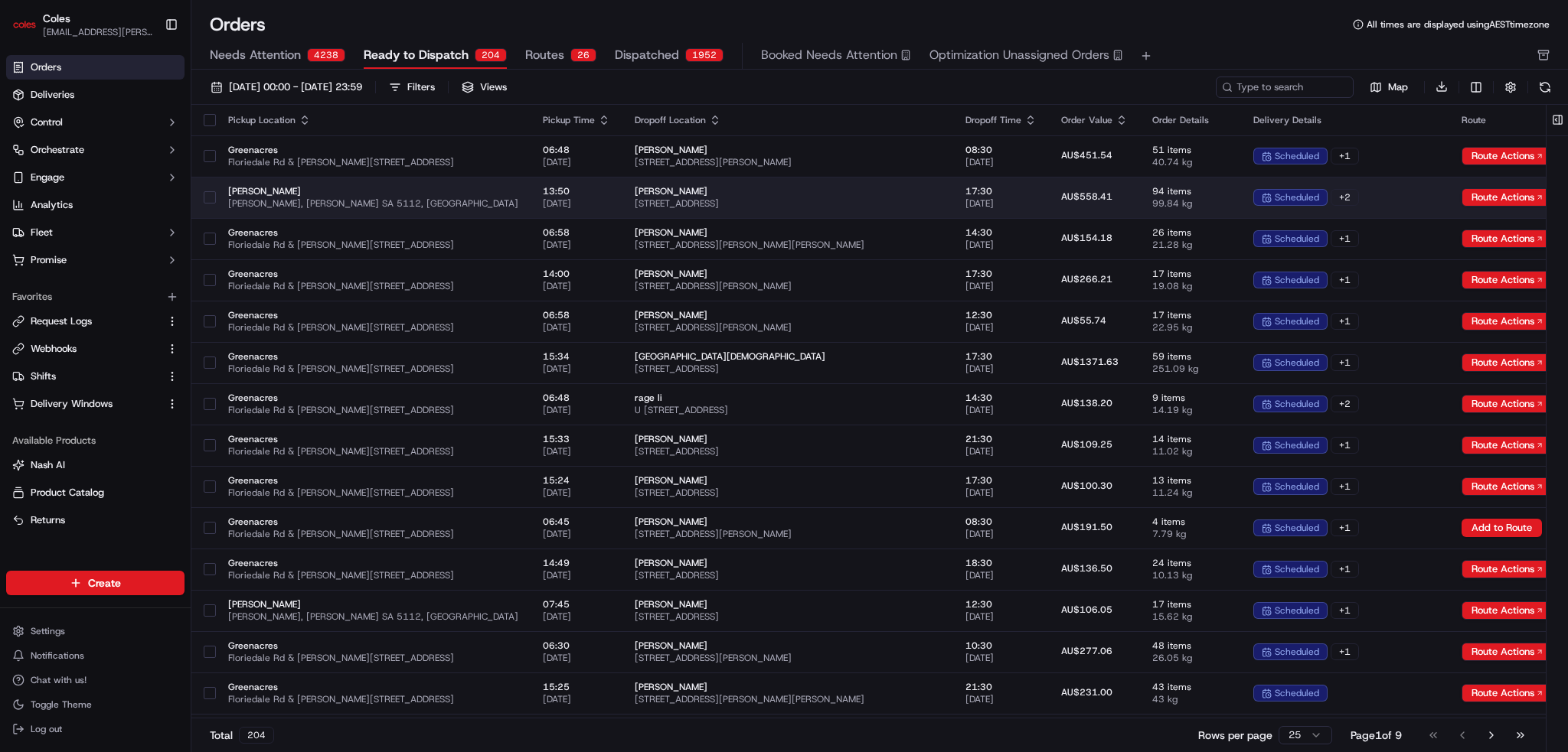
click at [806, 192] on span "[PERSON_NAME]" at bounding box center [788, 191] width 306 height 12
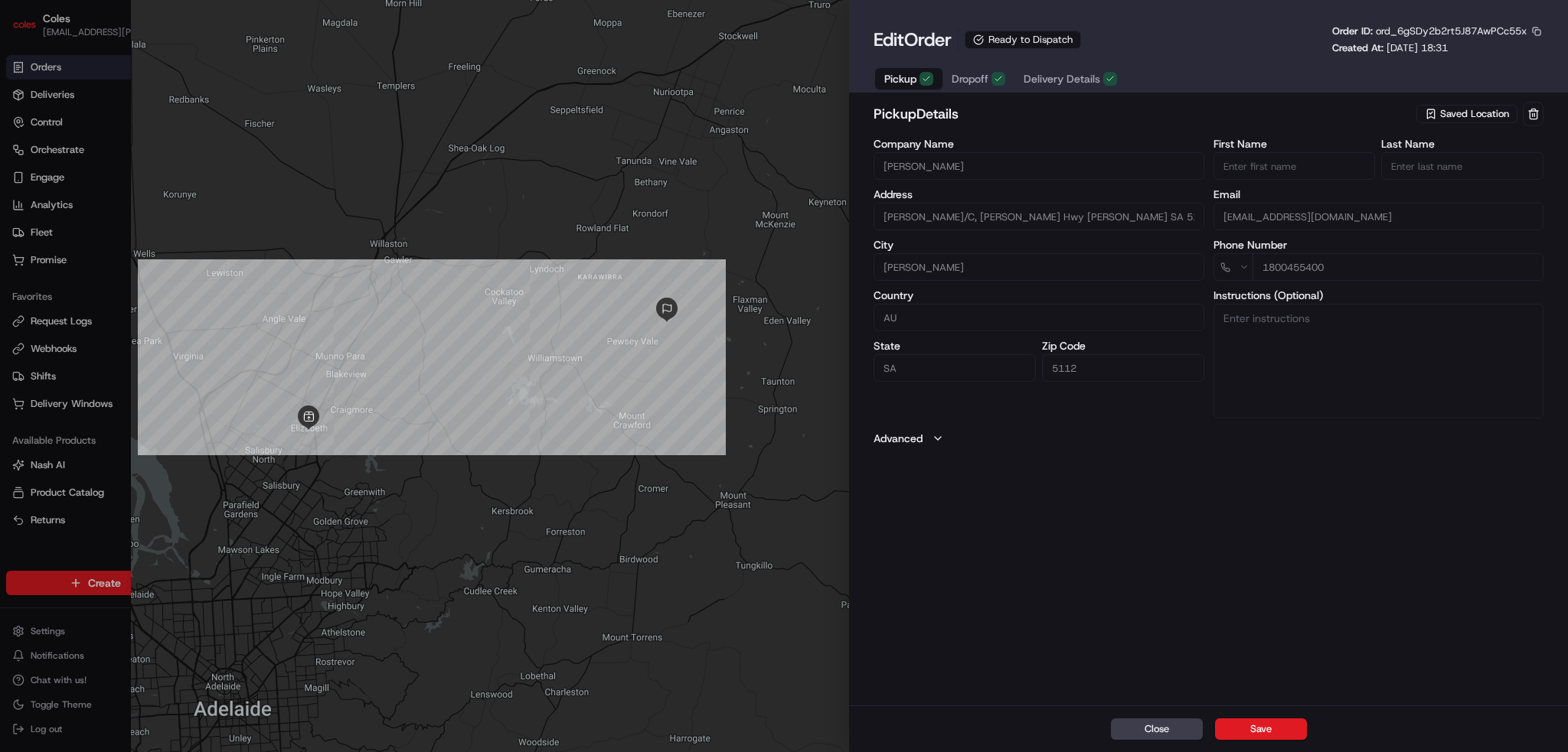
click at [1044, 66] on div "Pickup Dropoff Delivery Details" at bounding box center [1001, 79] width 255 height 28
click at [1046, 73] on span "Delivery Details" at bounding box center [1062, 79] width 76 height 15
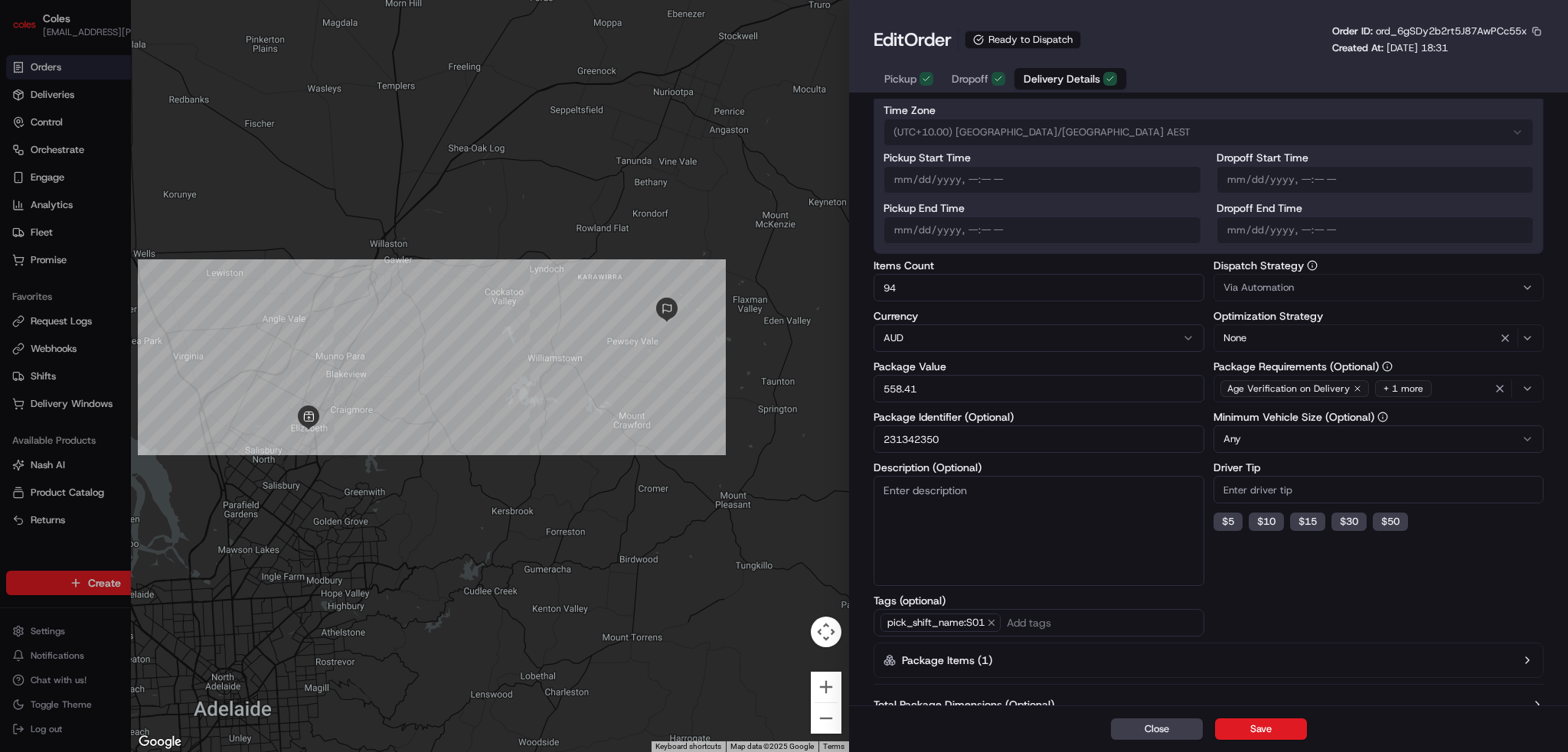
scroll to position [107, 0]
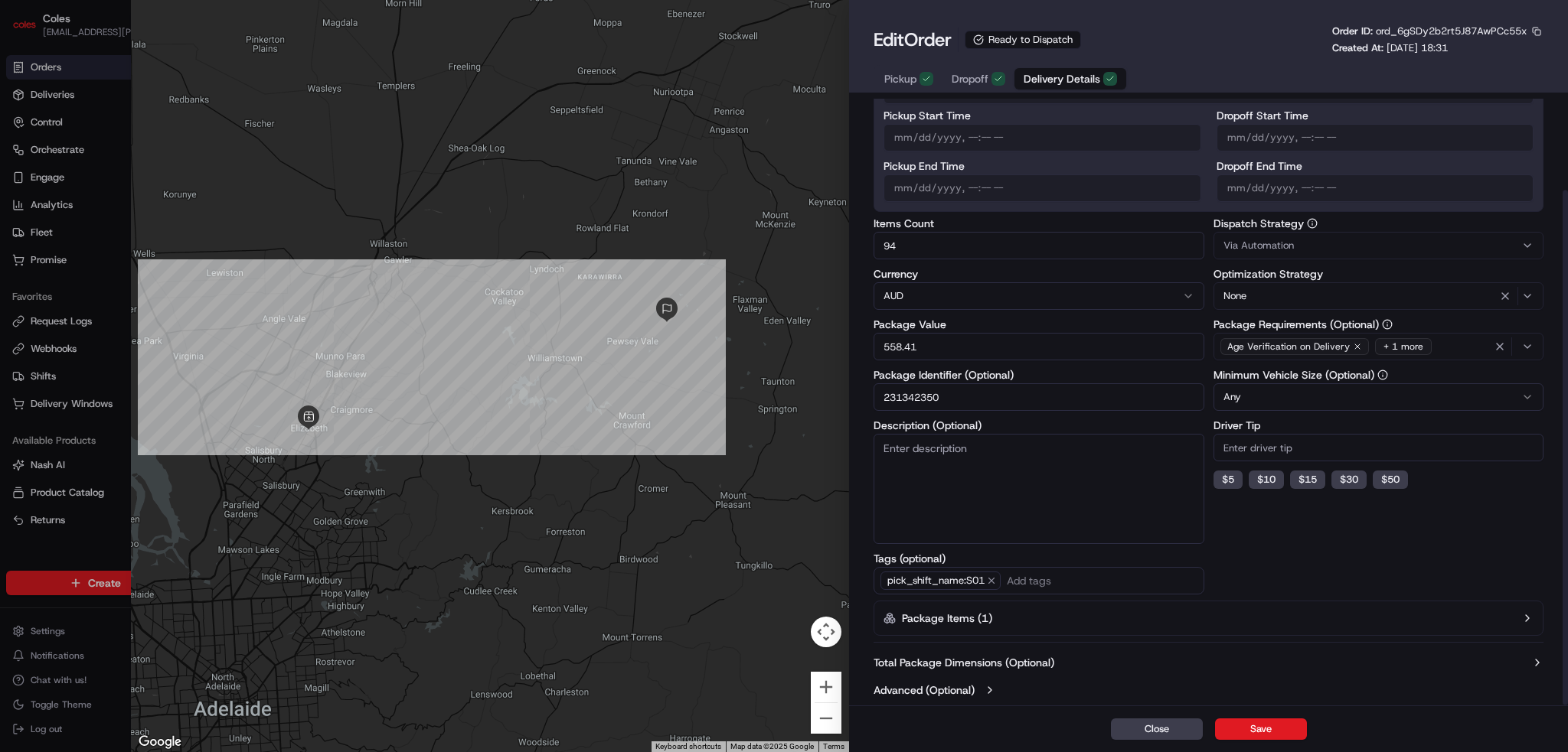
click at [1024, 690] on button "Advanced (Optional)" at bounding box center [1209, 690] width 670 height 15
click at [984, 685] on button "Advanced (Optional)" at bounding box center [1209, 690] width 670 height 15
click at [1001, 690] on button "Advanced (Optional)" at bounding box center [1209, 690] width 670 height 15
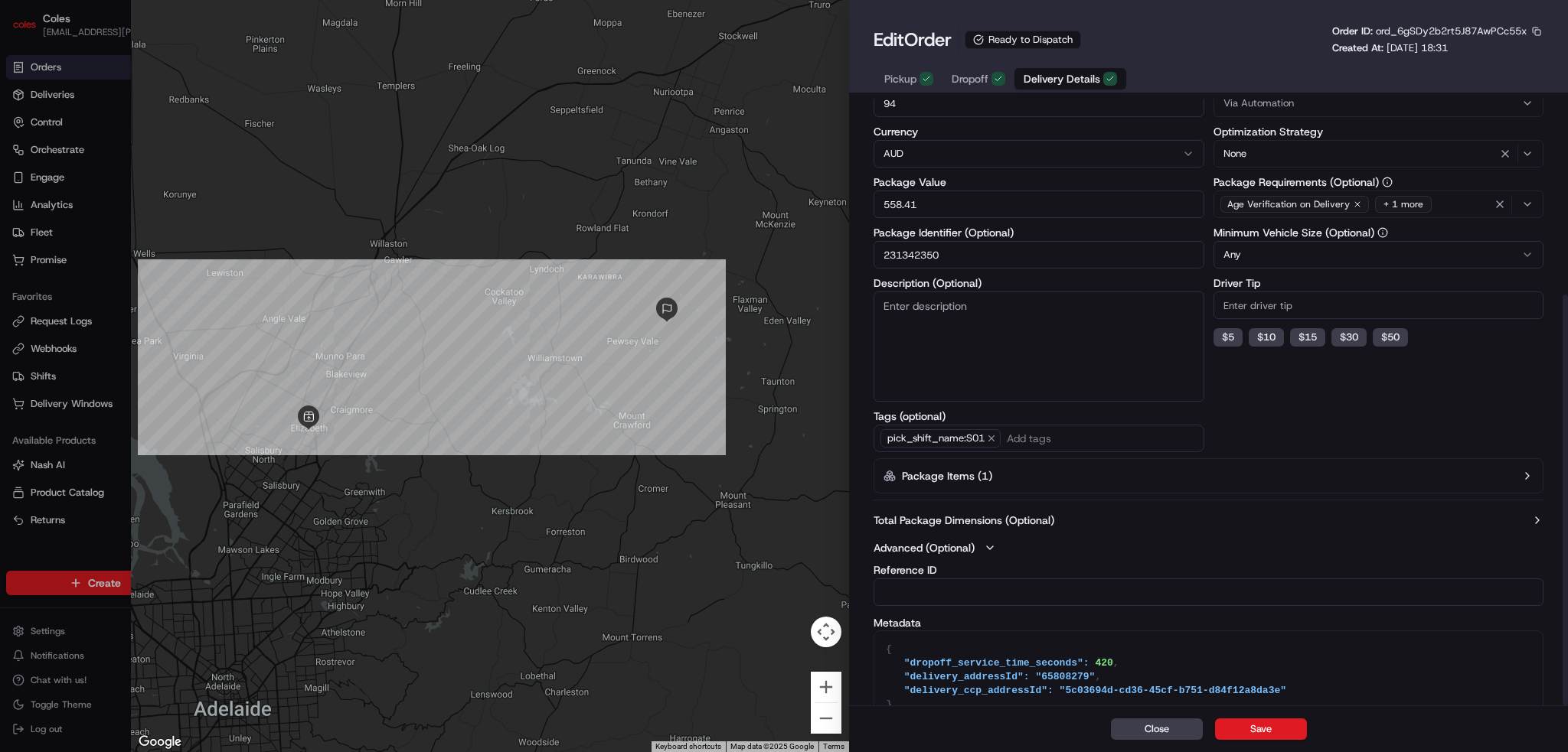
scroll to position [289, 0]
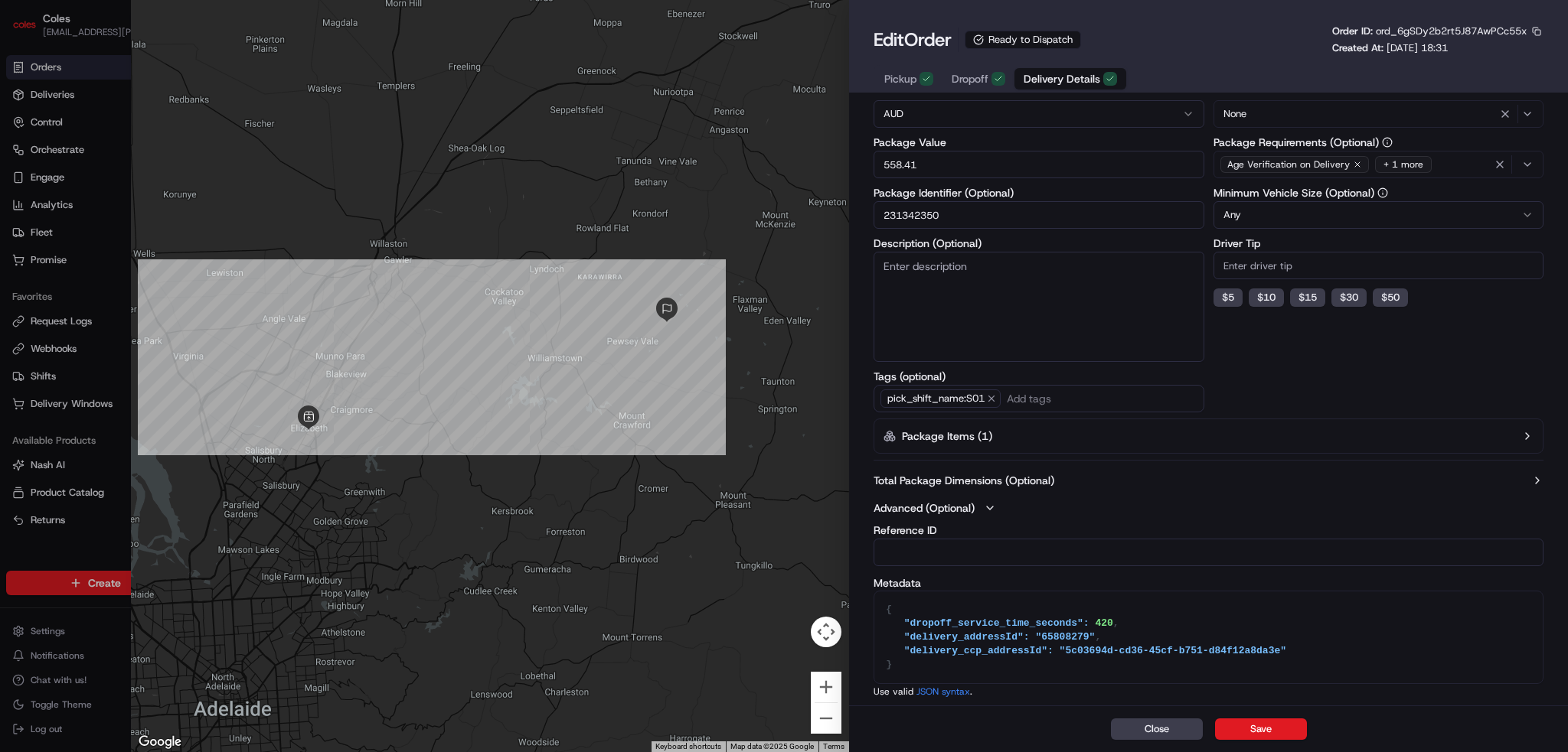
click at [28, 89] on div at bounding box center [784, 376] width 1568 height 752
type input "1"
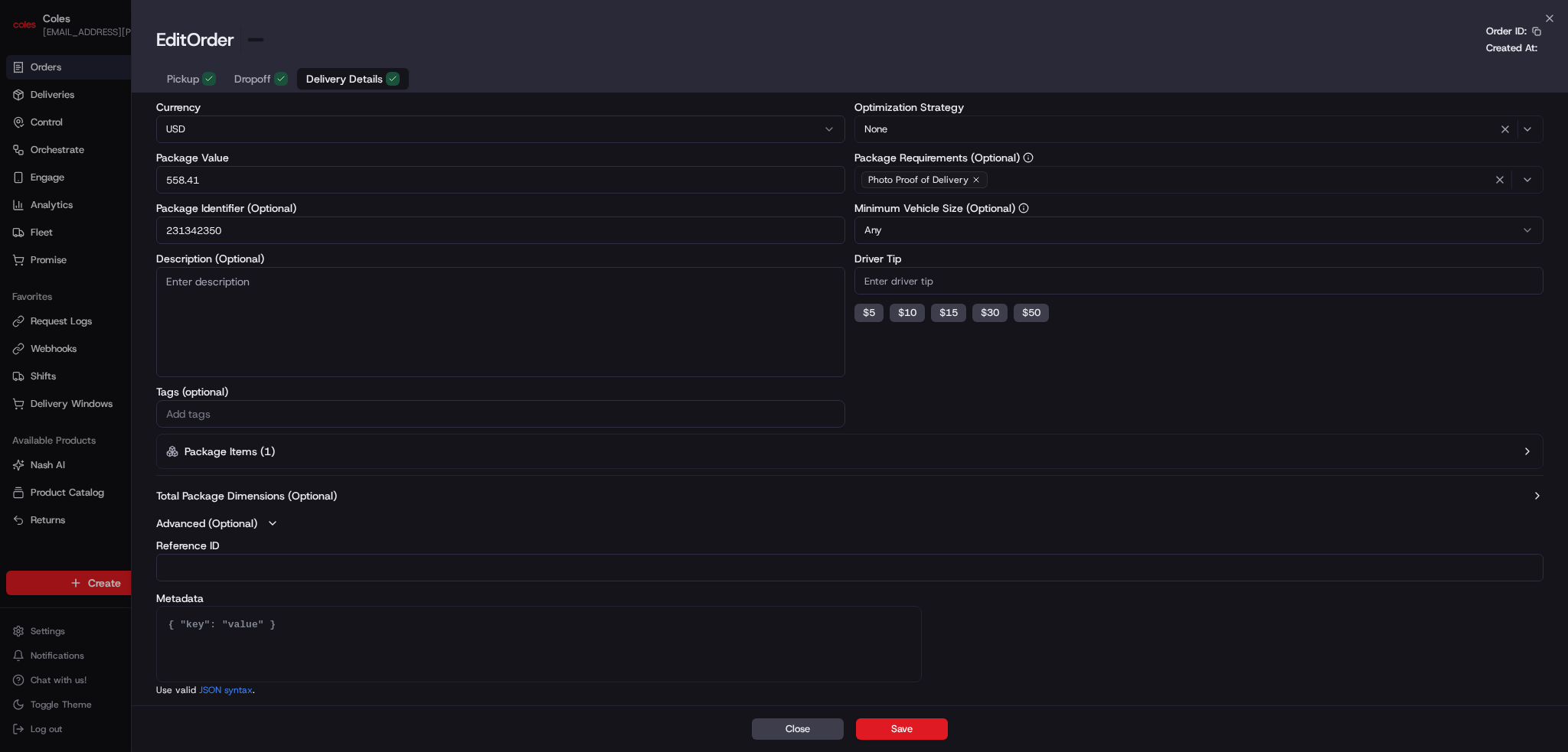
click at [30, 89] on html "Coles ben.ellis@coles.com.au Toggle Sidebar Orders Deliveries Control Orchestra…" at bounding box center [784, 376] width 1568 height 752
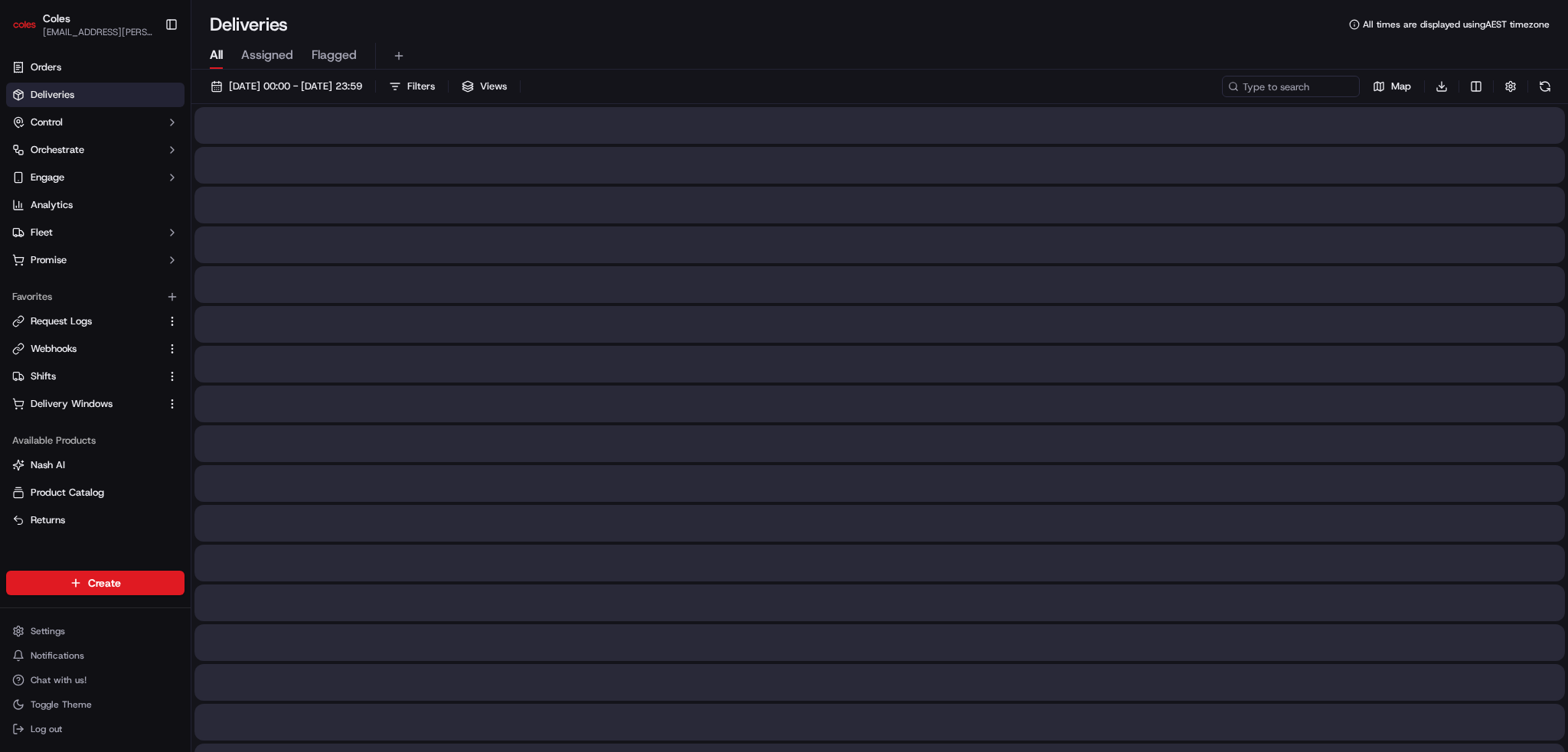
click at [52, 100] on span "Deliveries" at bounding box center [53, 95] width 44 height 14
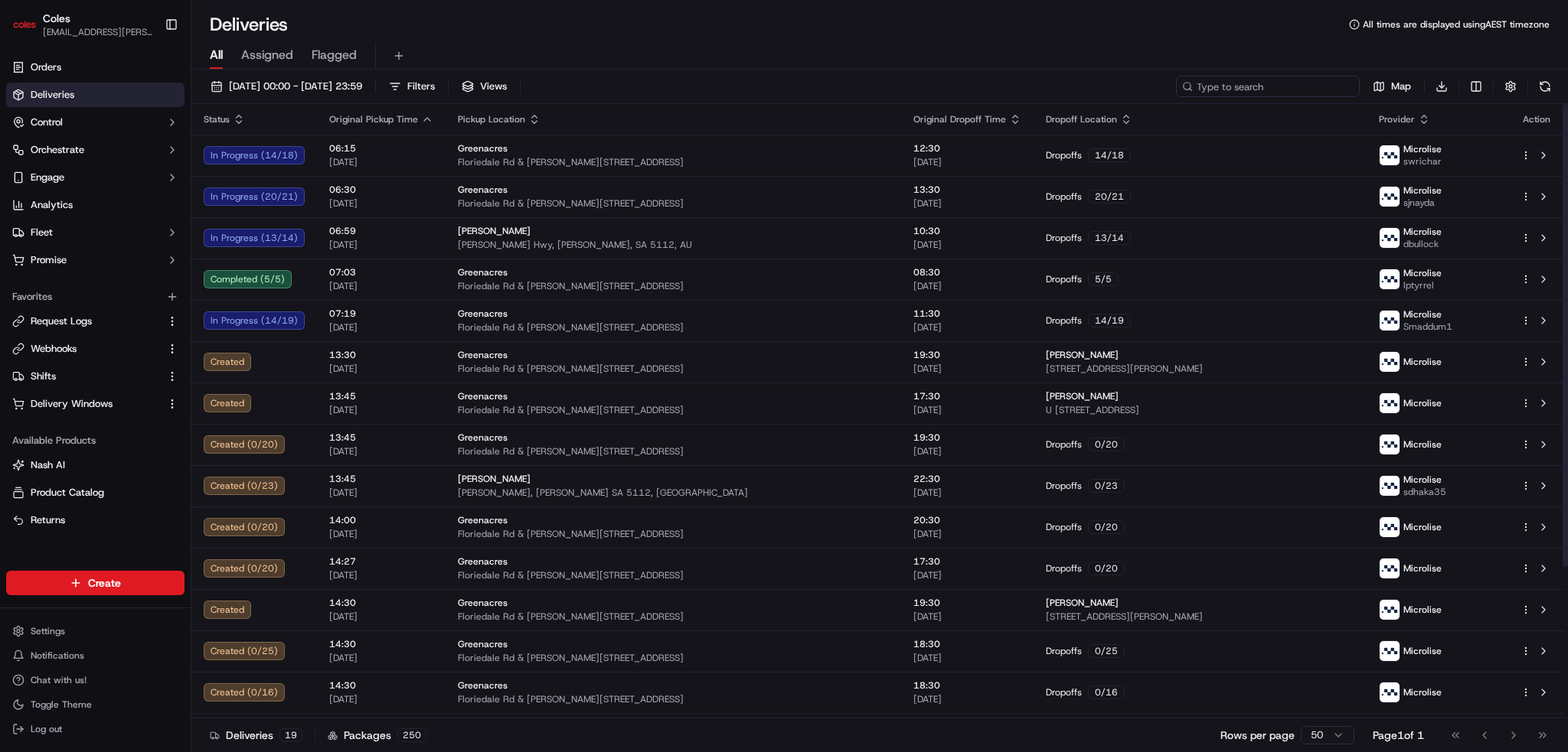
click at [1257, 87] on input at bounding box center [1268, 86] width 184 height 21
click at [1244, 88] on input at bounding box center [1268, 86] width 184 height 21
click at [1245, 80] on input at bounding box center [1268, 86] width 184 height 21
paste input "232385669"
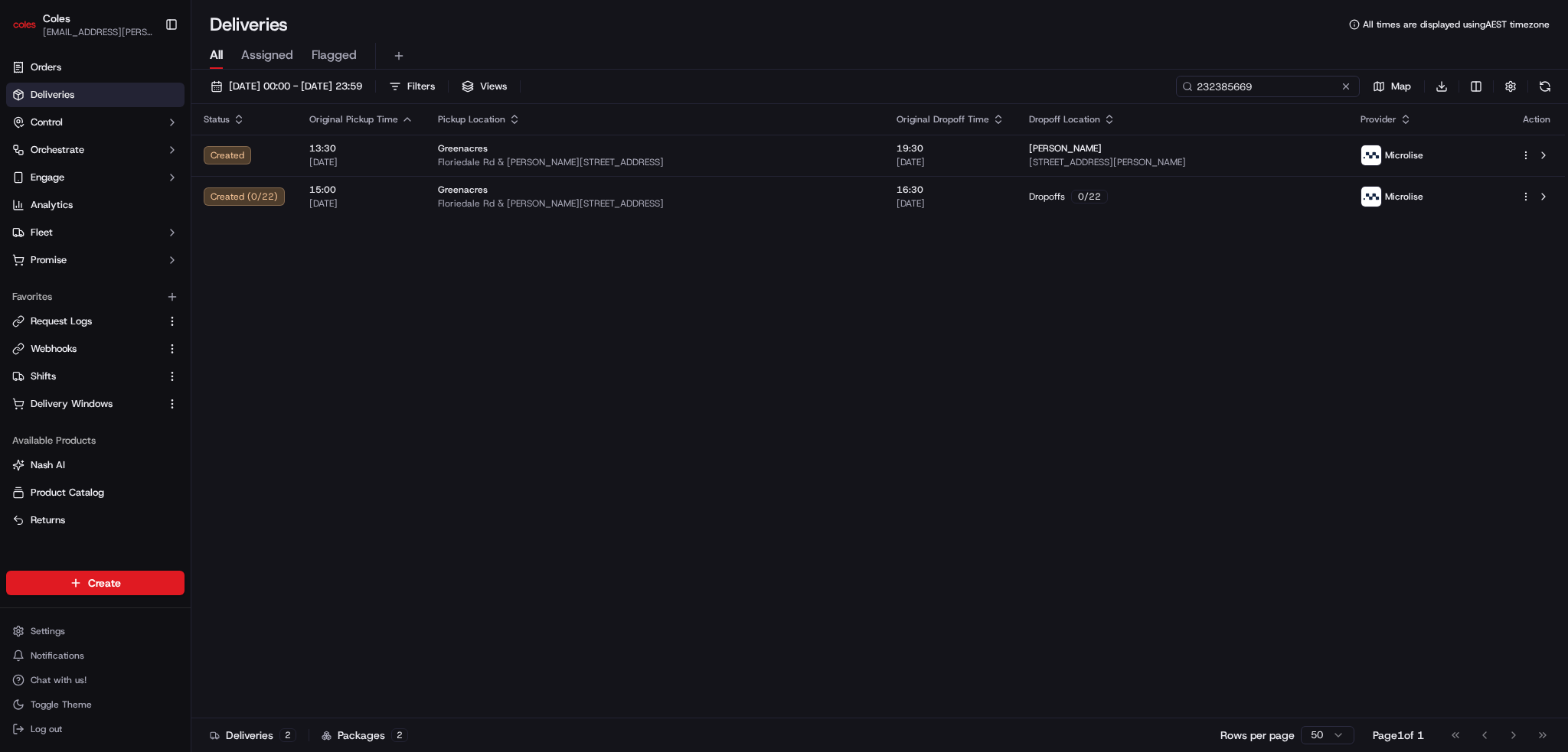
type input "232385669"
click at [774, 404] on div "Status Original Pickup Time Pickup Location Original Dropoff Time Dropoff Locat…" at bounding box center [878, 411] width 1373 height 614
click at [1347, 88] on button at bounding box center [1346, 86] width 15 height 15
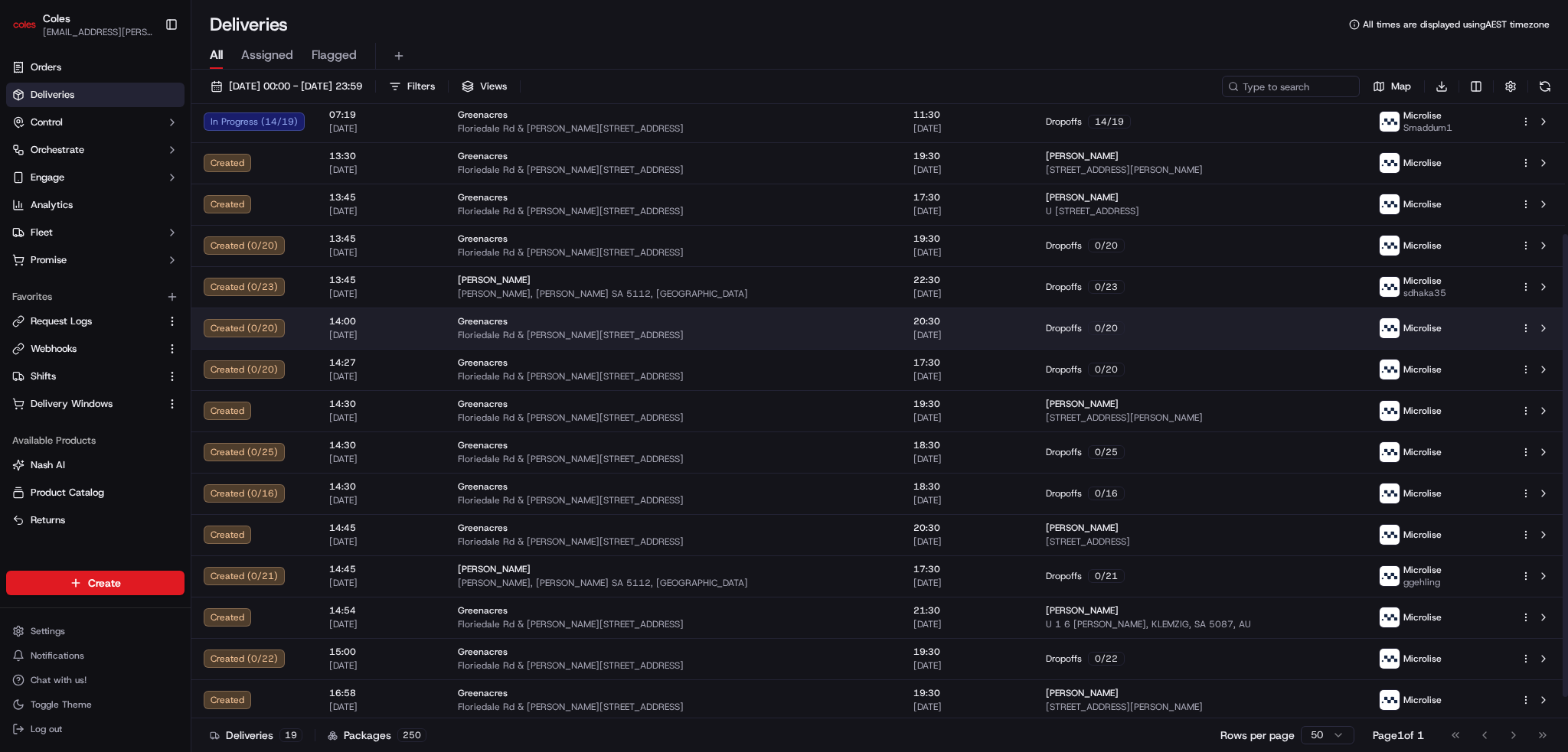
scroll to position [200, 0]
